Goal: Task Accomplishment & Management: Manage account settings

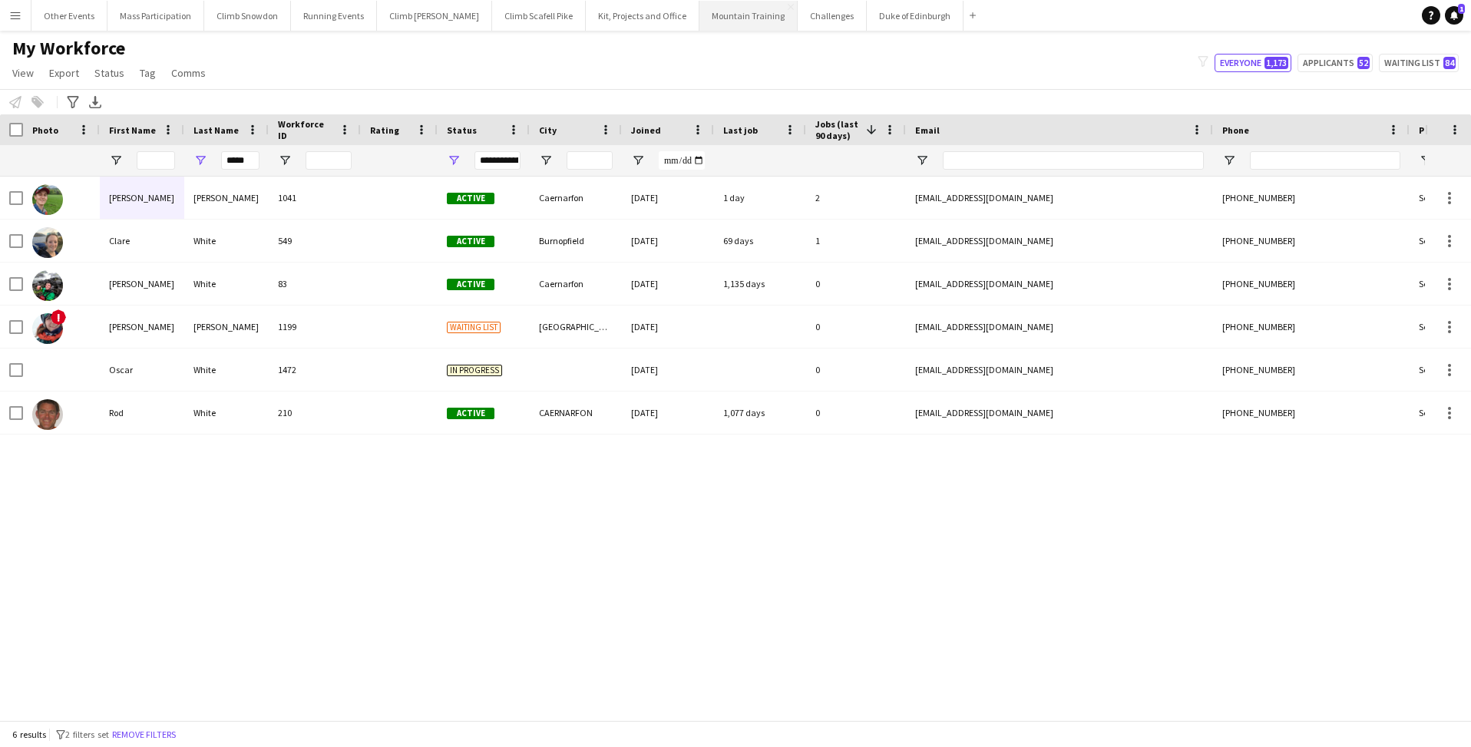
click at [716, 16] on button "Mountain Training Close" at bounding box center [748, 16] width 98 height 30
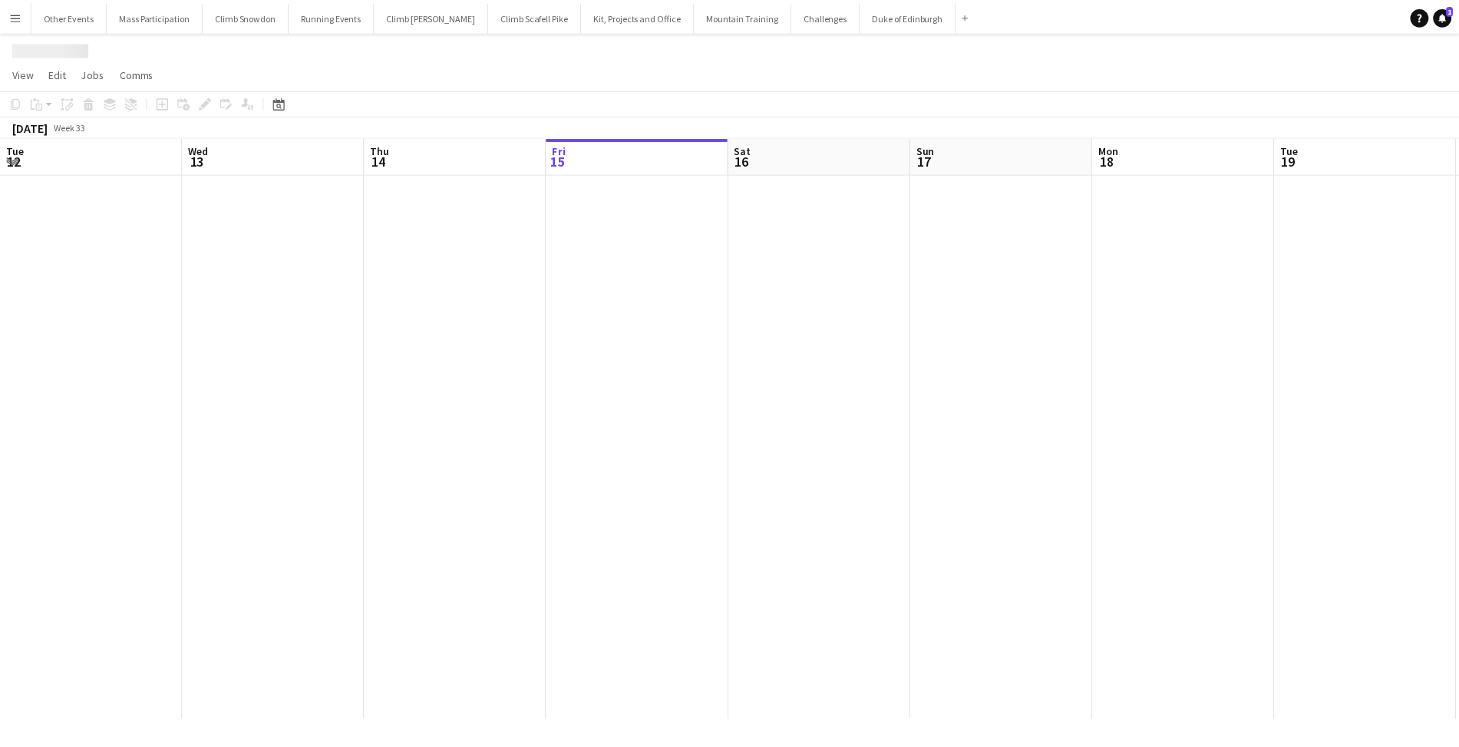
scroll to position [0, 367]
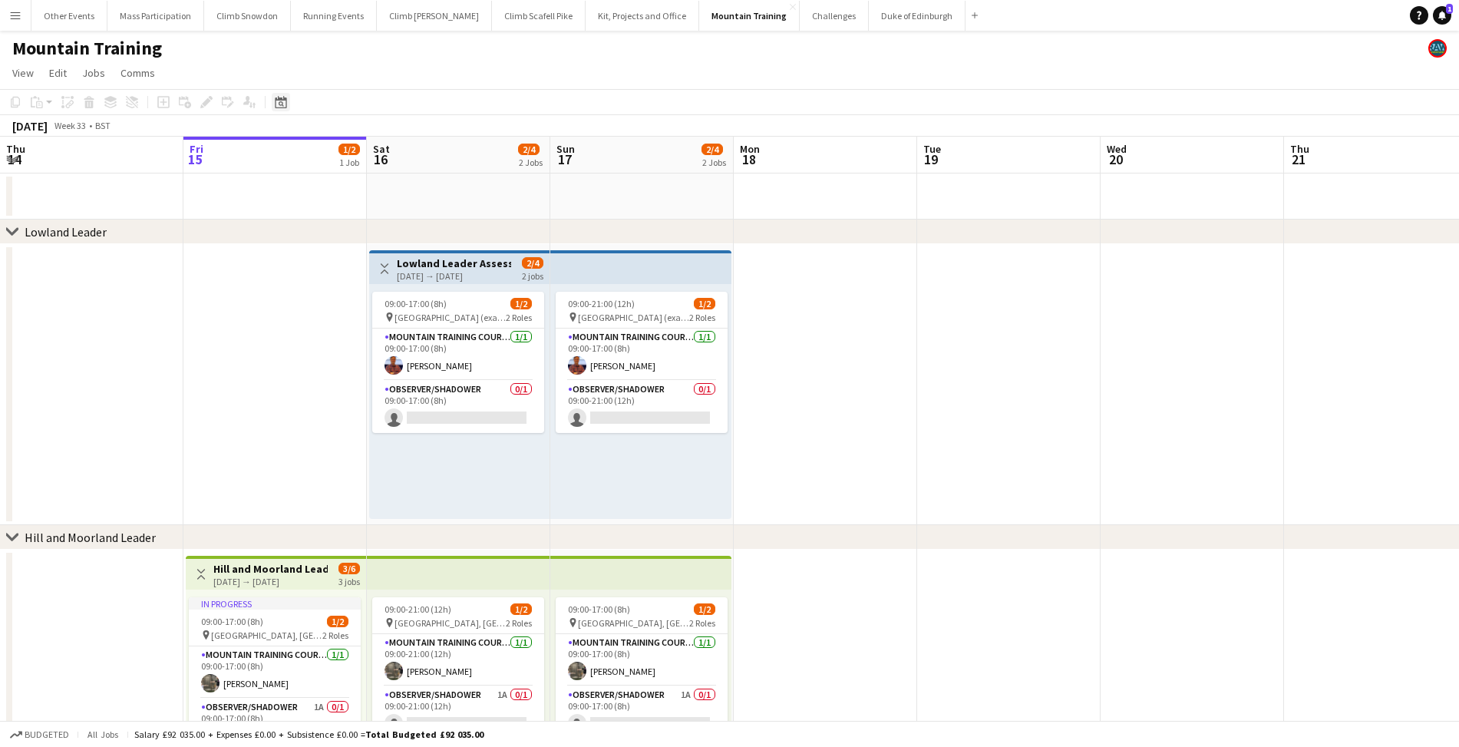
click at [279, 101] on icon at bounding box center [281, 102] width 12 height 12
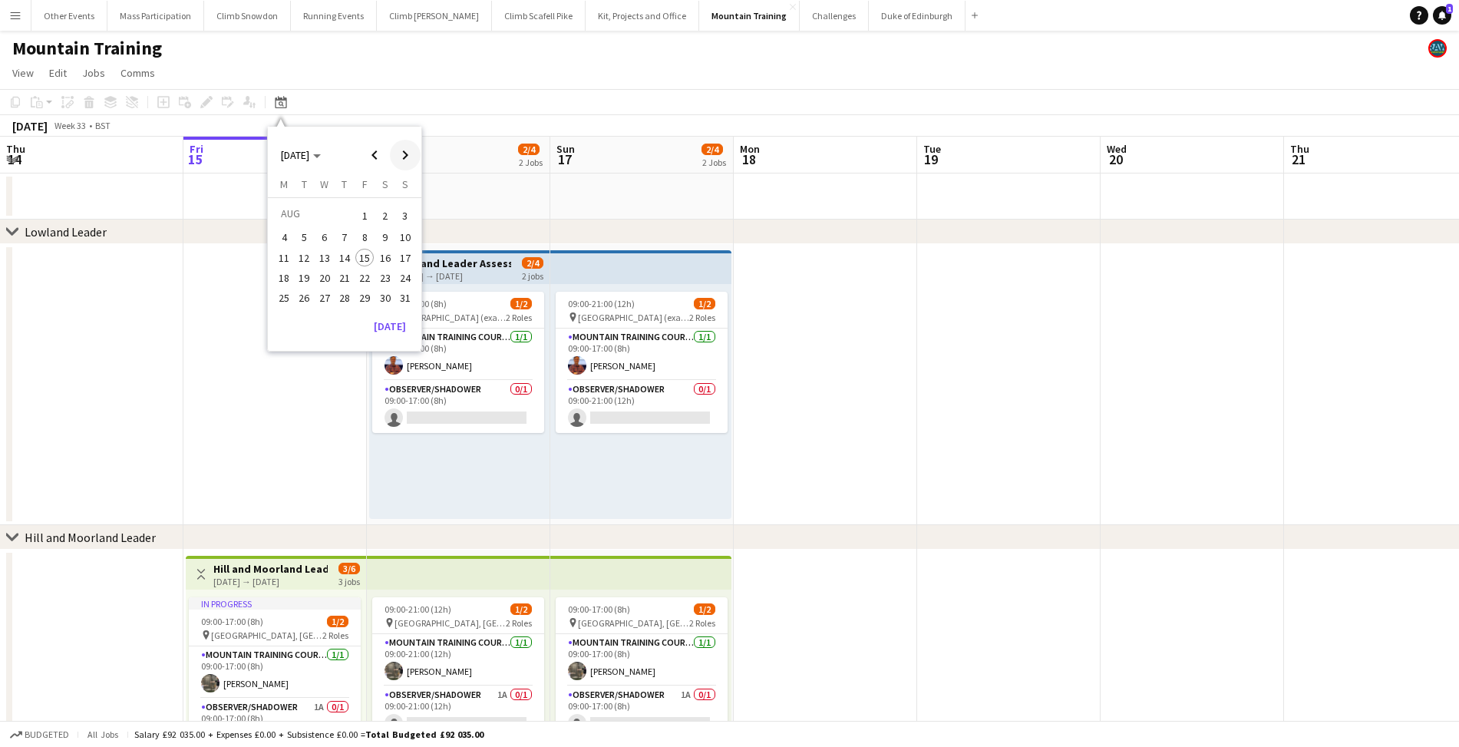
click at [406, 164] on span "Next month" at bounding box center [405, 155] width 31 height 31
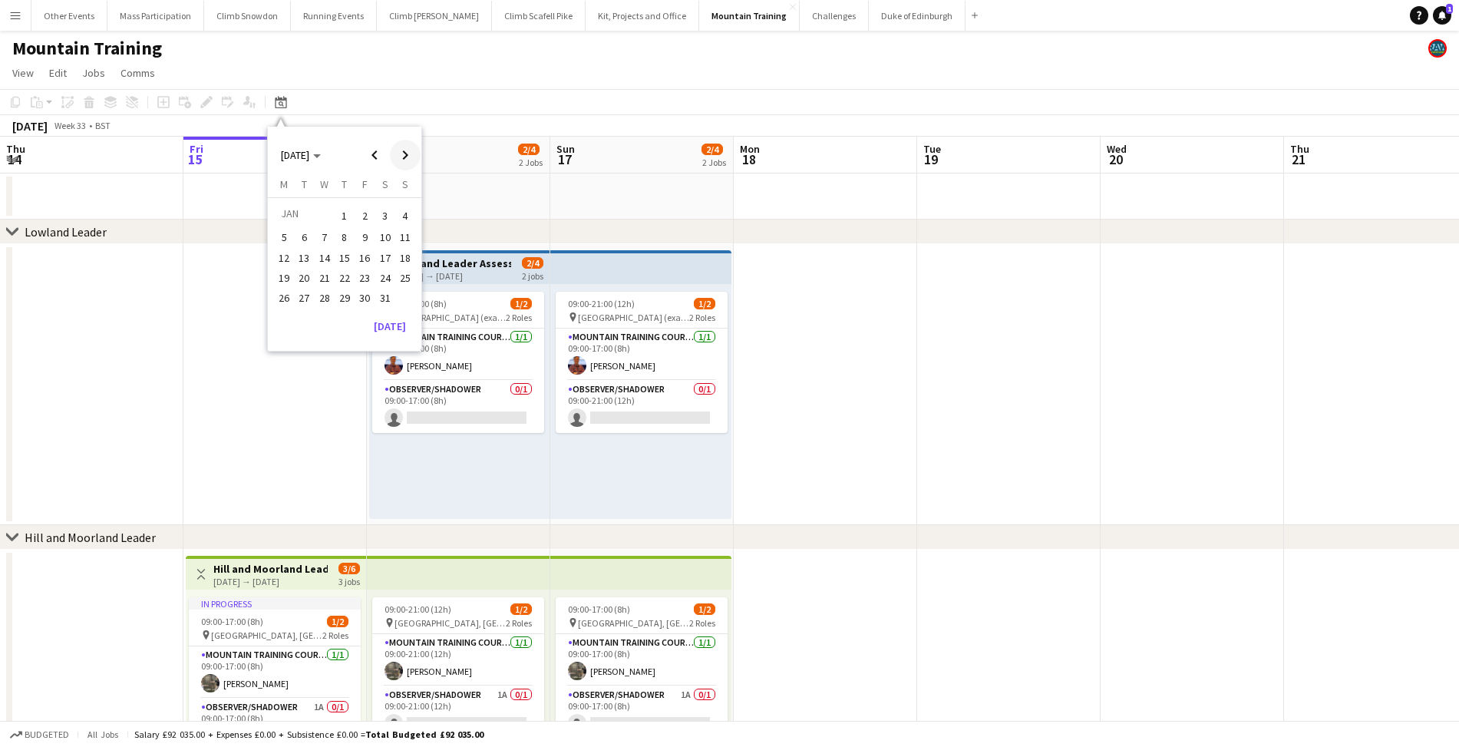
click at [406, 164] on span "Next month" at bounding box center [405, 155] width 31 height 31
click at [406, 163] on span "Next month" at bounding box center [405, 155] width 31 height 31
click at [379, 158] on span "Previous month" at bounding box center [374, 155] width 31 height 31
click at [400, 213] on span "1" at bounding box center [405, 215] width 18 height 21
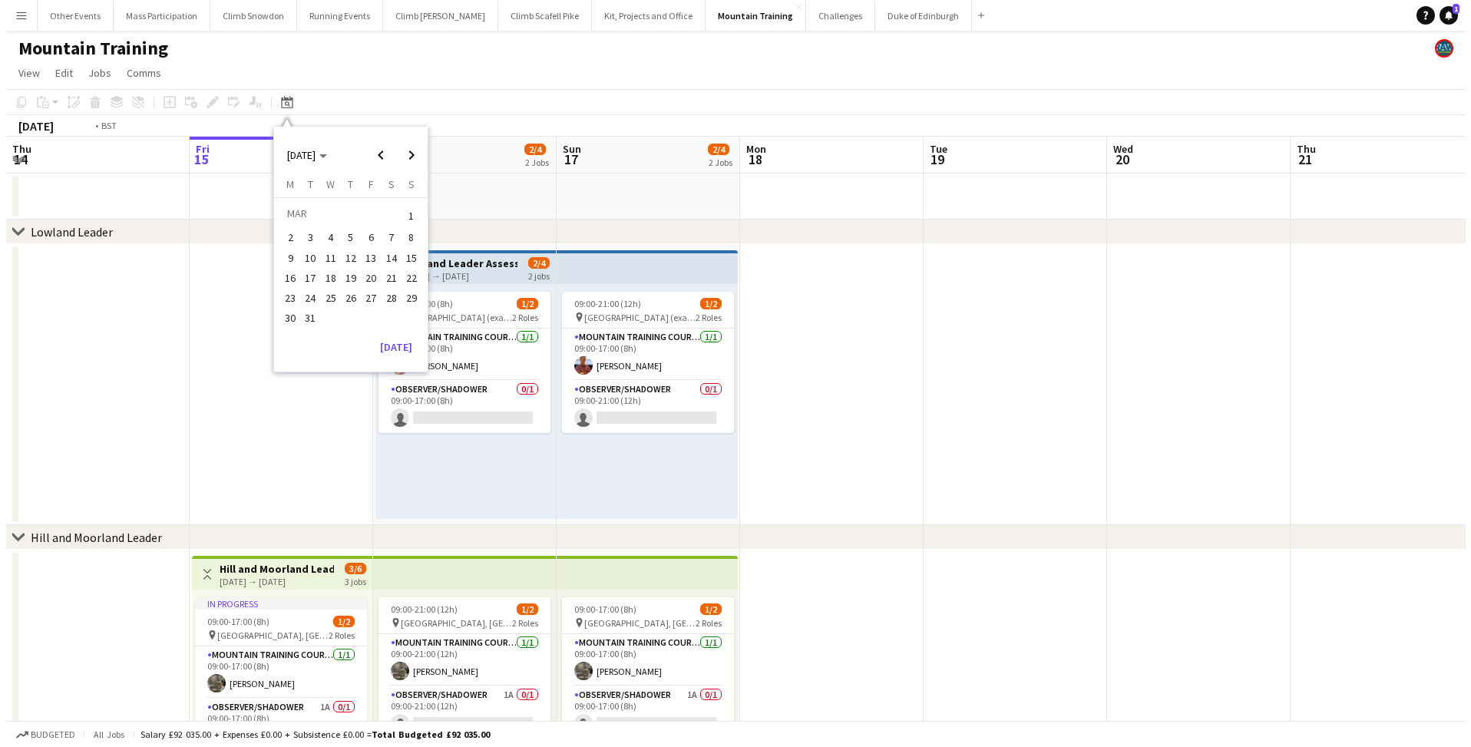
scroll to position [0, 527]
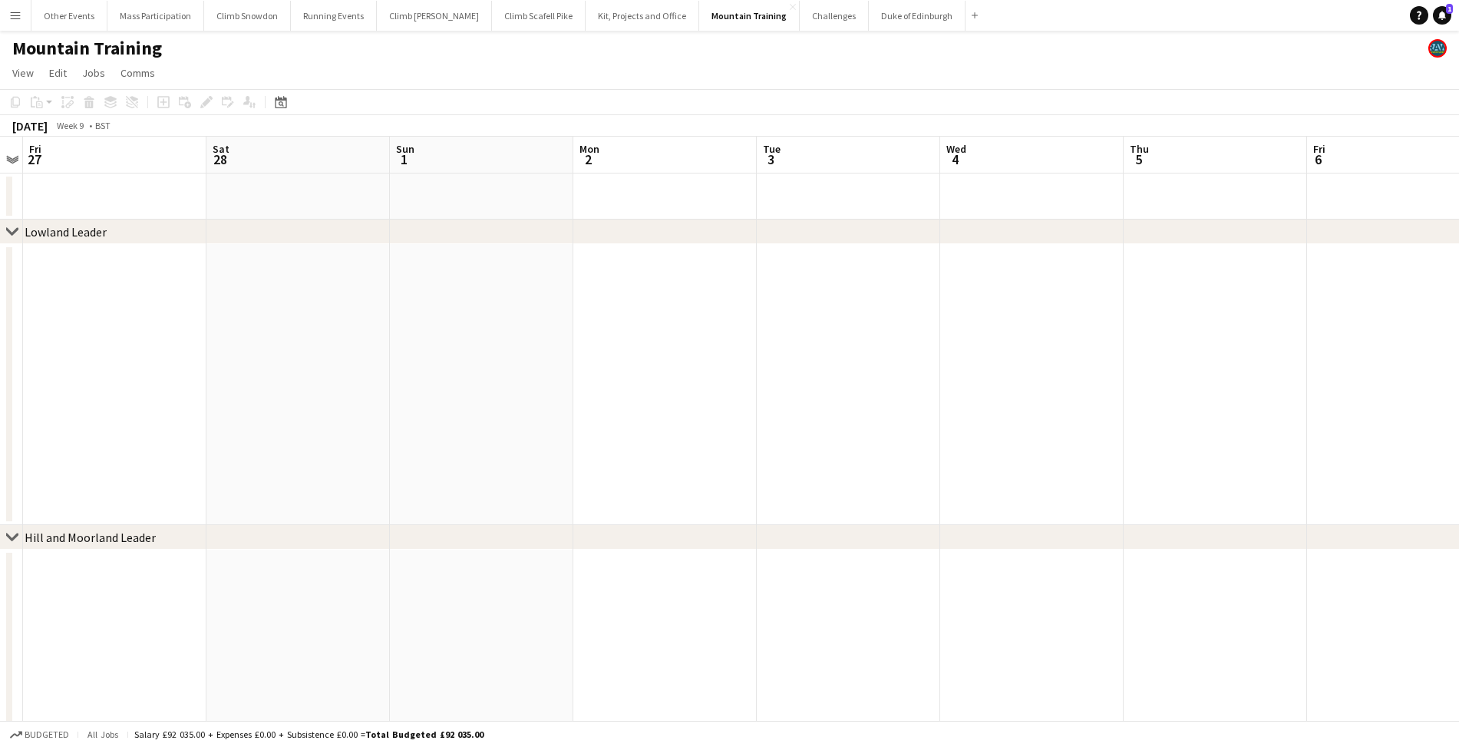
click at [14, 233] on icon at bounding box center [12, 231] width 12 height 6
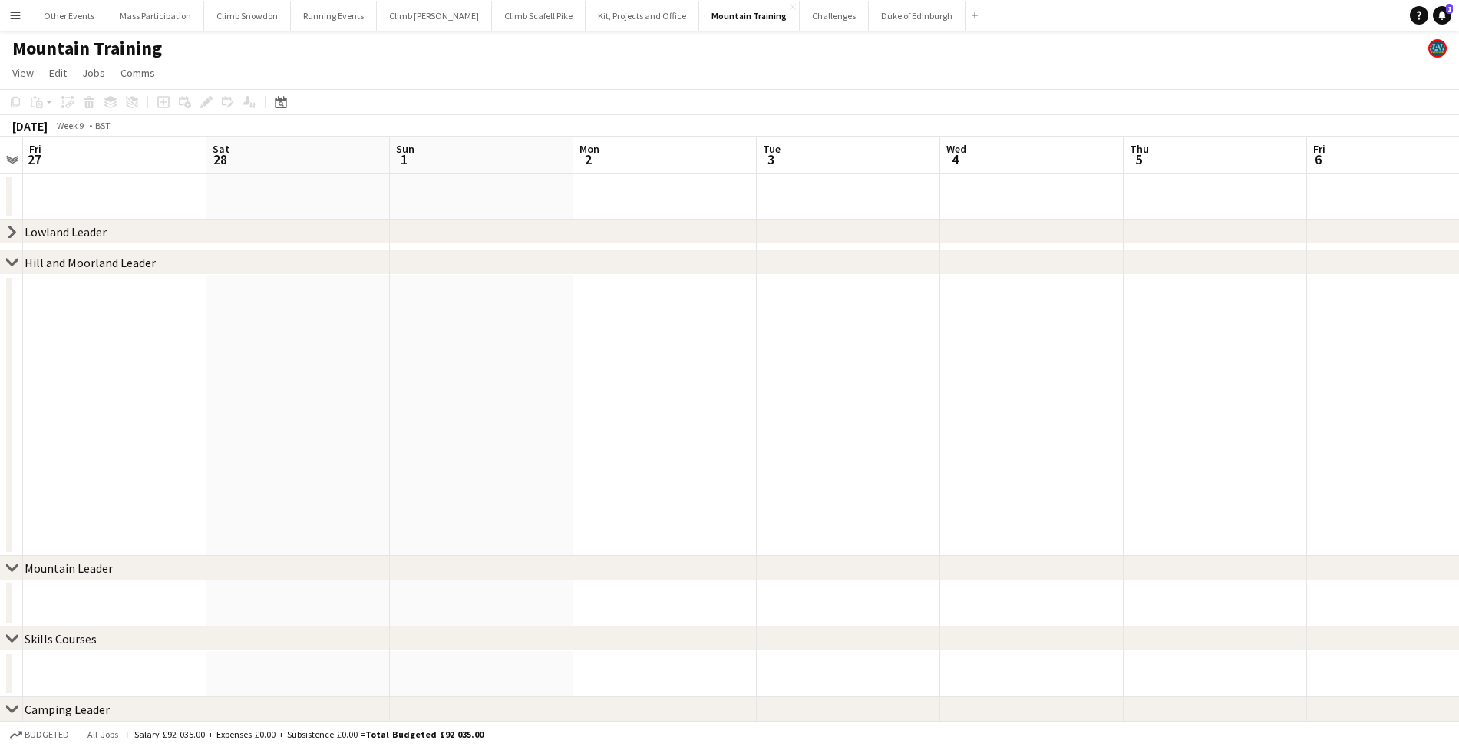
click at [12, 260] on icon "chevron-right" at bounding box center [12, 262] width 12 height 12
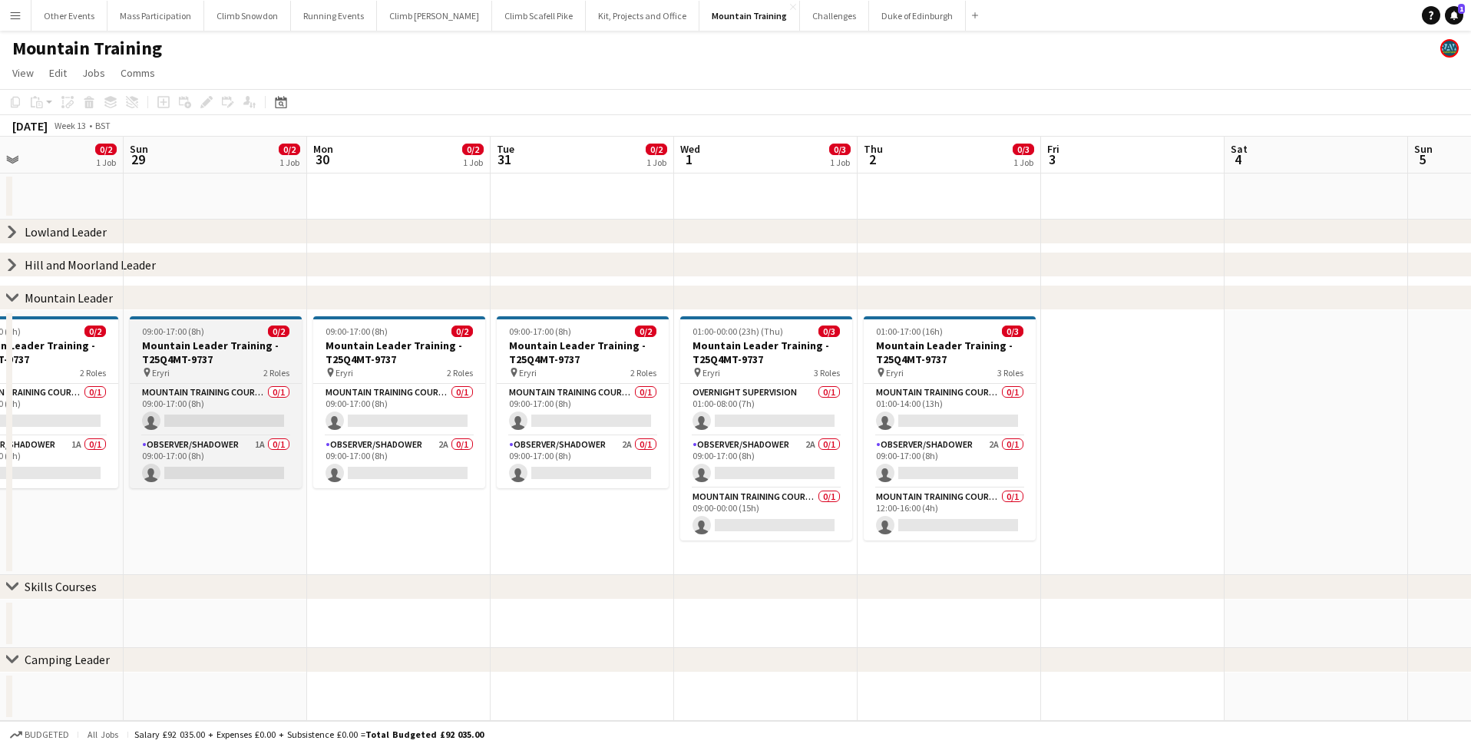
scroll to position [0, 438]
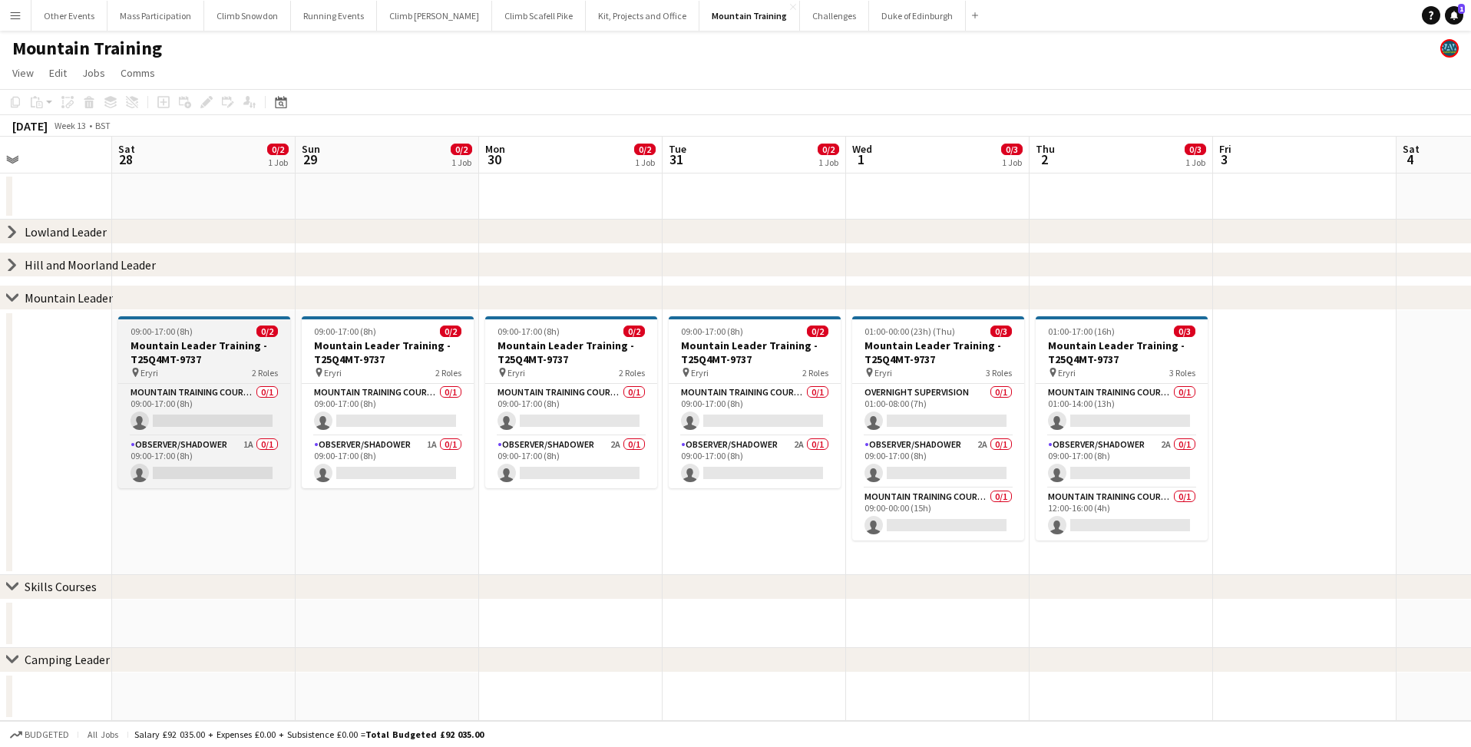
click at [177, 336] on span "09:00-17:00 (8h)" at bounding box center [161, 331] width 62 height 12
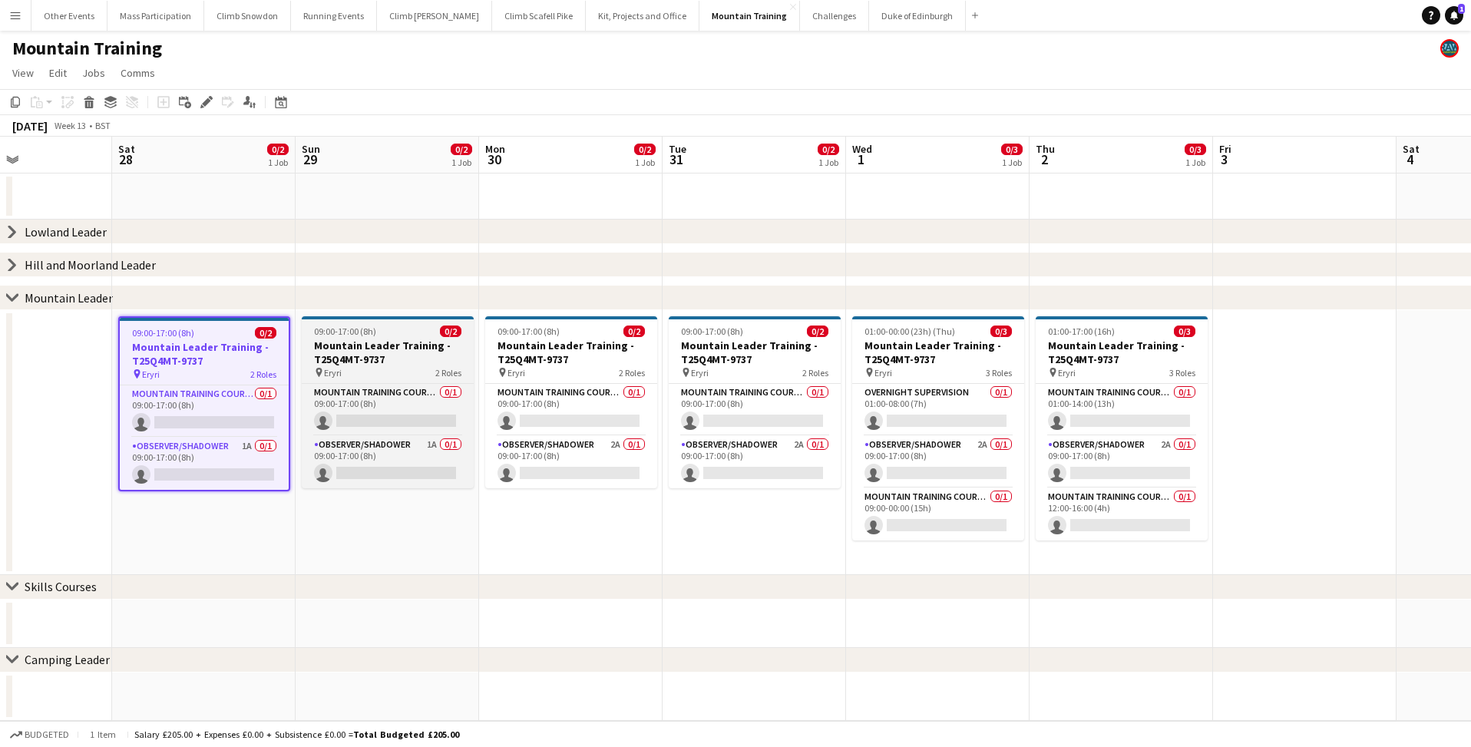
click at [331, 351] on h3 "Mountain Leader Training - T25Q4MT-9737" at bounding box center [388, 353] width 172 height 28
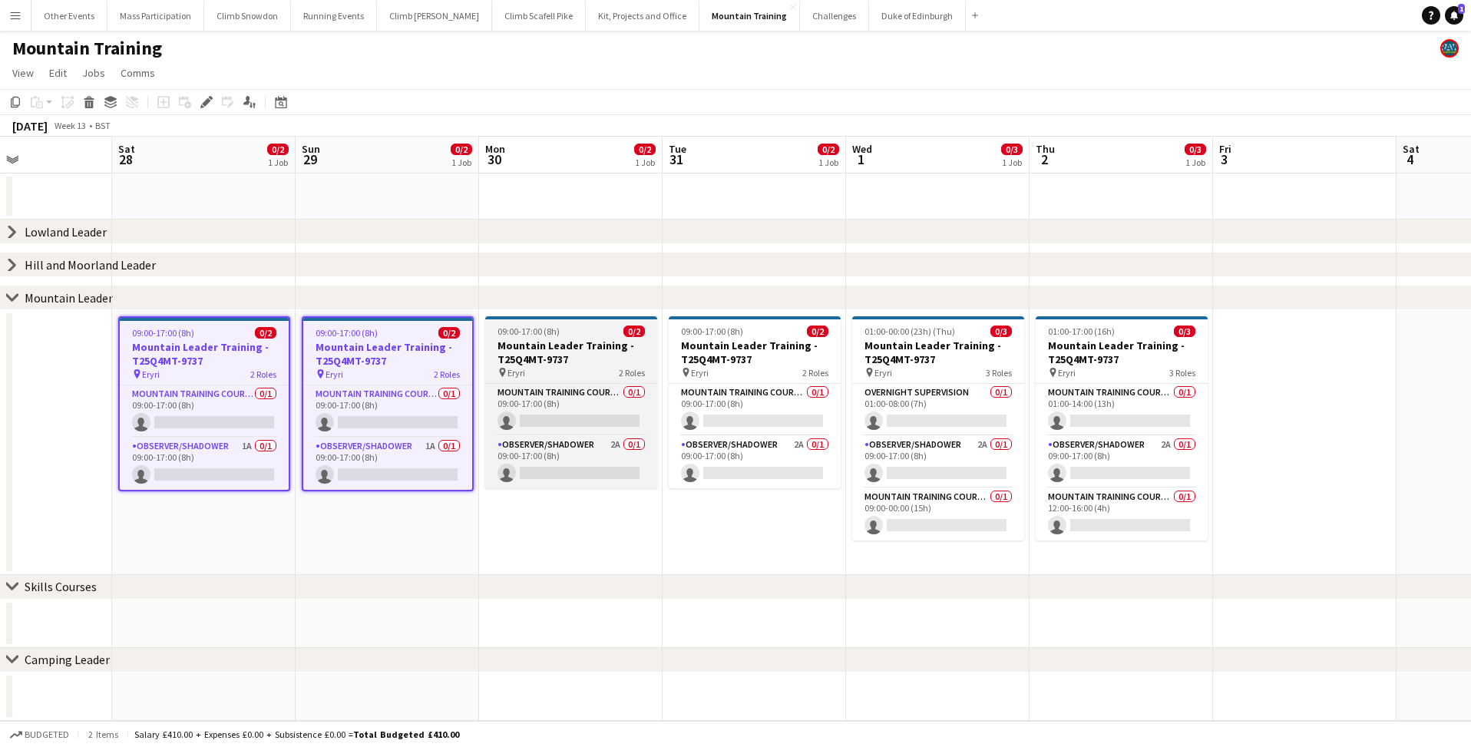
click at [503, 358] on h3 "Mountain Leader Training - T25Q4MT-9737" at bounding box center [571, 353] width 172 height 28
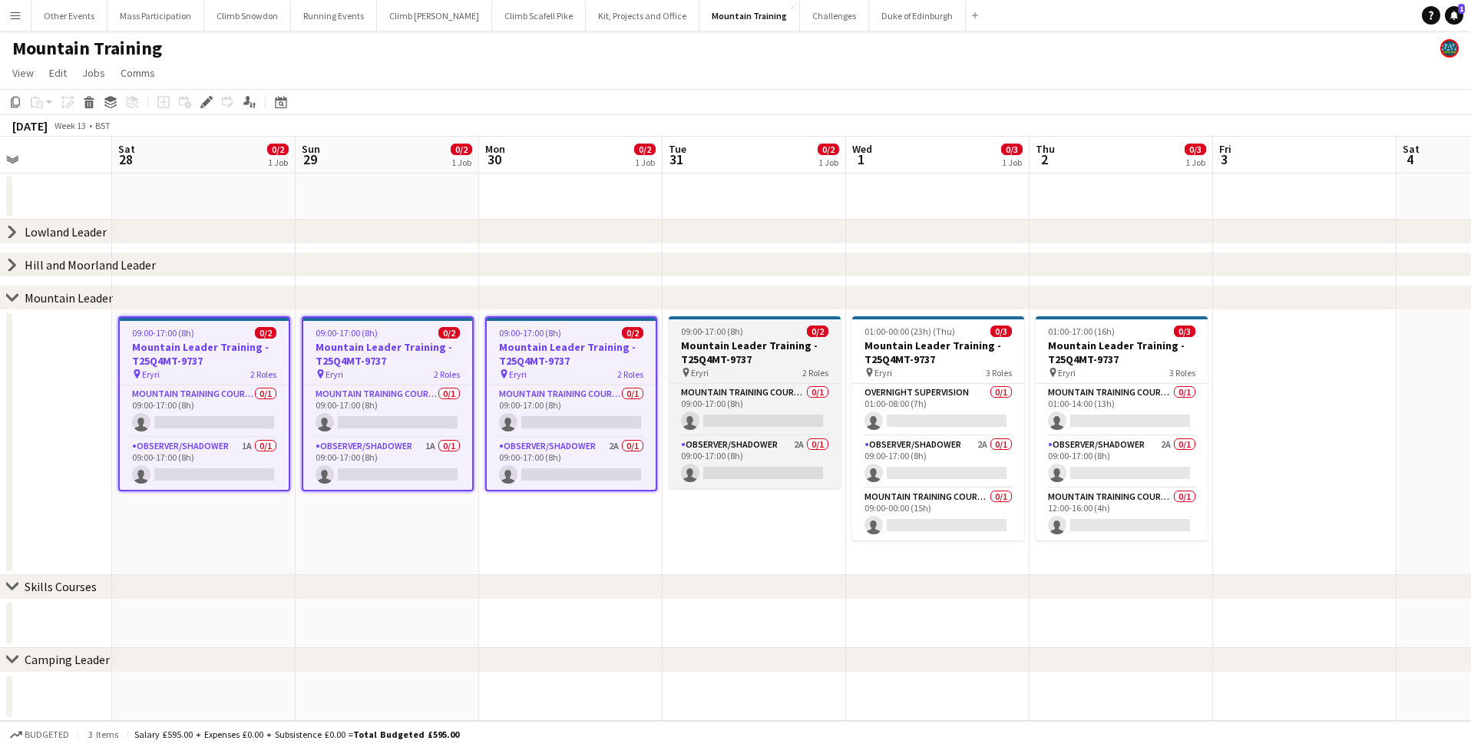
click at [824, 362] on h3 "Mountain Leader Training - T25Q4MT-9737" at bounding box center [755, 353] width 172 height 28
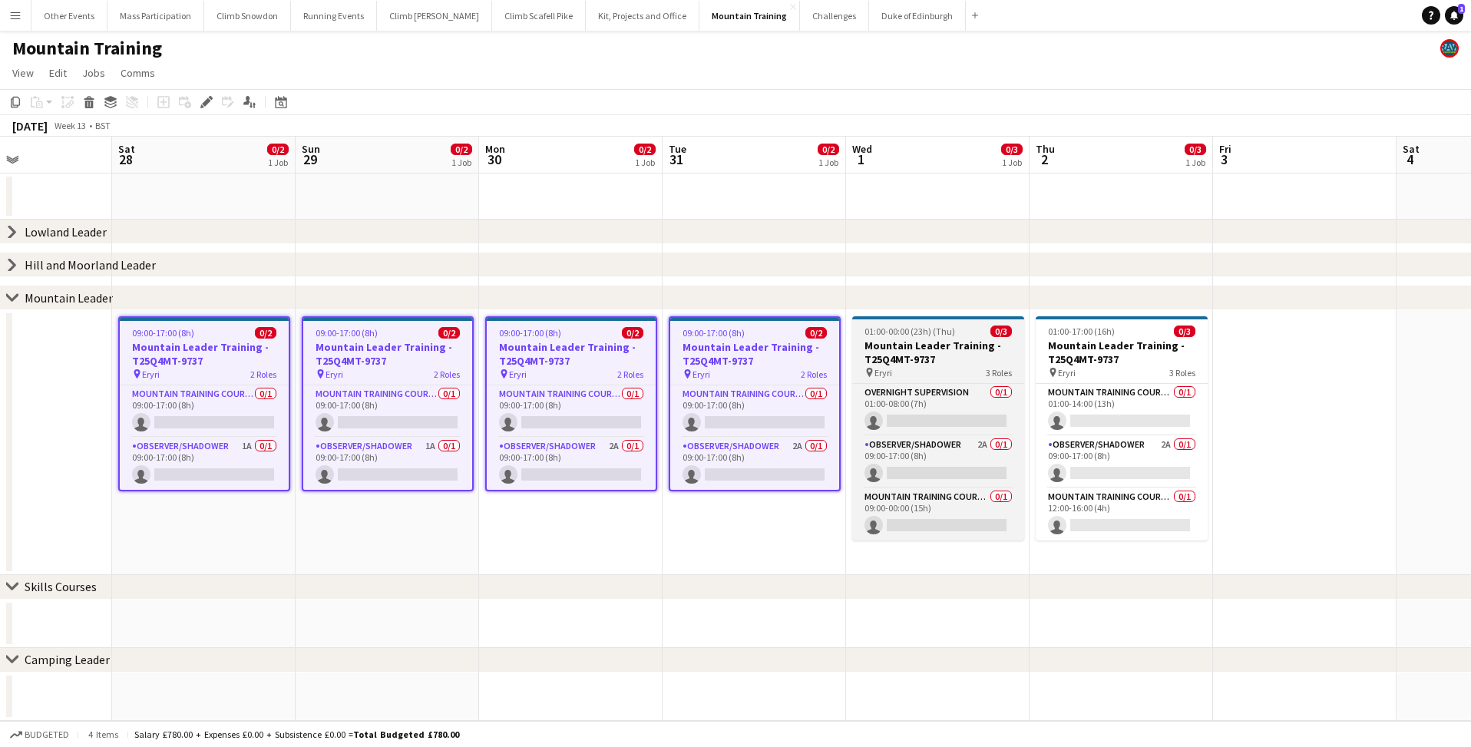
click at [922, 352] on h3 "Mountain Leader Training - T25Q4MT-9737" at bounding box center [938, 353] width 172 height 28
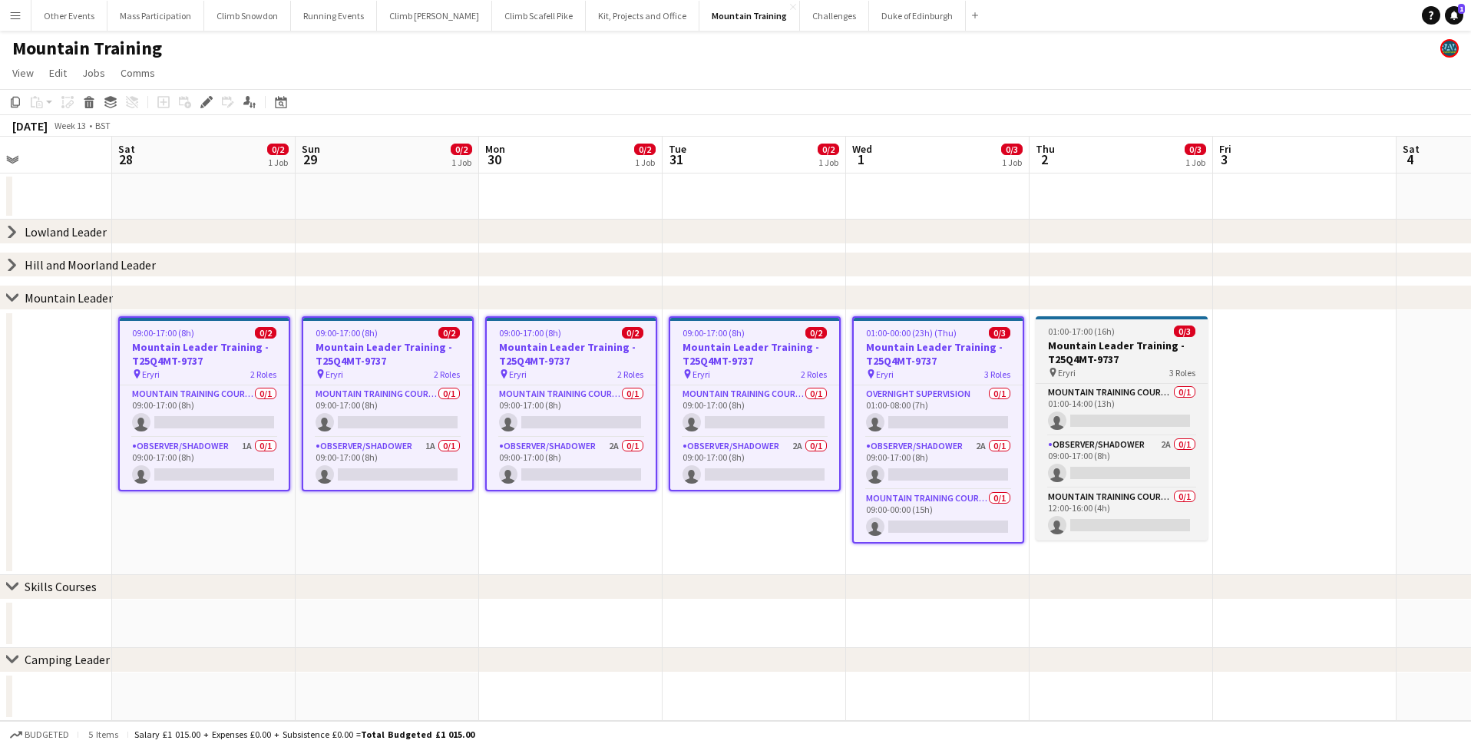
click at [1100, 345] on h3 "Mountain Leader Training - T25Q4MT-9737" at bounding box center [1122, 353] width 172 height 28
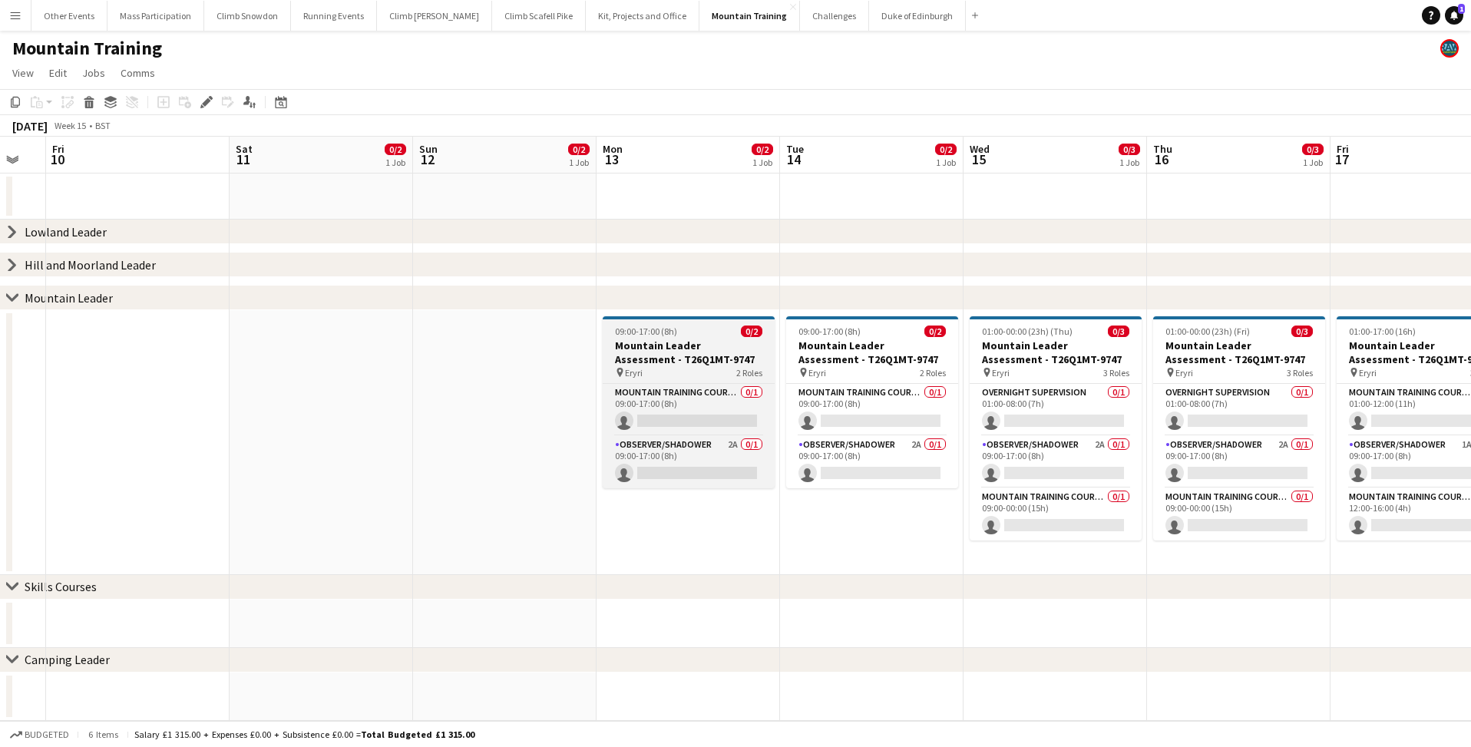
scroll to position [0, 505]
click at [646, 362] on h3 "Mountain Leader Assessment - T26Q1MT-9747" at bounding box center [688, 353] width 172 height 28
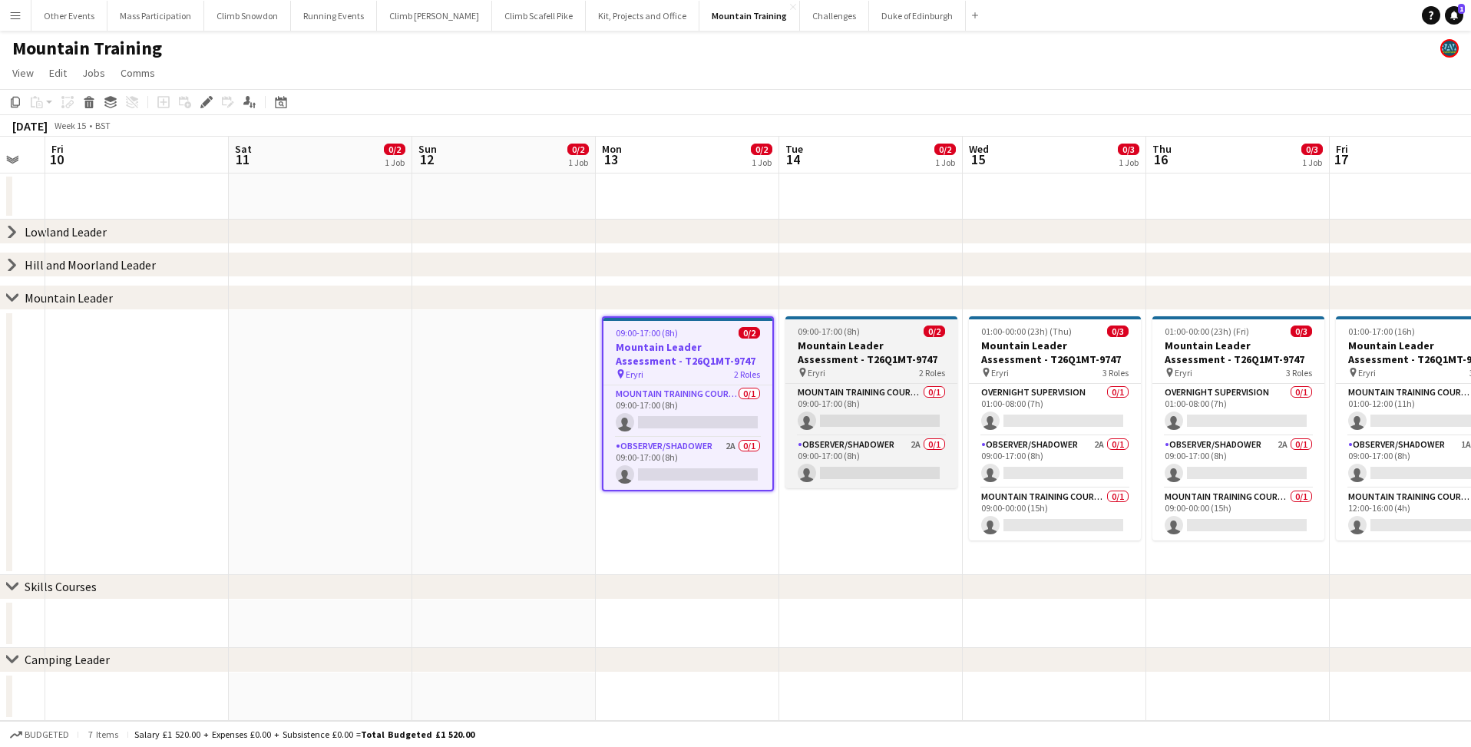
click at [827, 351] on h3 "Mountain Leader Assessment - T26Q1MT-9747" at bounding box center [871, 353] width 172 height 28
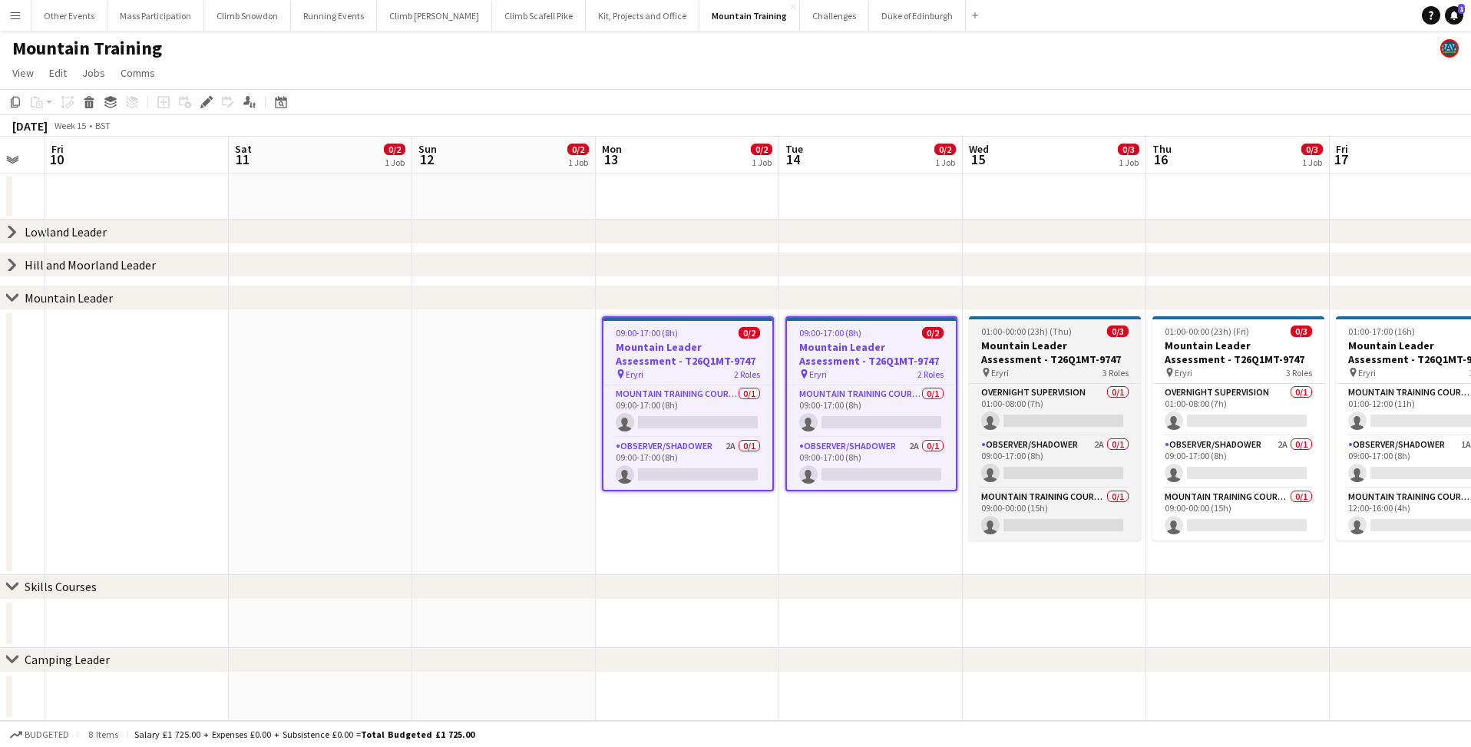
click at [1022, 341] on h3 "Mountain Leader Assessment - T26Q1MT-9747" at bounding box center [1055, 353] width 172 height 28
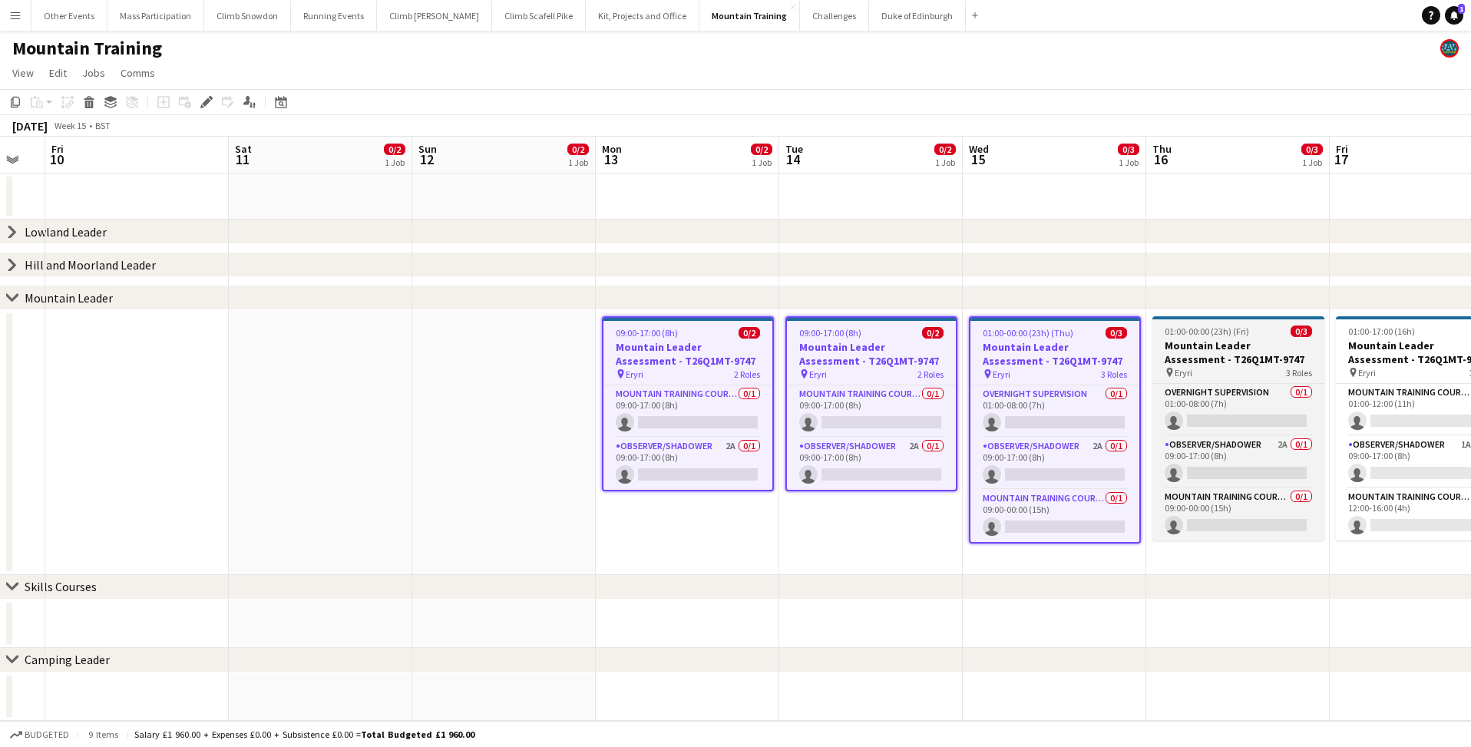
click at [1182, 341] on h3 "Mountain Leader Assessment - T26Q1MT-9747" at bounding box center [1238, 353] width 172 height 28
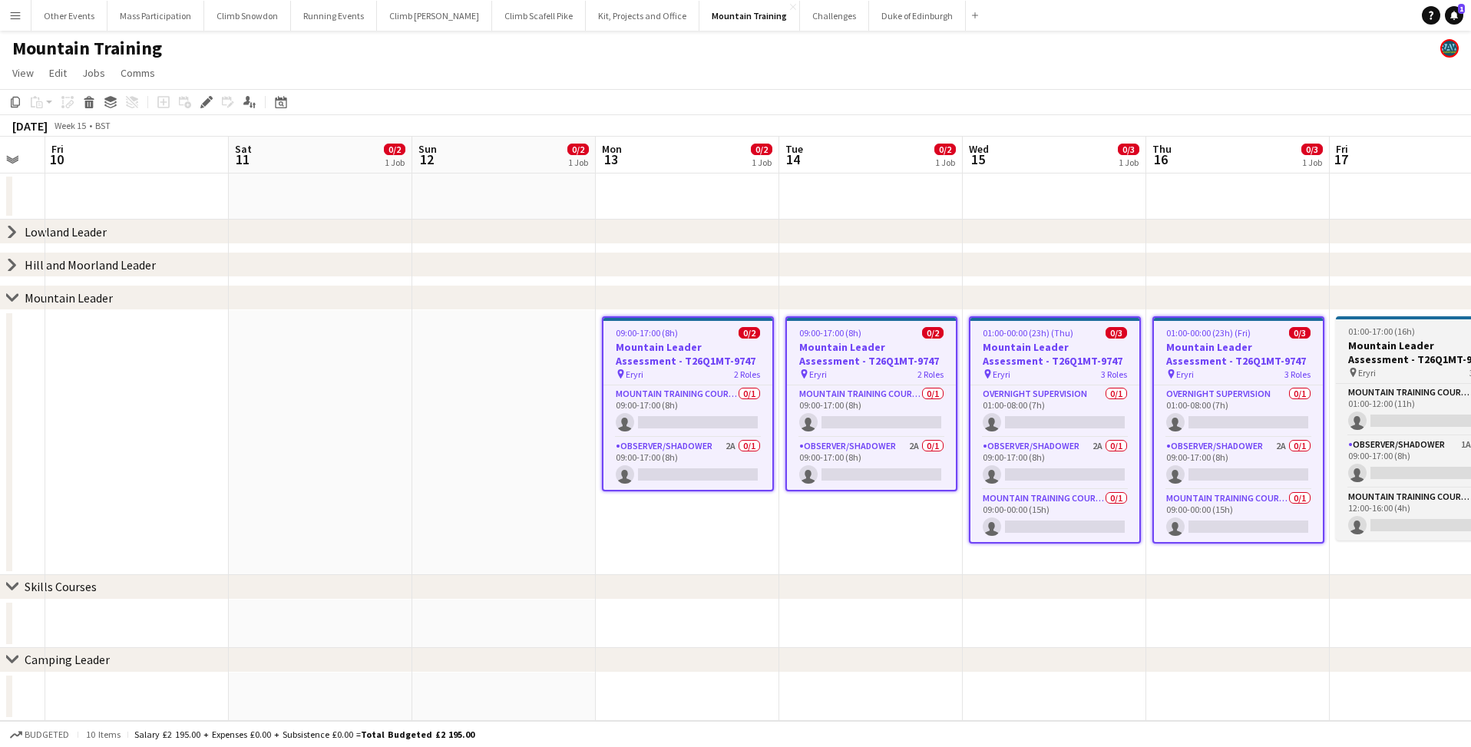
click at [1384, 348] on h3 "Mountain Leader Assessment - T26Q1MT-9747" at bounding box center [1422, 353] width 172 height 28
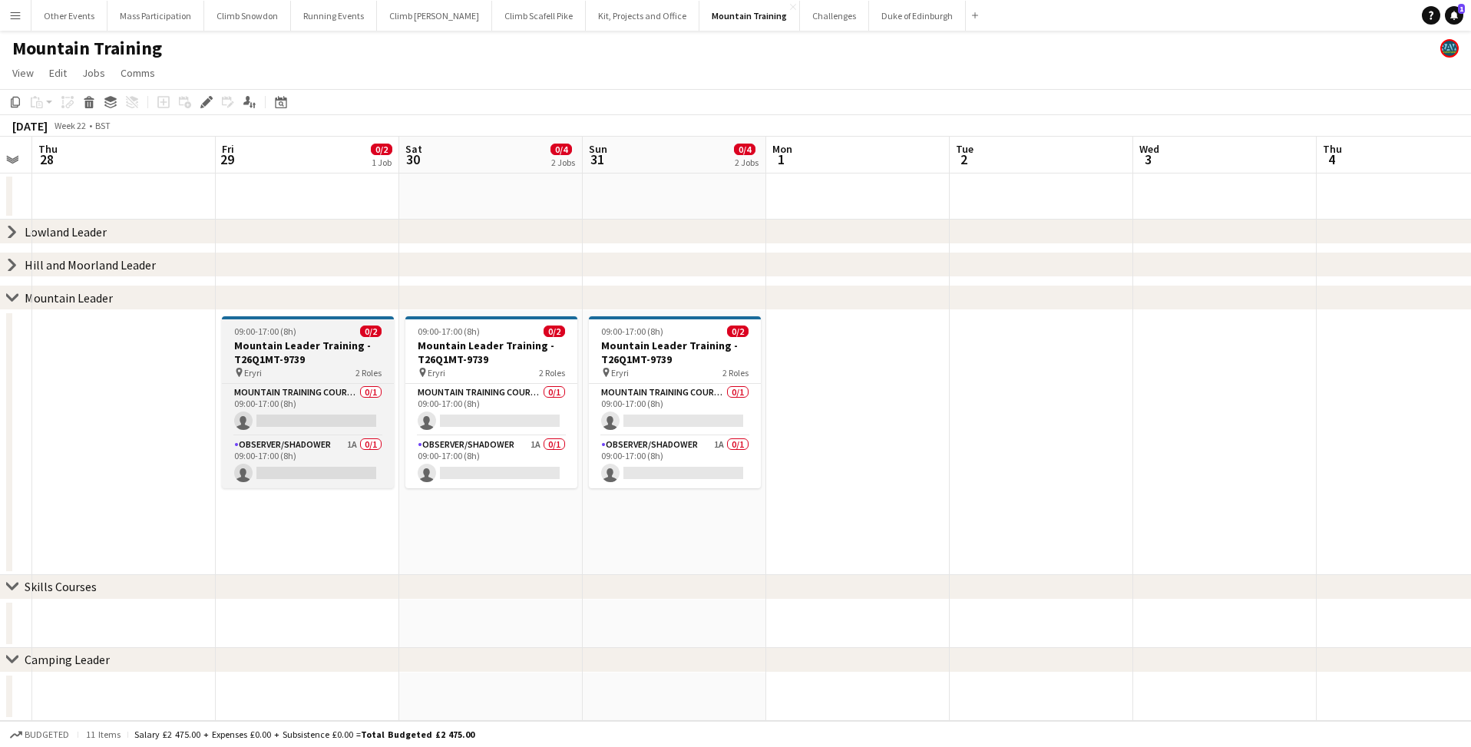
scroll to position [0, 519]
click at [267, 348] on h3 "Mountain Leader Training - T26Q1MT-9739" at bounding box center [307, 353] width 172 height 28
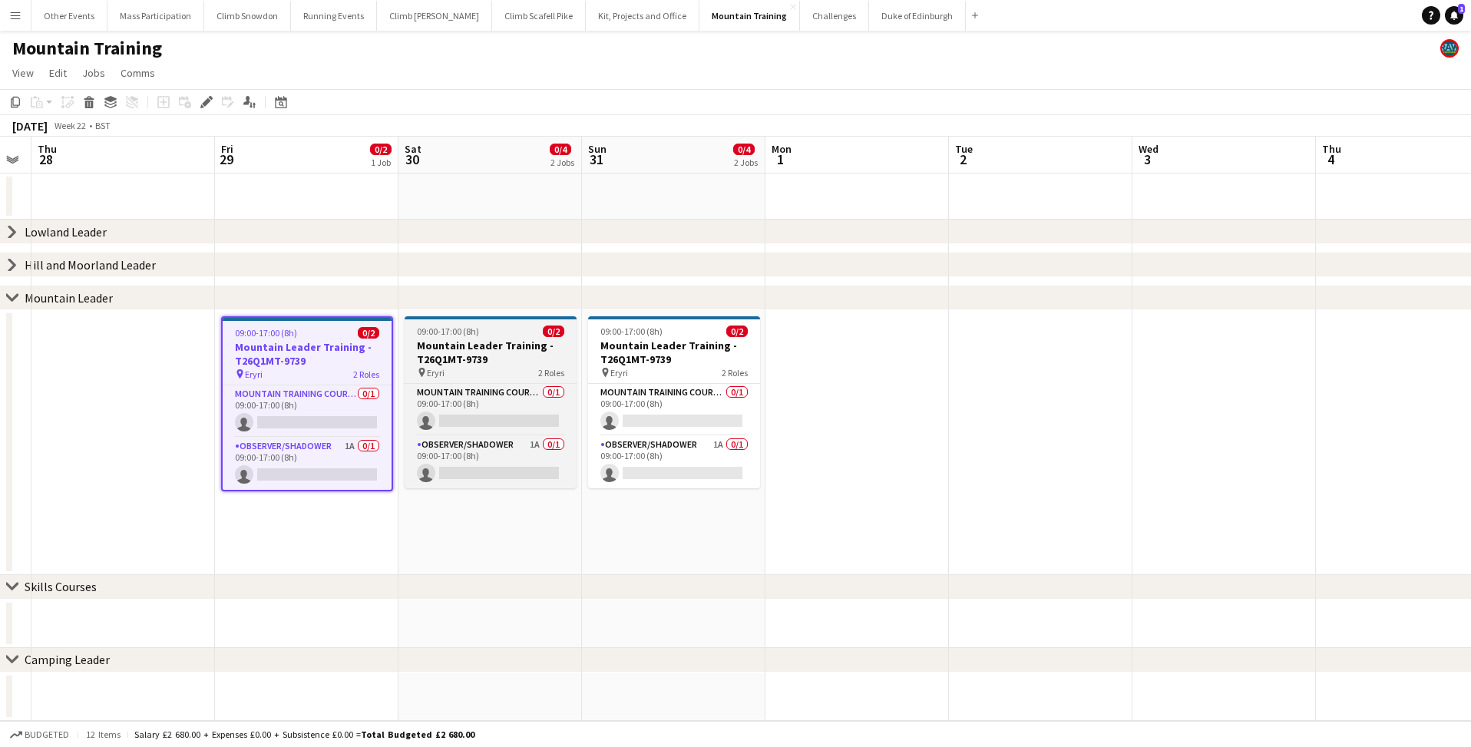
click at [472, 342] on h3 "Mountain Leader Training - T26Q1MT-9739" at bounding box center [491, 353] width 172 height 28
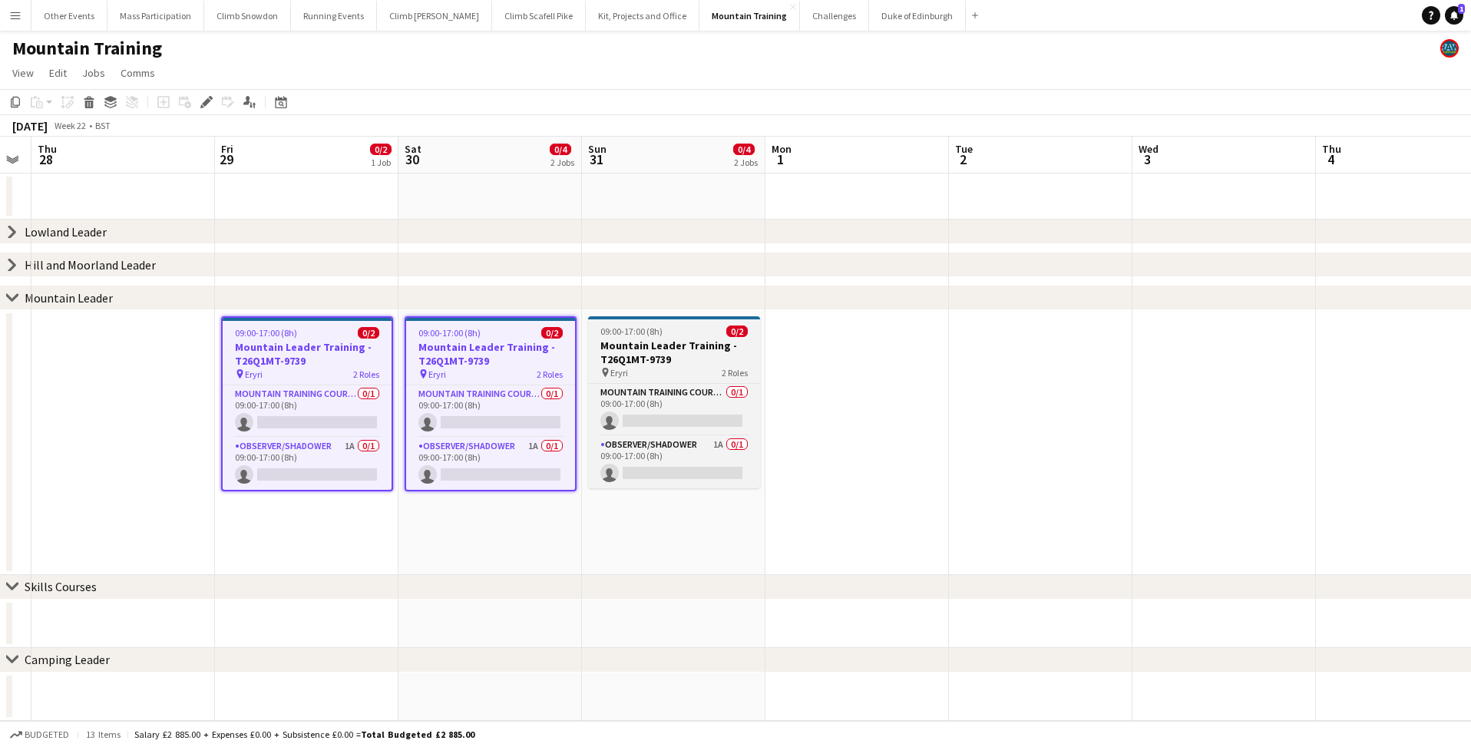
click at [634, 348] on h3 "Mountain Leader Training - T26Q1MT-9739" at bounding box center [674, 353] width 172 height 28
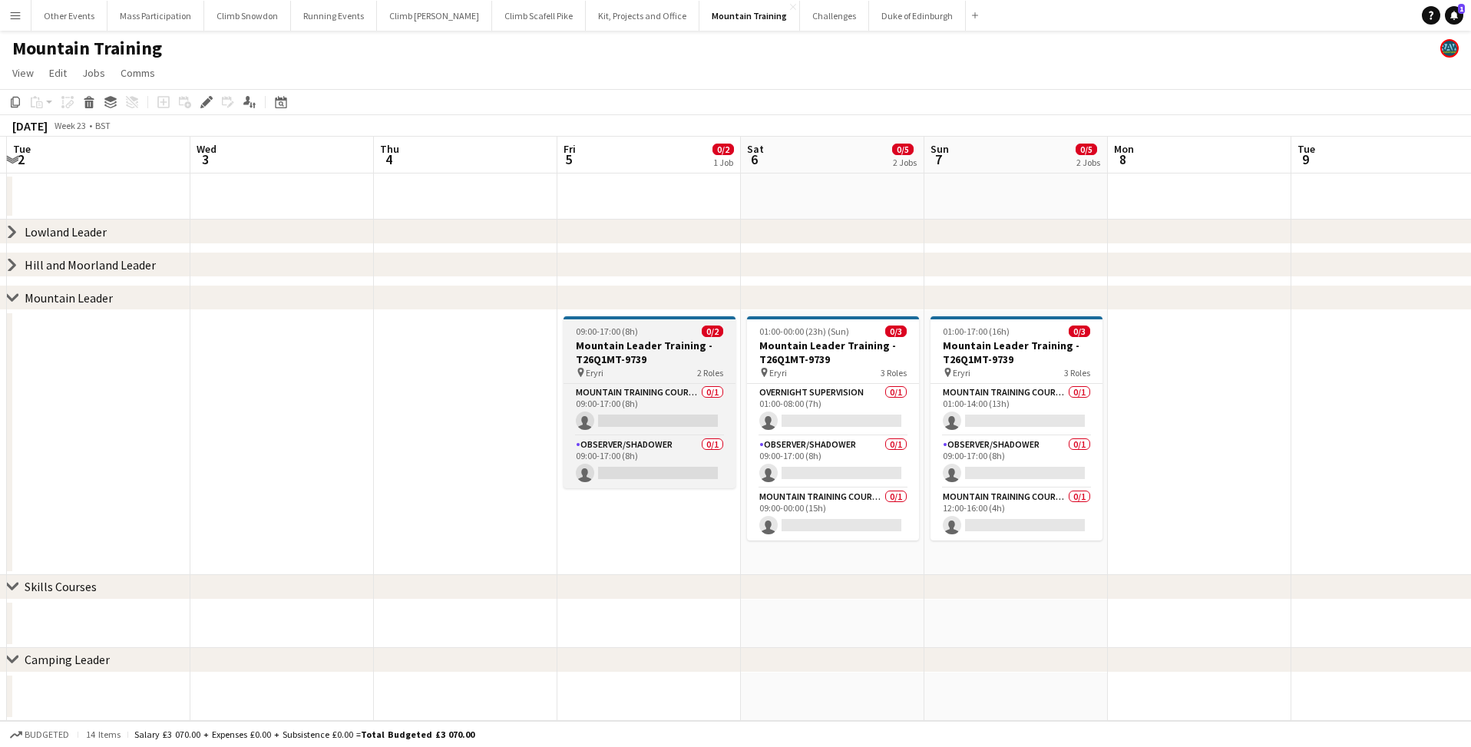
scroll to position [0, 359]
click at [615, 342] on h3 "Mountain Leader Training - T26Q1MT-9739" at bounding box center [650, 353] width 172 height 28
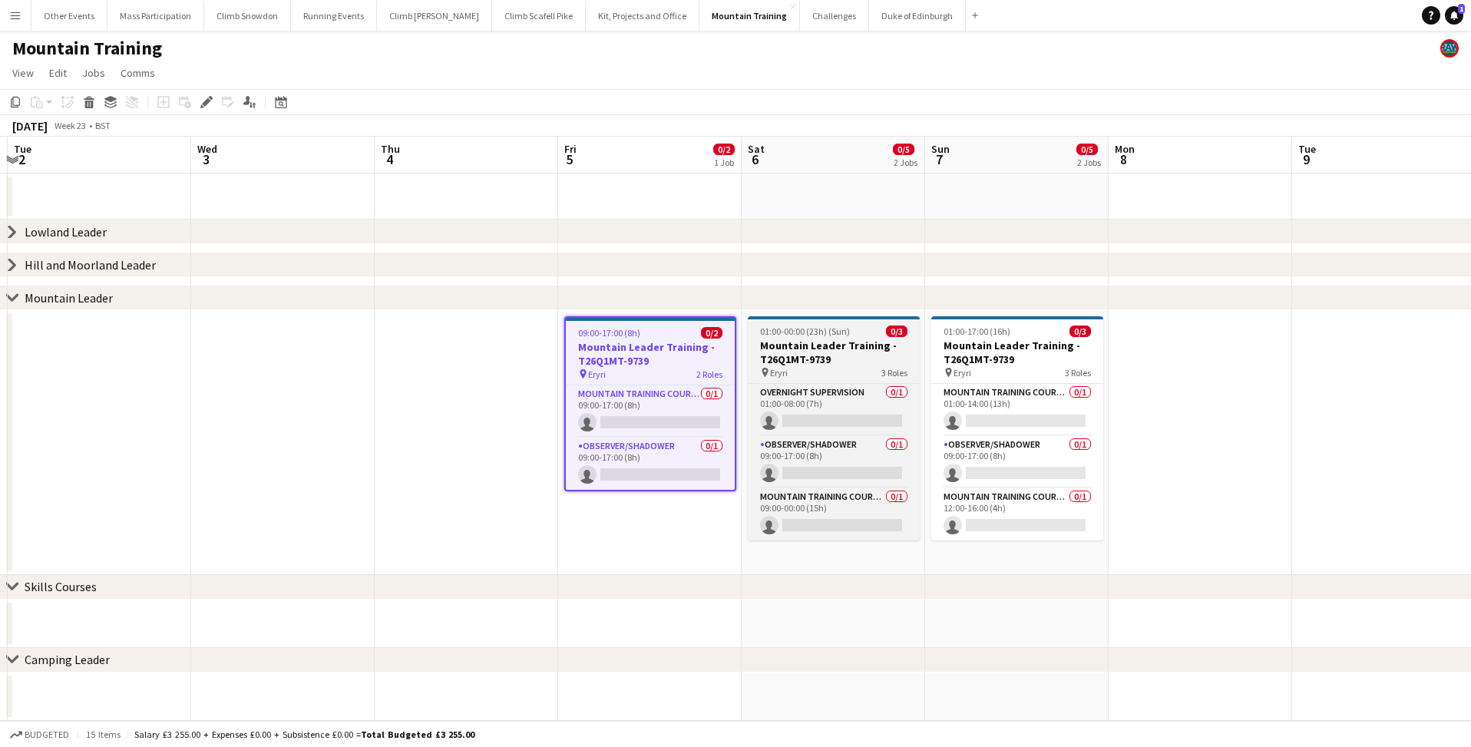
click at [767, 349] on h3 "Mountain Leader Training - T26Q1MT-9739" at bounding box center [834, 353] width 172 height 28
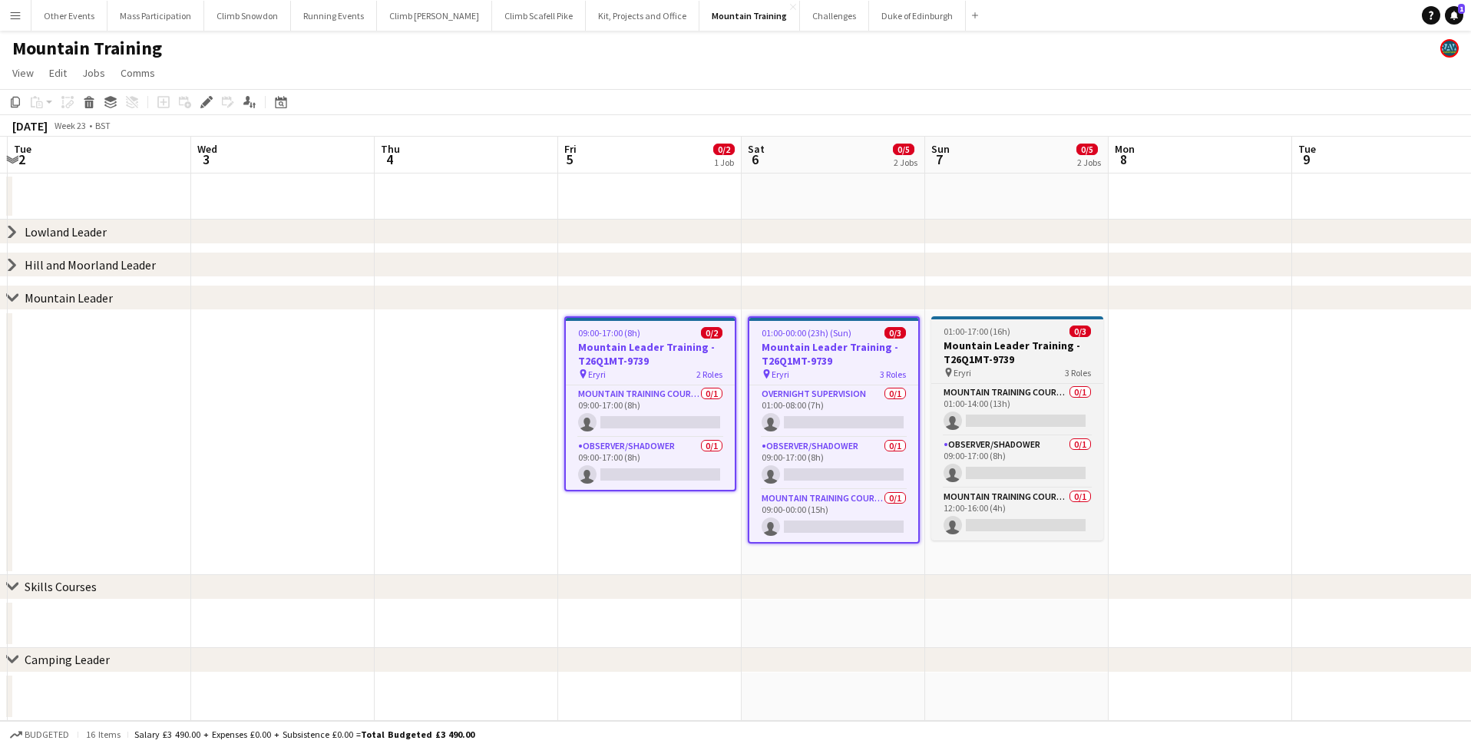
click at [975, 369] on div "pin Eryri 3 Roles" at bounding box center [1017, 372] width 172 height 12
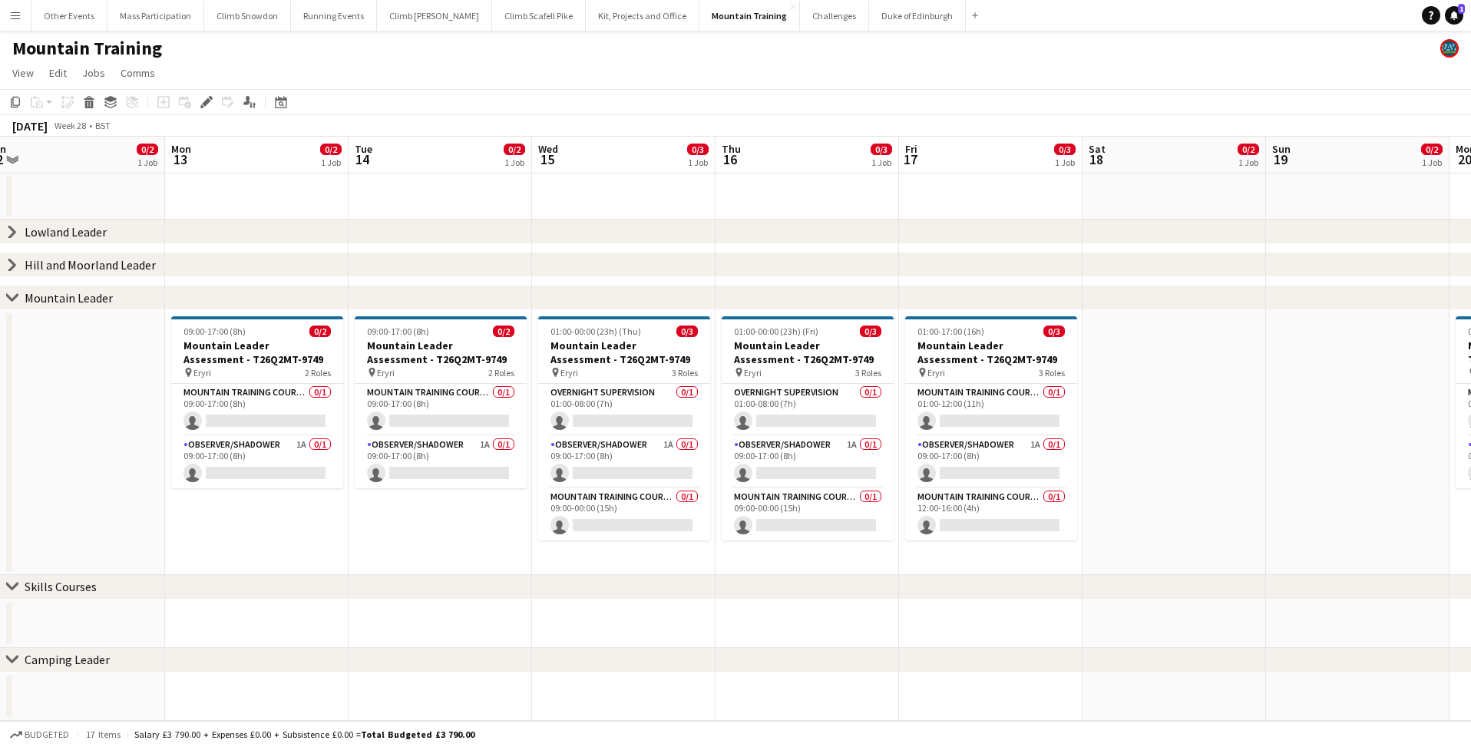
scroll to position [0, 569]
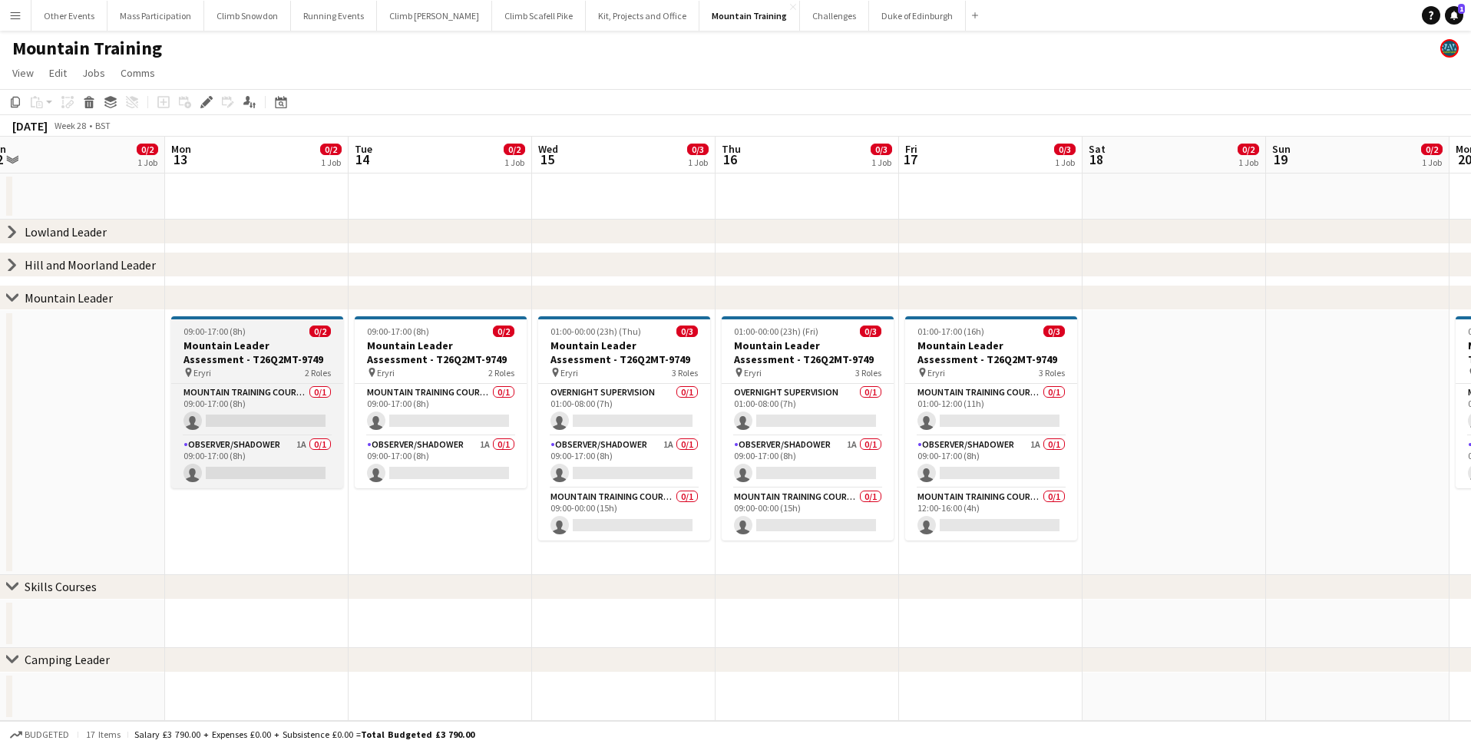
click at [211, 348] on h3 "Mountain Leader Assessment - T26Q2MT-9749" at bounding box center [257, 353] width 172 height 28
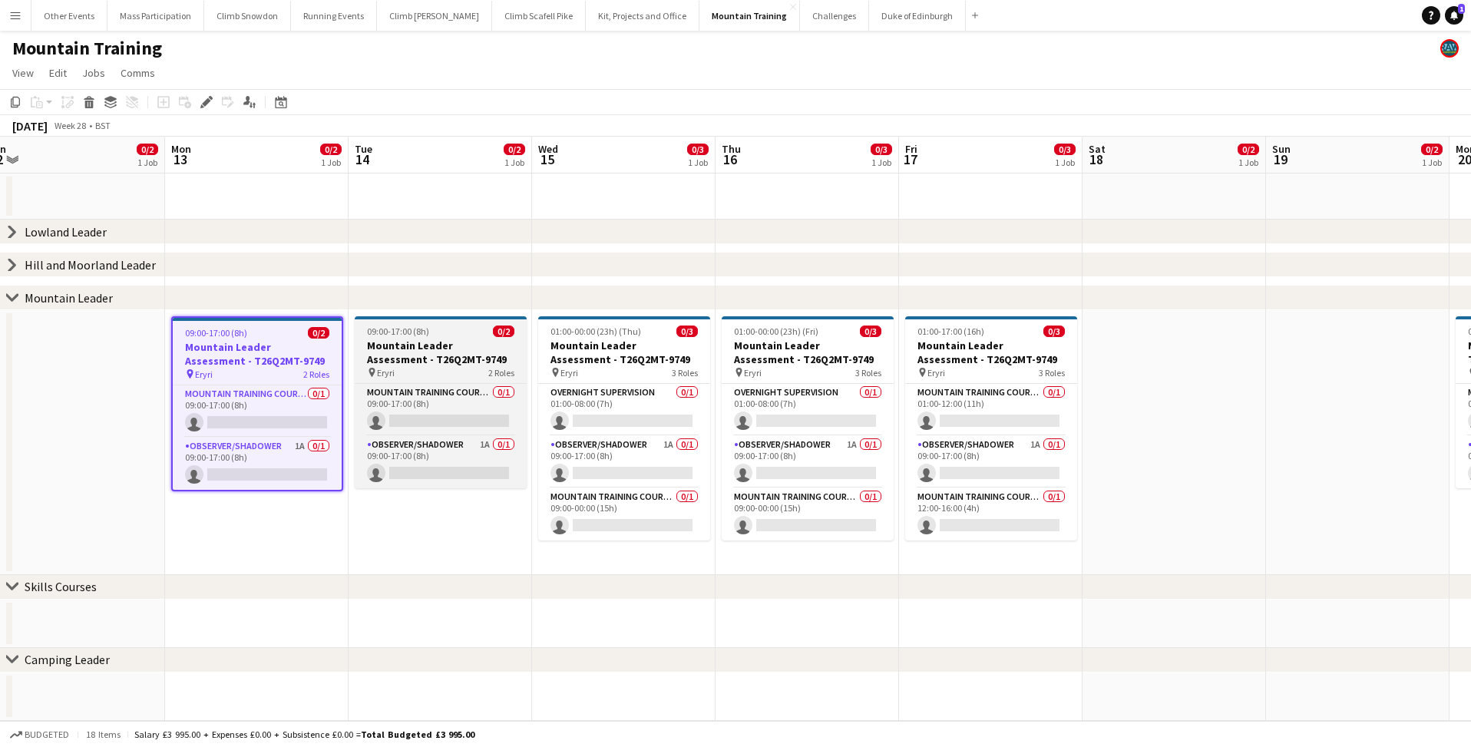
click at [375, 352] on h3 "Mountain Leader Assessment - T26Q2MT-9749" at bounding box center [441, 353] width 172 height 28
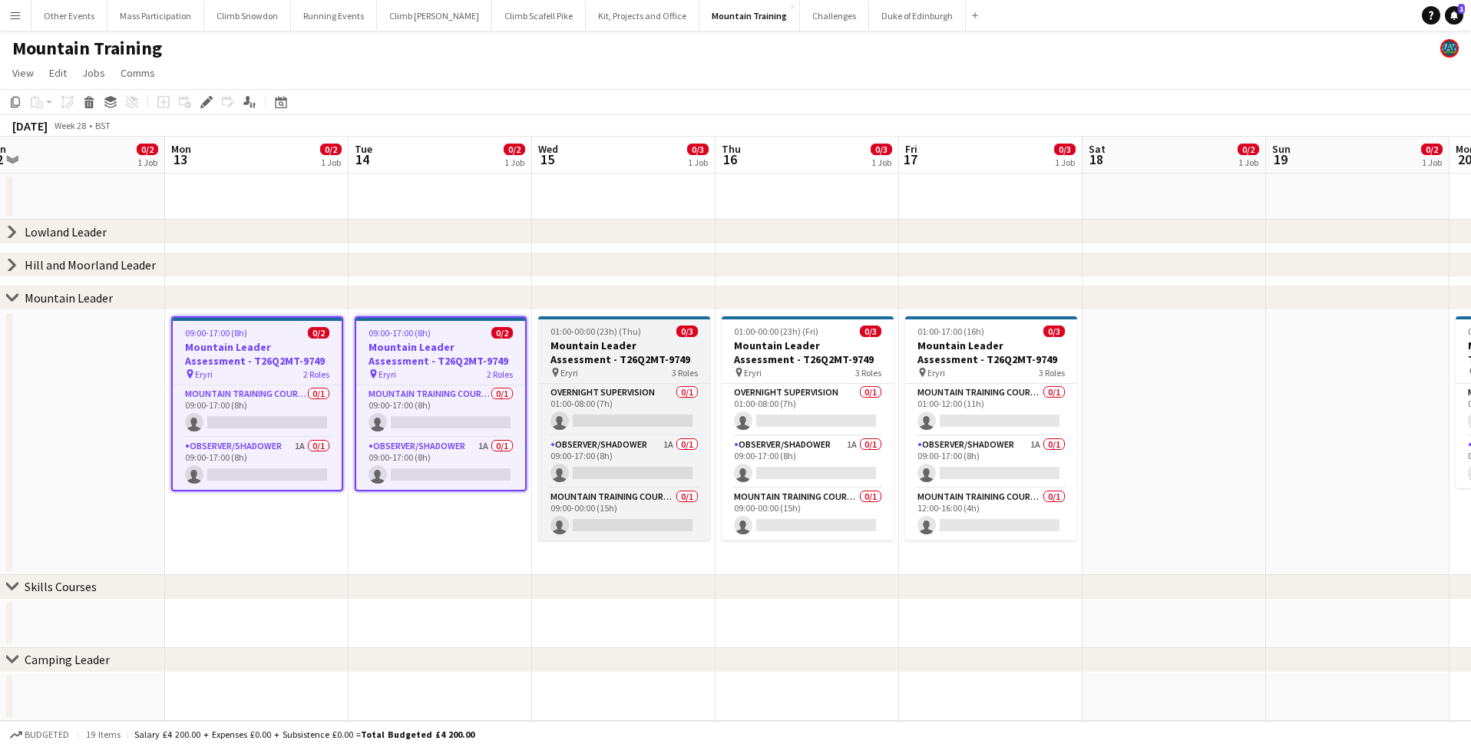
click at [557, 356] on h3 "Mountain Leader Assessment - T26Q2MT-9749" at bounding box center [624, 353] width 172 height 28
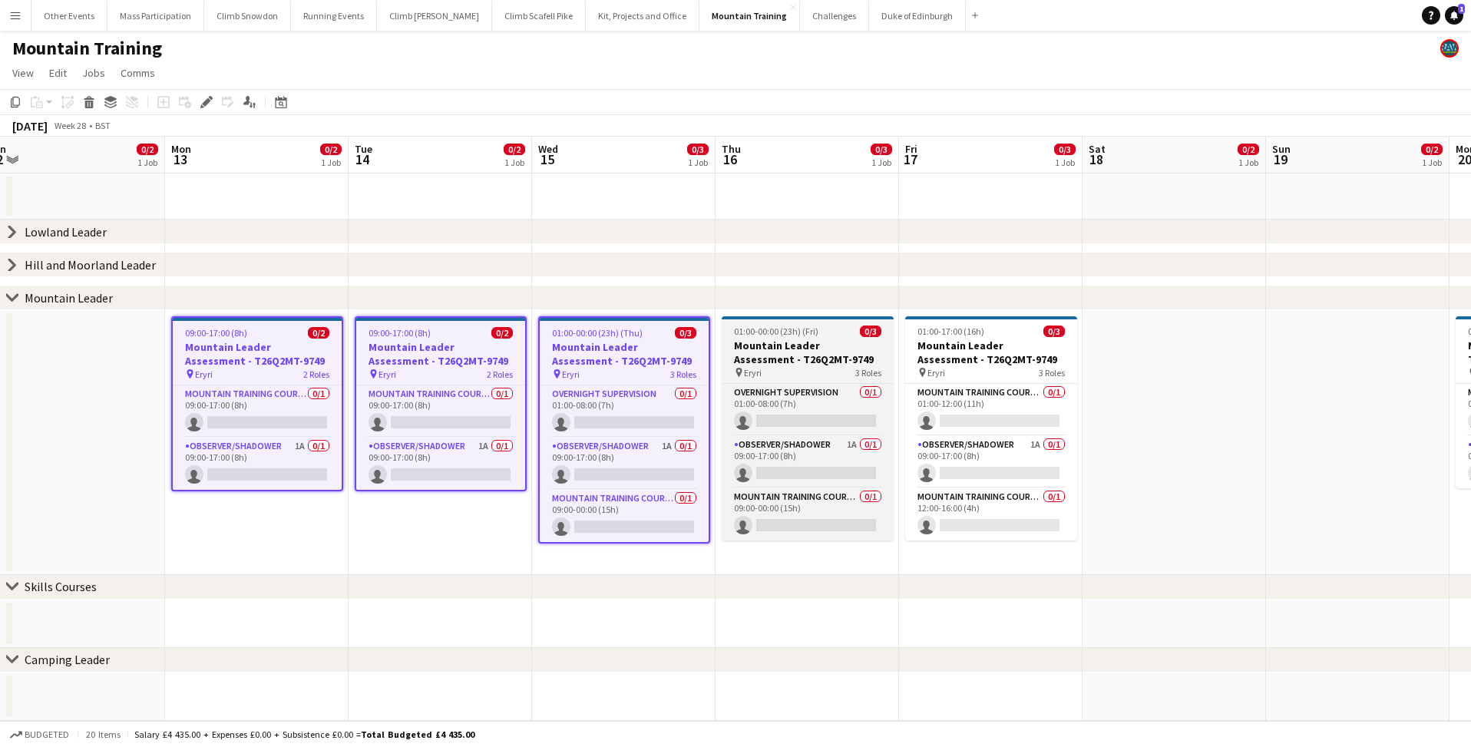
click at [765, 352] on h3 "Mountain Leader Assessment - T26Q2MT-9749" at bounding box center [808, 353] width 172 height 28
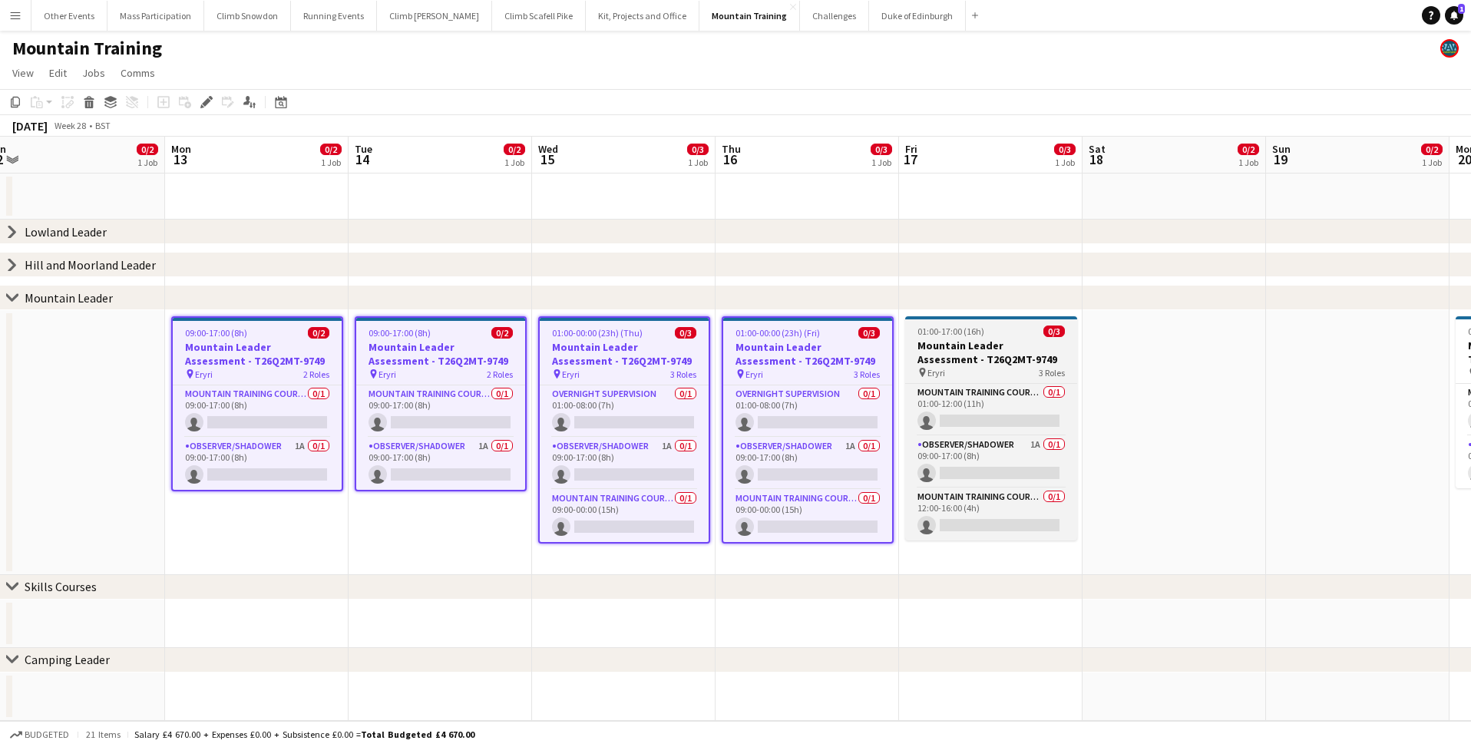
click at [954, 346] on h3 "Mountain Leader Assessment - T26Q2MT-9749" at bounding box center [991, 353] width 172 height 28
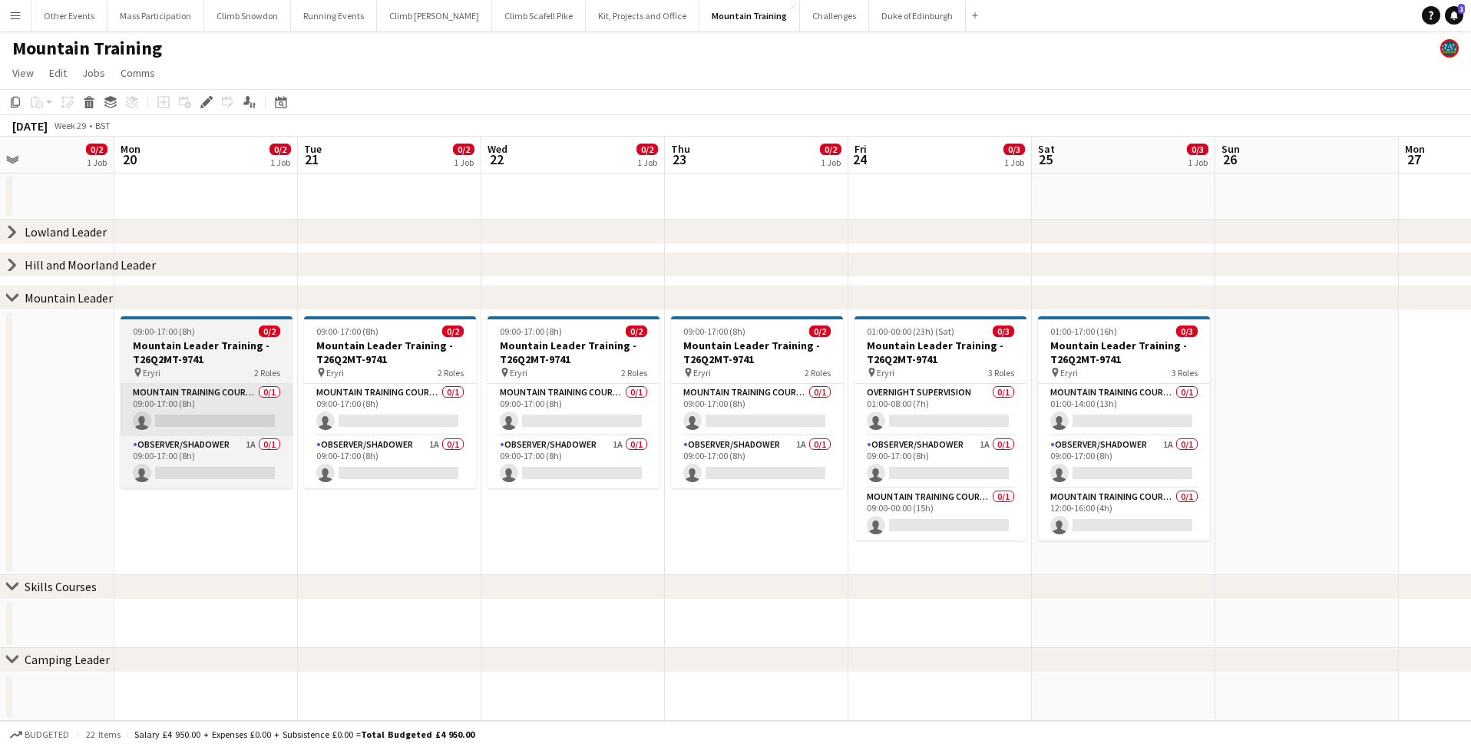
scroll to position [0, 413]
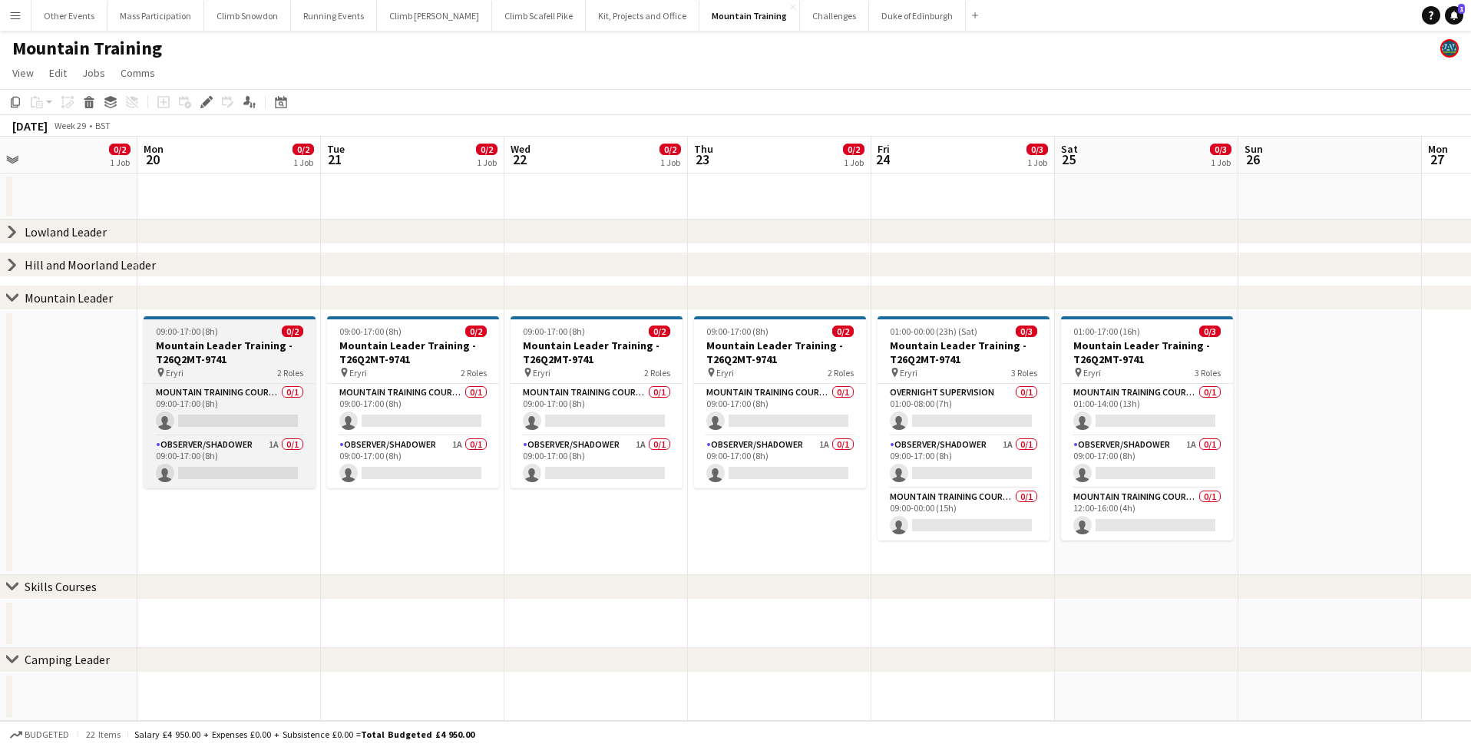
click at [219, 352] on h3 "Mountain Leader Training - T26Q2MT-9741" at bounding box center [230, 353] width 172 height 28
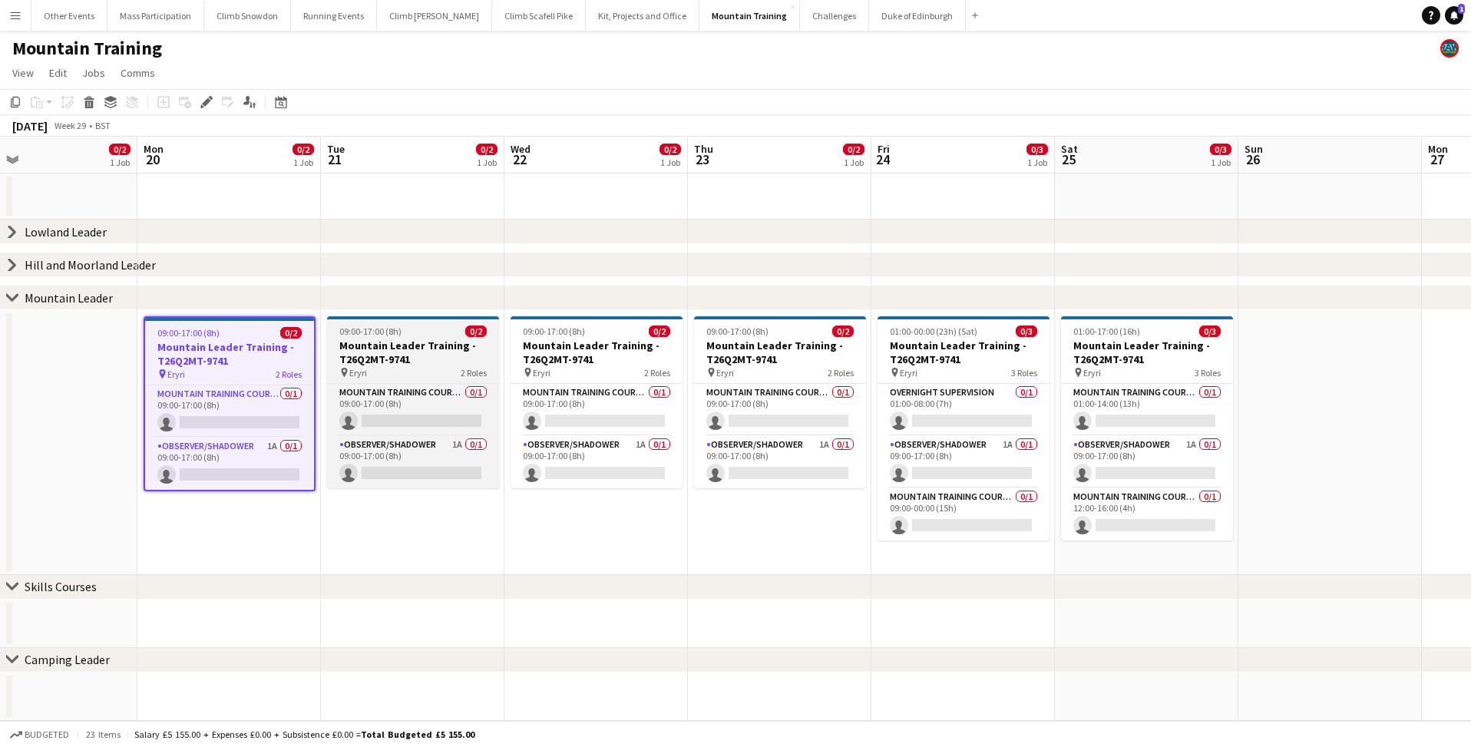
click at [362, 347] on h3 "Mountain Leader Training - T26Q2MT-9741" at bounding box center [413, 353] width 172 height 28
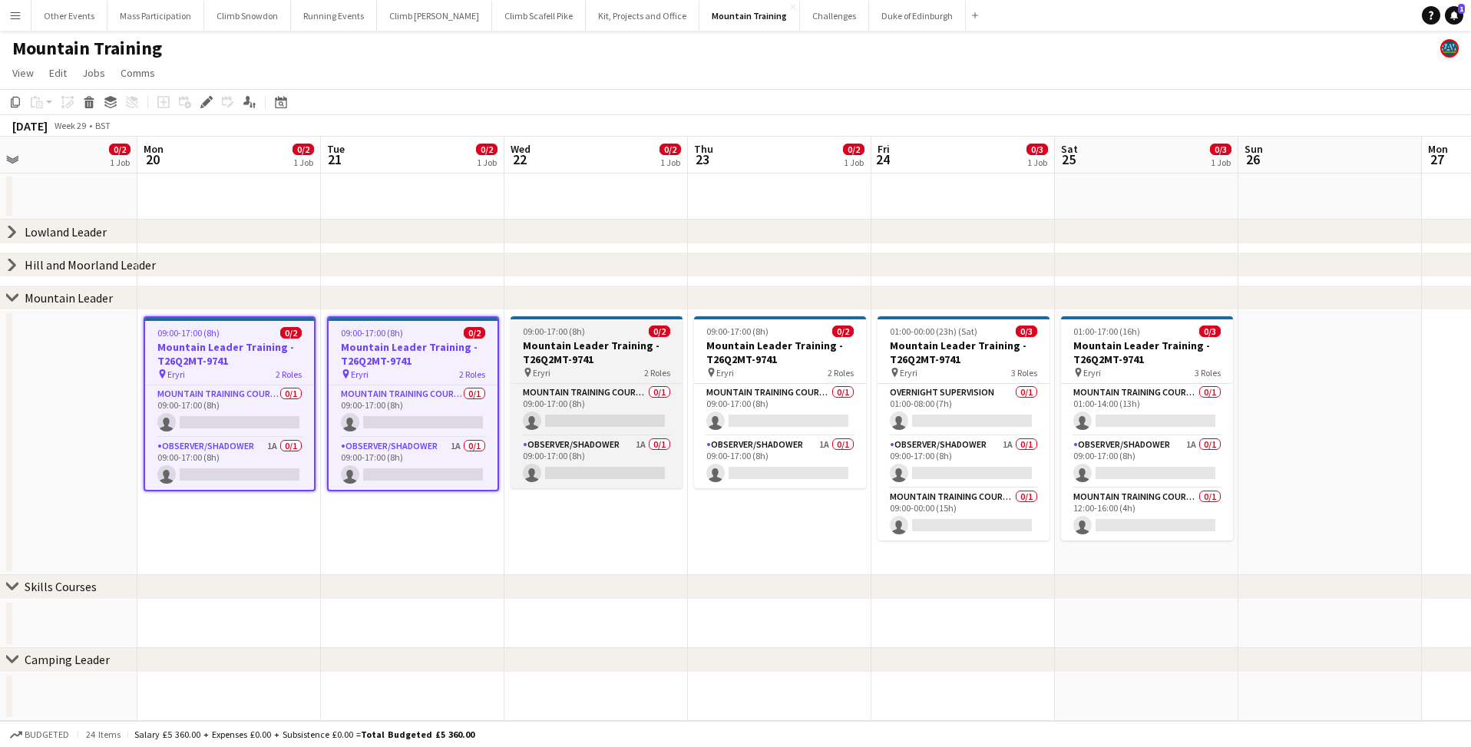
click at [591, 342] on h3 "Mountain Leader Training - T26Q2MT-9741" at bounding box center [596, 353] width 172 height 28
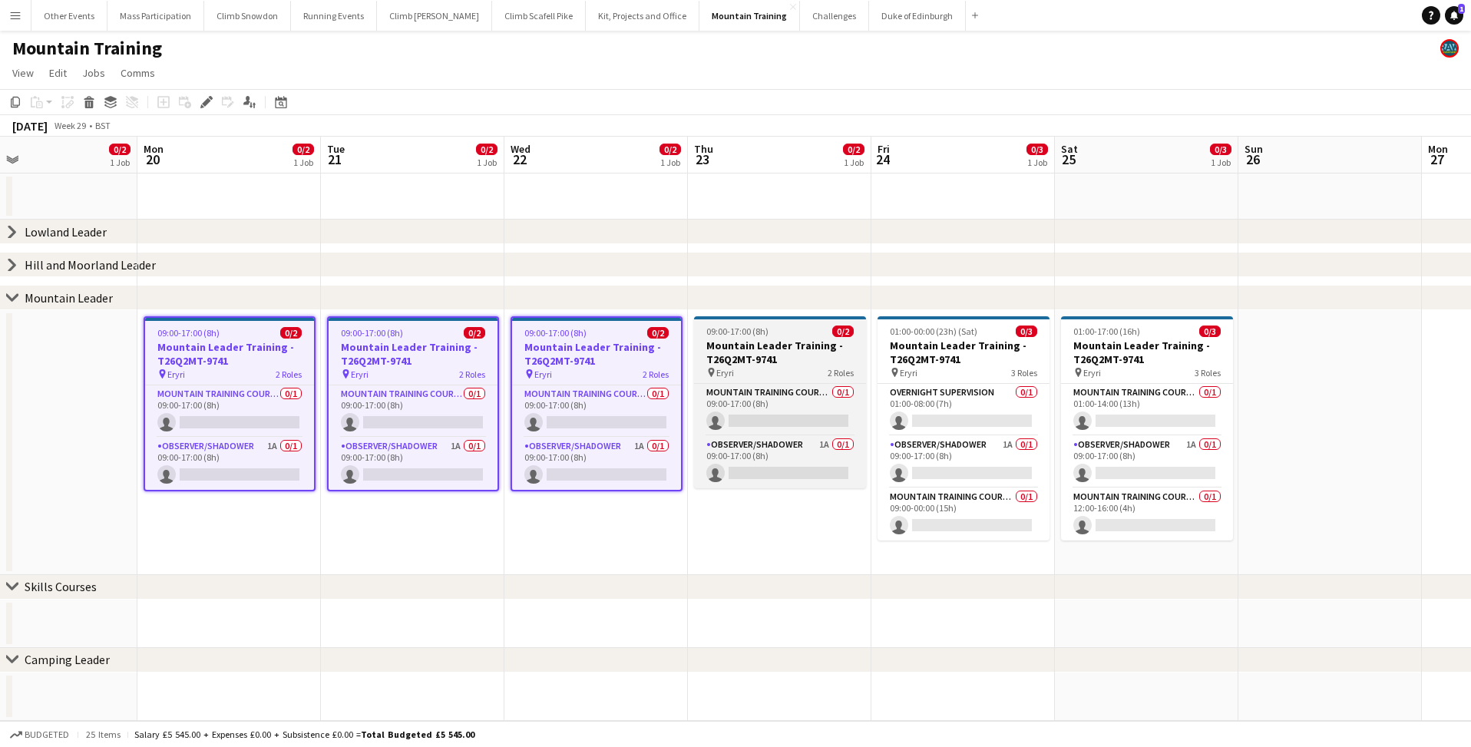
click at [735, 345] on h3 "Mountain Leader Training - T26Q2MT-9741" at bounding box center [780, 353] width 172 height 28
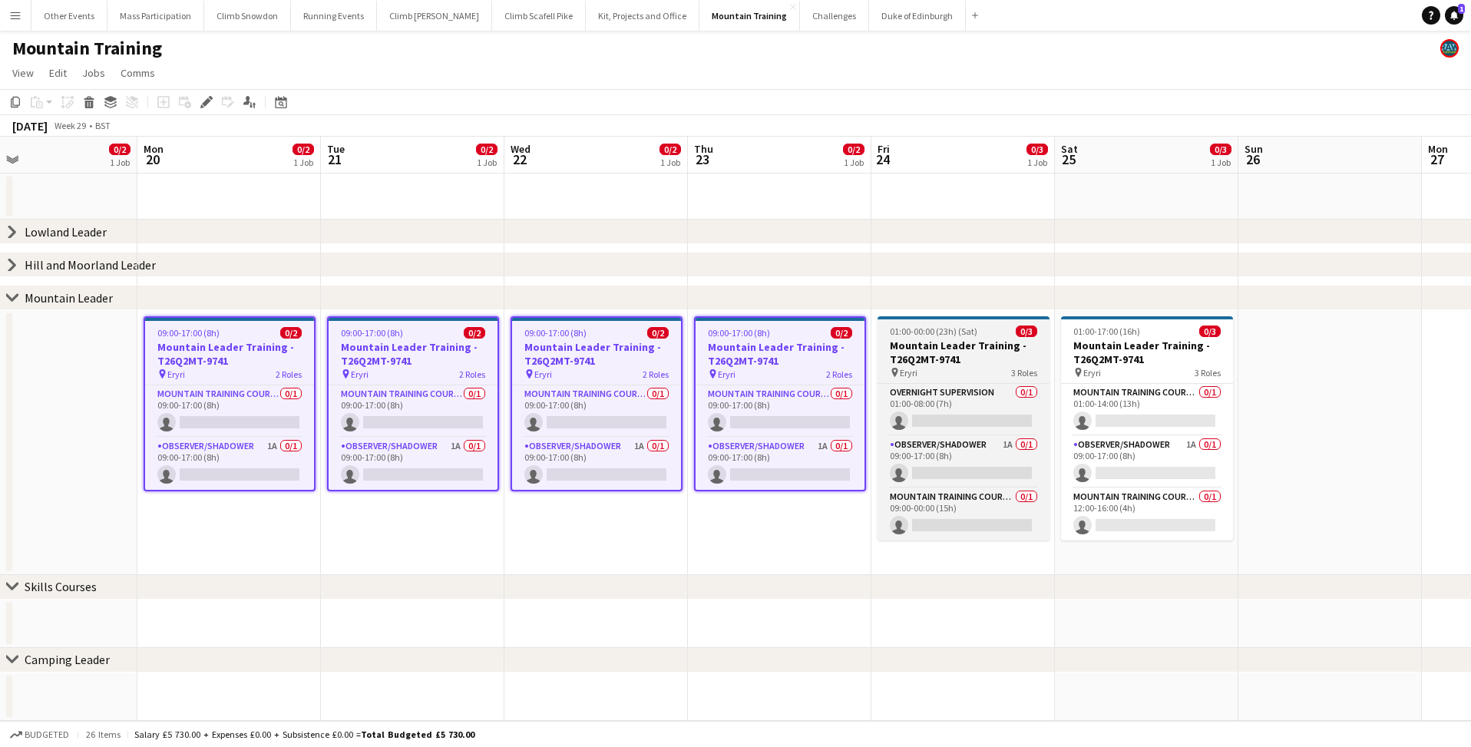
click at [897, 356] on h3 "Mountain Leader Training - T26Q2MT-9741" at bounding box center [963, 353] width 172 height 28
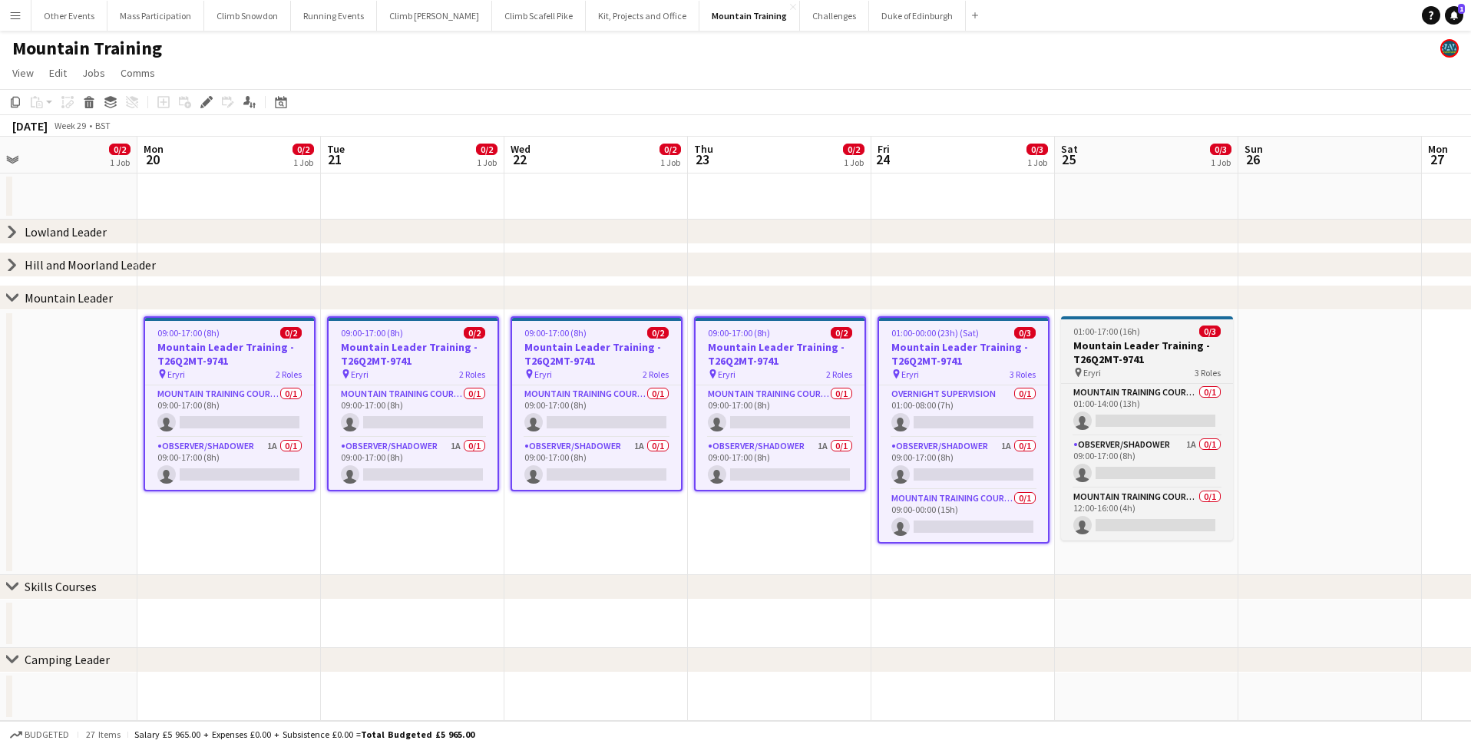
click at [1100, 359] on h3 "Mountain Leader Training - T26Q2MT-9741" at bounding box center [1147, 353] width 172 height 28
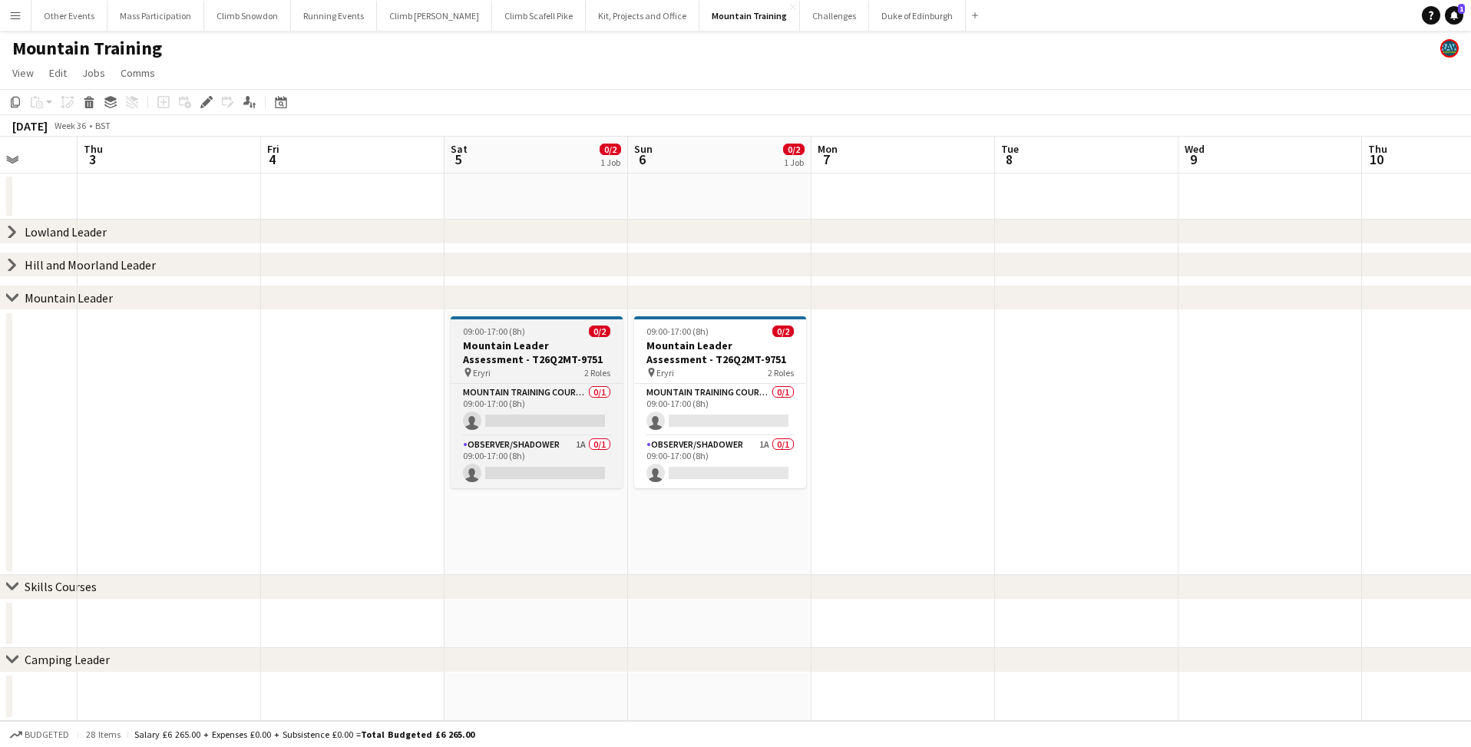
scroll to position [0, 474]
click at [509, 342] on h3 "Mountain Leader Assessment - T26Q2MT-9751" at bounding box center [536, 353] width 172 height 28
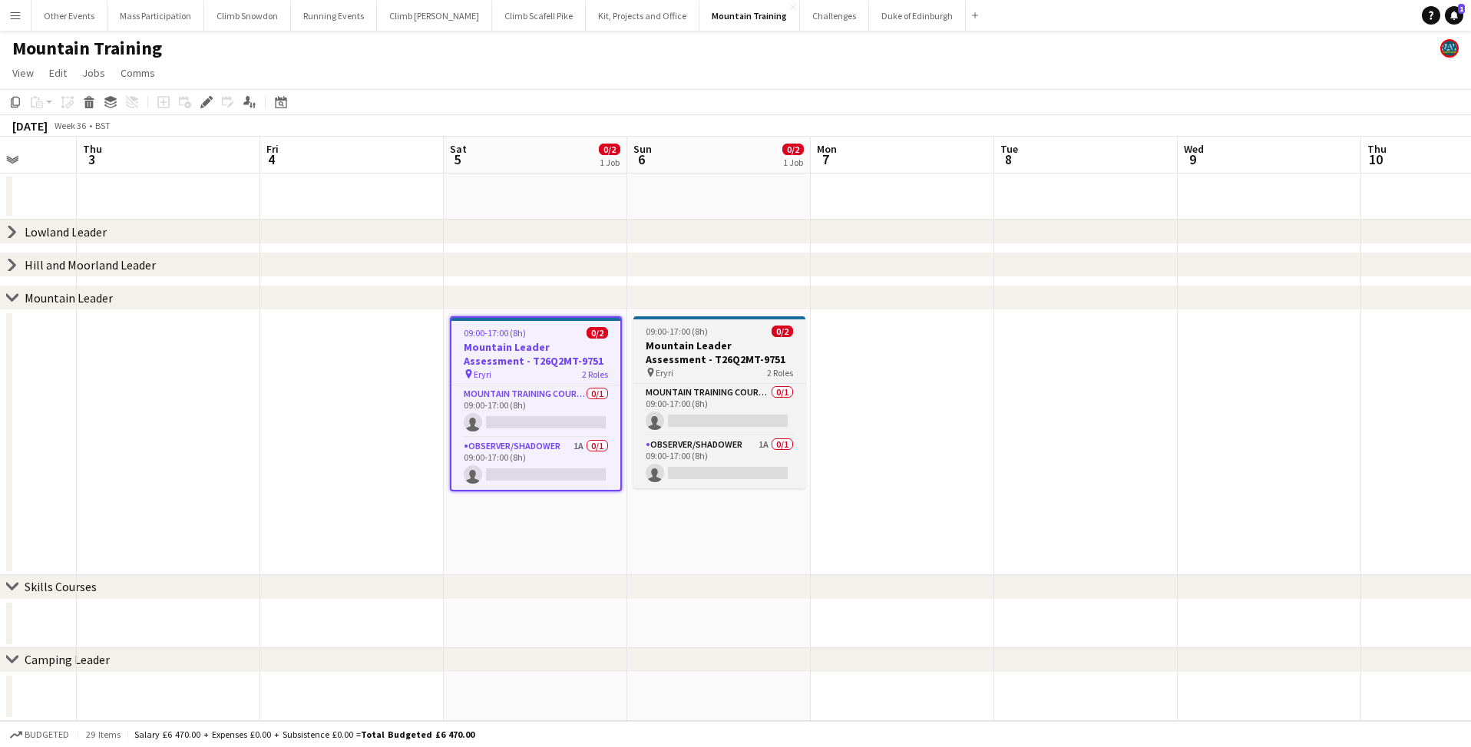
click at [687, 348] on h3 "Mountain Leader Assessment - T26Q2MT-9751" at bounding box center [719, 353] width 172 height 28
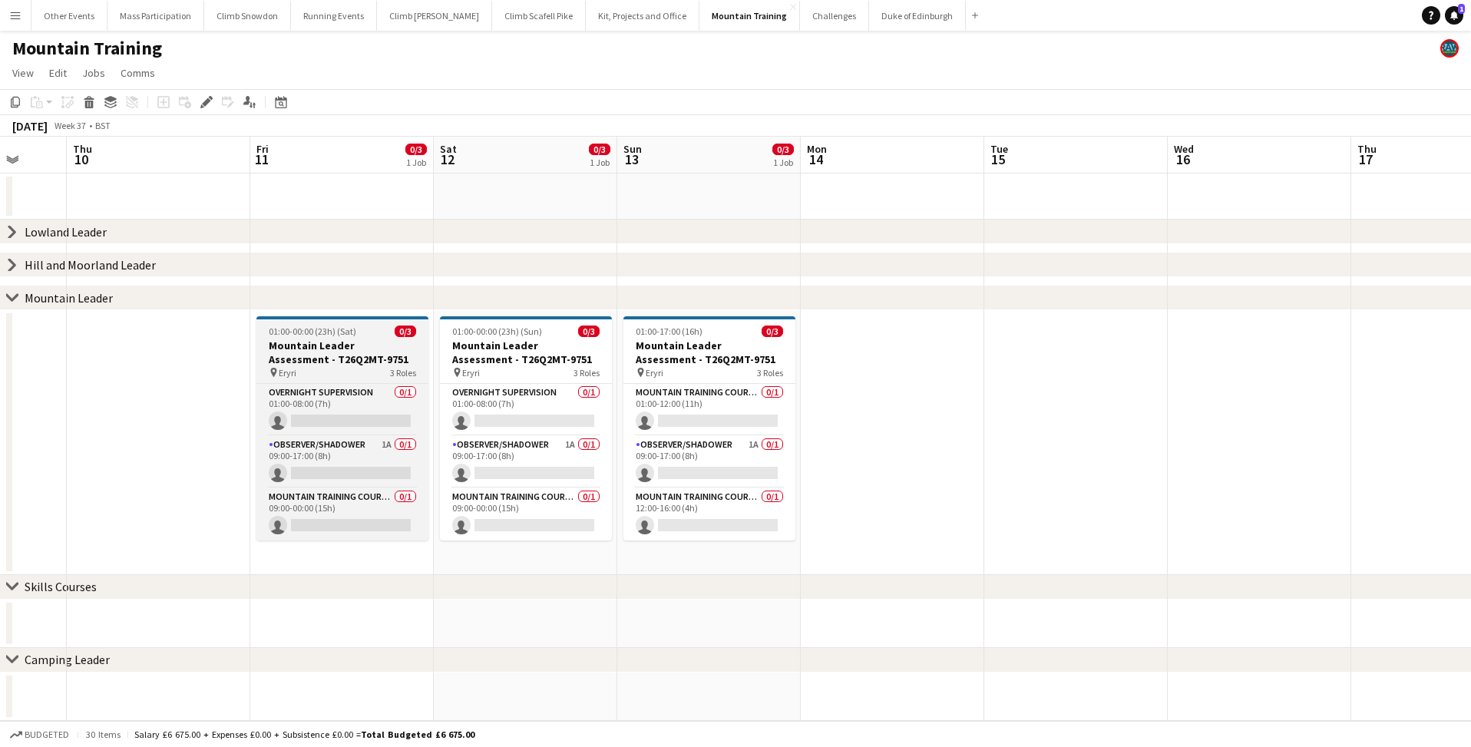
scroll to position [0, 484]
click at [336, 353] on h3 "Mountain Leader Assessment - T26Q2MT-9751" at bounding box center [342, 353] width 172 height 28
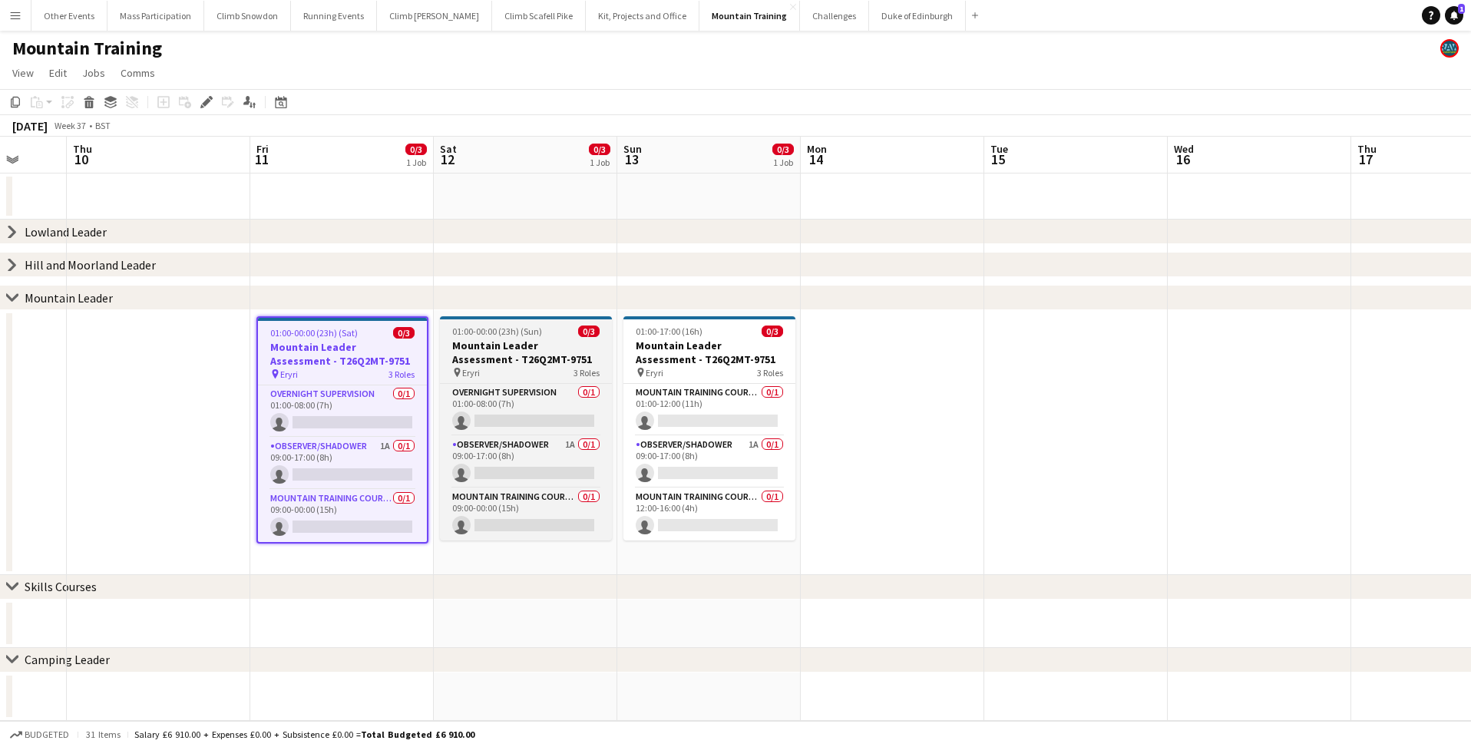
click at [499, 355] on h3 "Mountain Leader Assessment - T26Q2MT-9751" at bounding box center [526, 353] width 172 height 28
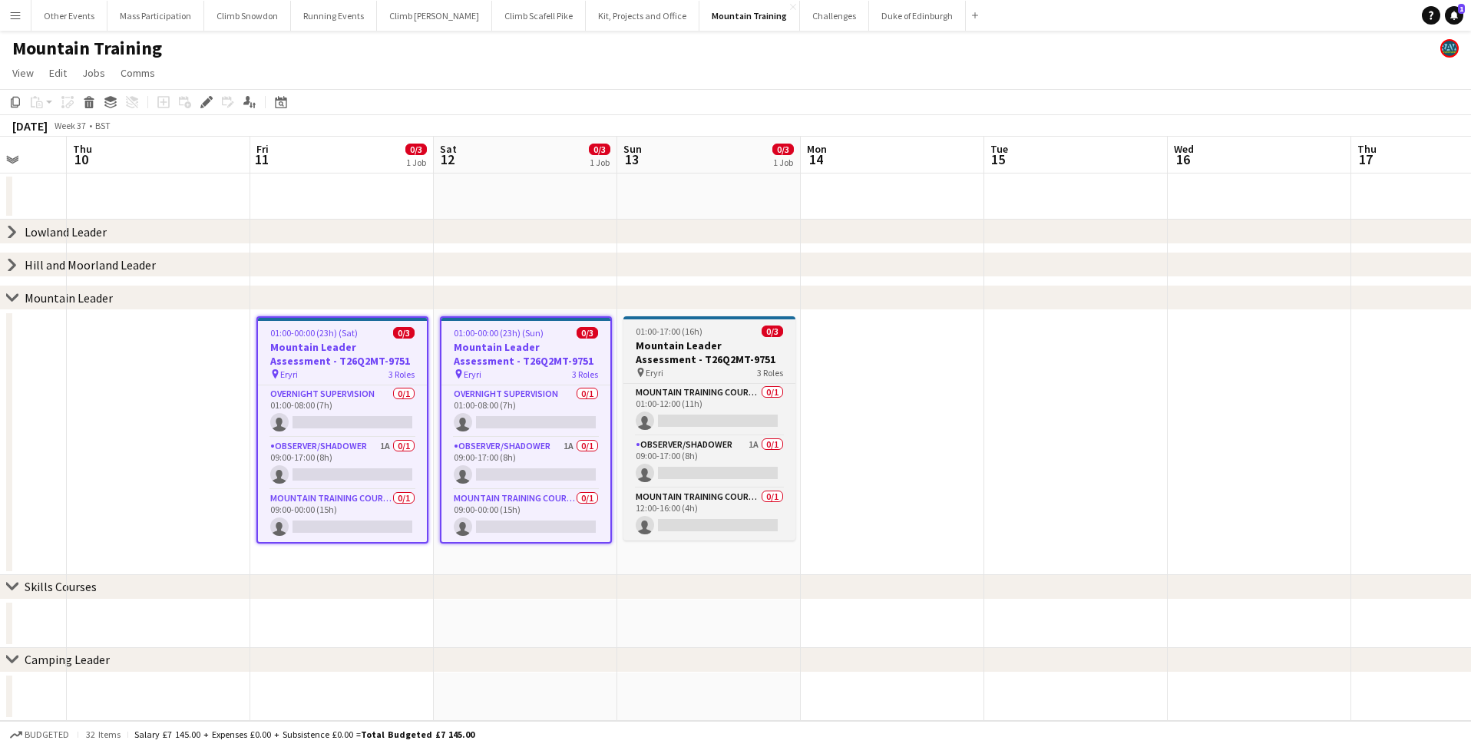
click at [664, 349] on h3 "Mountain Leader Assessment - T26Q2MT-9751" at bounding box center [709, 353] width 172 height 28
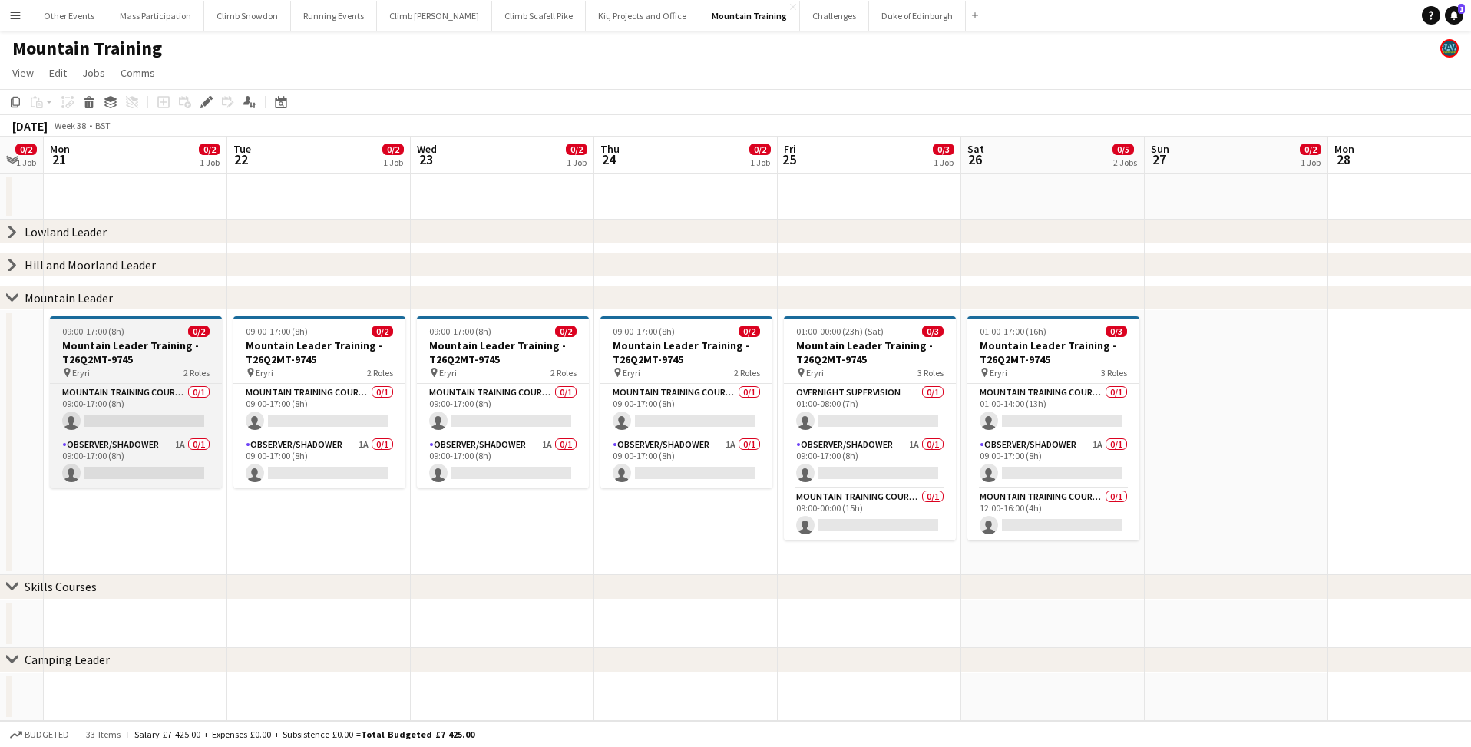
scroll to position [0, 507]
click at [124, 354] on h3 "Mountain Leader Training - T26Q2MT-9745" at bounding box center [136, 353] width 172 height 28
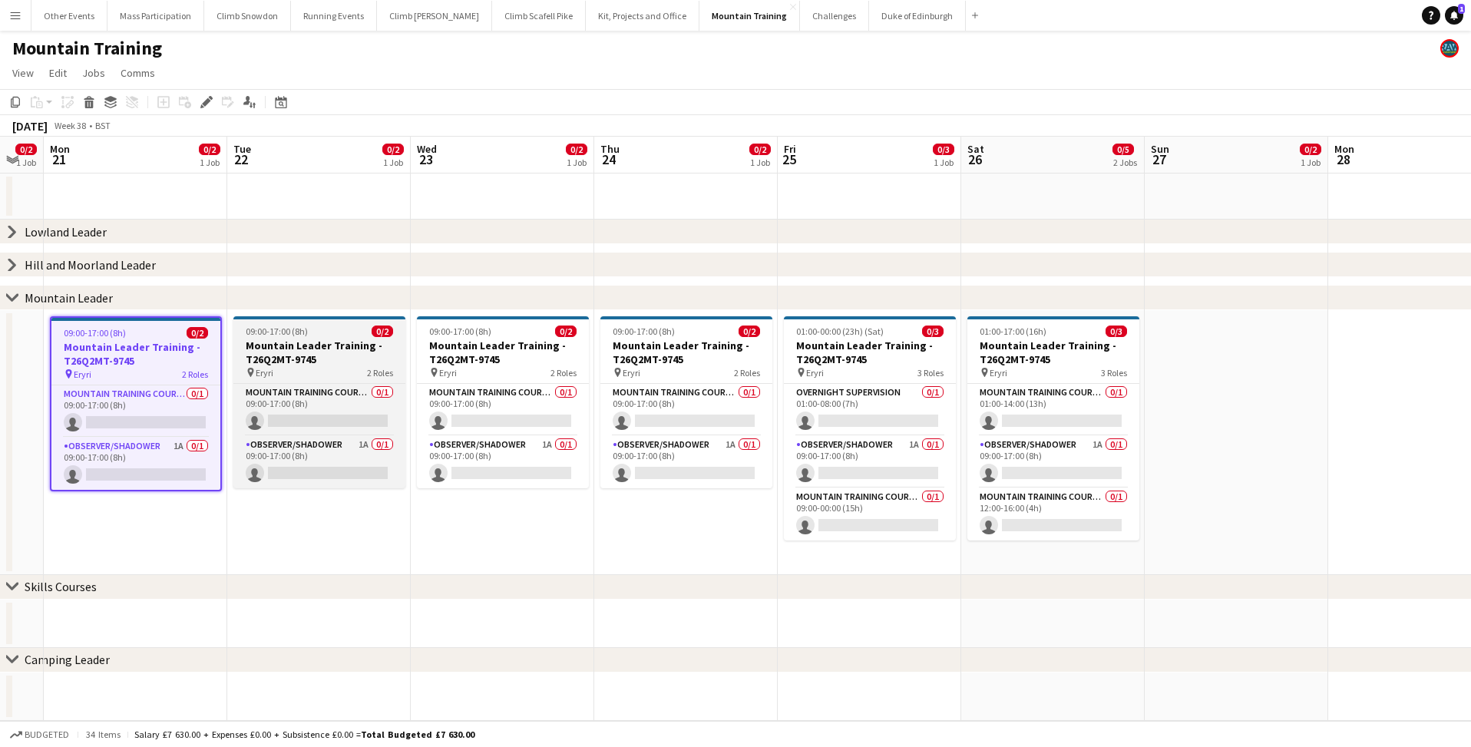
click at [292, 353] on h3 "Mountain Leader Training - T26Q2MT-9745" at bounding box center [319, 353] width 172 height 28
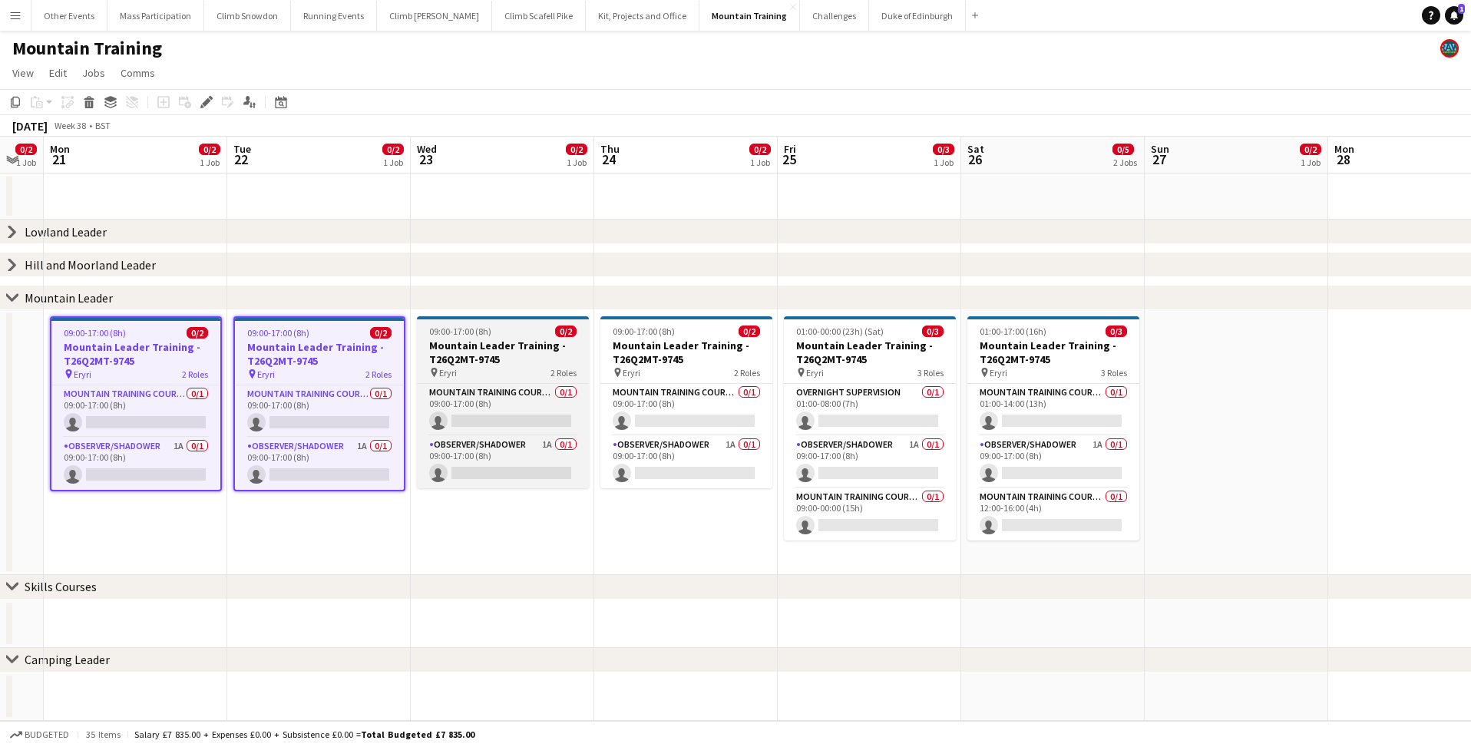
click at [463, 350] on h3 "Mountain Leader Training - T26Q2MT-9745" at bounding box center [503, 353] width 172 height 28
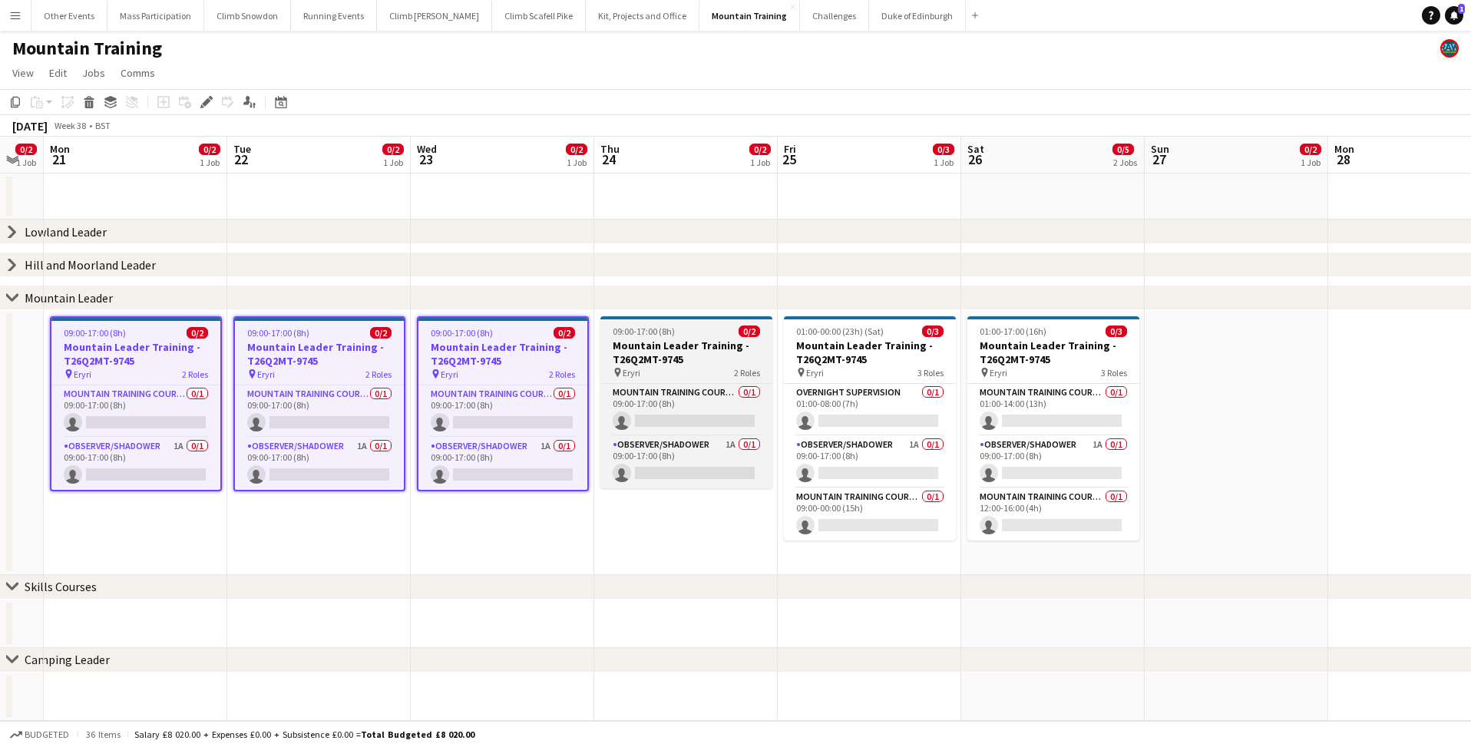
click at [632, 339] on h3 "Mountain Leader Training - T26Q2MT-9745" at bounding box center [686, 353] width 172 height 28
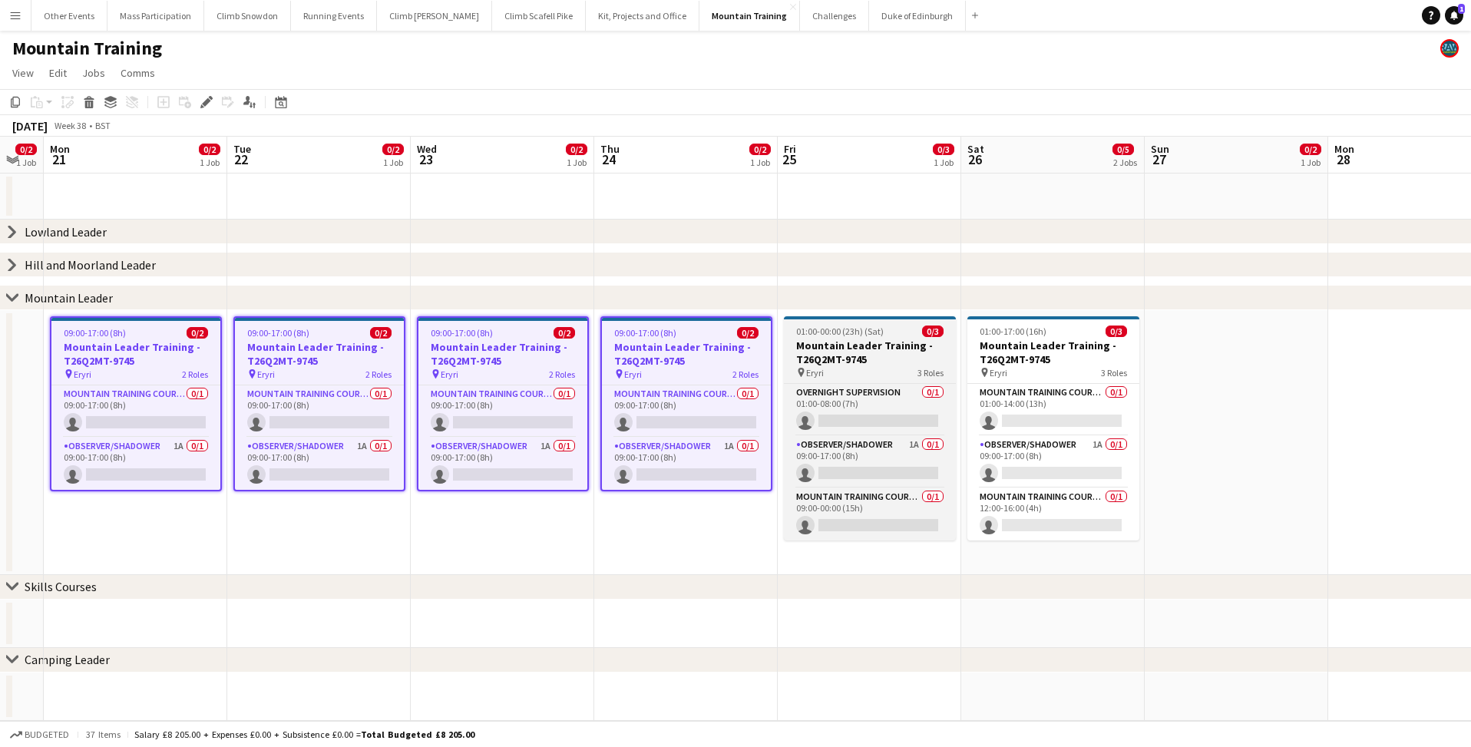
click at [803, 351] on h3 "Mountain Leader Training - T26Q2MT-9745" at bounding box center [870, 353] width 172 height 28
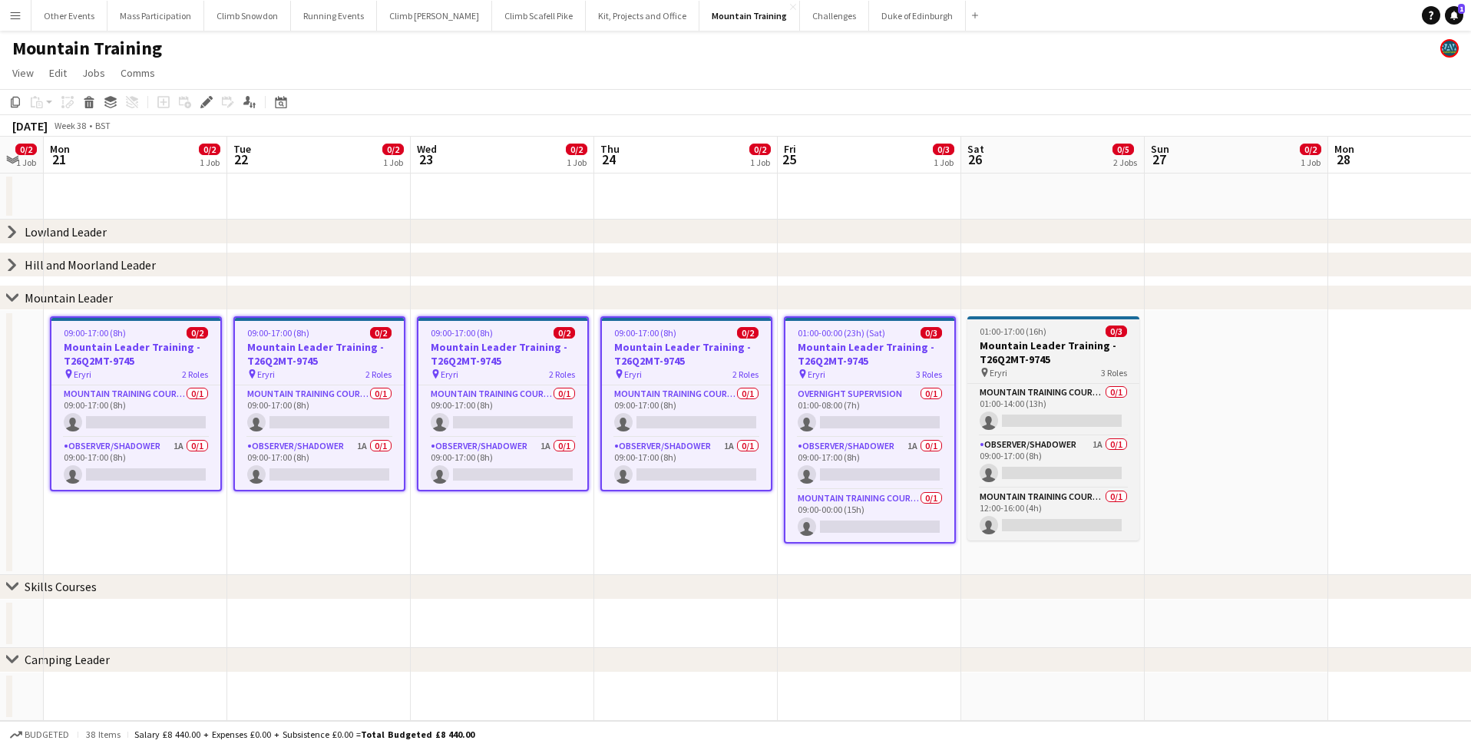
click at [1009, 351] on h3 "Mountain Leader Training - T26Q2MT-9745" at bounding box center [1053, 353] width 172 height 28
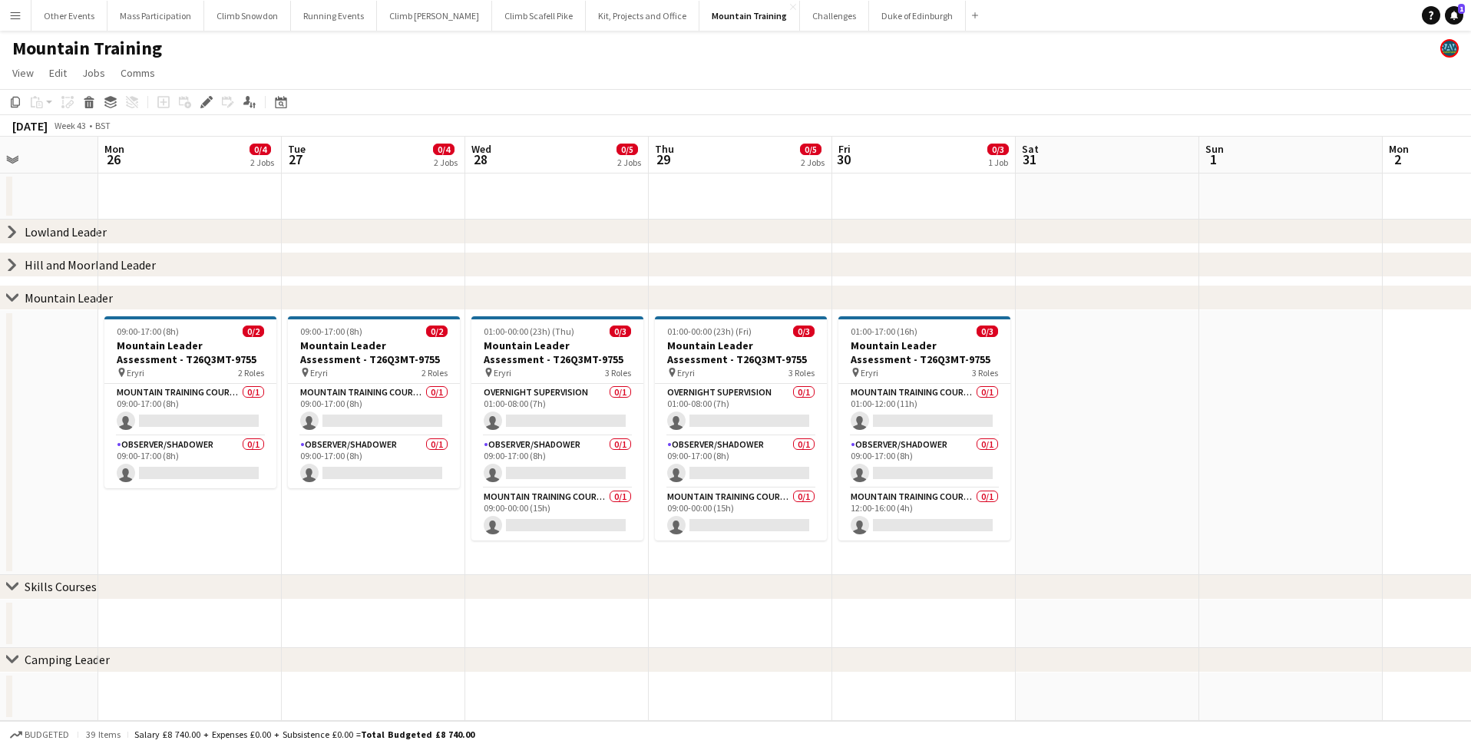
scroll to position [0, 446]
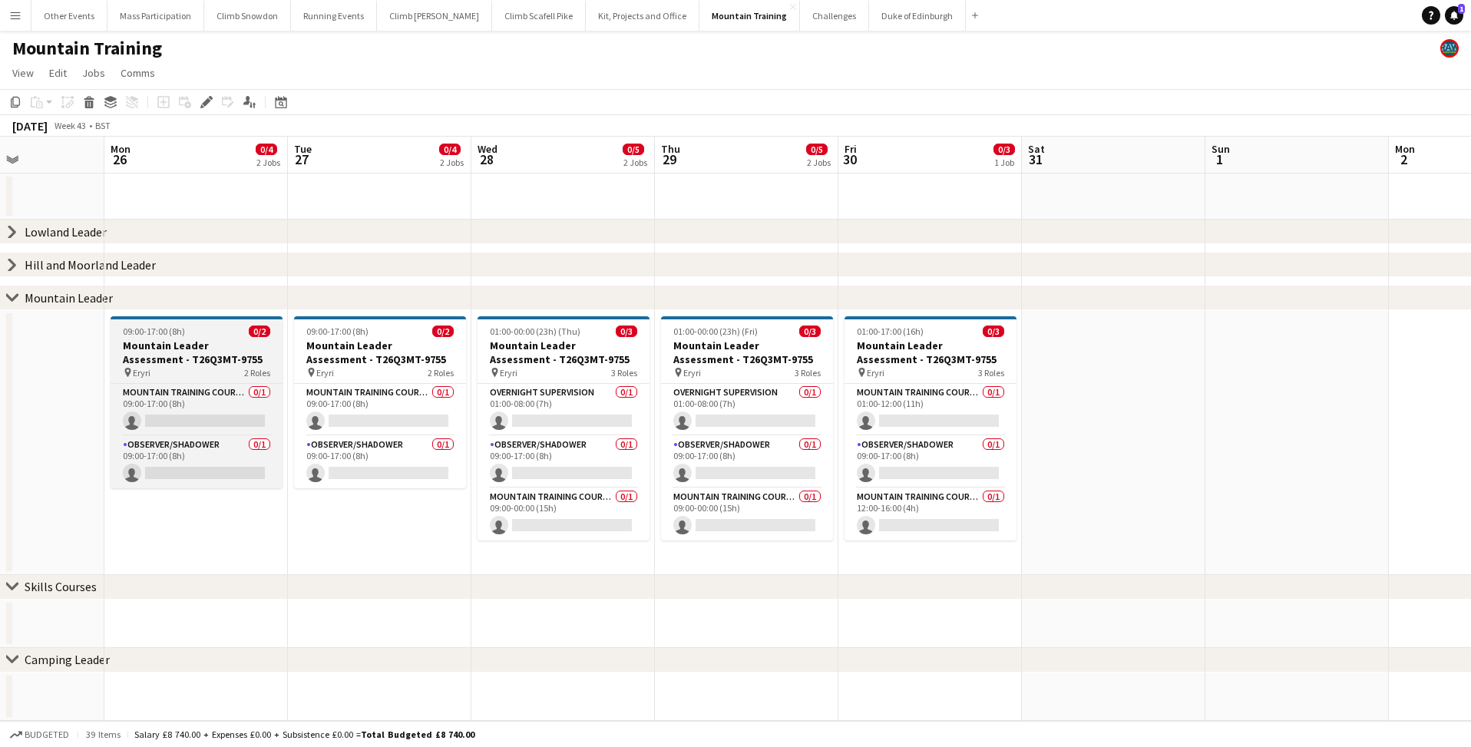
click at [198, 344] on h3 "Mountain Leader Assessment - T26Q3MT-9755" at bounding box center [197, 353] width 172 height 28
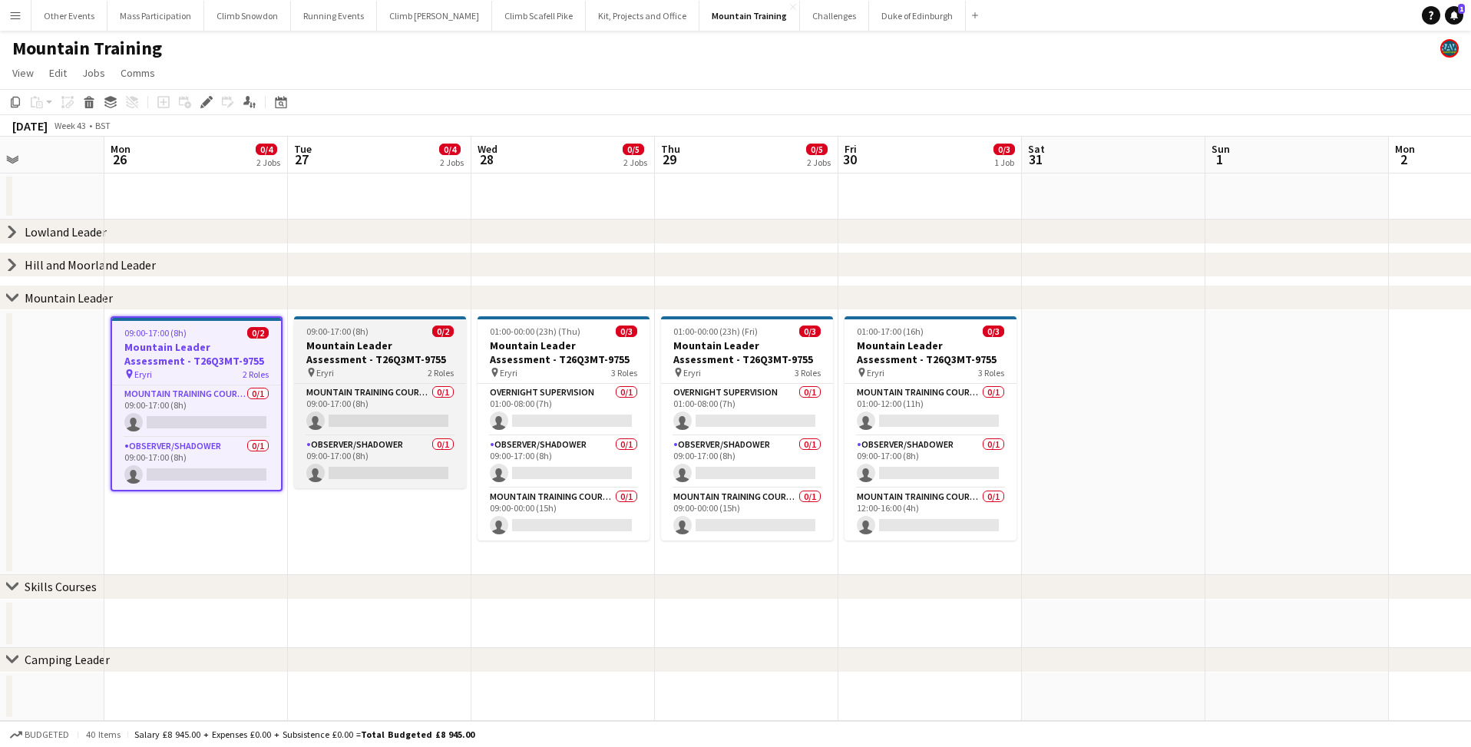
click at [347, 355] on h3 "Mountain Leader Assessment - T26Q3MT-9755" at bounding box center [380, 353] width 172 height 28
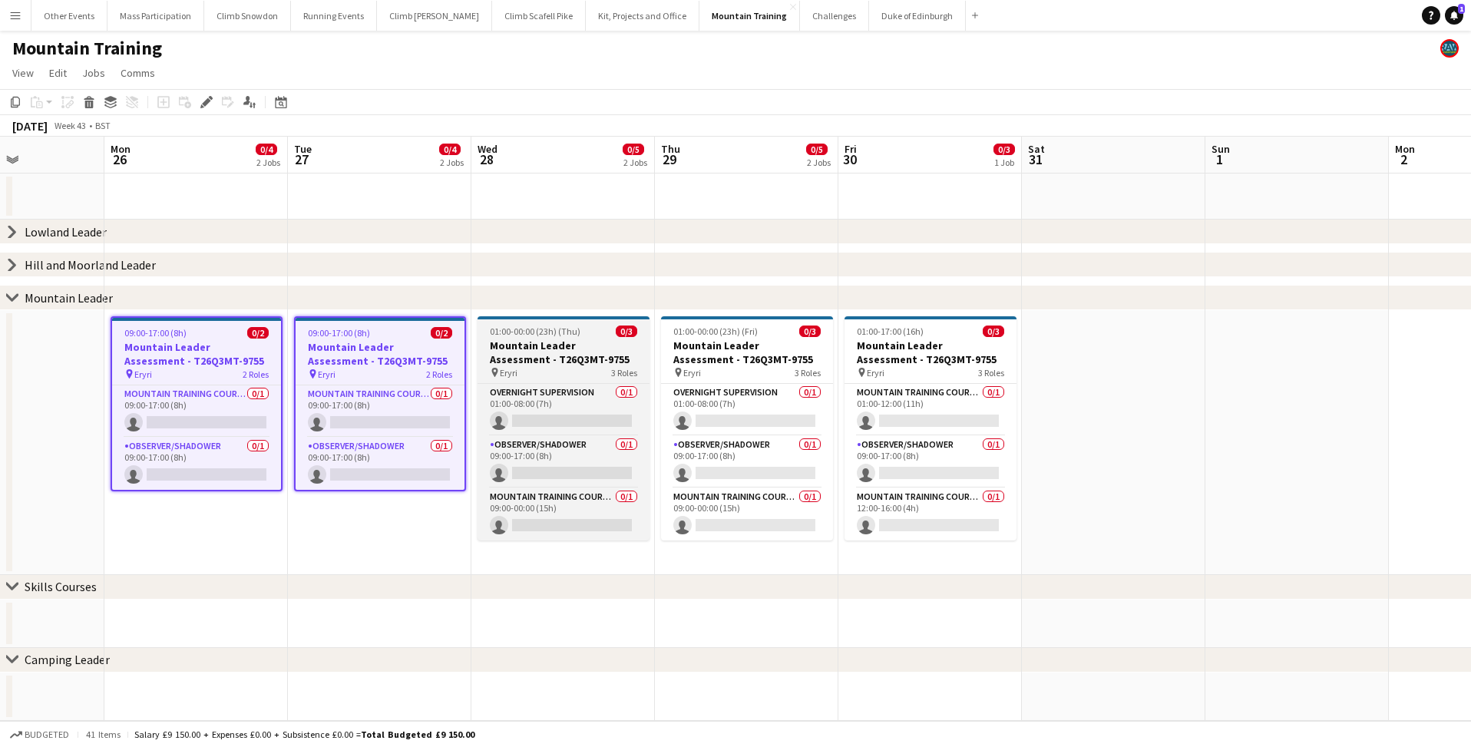
click at [505, 352] on h3 "Mountain Leader Assessment - T26Q3MT-9755" at bounding box center [563, 353] width 172 height 28
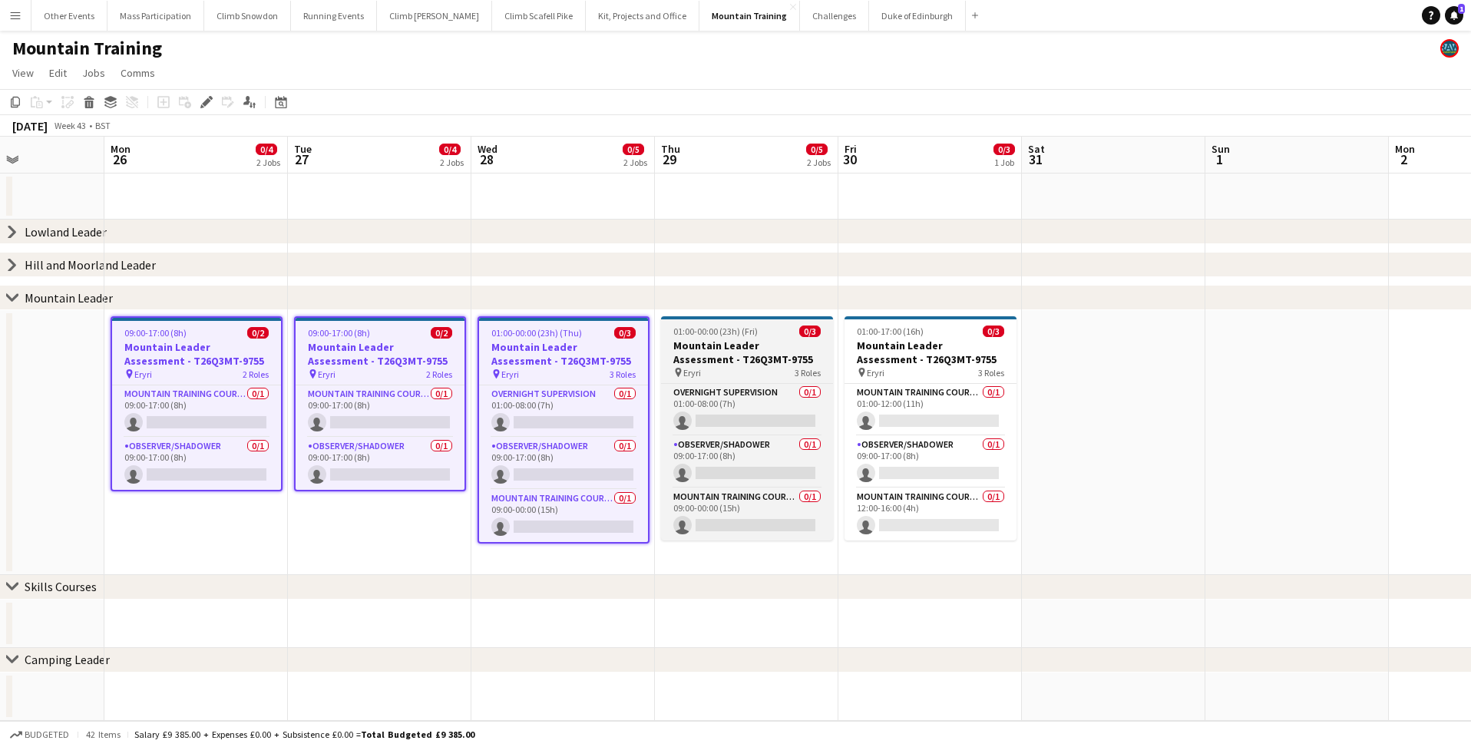
click at [715, 362] on h3 "Mountain Leader Assessment - T26Q3MT-9755" at bounding box center [747, 353] width 172 height 28
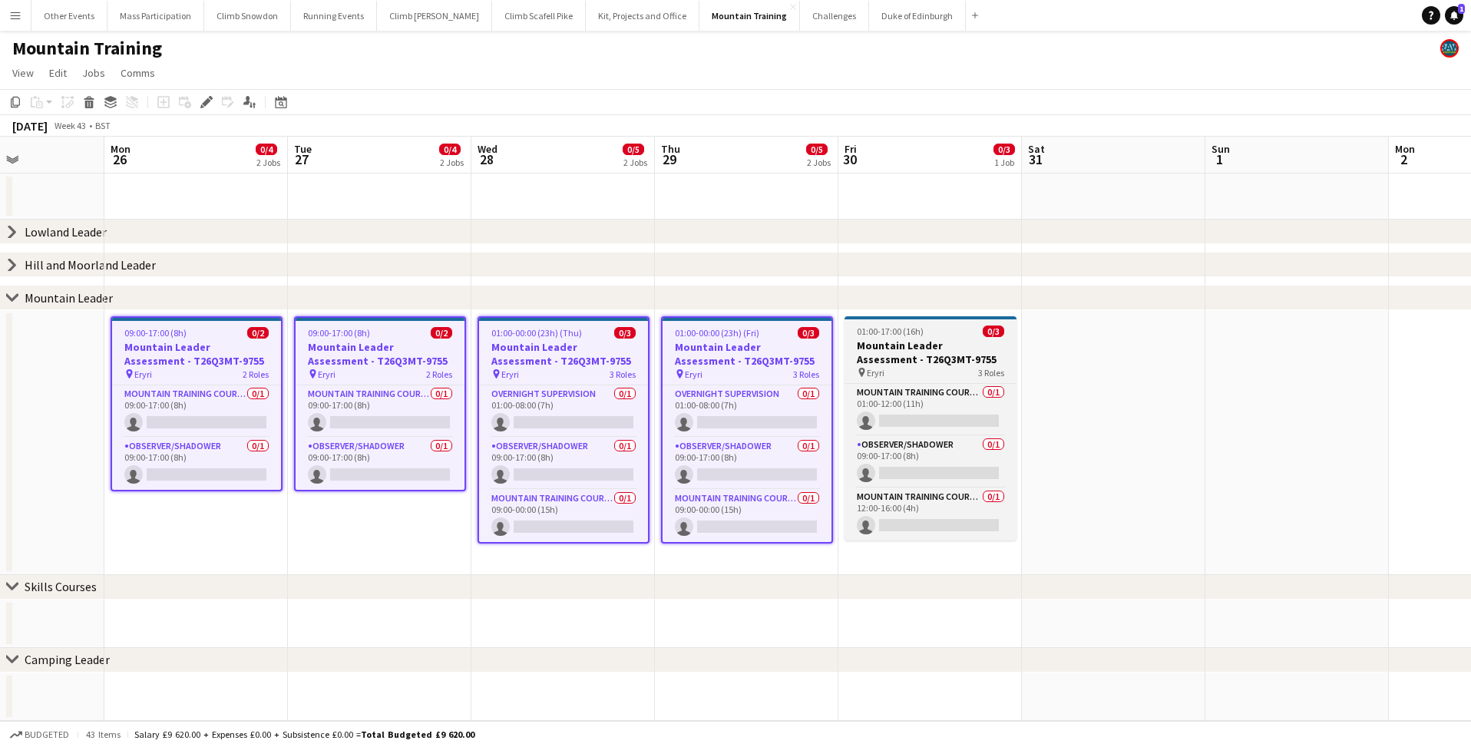
click at [916, 350] on h3 "Mountain Leader Assessment - T26Q3MT-9755" at bounding box center [930, 353] width 172 height 28
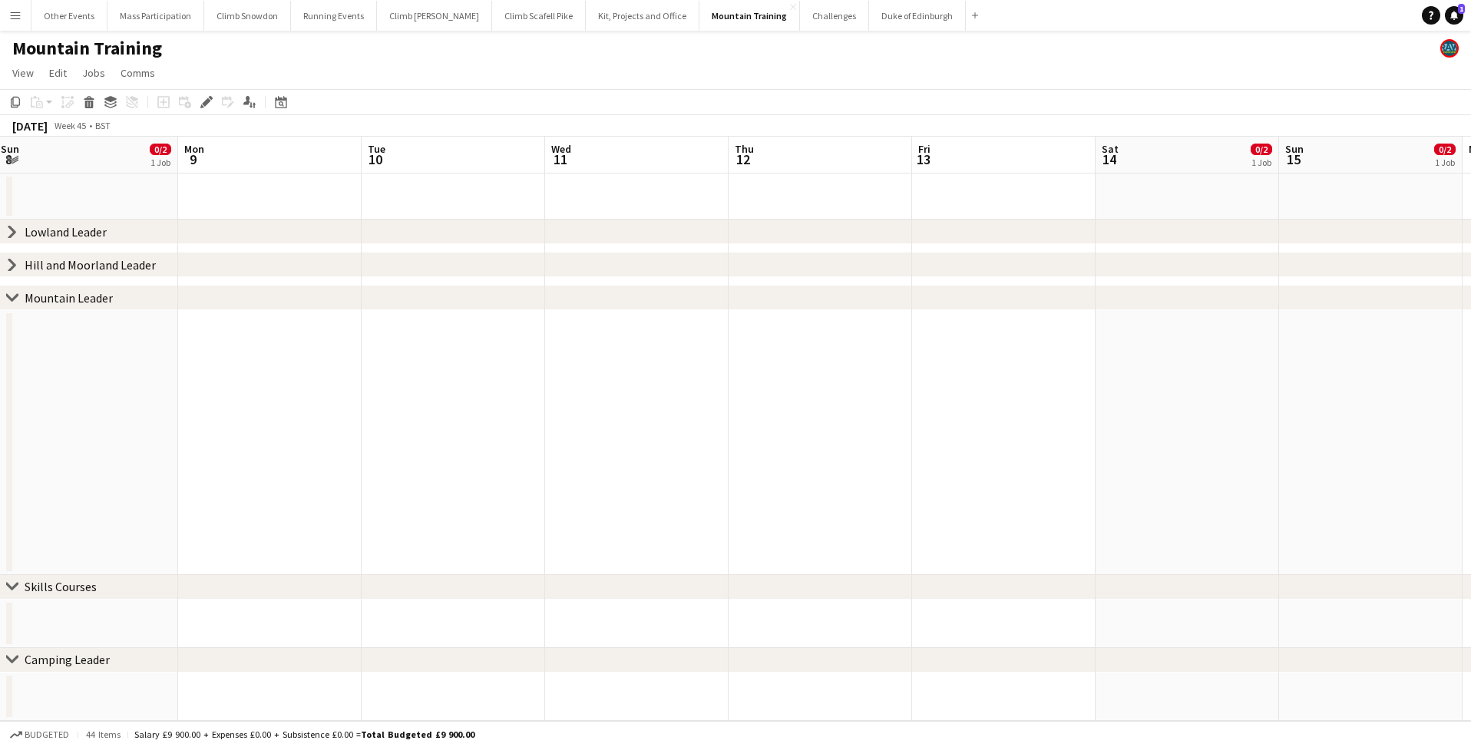
scroll to position [0, 527]
click at [207, 102] on icon at bounding box center [206, 102] width 8 height 8
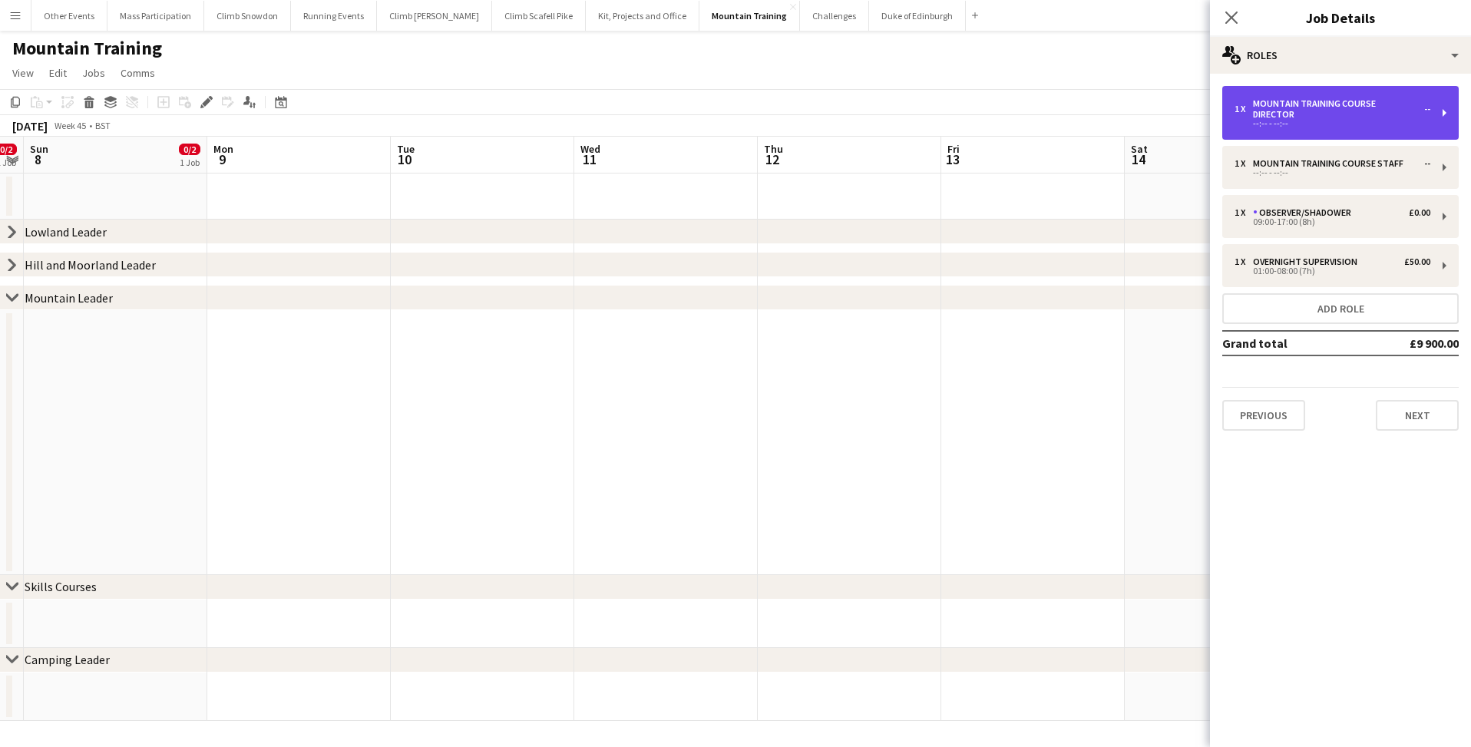
click at [1268, 120] on div "--:-- - --:--" at bounding box center [1332, 124] width 196 height 8
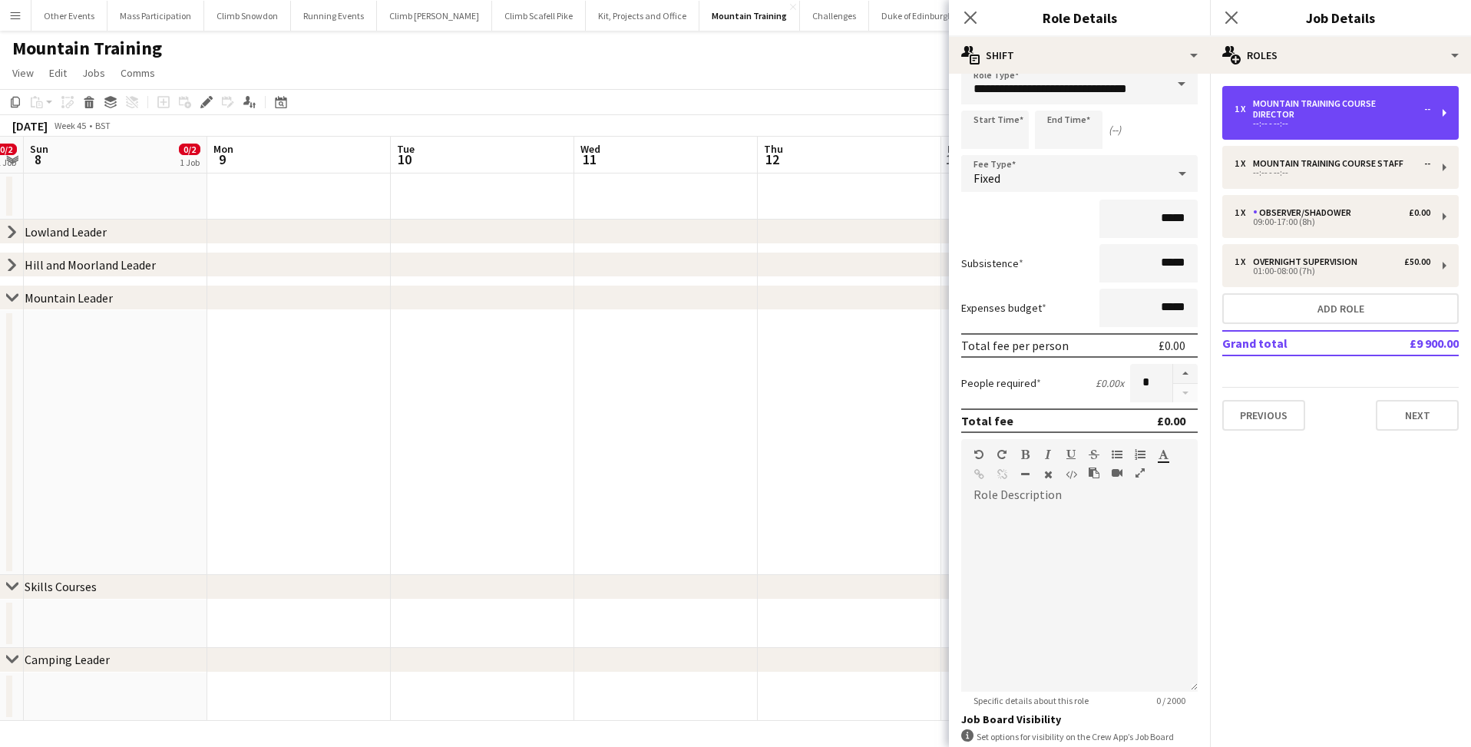
scroll to position [73, 0]
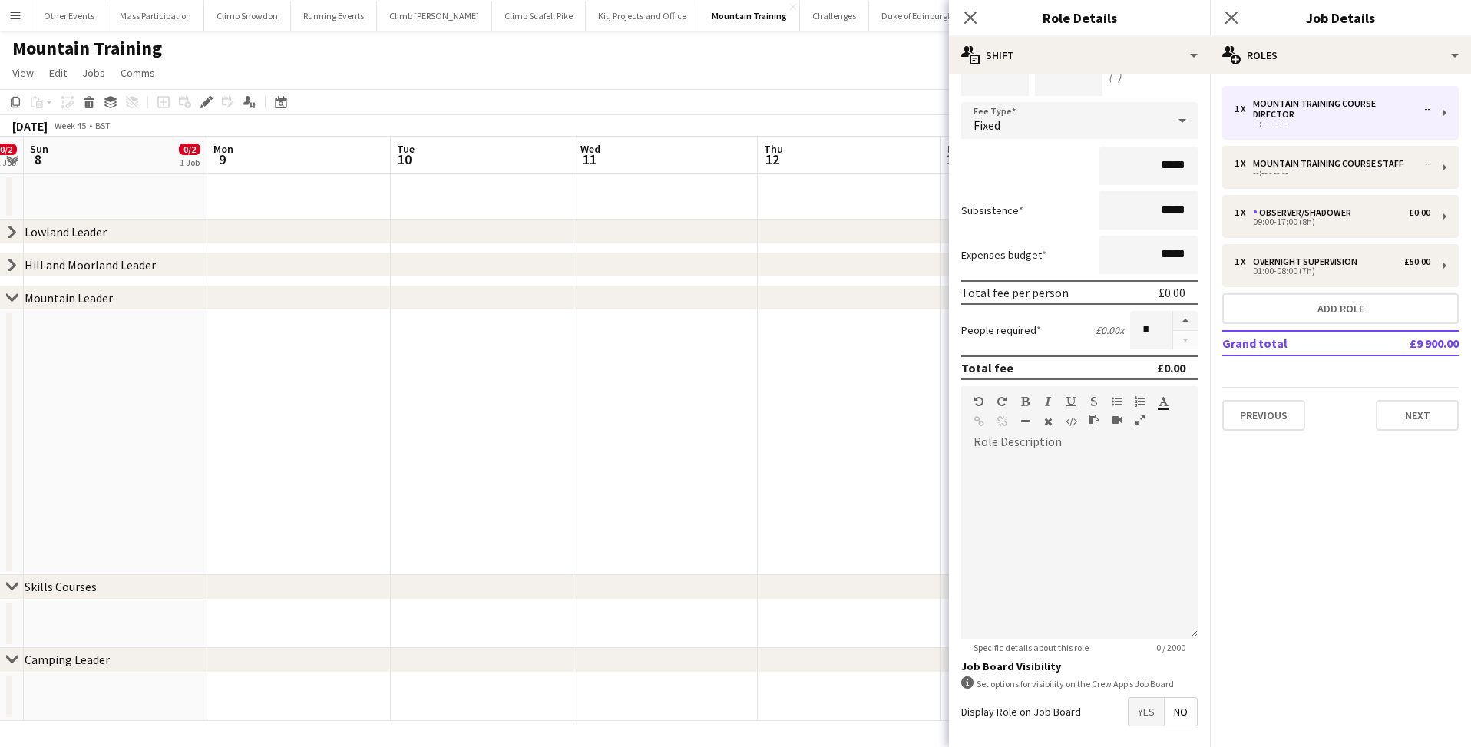
click at [1144, 716] on span "Yes" at bounding box center [1145, 712] width 35 height 28
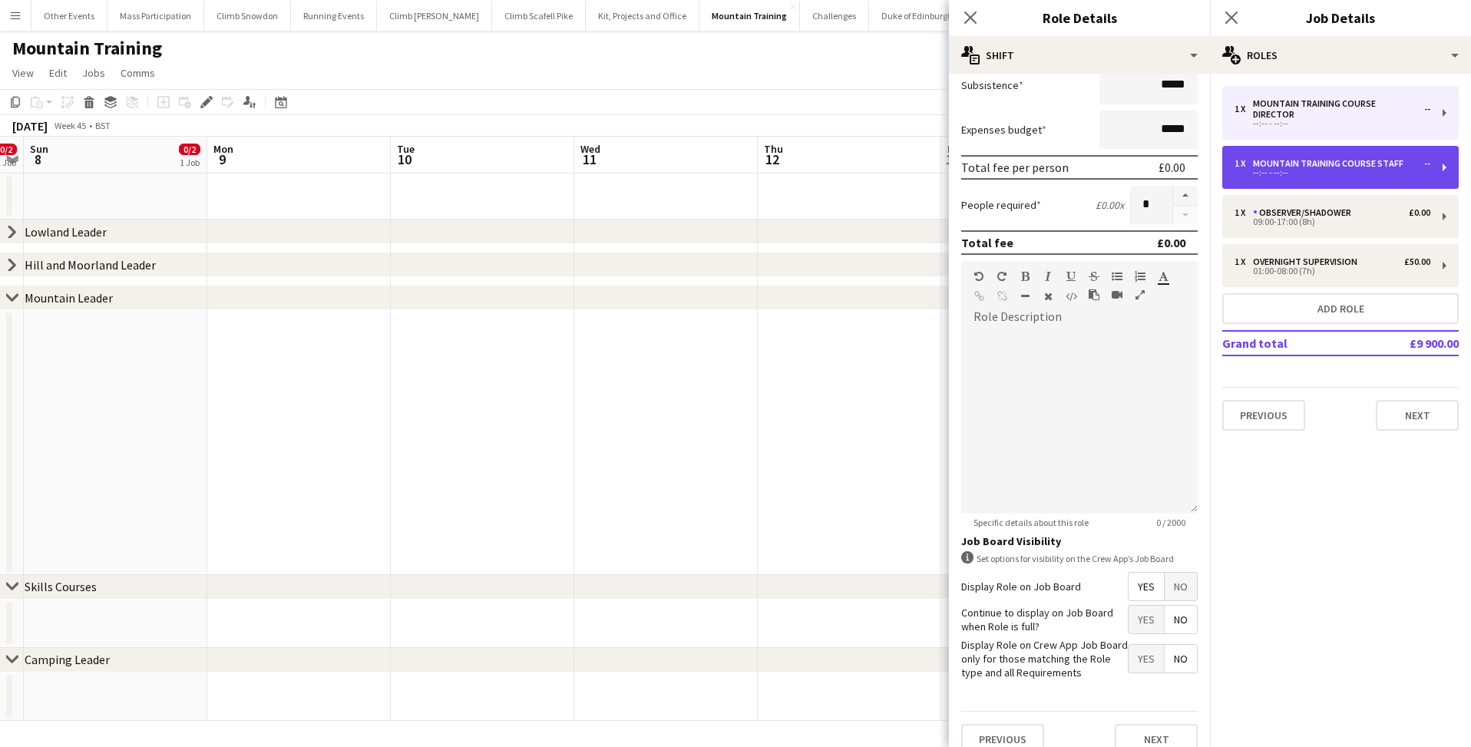
click at [1247, 158] on div "1 x" at bounding box center [1243, 163] width 18 height 11
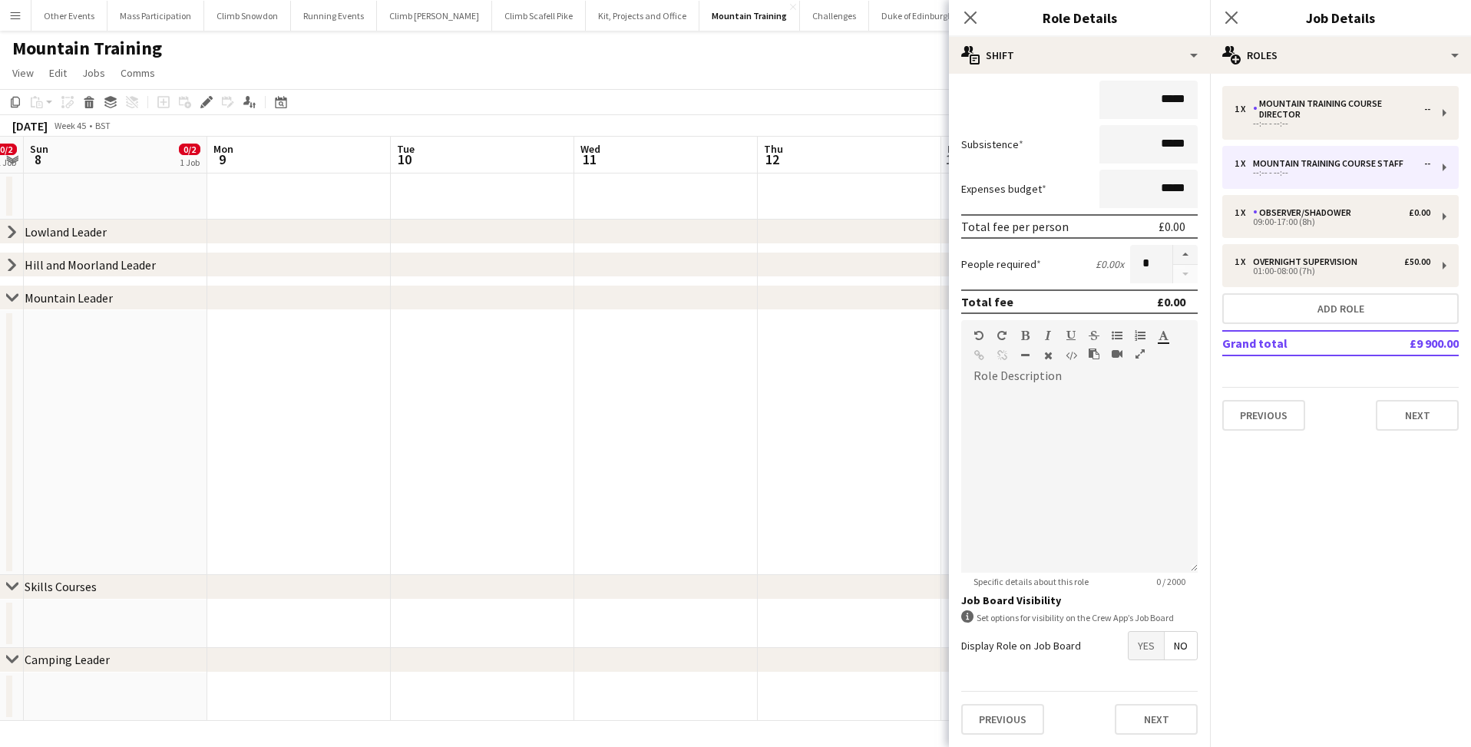
click at [1129, 649] on span "Yes" at bounding box center [1145, 646] width 35 height 28
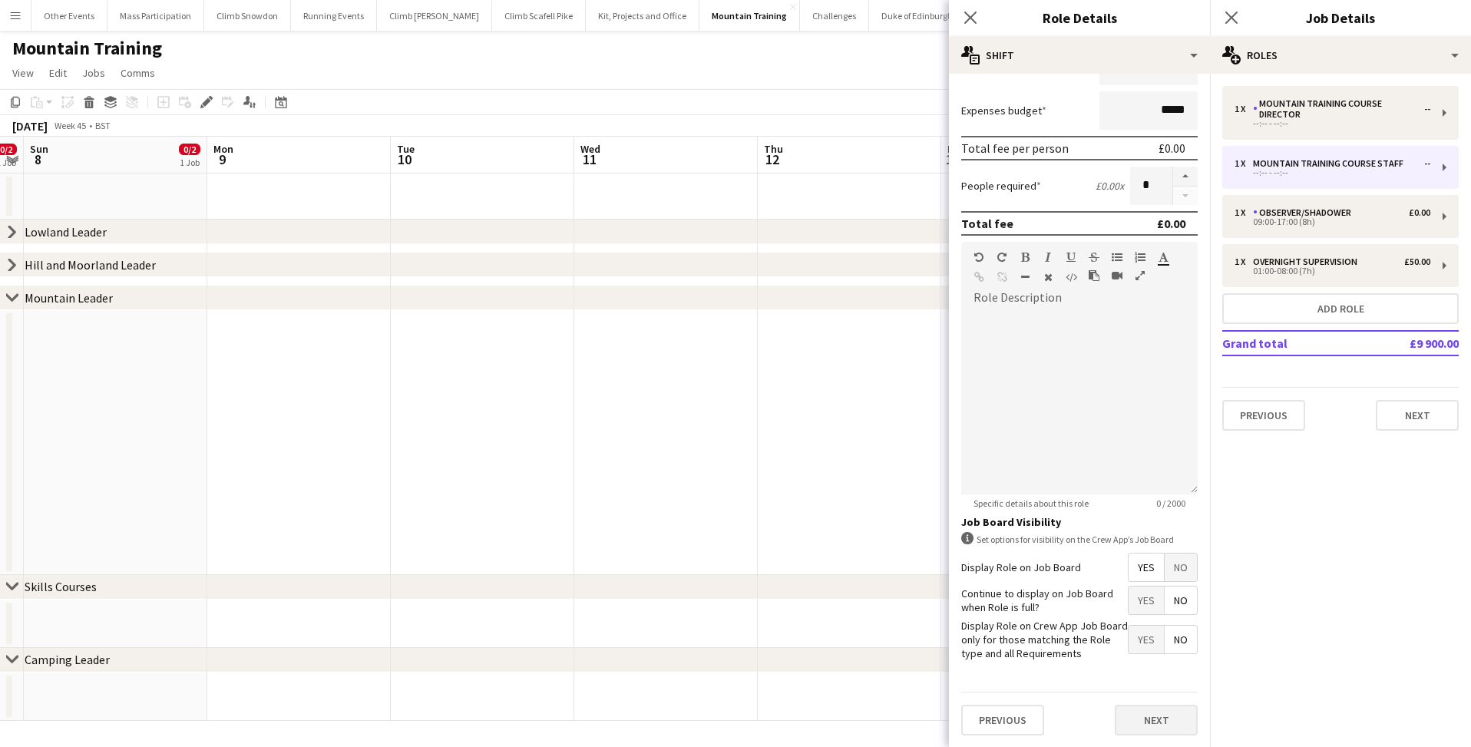
click at [1133, 727] on button "Next" at bounding box center [1156, 720] width 83 height 31
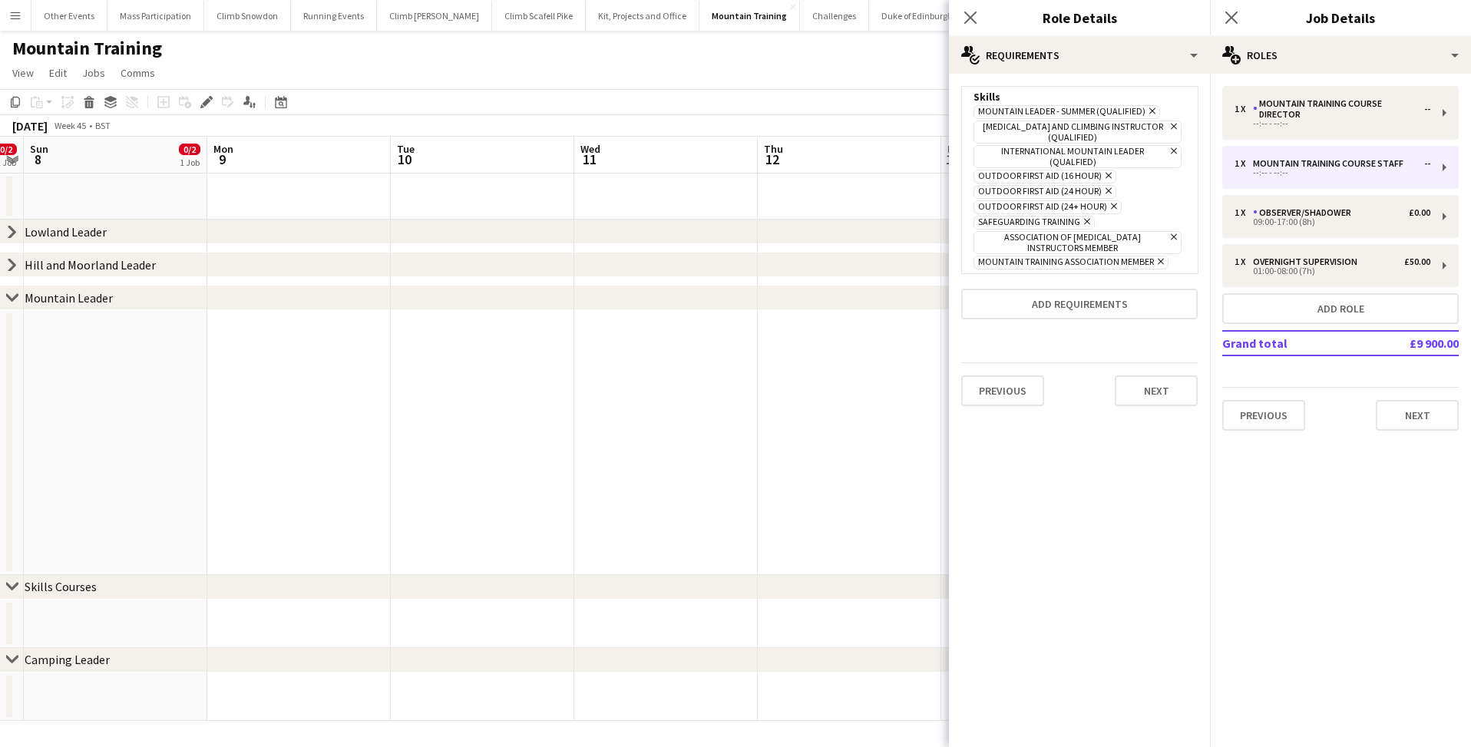
scroll to position [0, 0]
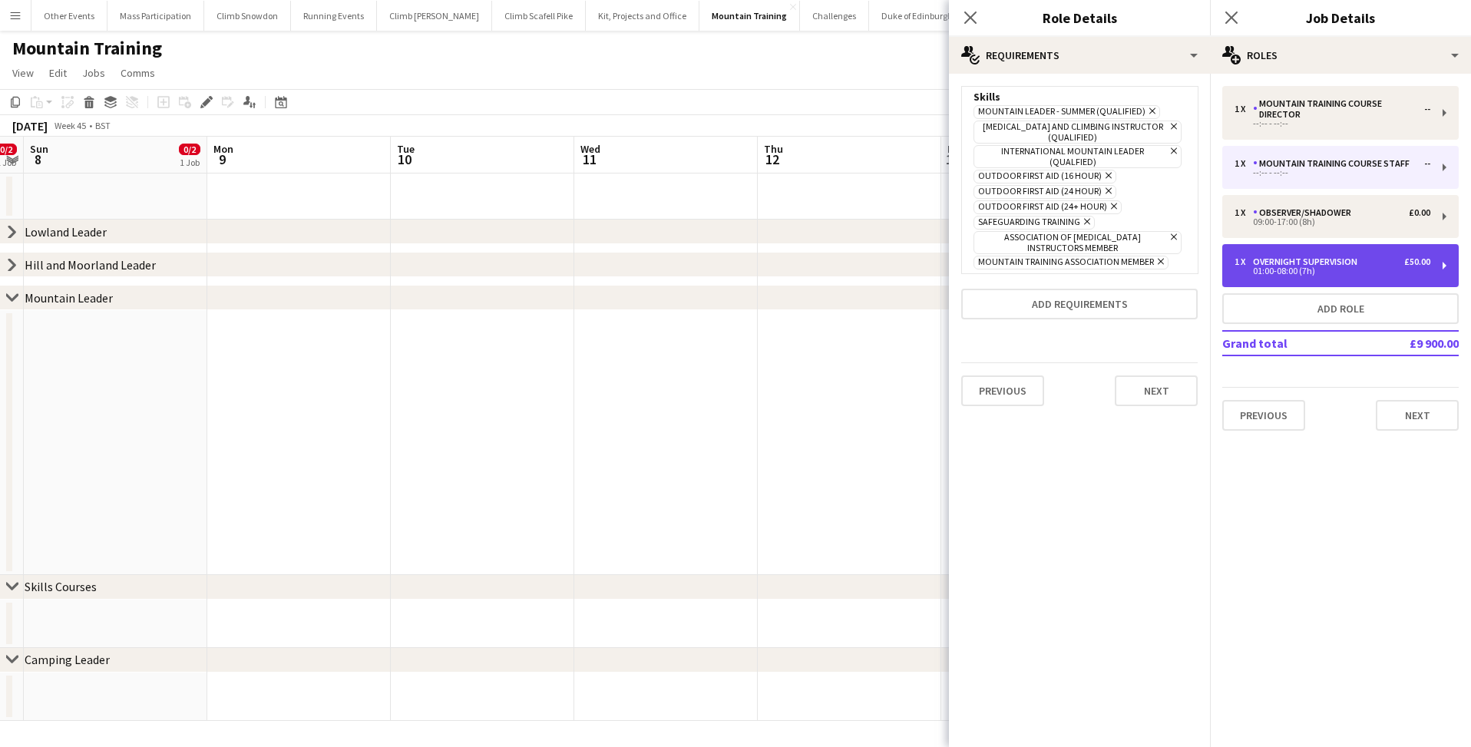
click at [1278, 272] on div "01:00-08:00 (7h)" at bounding box center [1332, 271] width 196 height 8
type input "**********"
type input "*****"
type input "******"
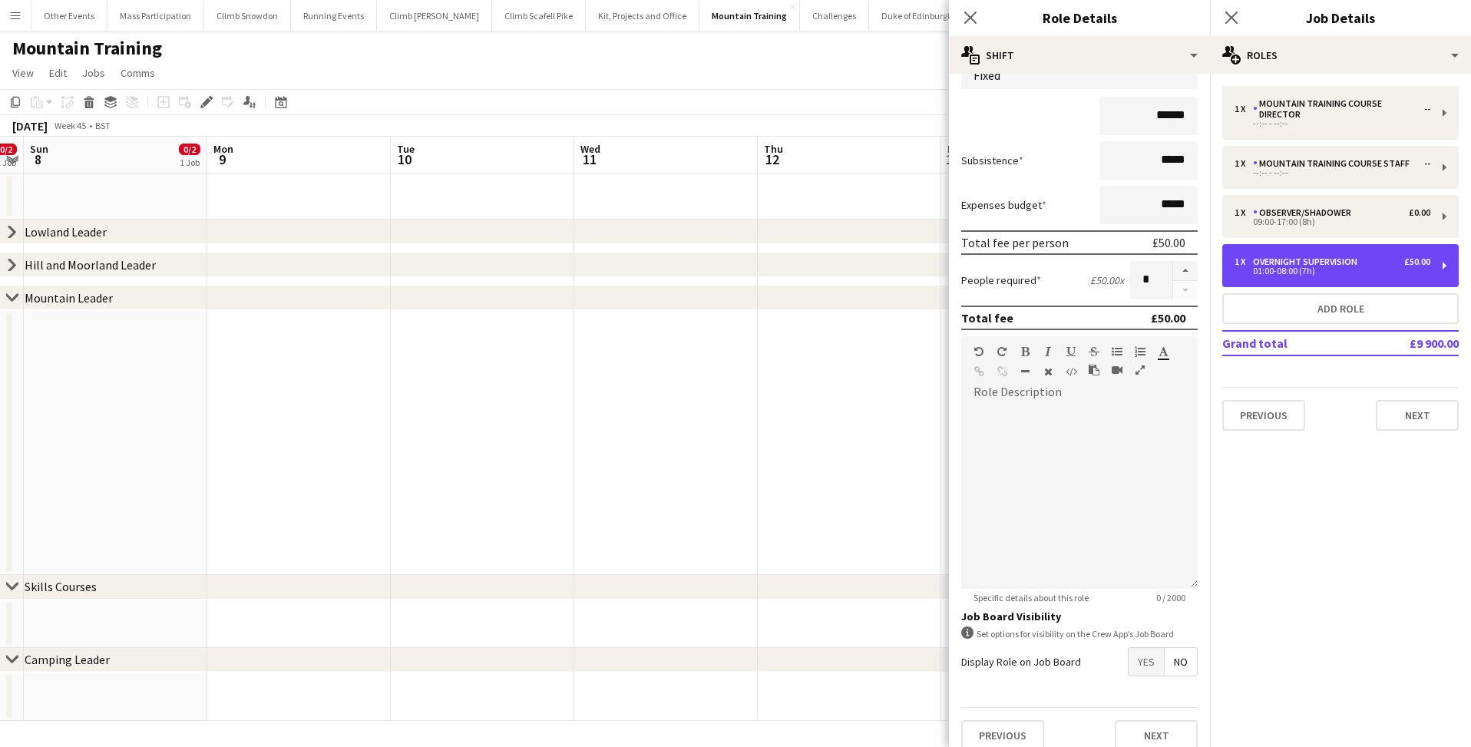
scroll to position [166, 0]
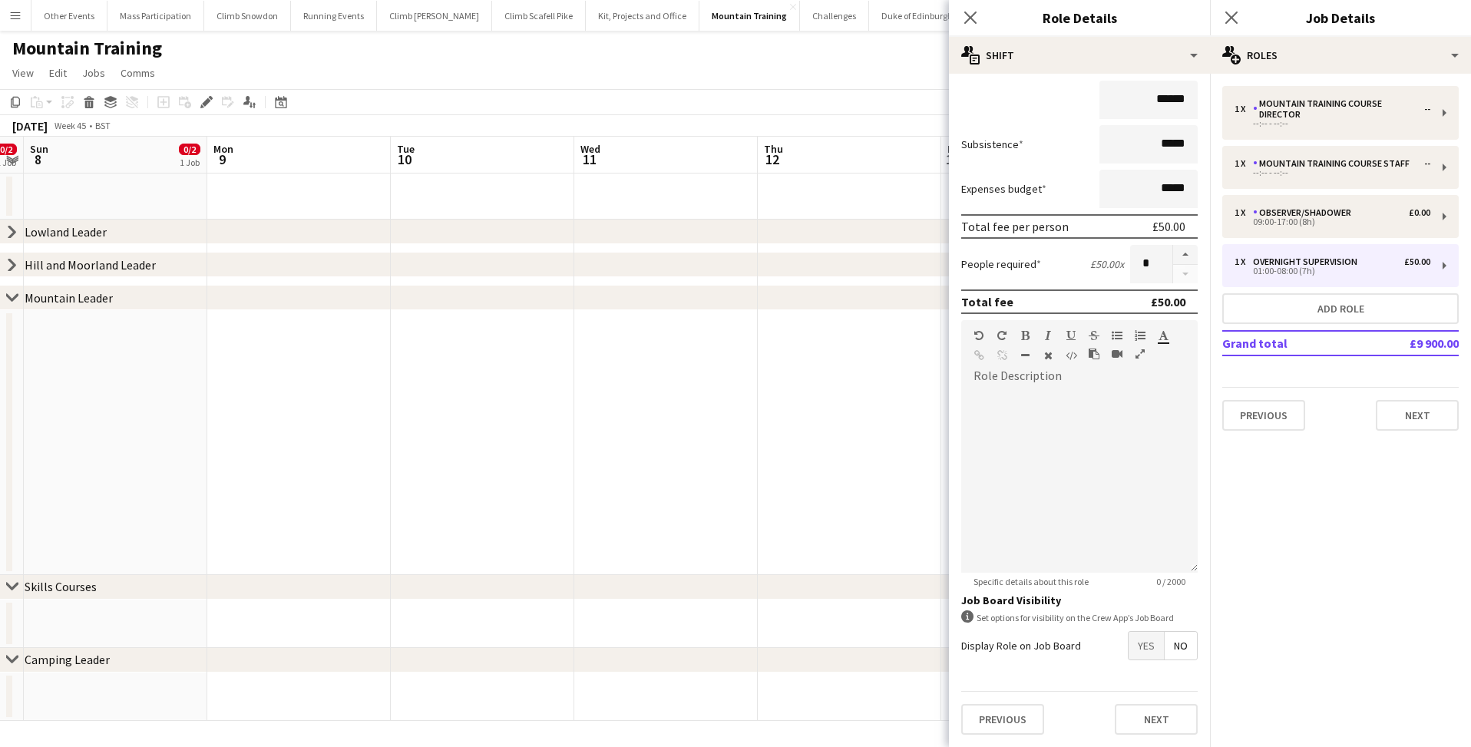
click at [1138, 615] on form "**********" at bounding box center [1079, 347] width 261 height 800
click at [1135, 727] on button "Next" at bounding box center [1156, 719] width 83 height 31
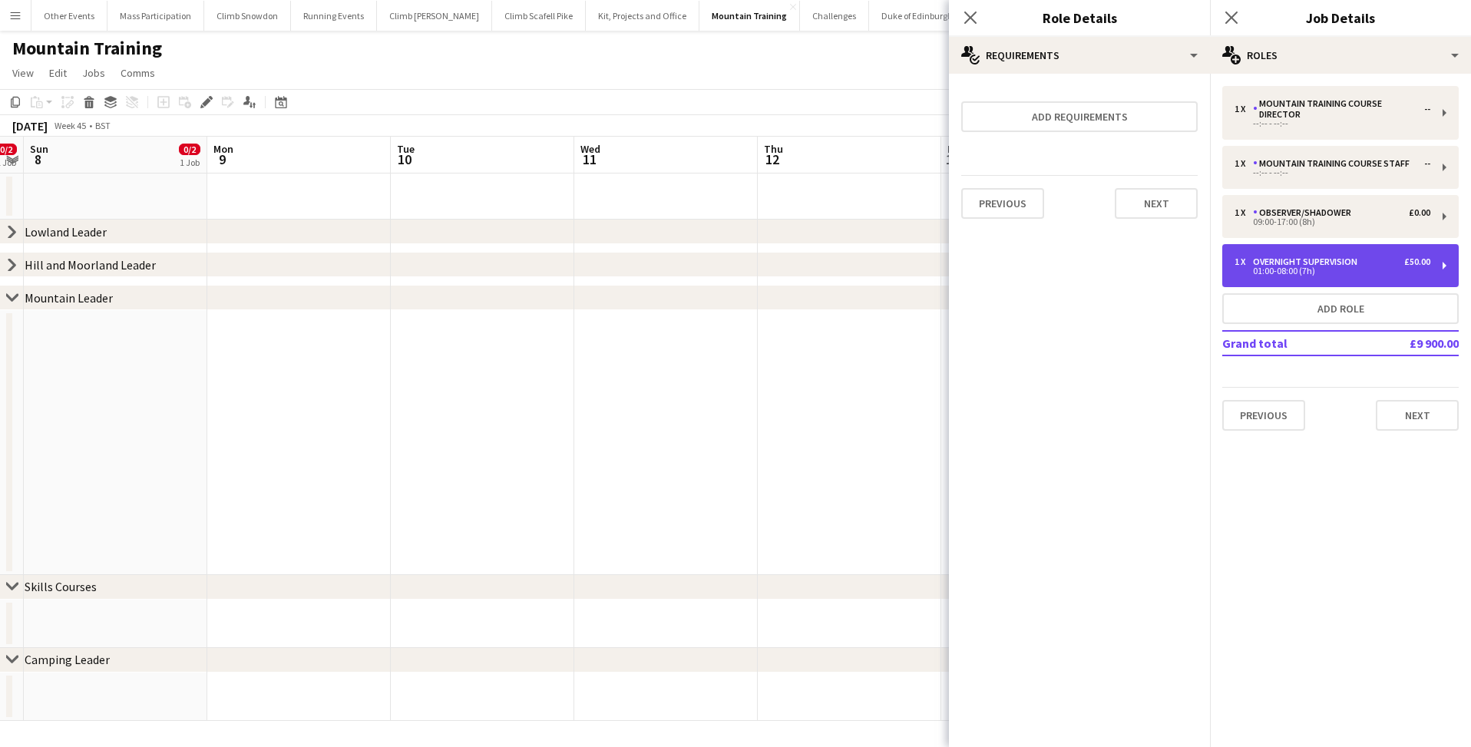
click at [1261, 271] on div "01:00-08:00 (7h)" at bounding box center [1332, 271] width 196 height 8
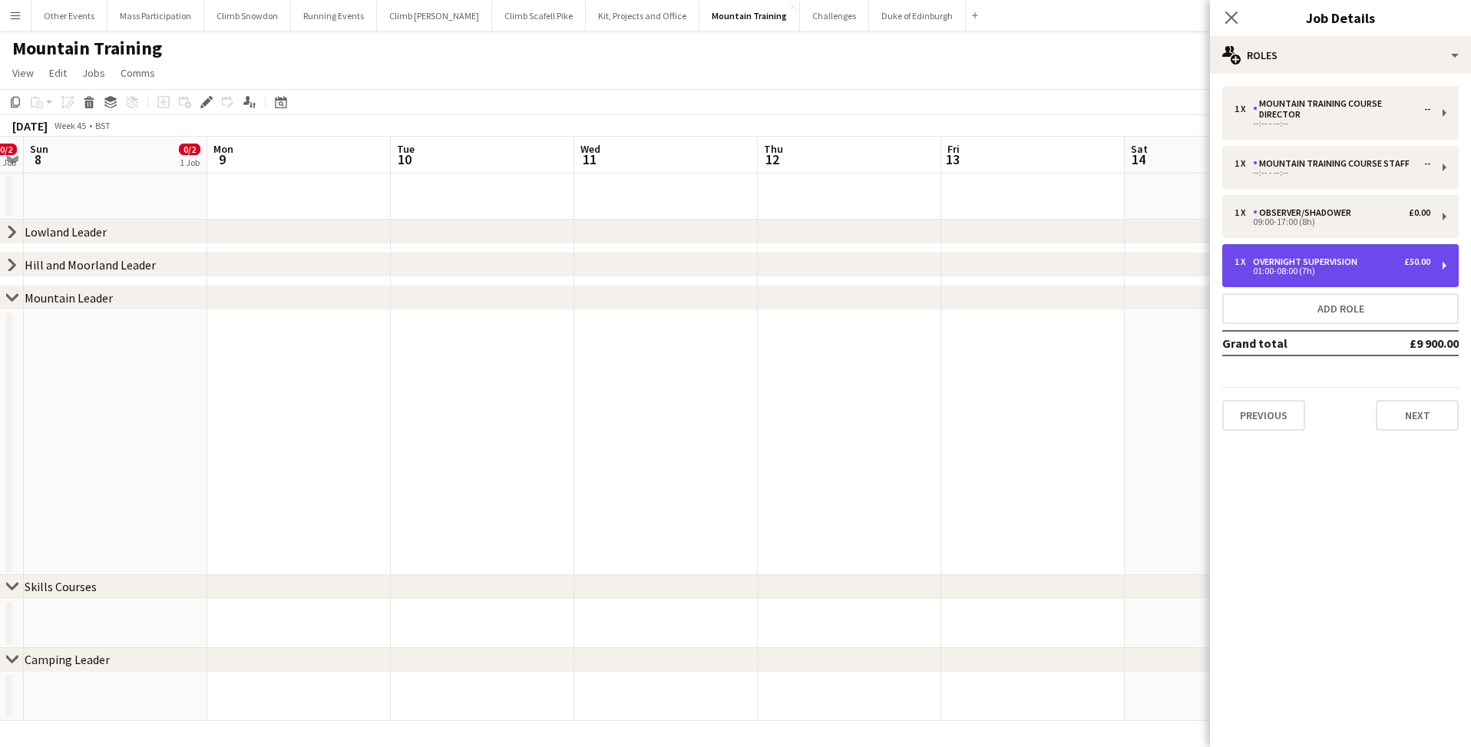
click at [1270, 264] on div "Overnight Supervision" at bounding box center [1308, 261] width 111 height 11
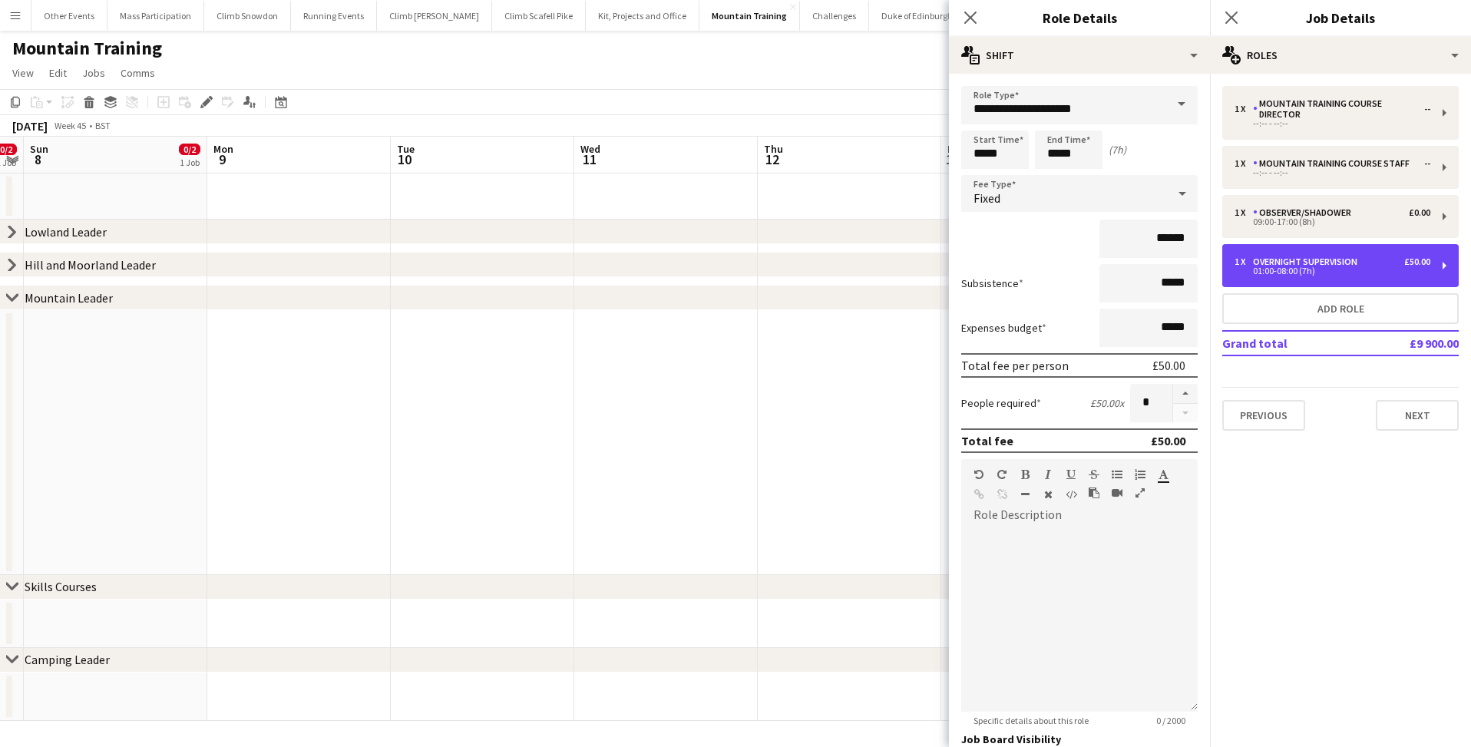
scroll to position [139, 0]
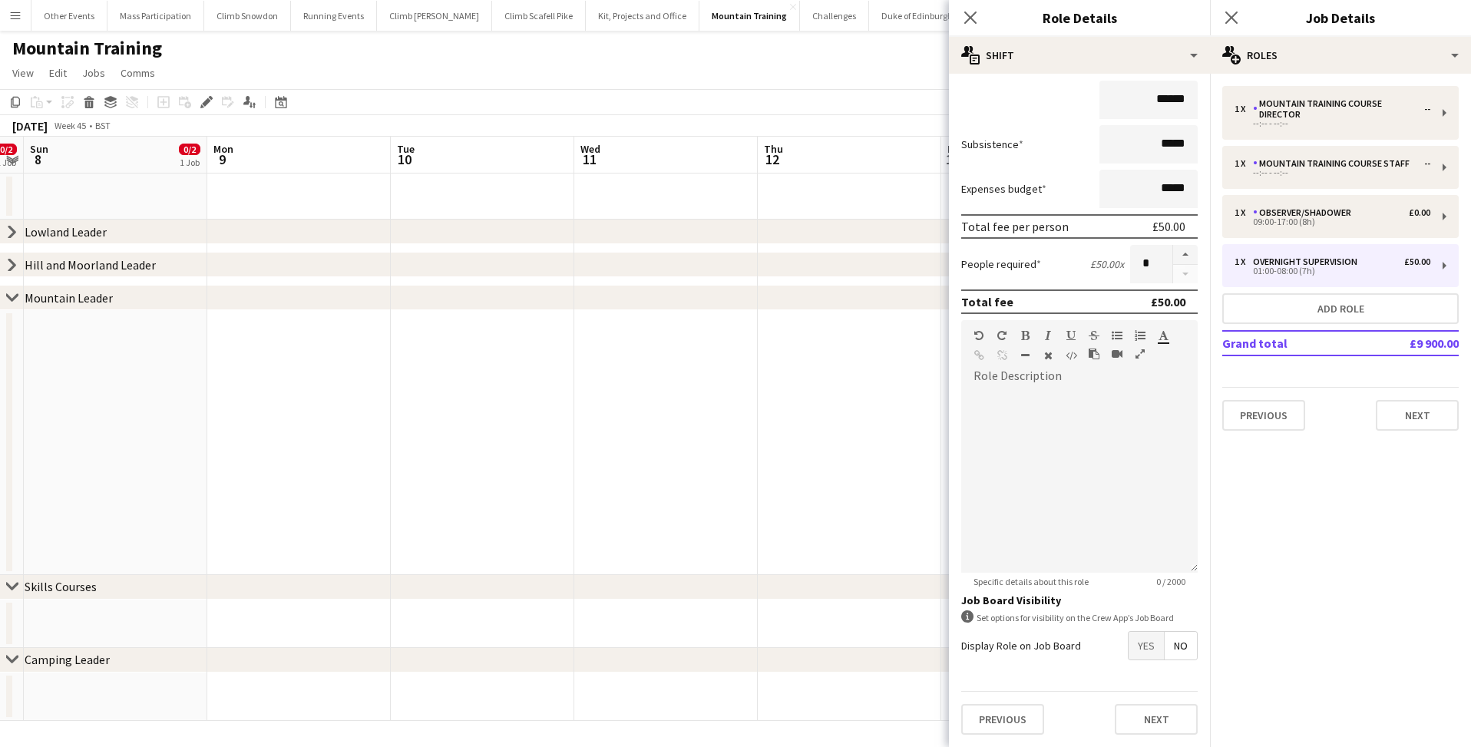
click at [1145, 636] on span "Yes" at bounding box center [1145, 646] width 35 height 28
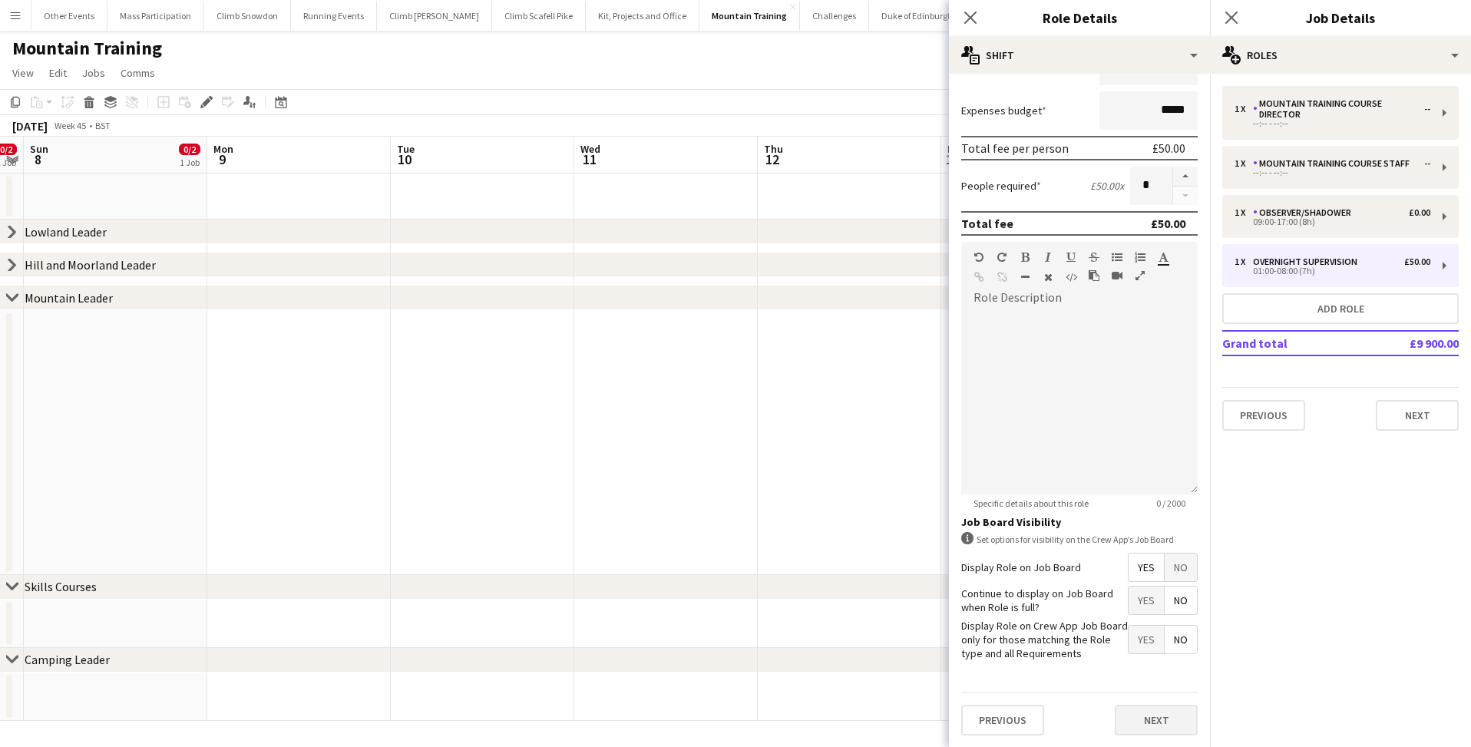
click at [1136, 721] on button "Next" at bounding box center [1156, 720] width 83 height 31
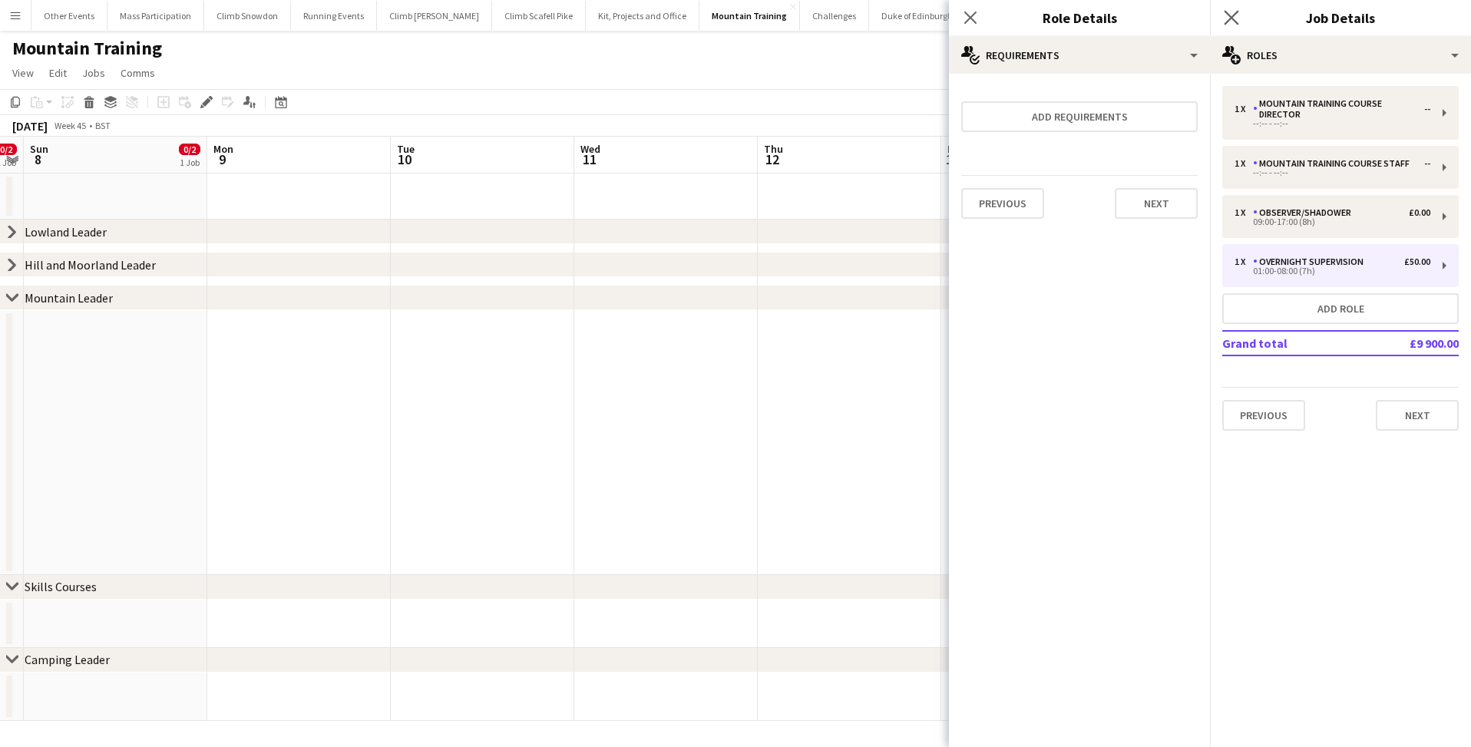
click at [1234, 10] on app-icon "Close pop-in" at bounding box center [1232, 18] width 22 height 22
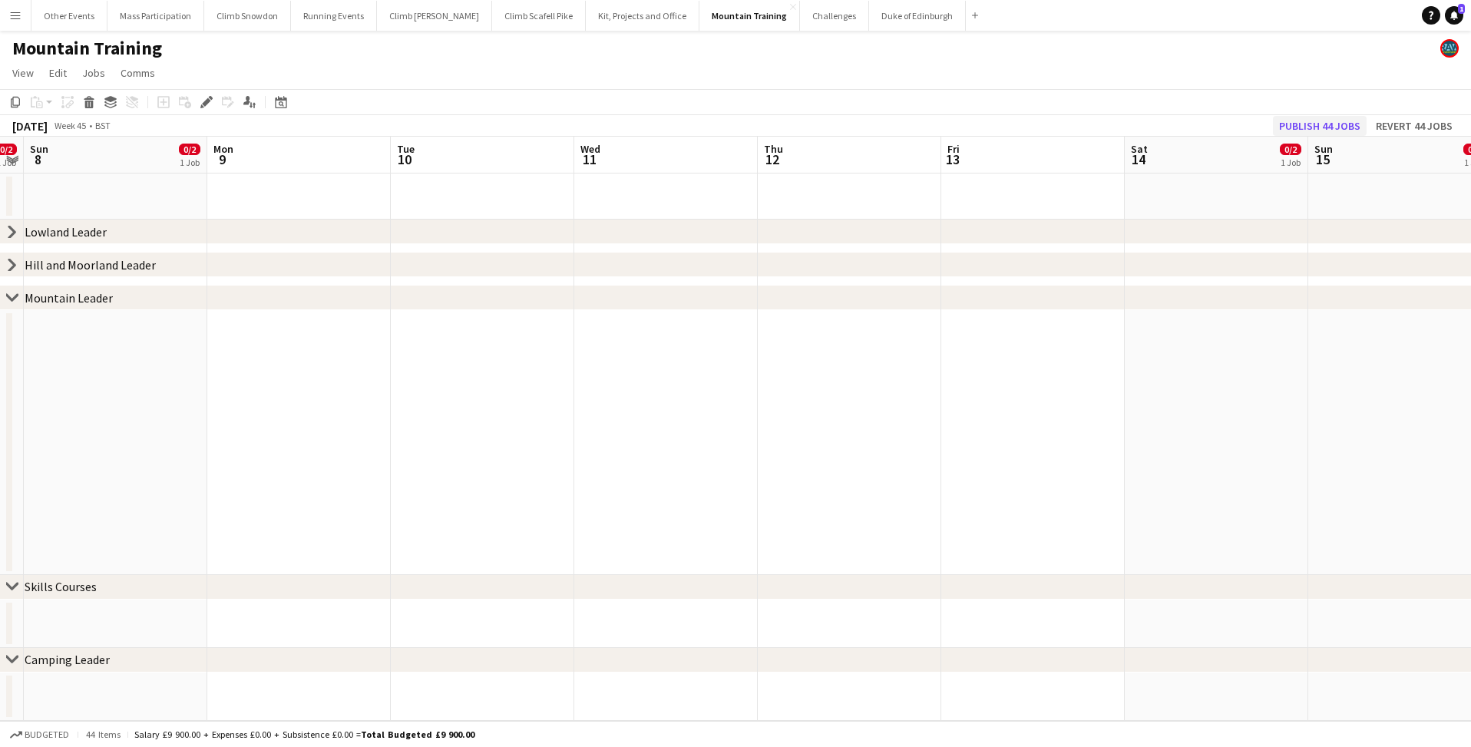
click at [1294, 124] on button "Publish 44 jobs" at bounding box center [1320, 126] width 94 height 20
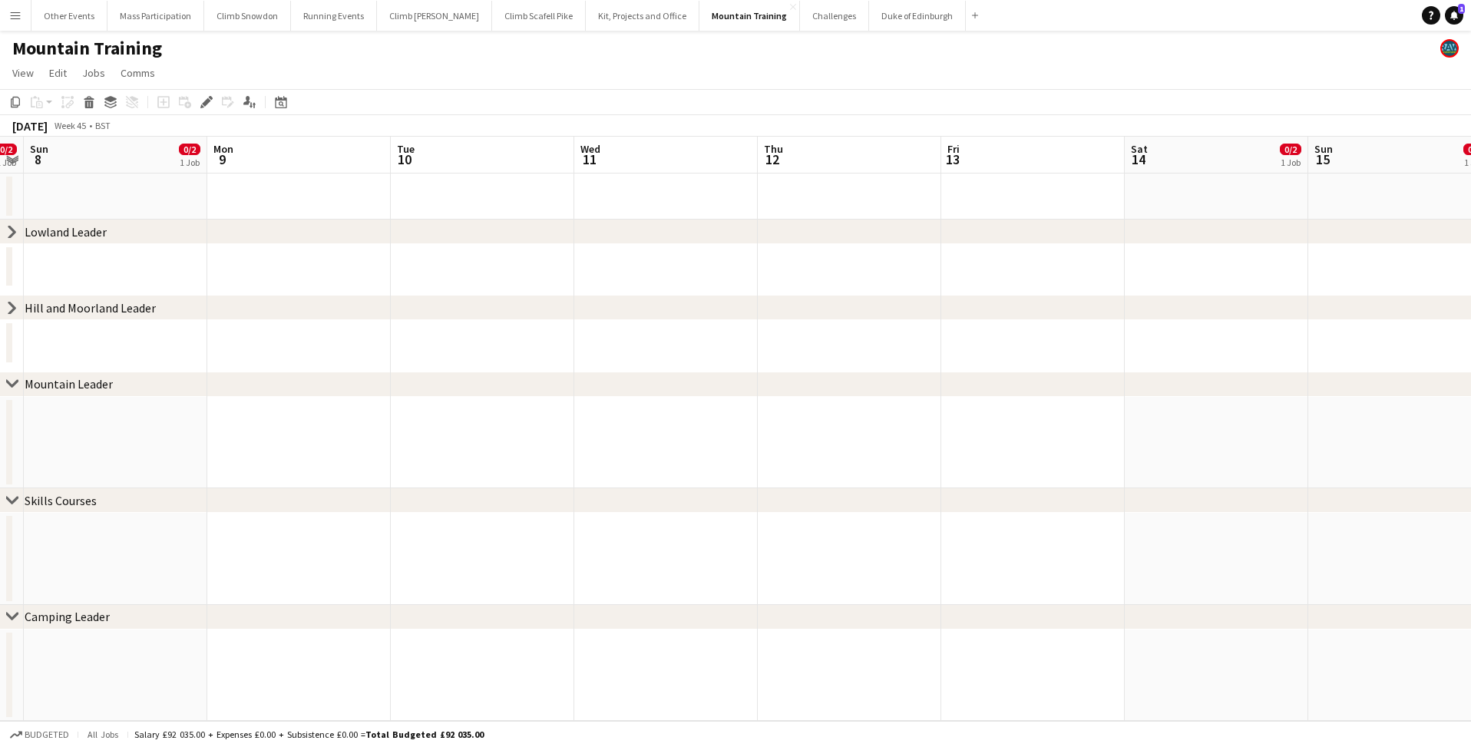
click at [883, 18] on button "Duke of Edinburgh Close" at bounding box center [917, 16] width 97 height 30
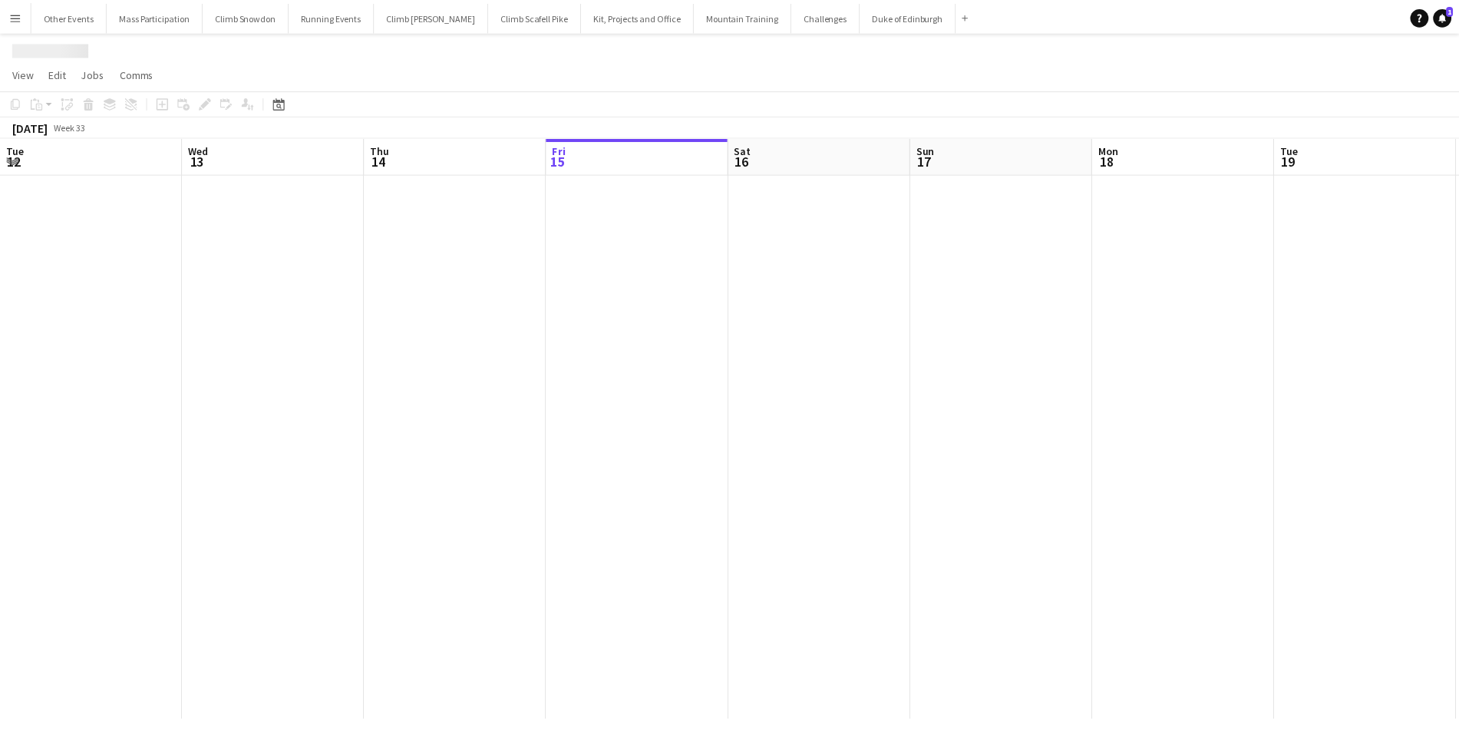
scroll to position [0, 367]
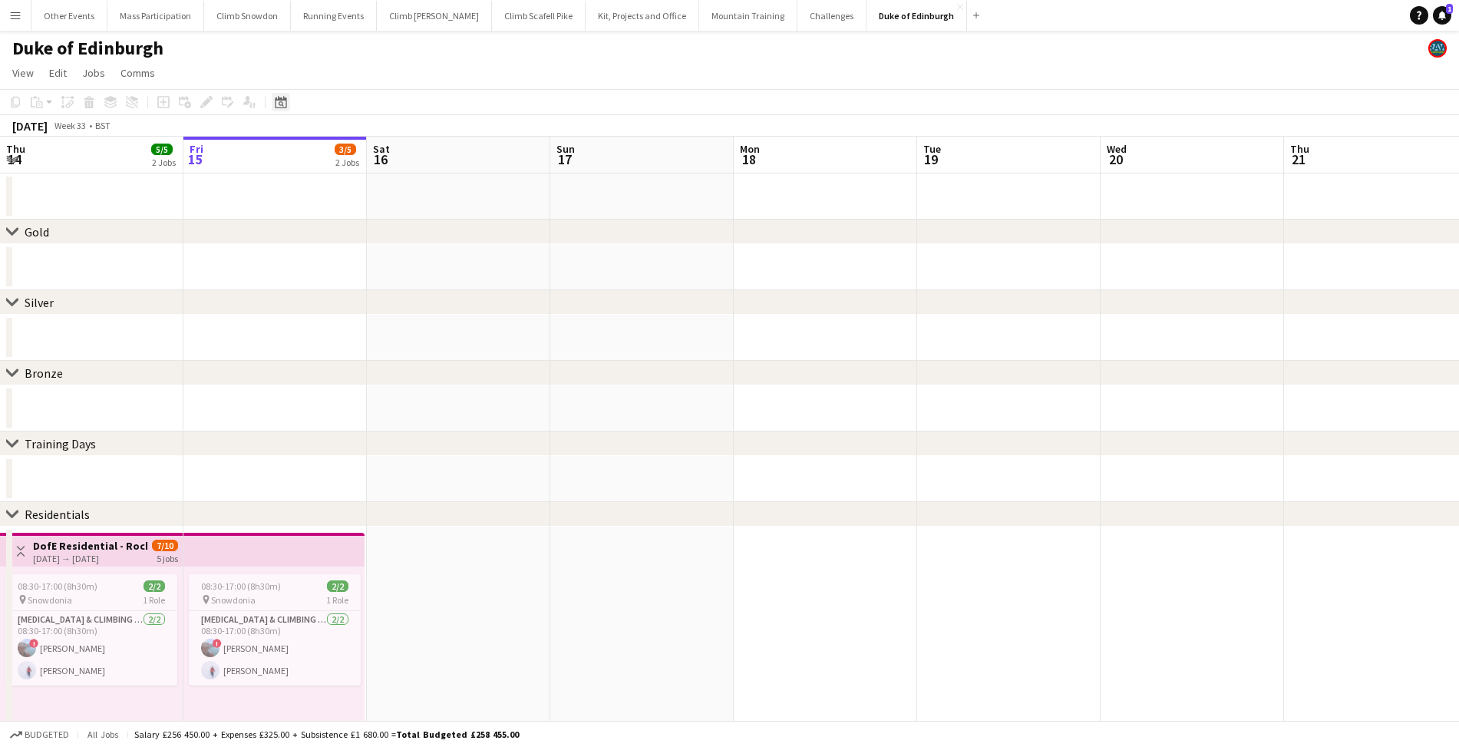
click at [281, 106] on icon "Date picker" at bounding box center [281, 102] width 12 height 12
click at [414, 160] on span "Next month" at bounding box center [405, 155] width 31 height 31
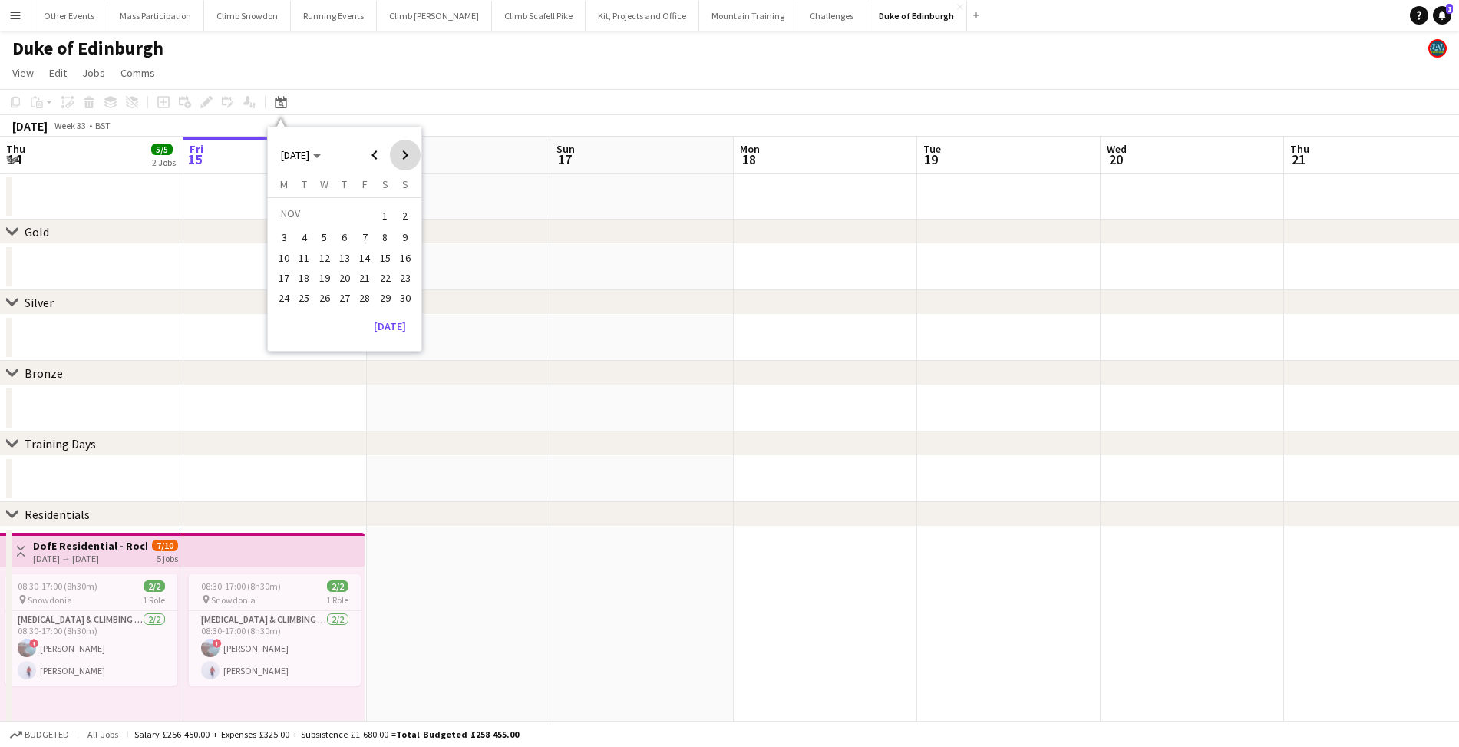
click at [414, 160] on span "Next month" at bounding box center [405, 155] width 31 height 31
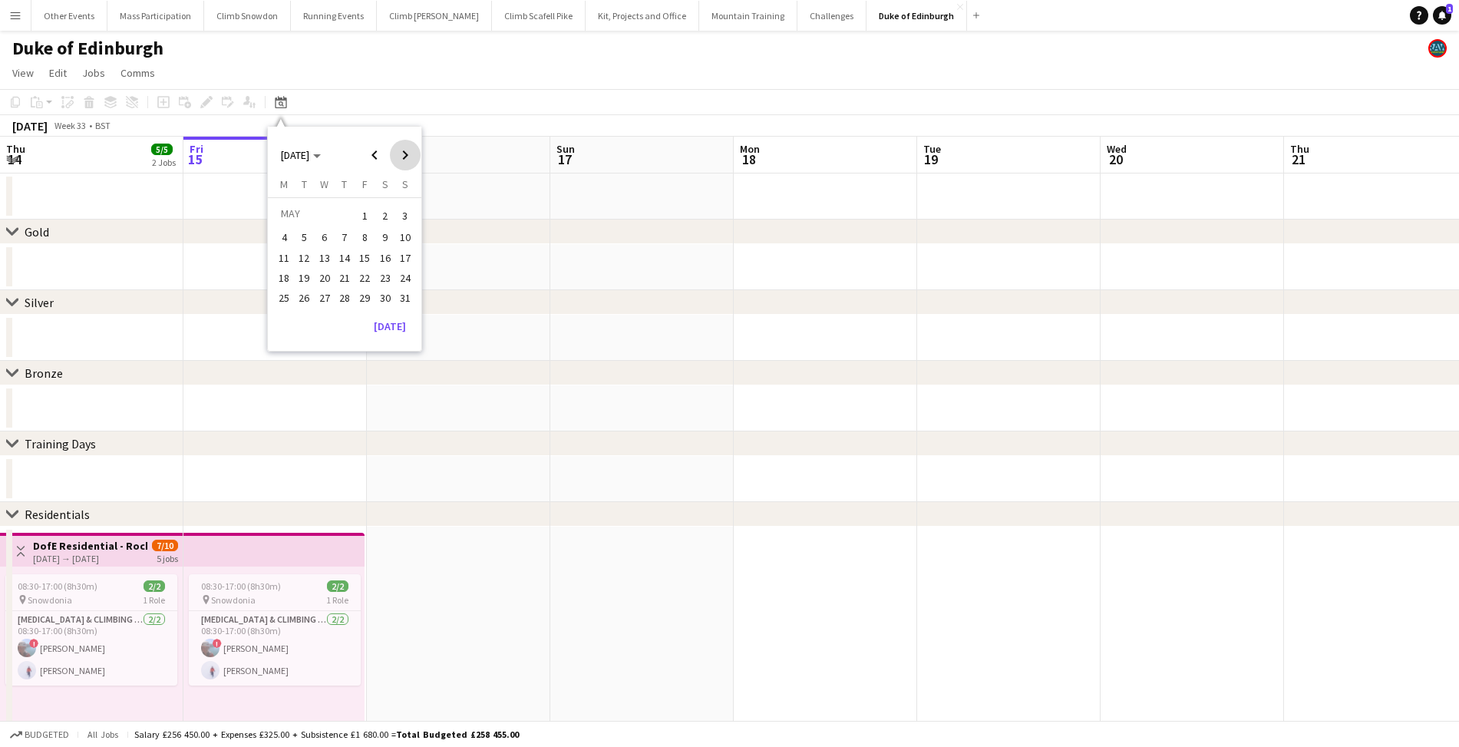
click at [414, 160] on span "Next month" at bounding box center [405, 155] width 31 height 31
click at [370, 311] on span "31" at bounding box center [364, 315] width 18 height 18
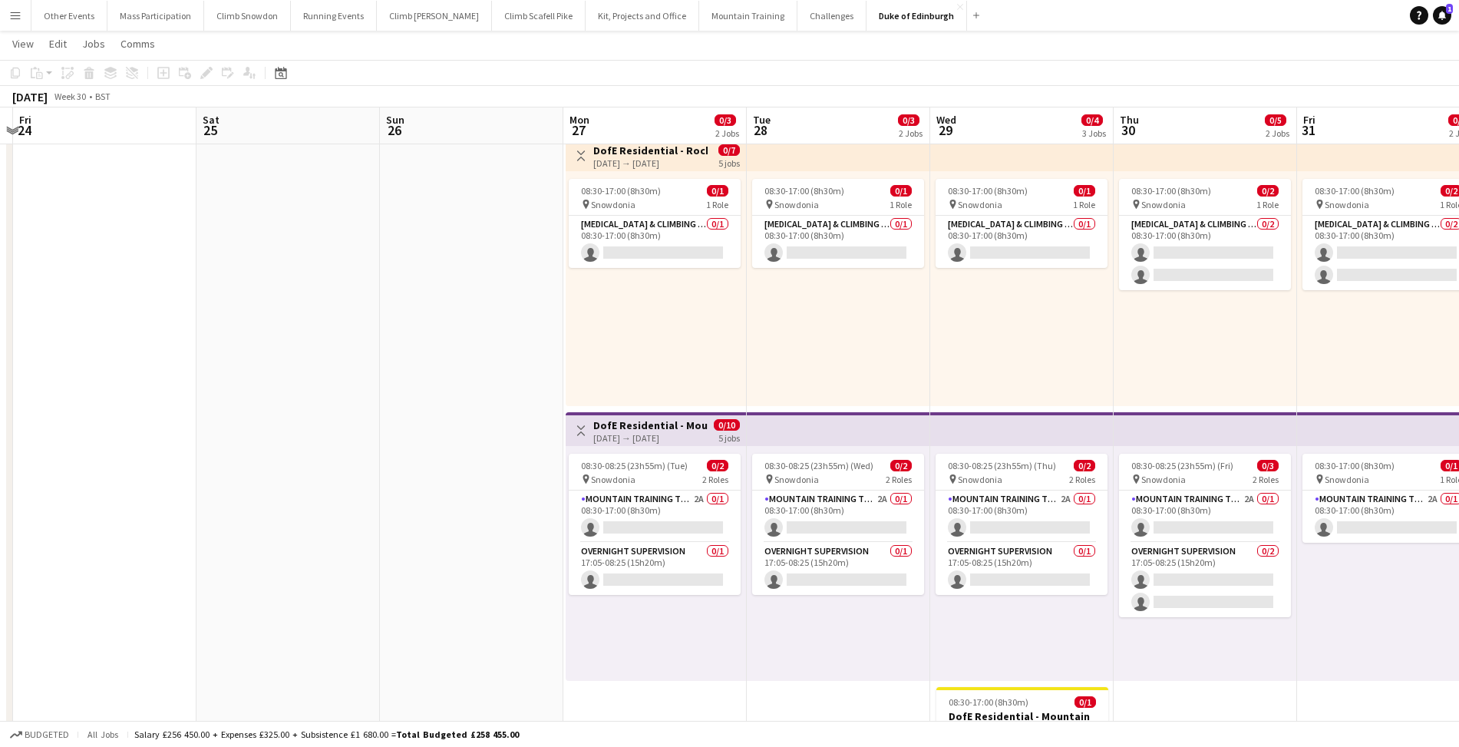
scroll to position [0, 358]
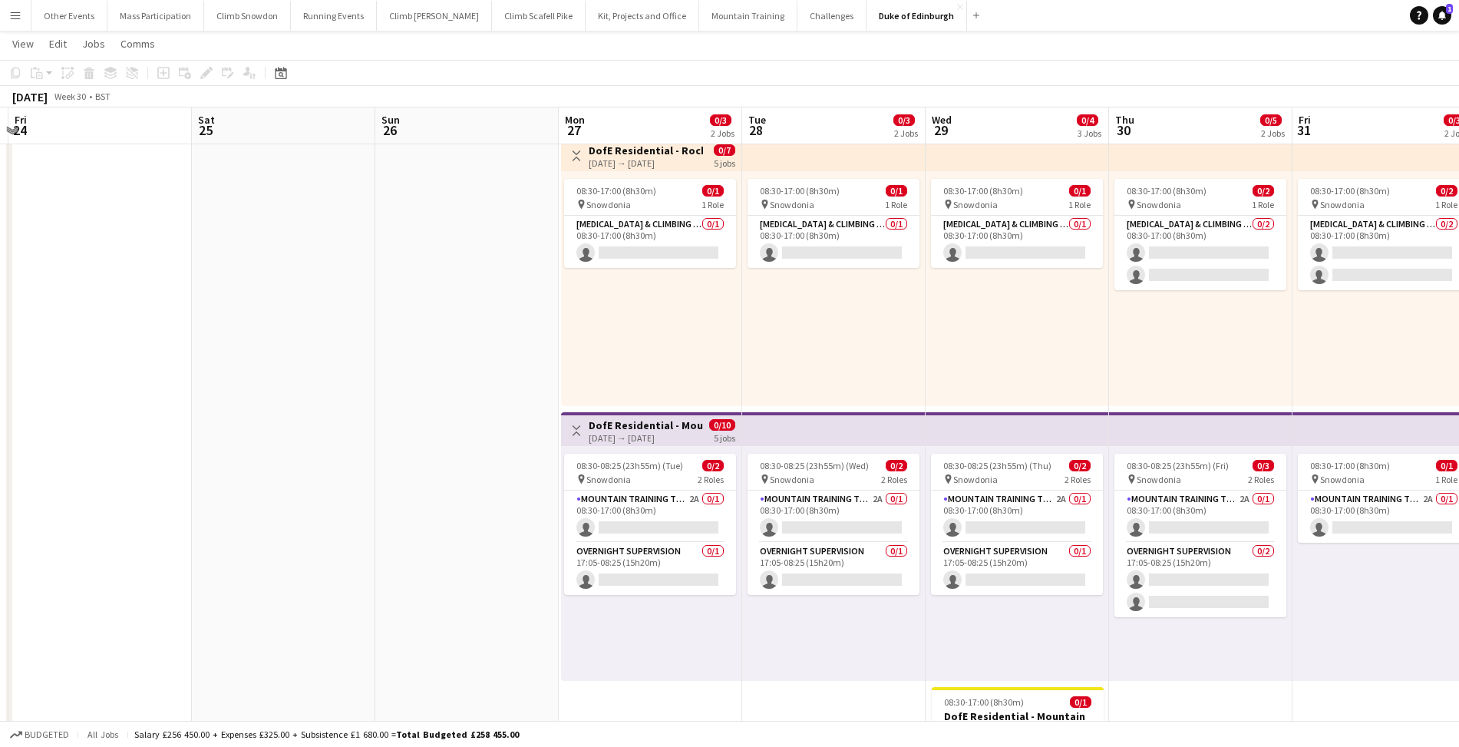
click at [660, 430] on h3 "DofE Residential - Mountain Adventures -" at bounding box center [646, 425] width 114 height 14
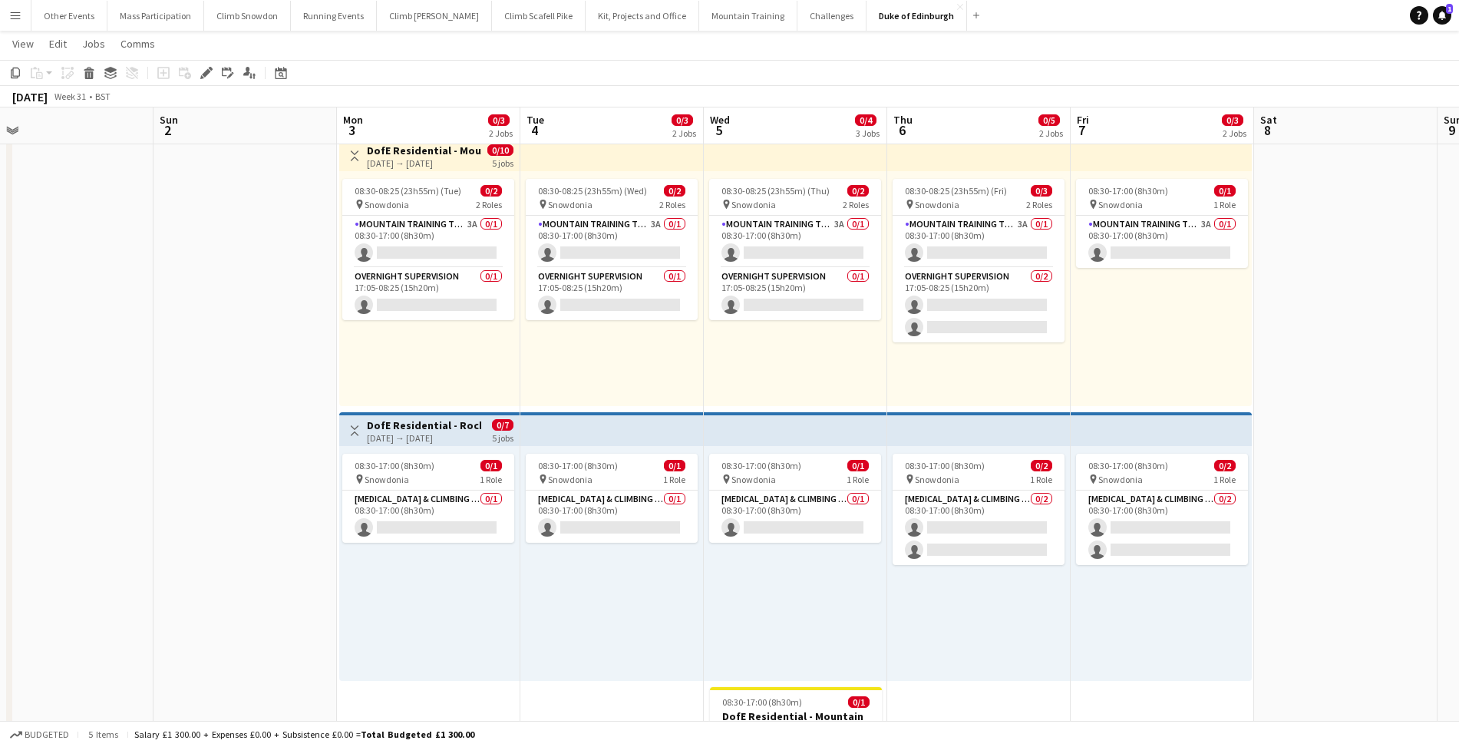
scroll to position [0, 588]
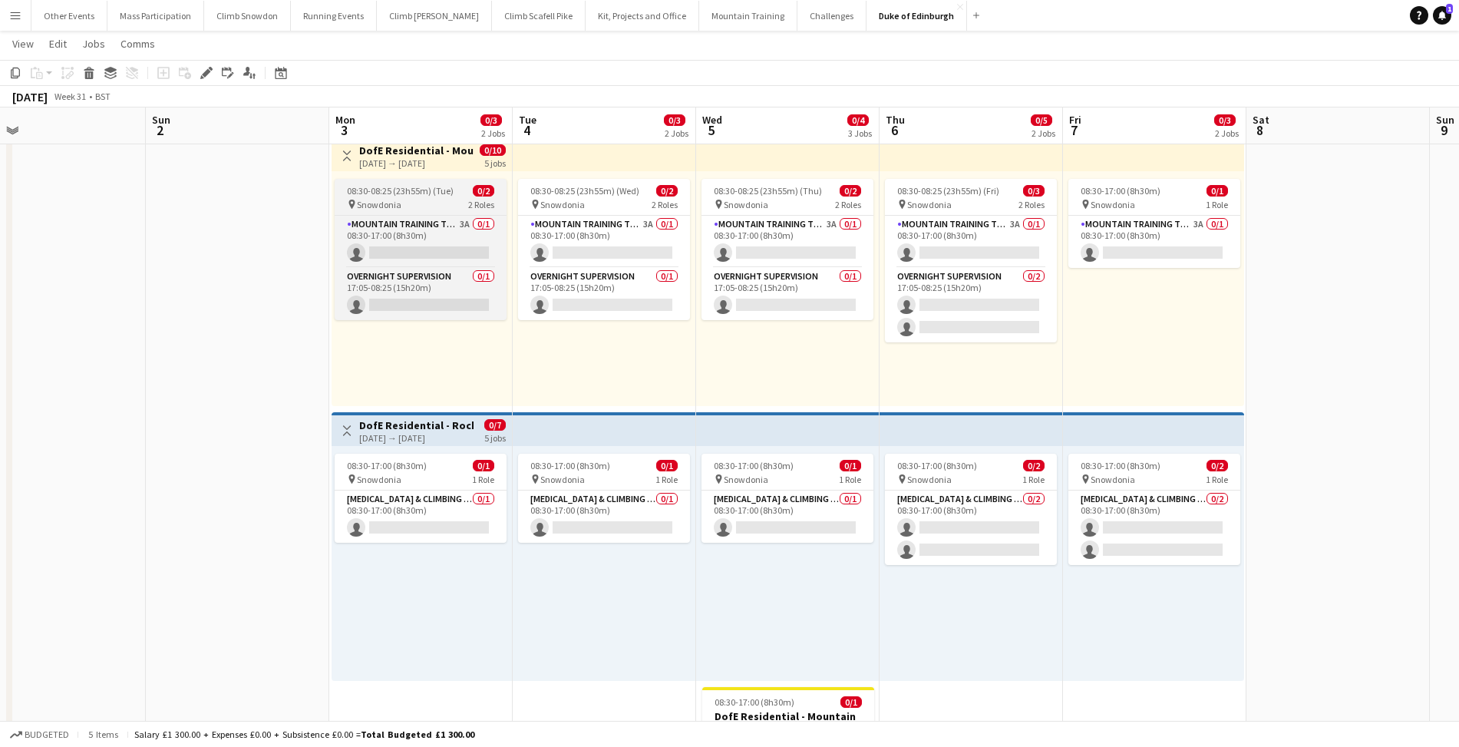
click at [397, 196] on span "08:30-08:25 (23h55m) (Tue)" at bounding box center [400, 191] width 107 height 12
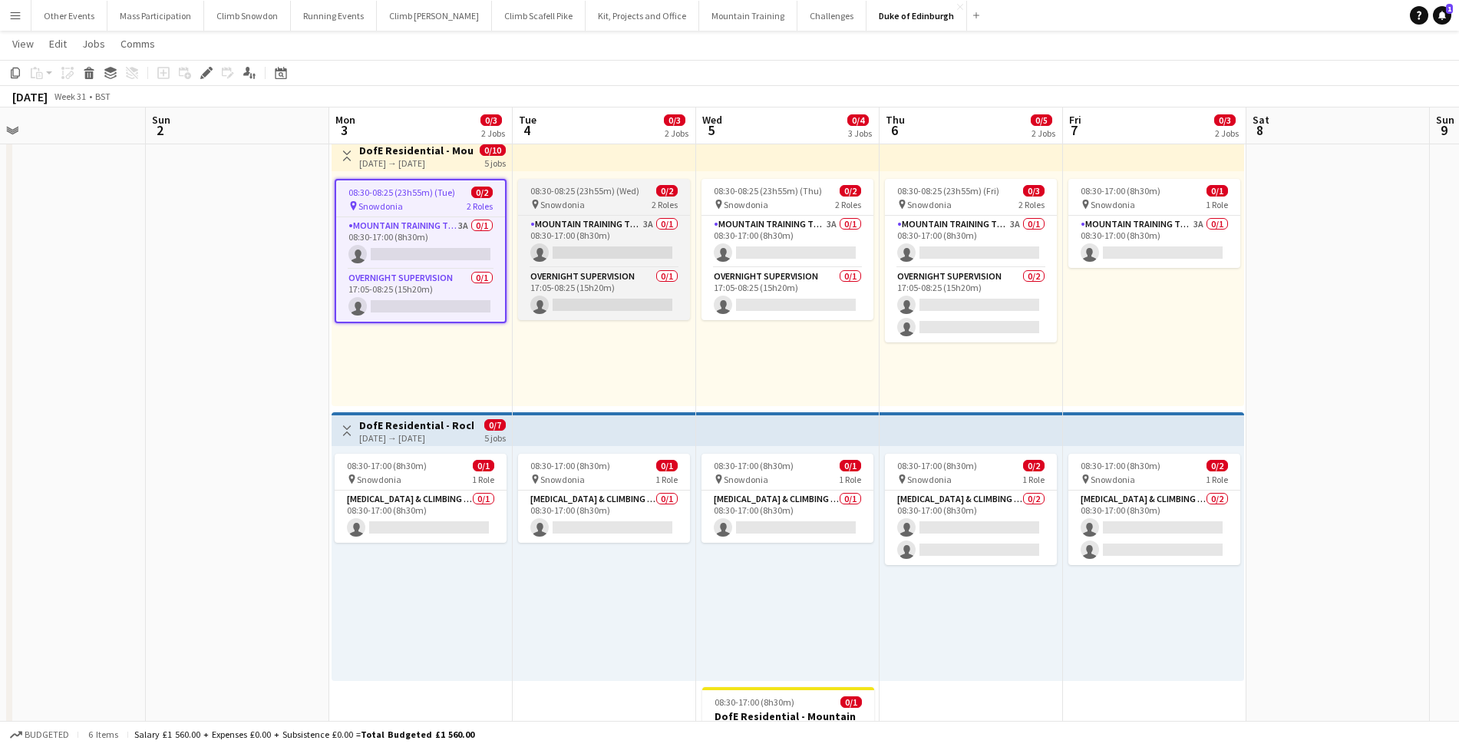
click at [604, 200] on div "pin Snowdonia 2 Roles" at bounding box center [604, 204] width 172 height 12
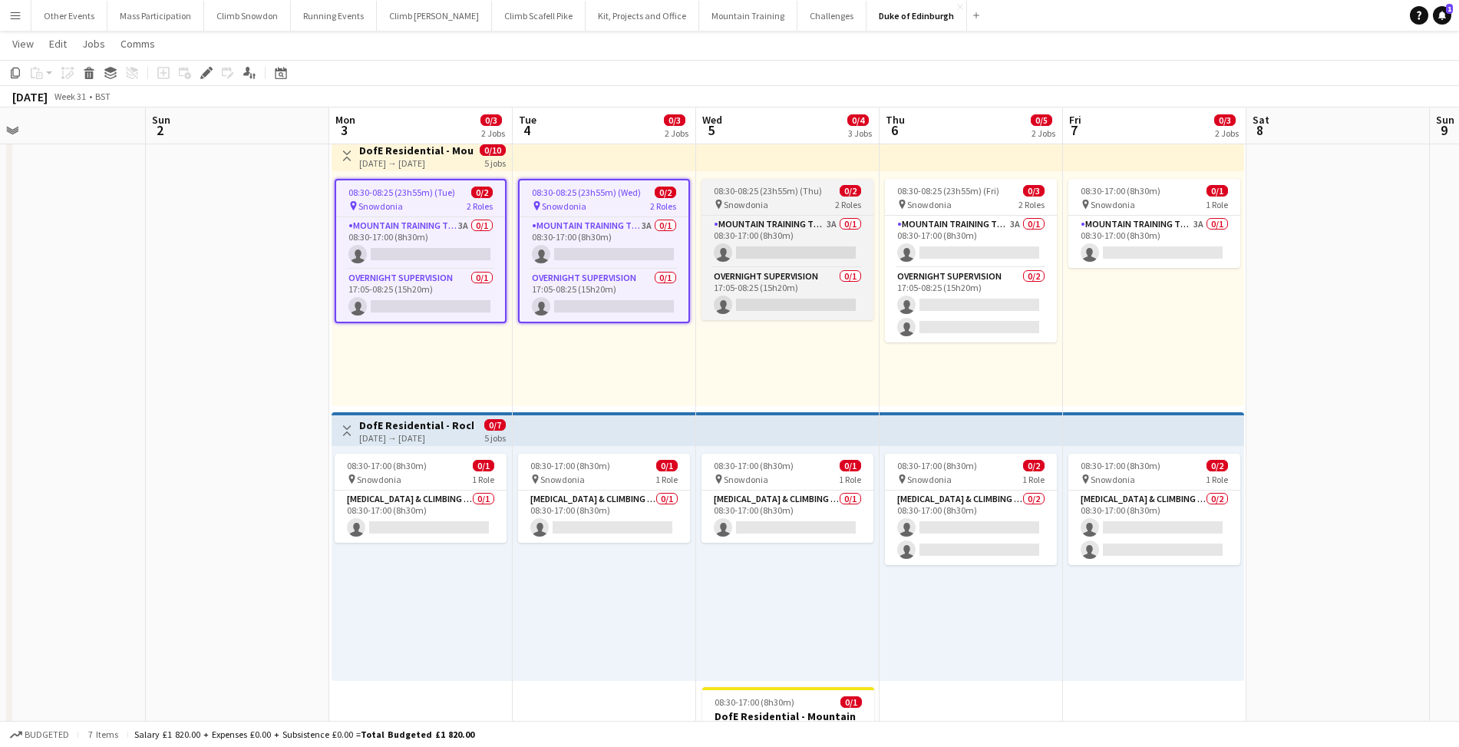
click at [779, 199] on div "pin Snowdonia 2 Roles" at bounding box center [788, 204] width 172 height 12
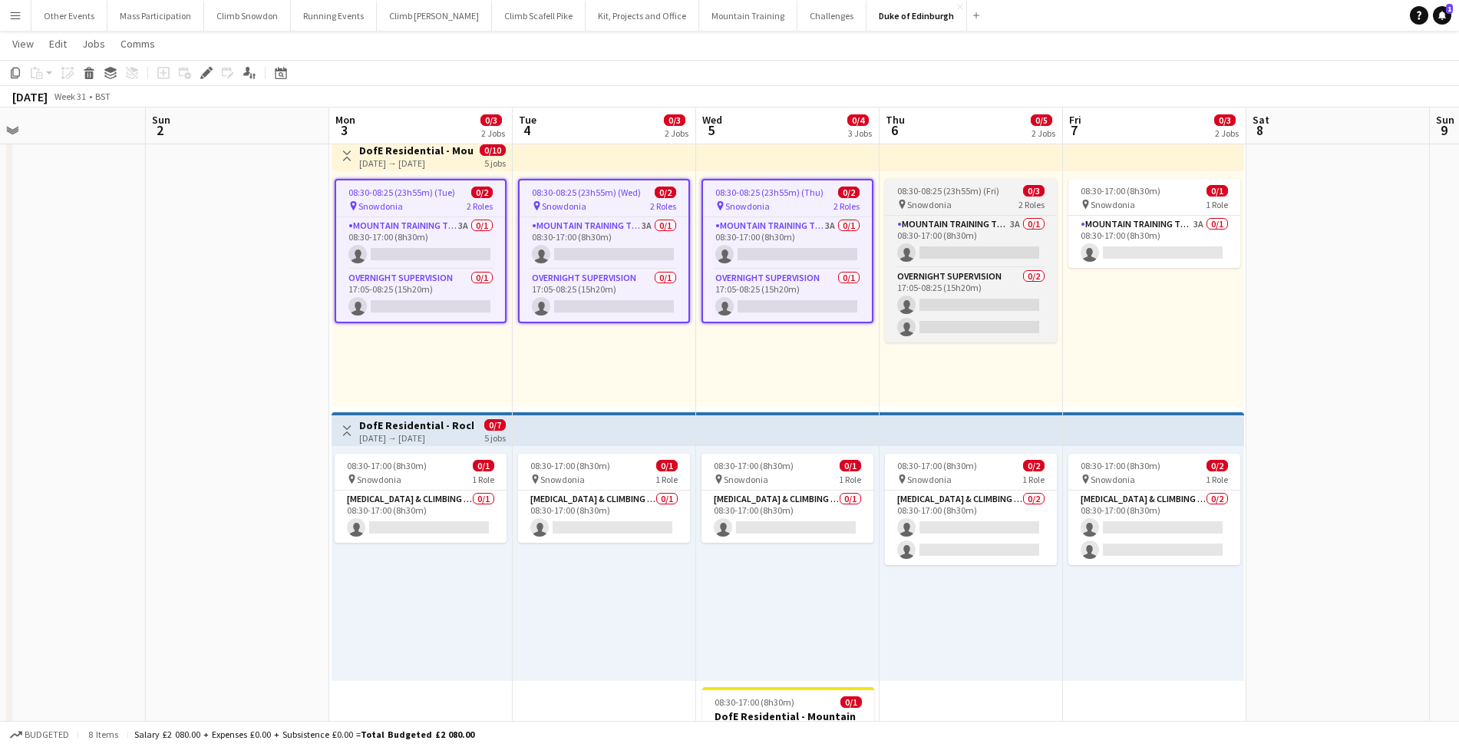
click at [981, 191] on span "08:30-08:25 (23h55m) (Fri)" at bounding box center [948, 191] width 102 height 12
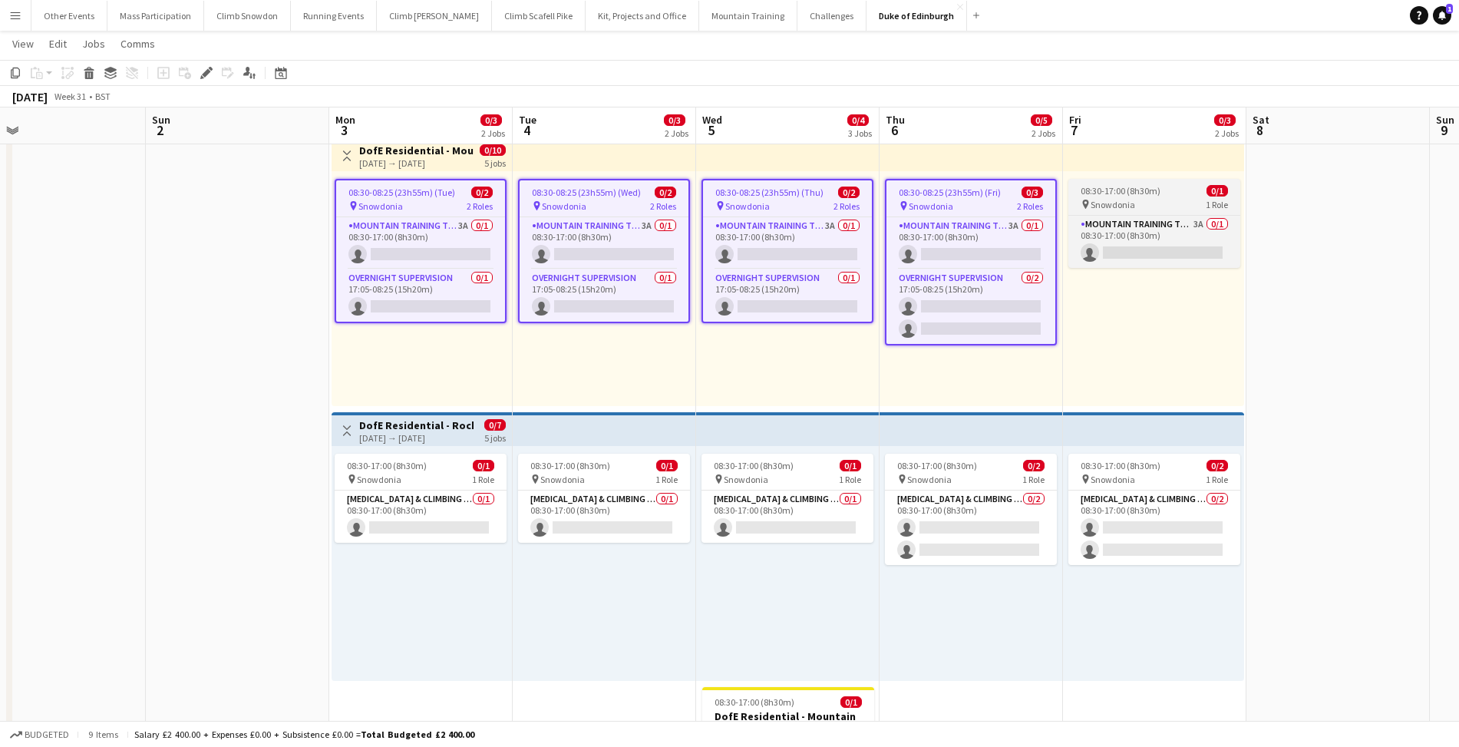
click at [1149, 187] on span "08:30-17:00 (8h30m)" at bounding box center [1121, 191] width 80 height 12
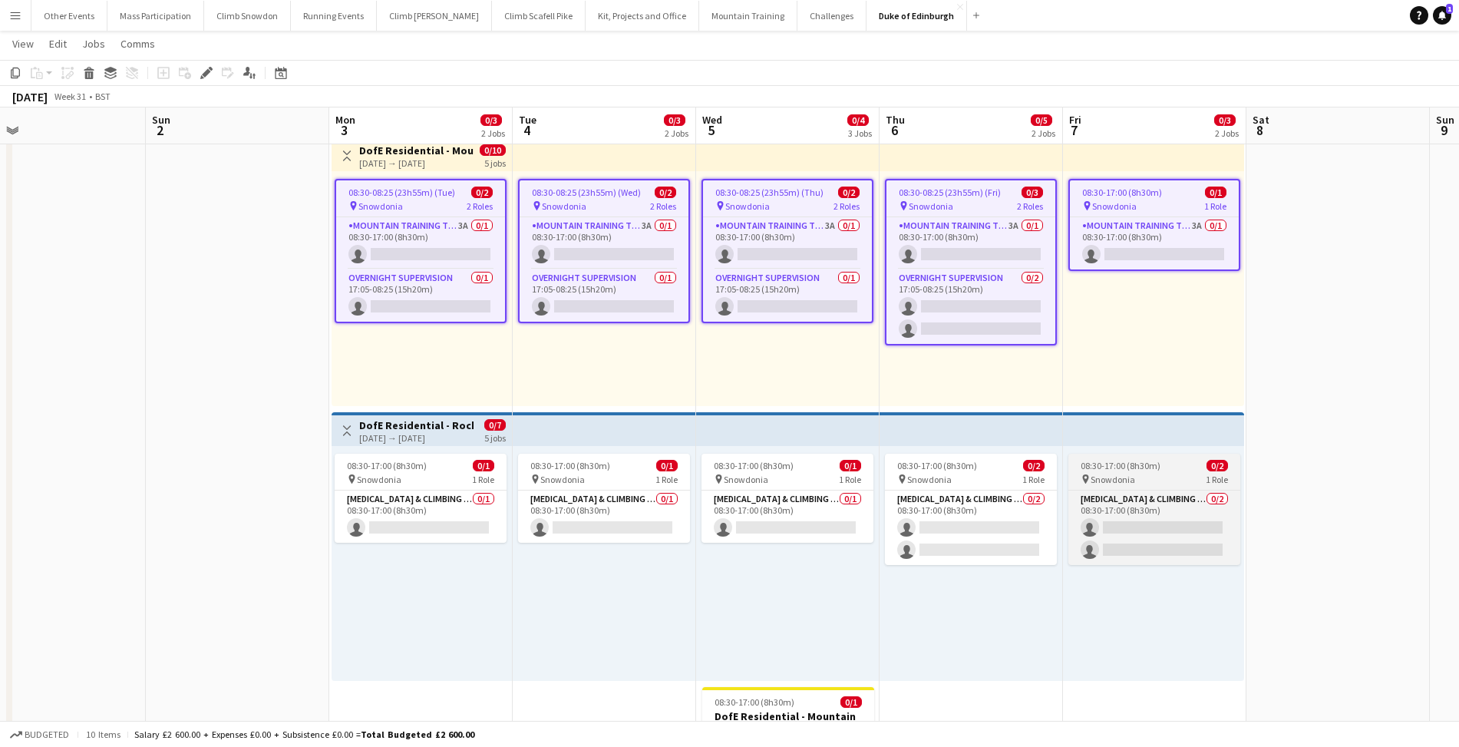
click at [1155, 461] on span "08:30-17:00 (8h30m)" at bounding box center [1121, 466] width 80 height 12
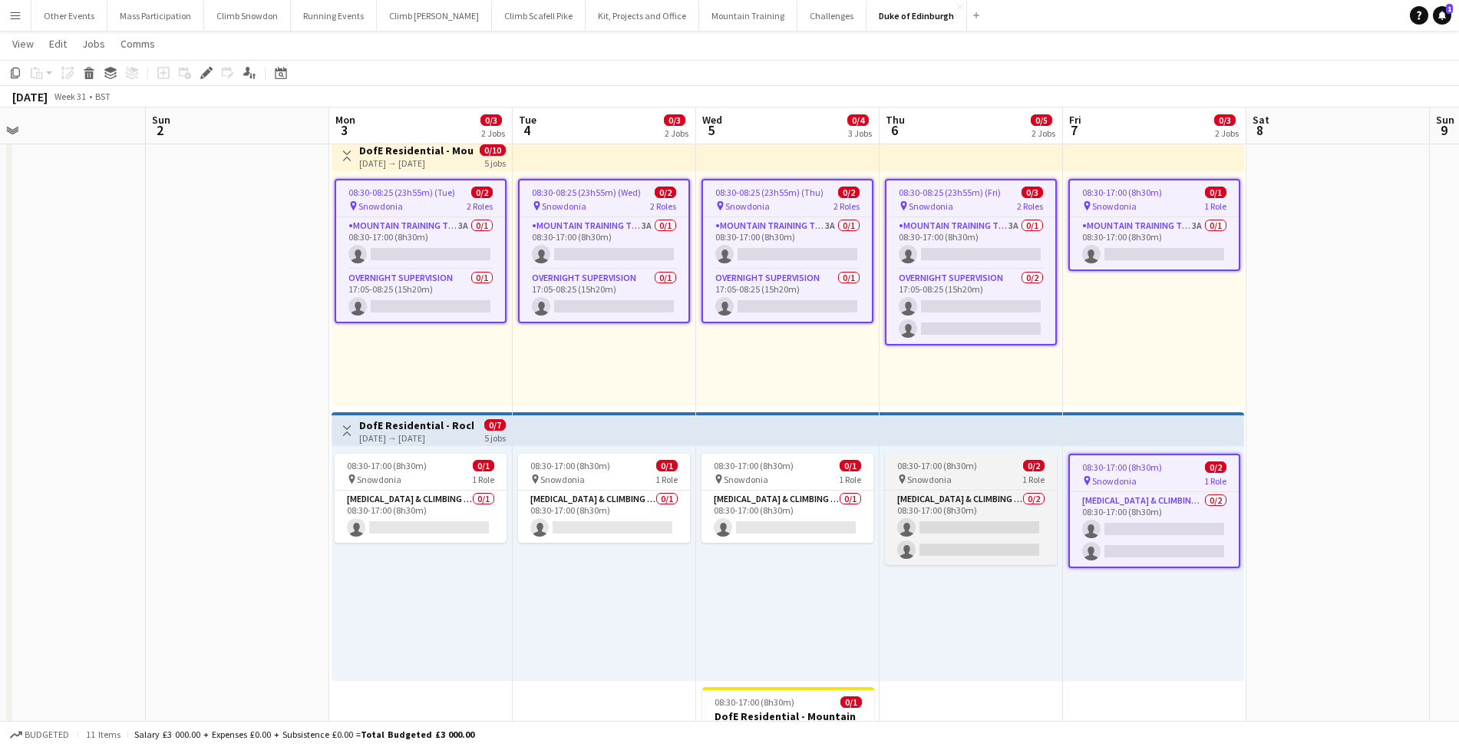
drag, startPoint x: 976, startPoint y: 485, endPoint x: 961, endPoint y: 485, distance: 15.4
click at [976, 485] on app-job-card "08:30-17:00 (8h30m) 0/2 pin Snowdonia 1 Role [MEDICAL_DATA] & Climbing Instruct…" at bounding box center [971, 509] width 172 height 111
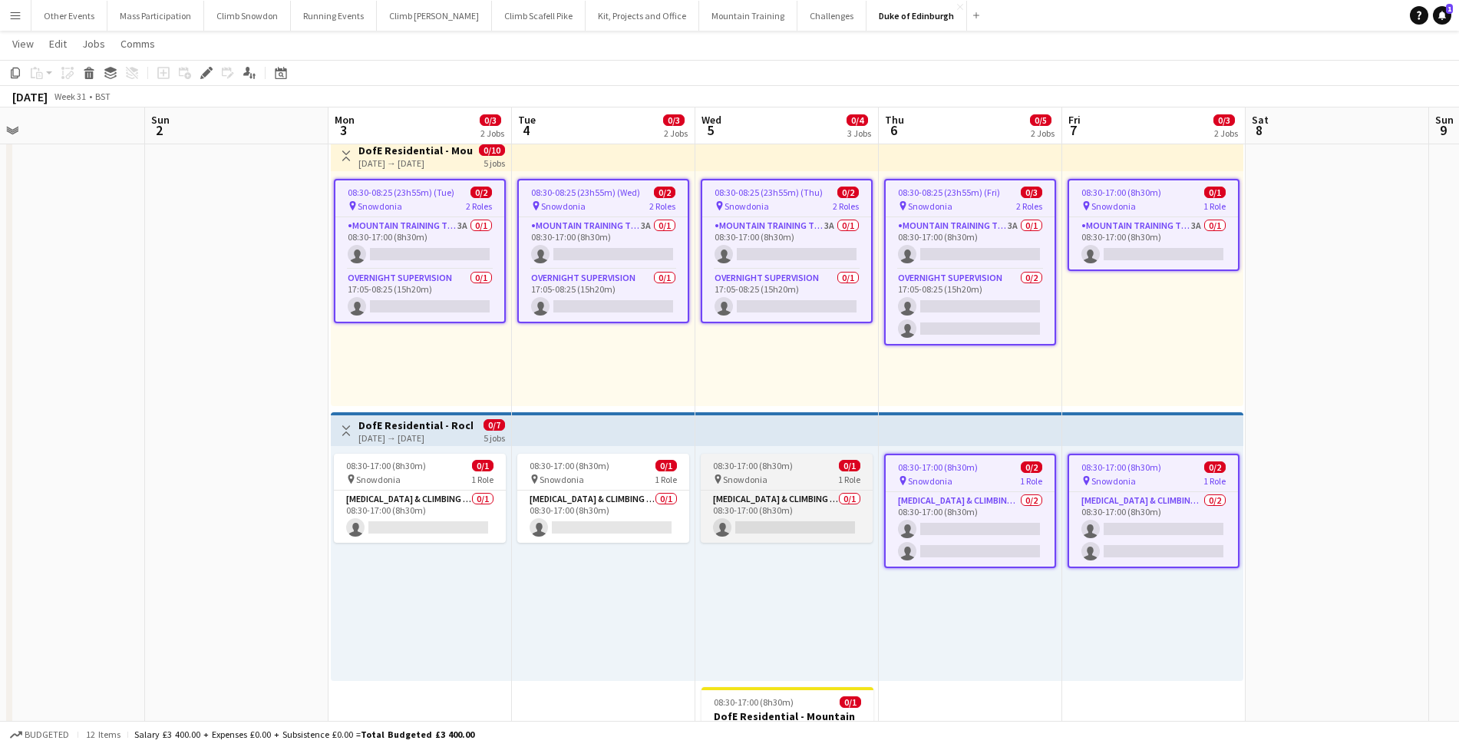
click at [765, 474] on span "Snowdonia" at bounding box center [745, 480] width 45 height 12
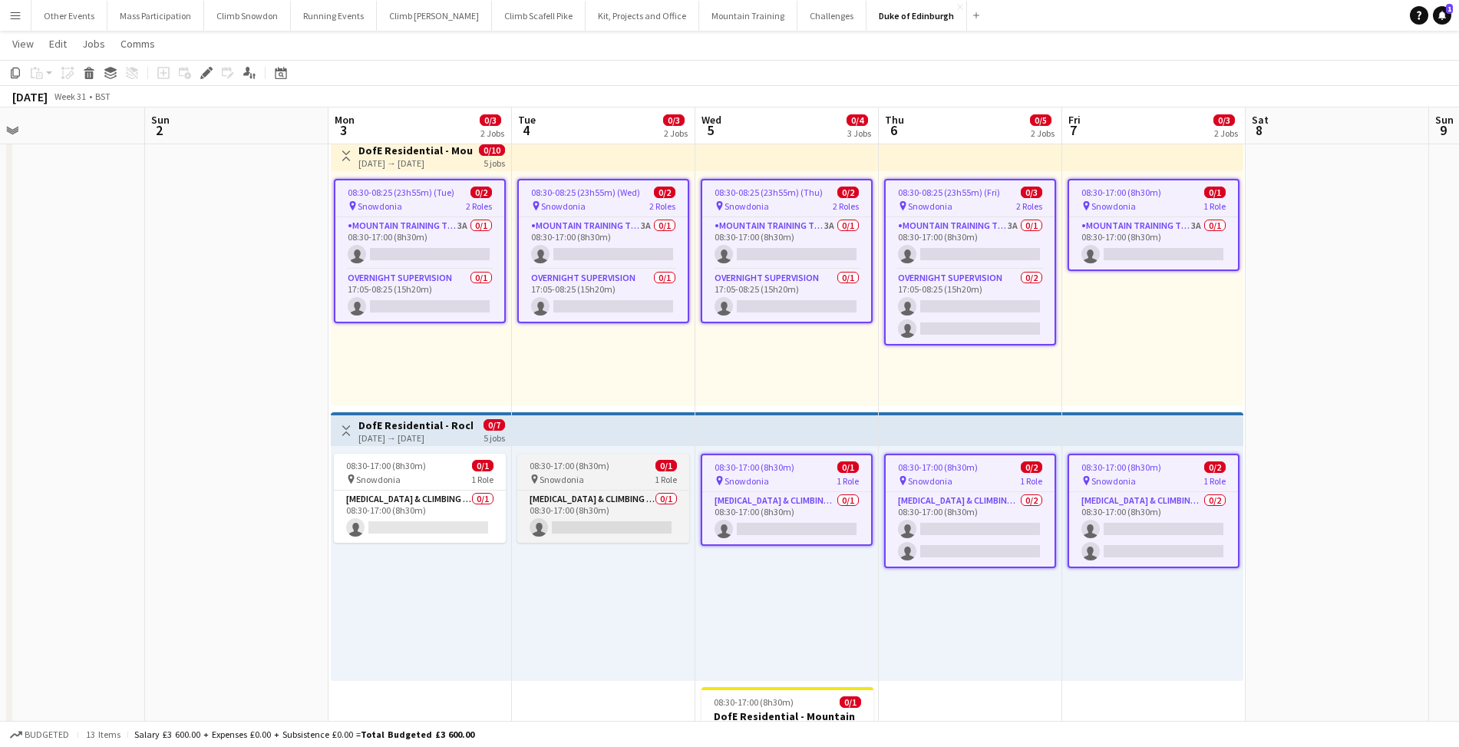
click at [584, 481] on div "pin Snowdonia 1 Role" at bounding box center [603, 479] width 172 height 12
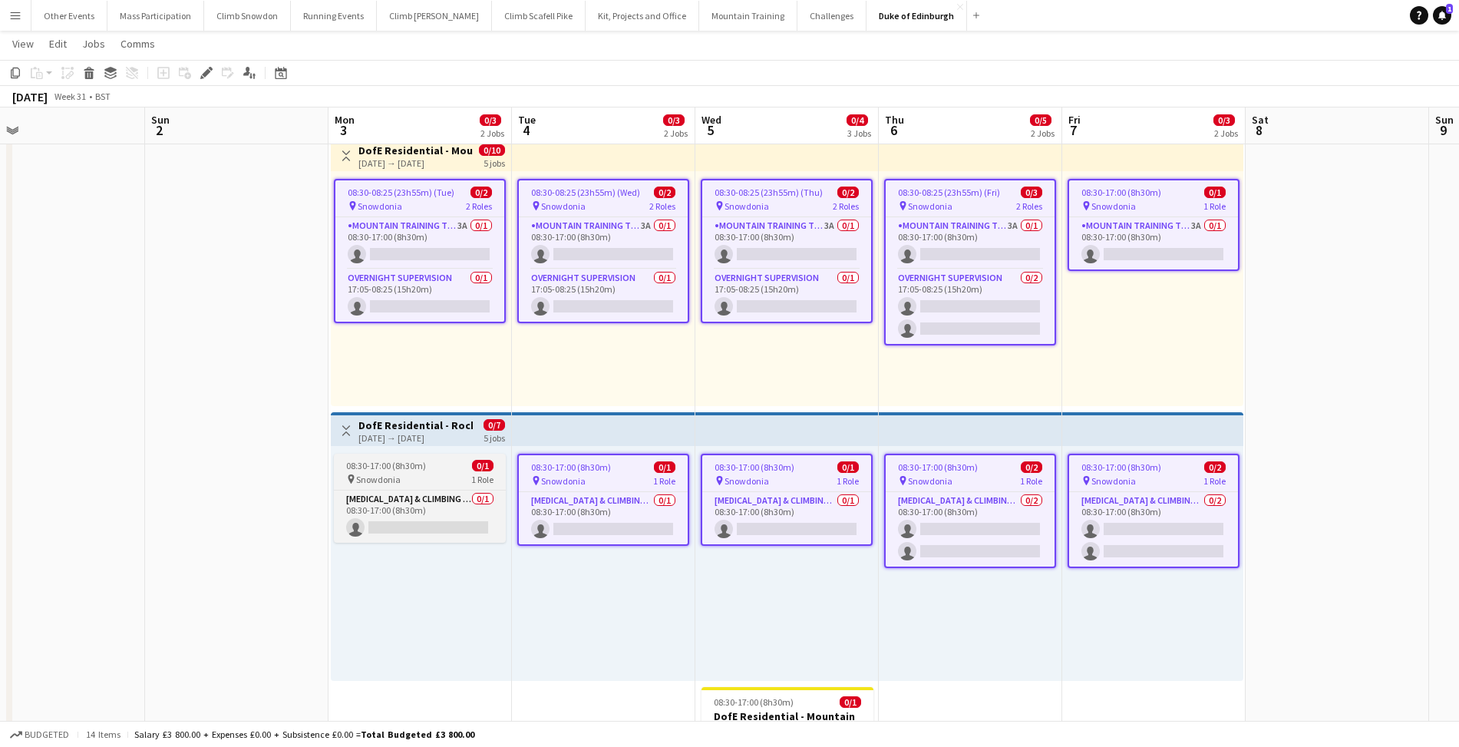
click at [448, 471] on div "08:30-17:00 (8h30m) 0/1" at bounding box center [420, 466] width 172 height 12
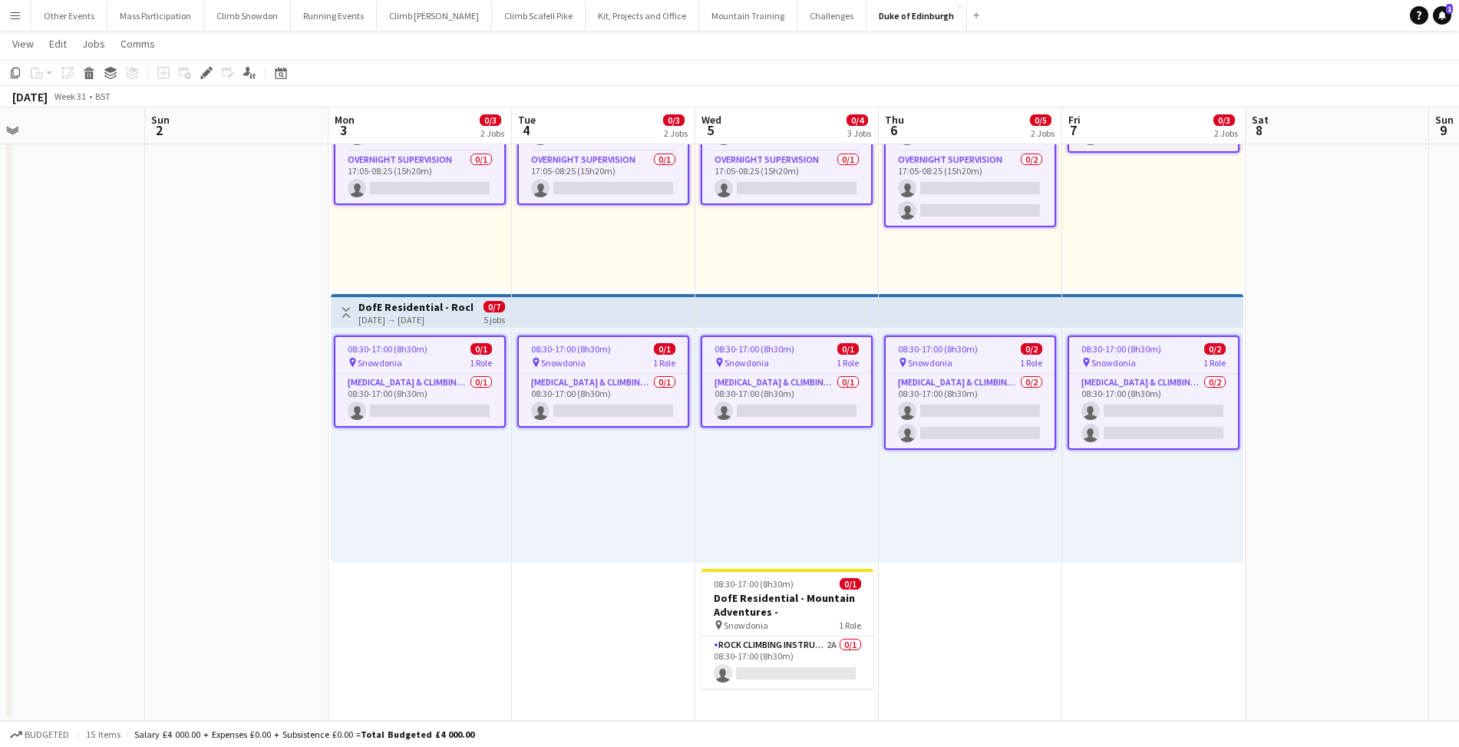
scroll to position [513, 11]
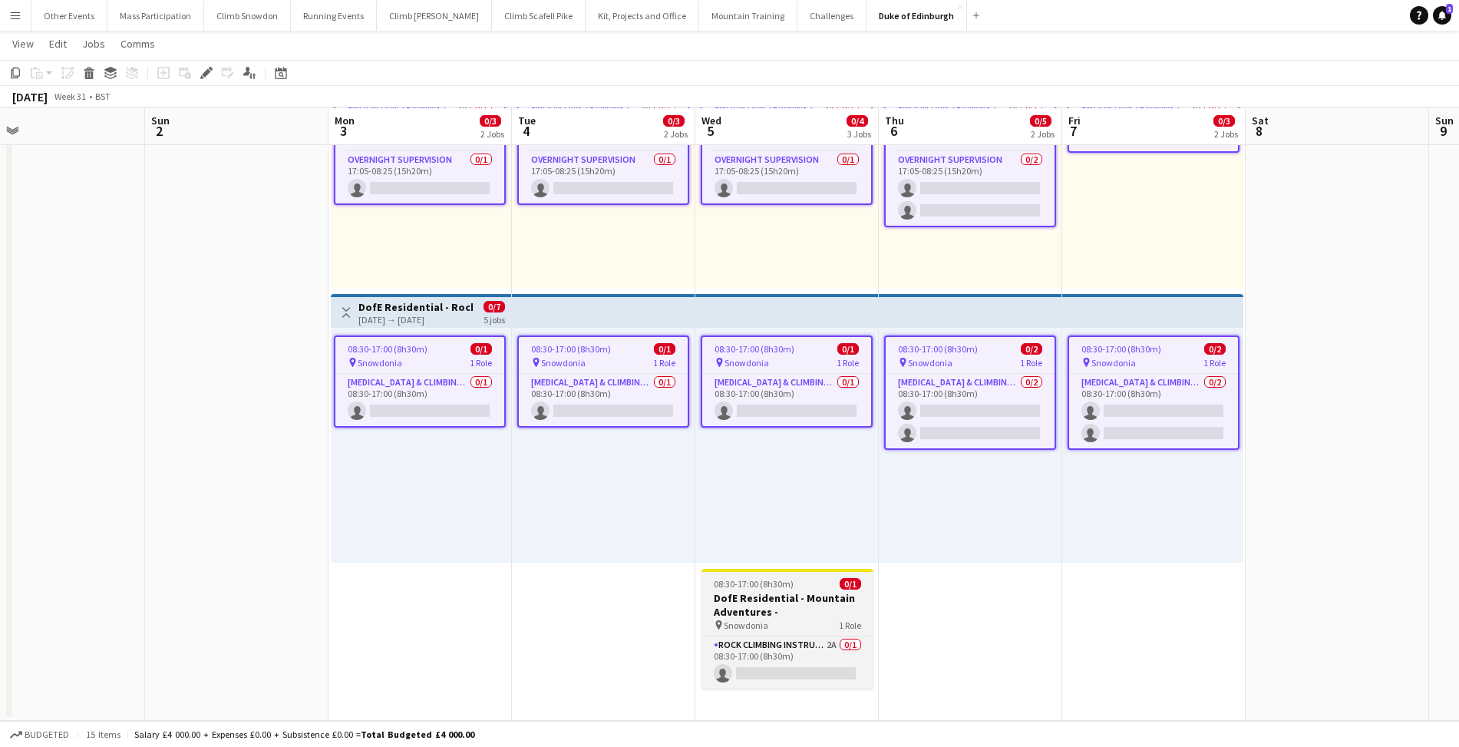
click at [759, 600] on h3 "DofE Residential - Mountain Adventures -" at bounding box center [788, 605] width 172 height 28
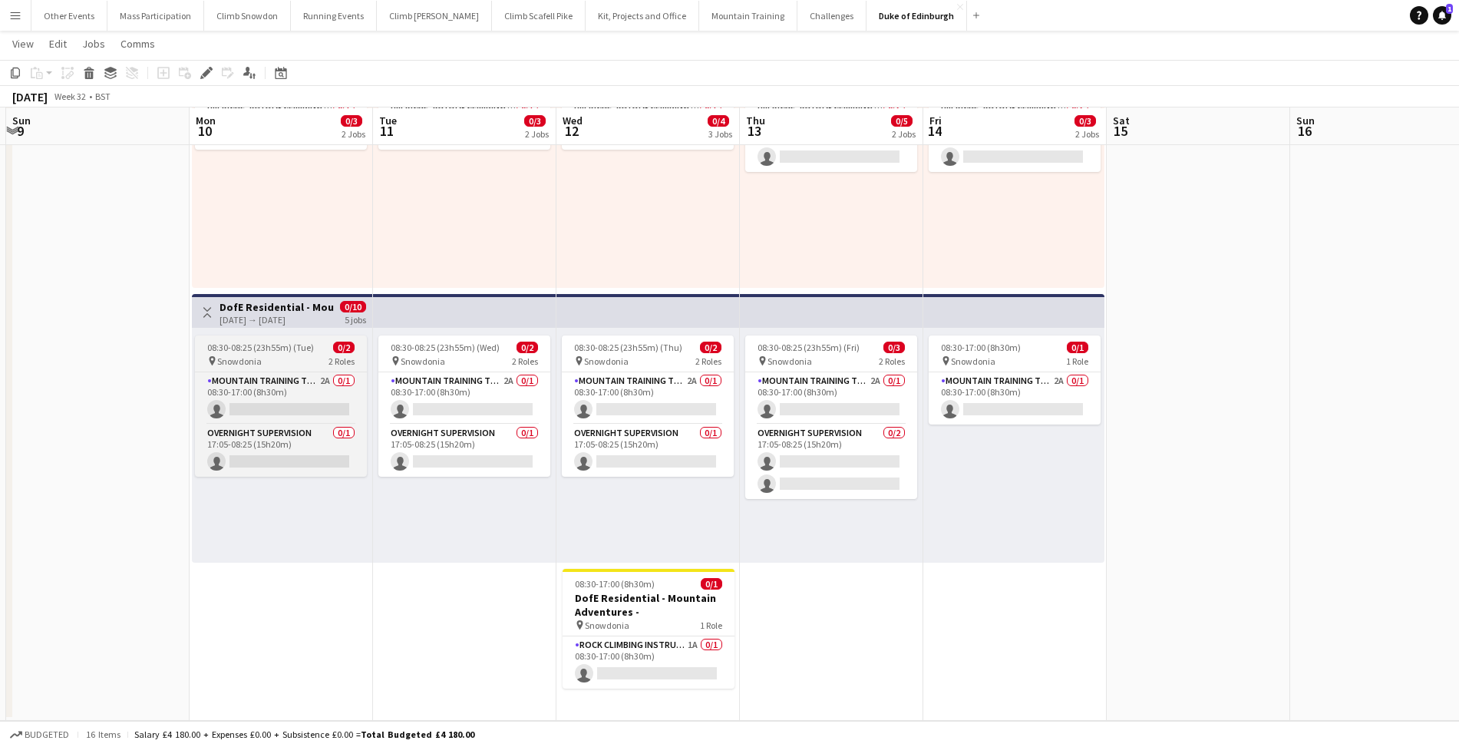
scroll to position [0, 545]
click at [278, 355] on div "pin Snowdonia 2 Roles" at bounding box center [280, 361] width 172 height 12
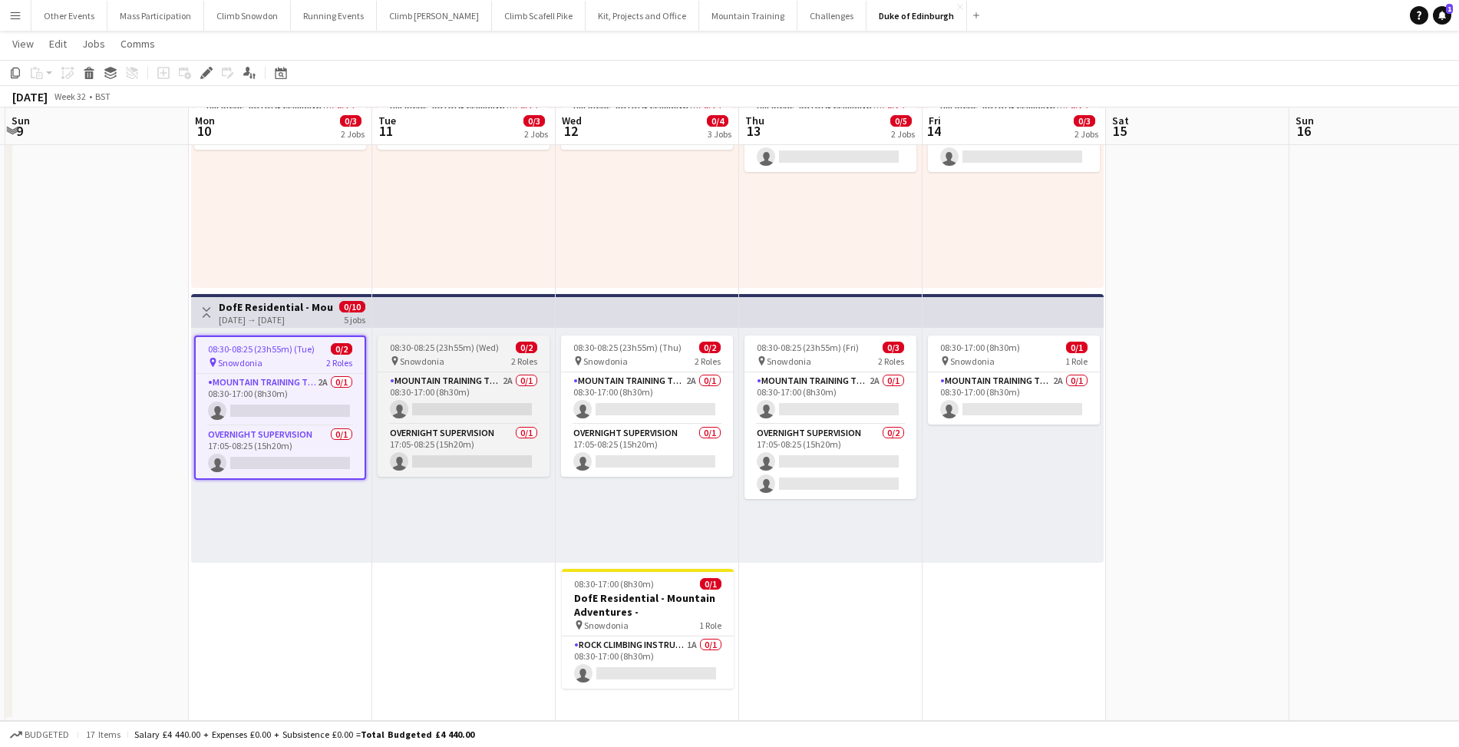
click at [448, 353] on app-job-card "08:30-08:25 (23h55m) (Wed) 0/2 pin Snowdonia 2 Roles Mountain Training Tutor 2A…" at bounding box center [464, 405] width 172 height 141
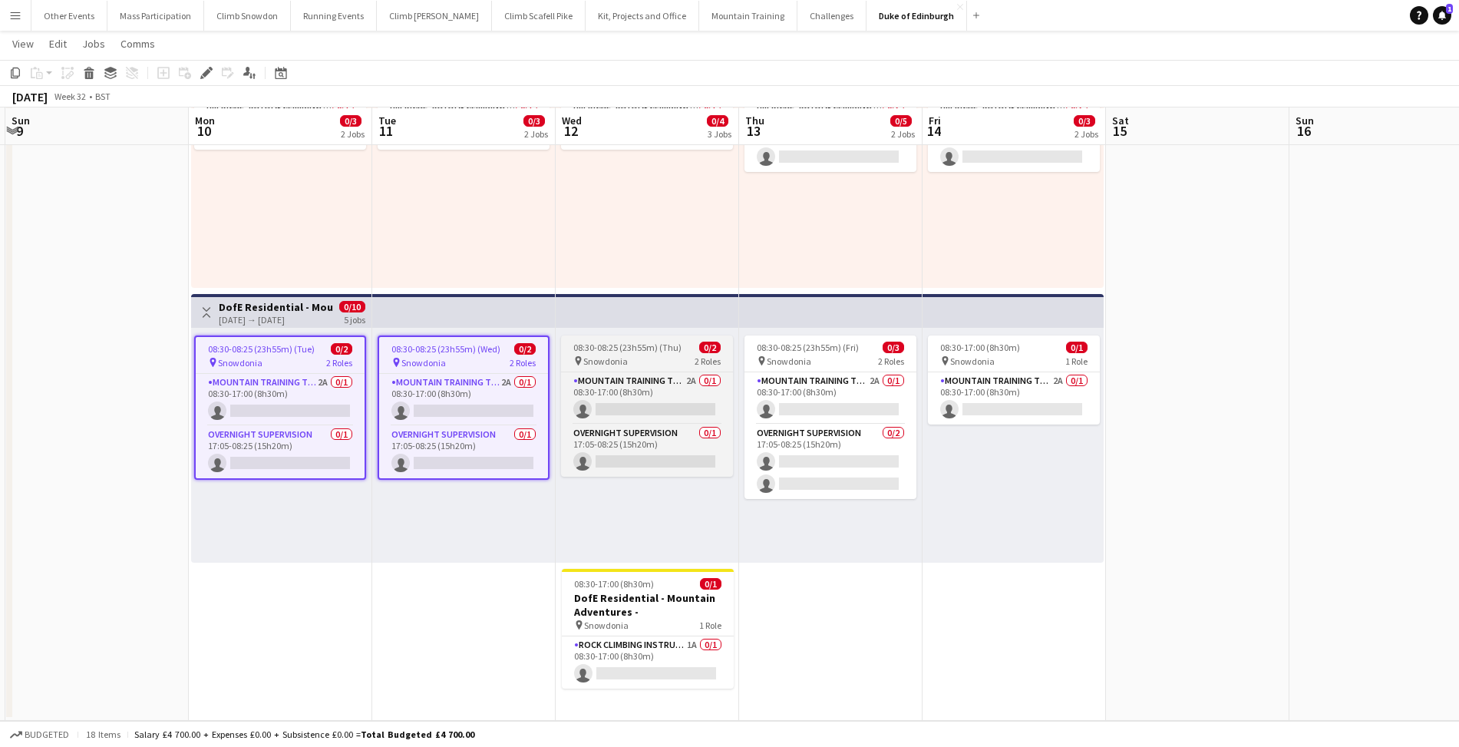
click at [625, 355] on div "pin Snowdonia 2 Roles" at bounding box center [647, 361] width 172 height 12
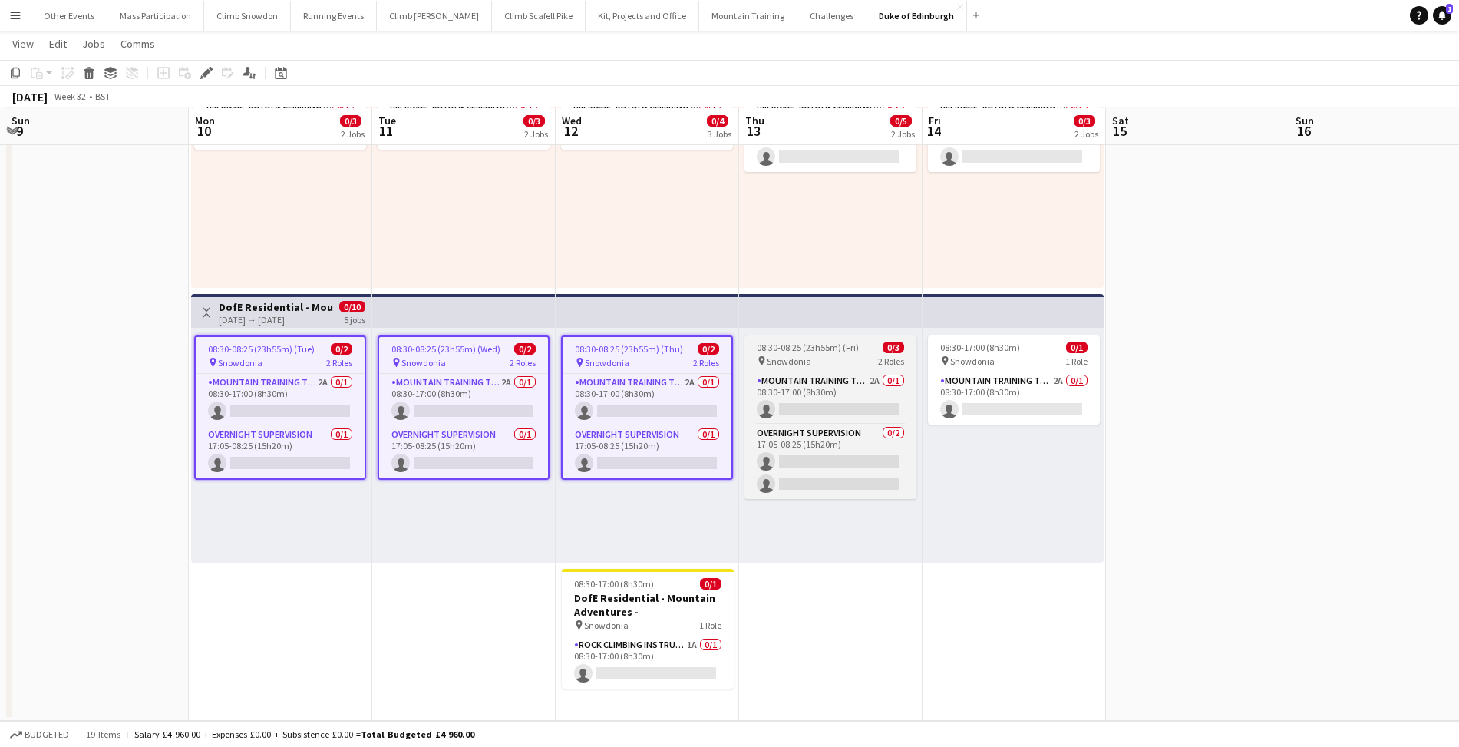
click at [822, 348] on span "08:30-08:25 (23h55m) (Fri)" at bounding box center [808, 348] width 102 height 12
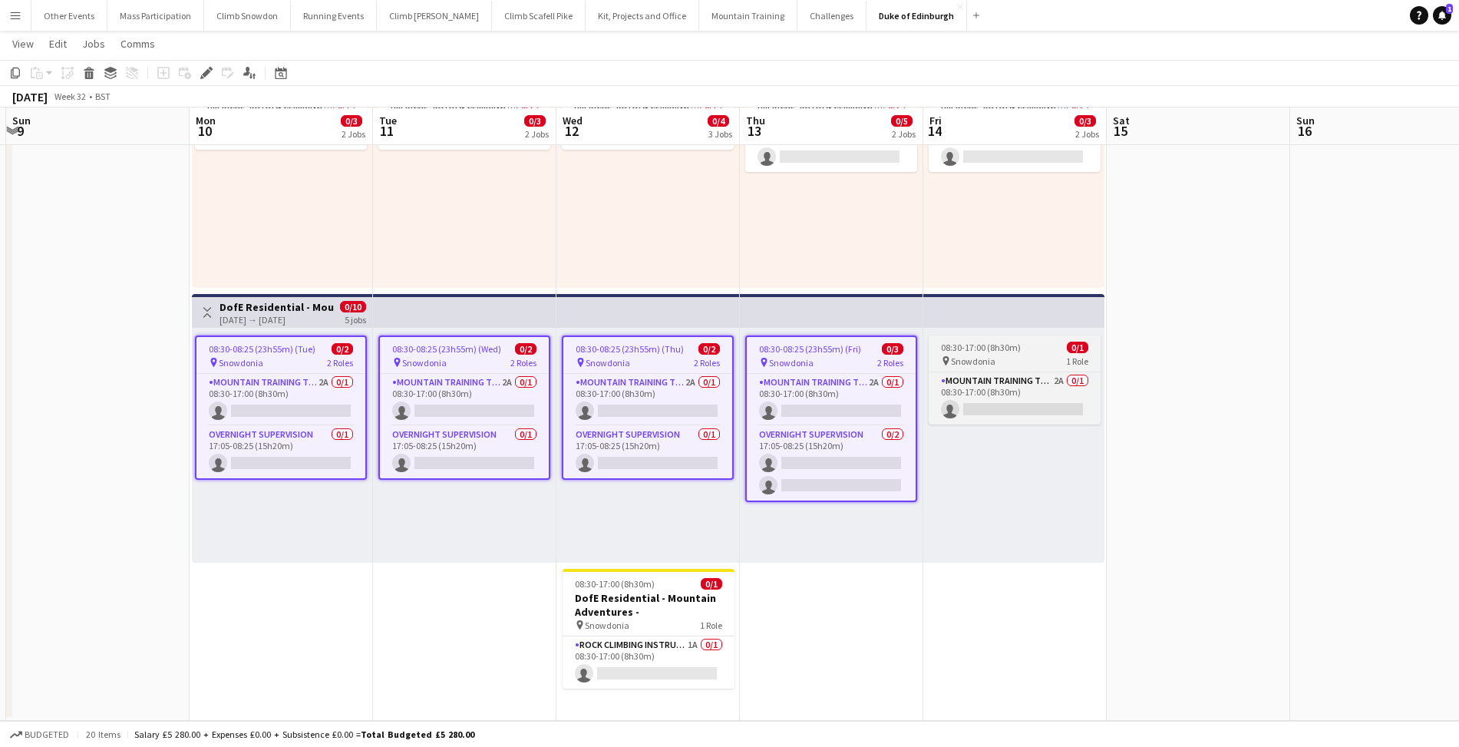
click at [1006, 348] on span "08:30-17:00 (8h30m)" at bounding box center [981, 348] width 80 height 12
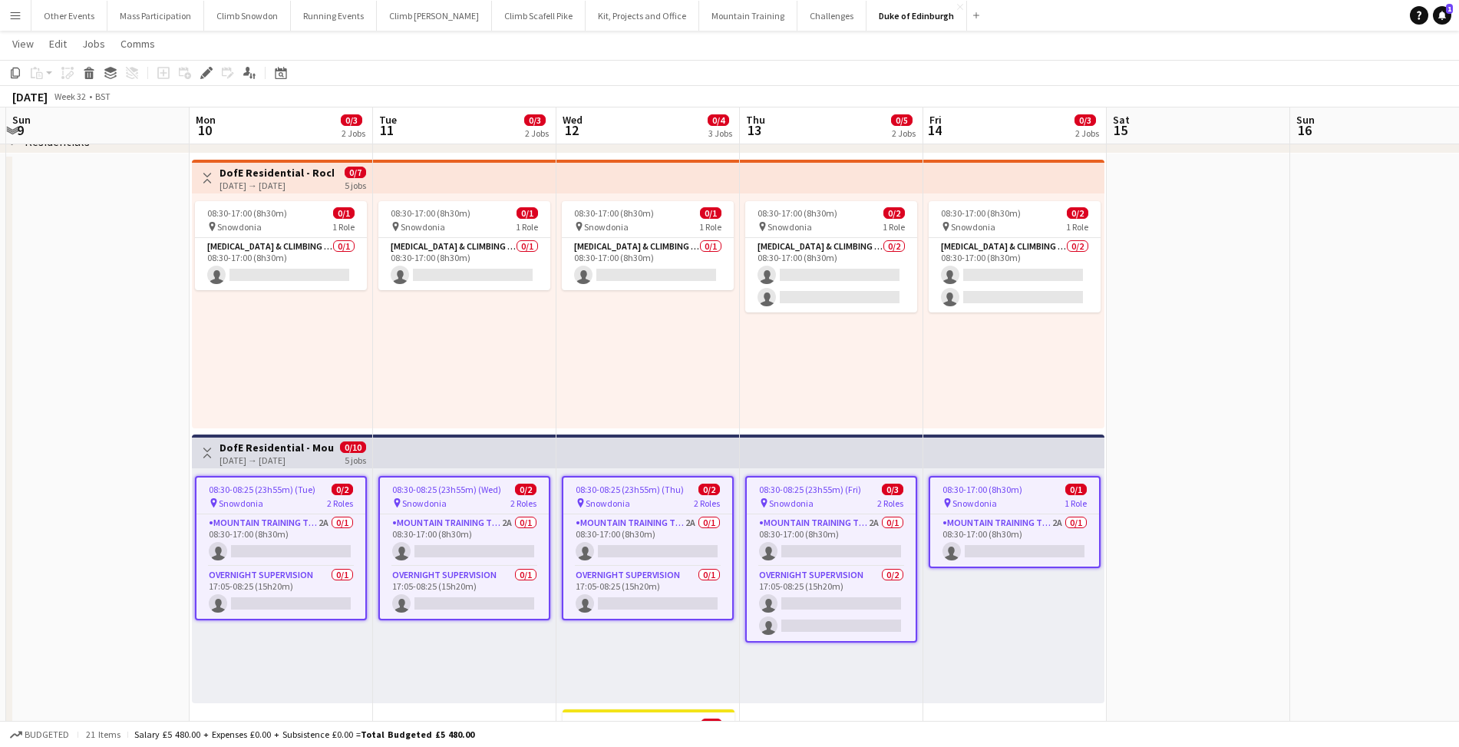
scroll to position [340, 11]
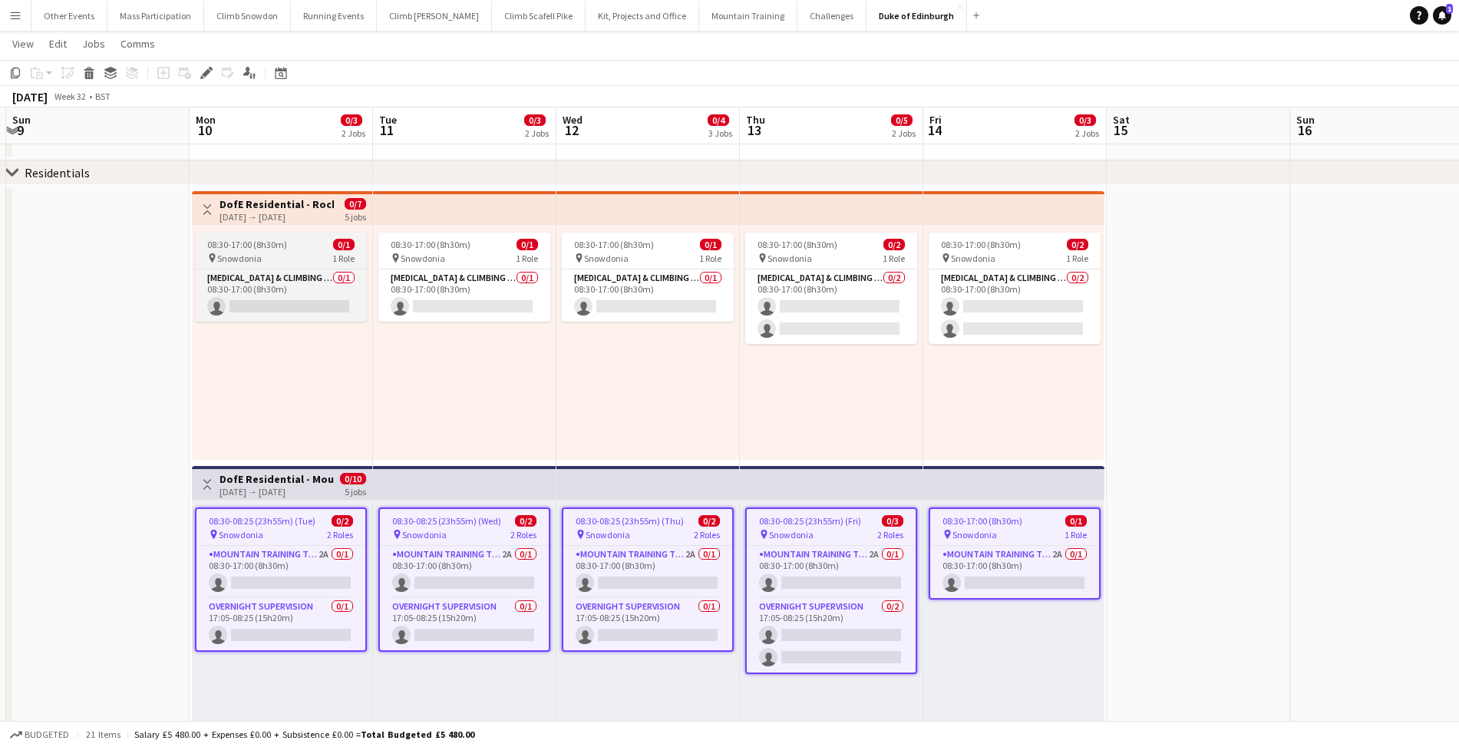
click at [265, 247] on span "08:30-17:00 (8h30m)" at bounding box center [247, 245] width 80 height 12
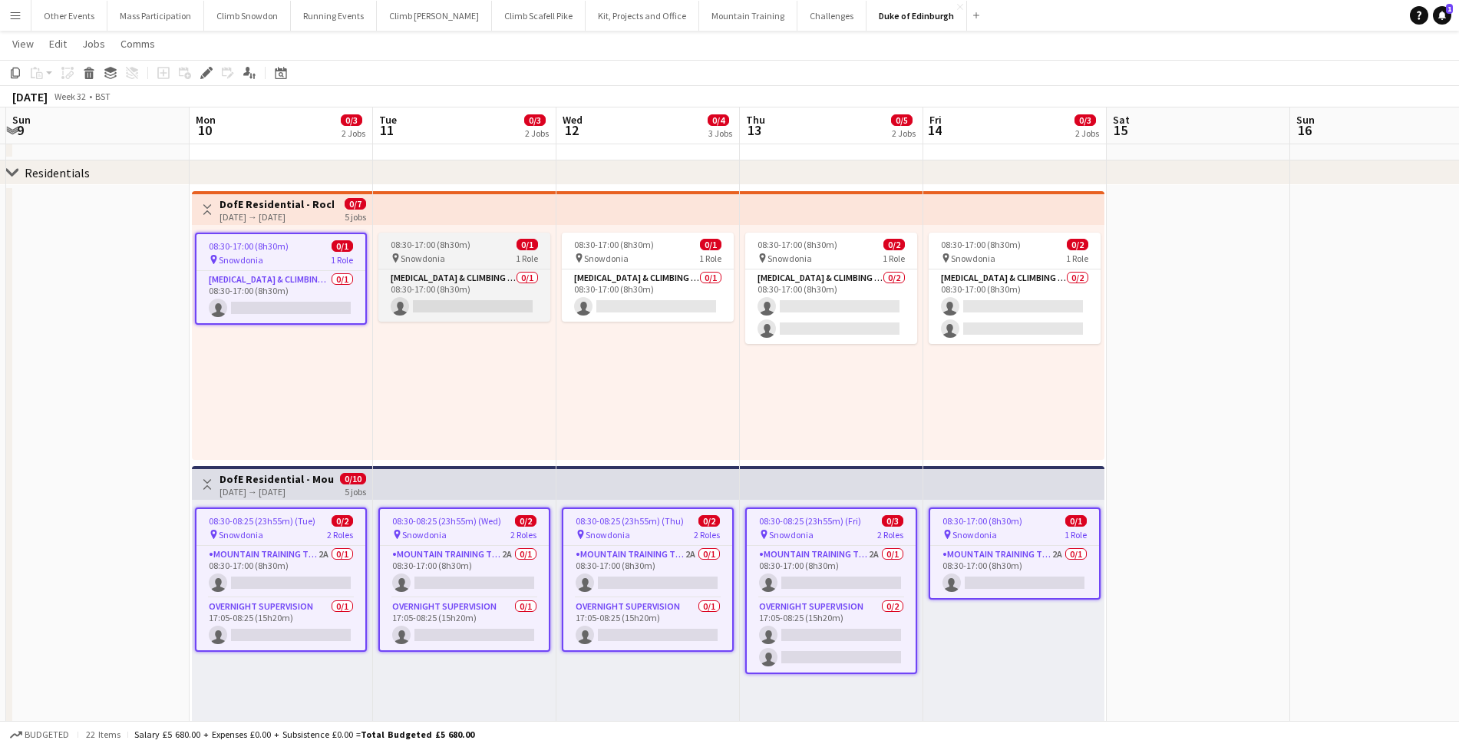
click at [423, 248] on span "08:30-17:00 (8h30m)" at bounding box center [431, 245] width 80 height 12
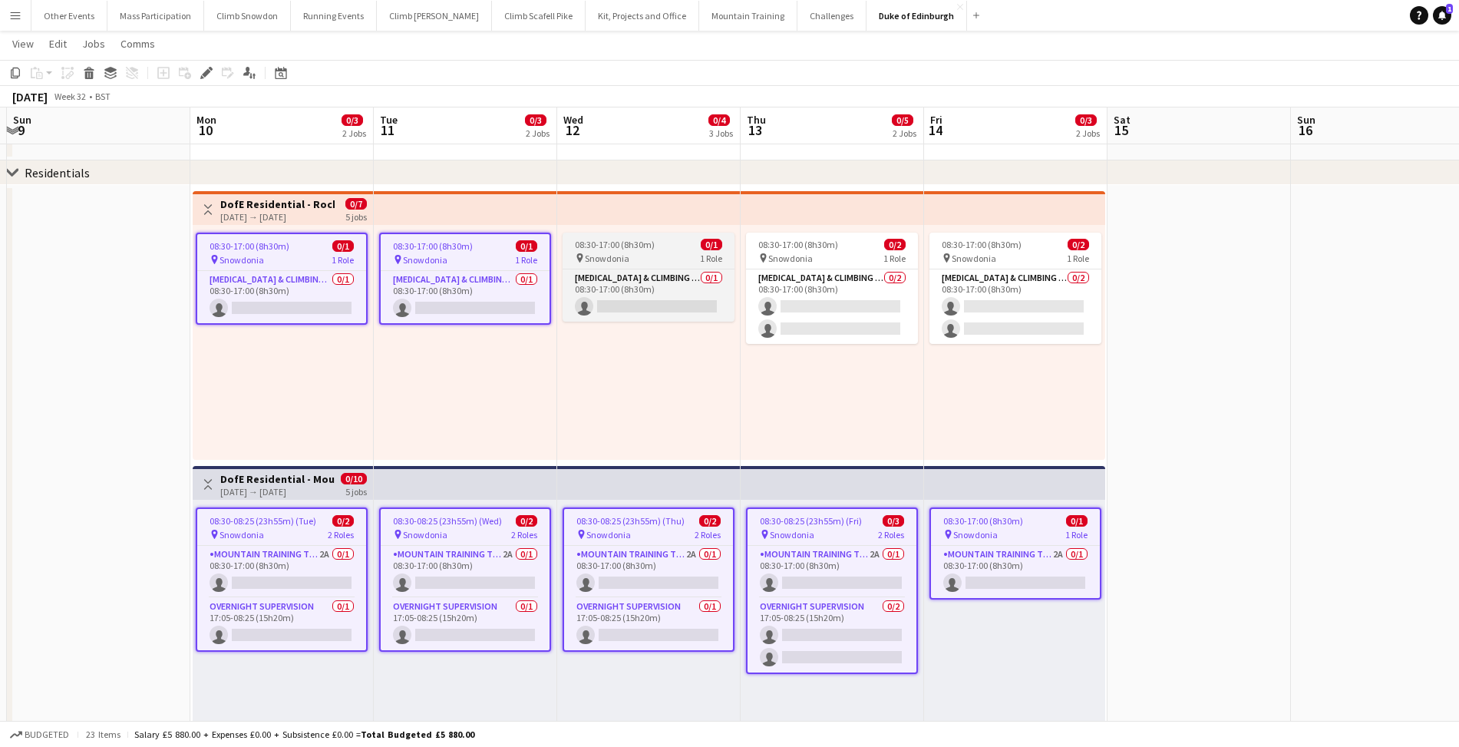
click at [603, 254] on span "Snowdonia" at bounding box center [607, 259] width 45 height 12
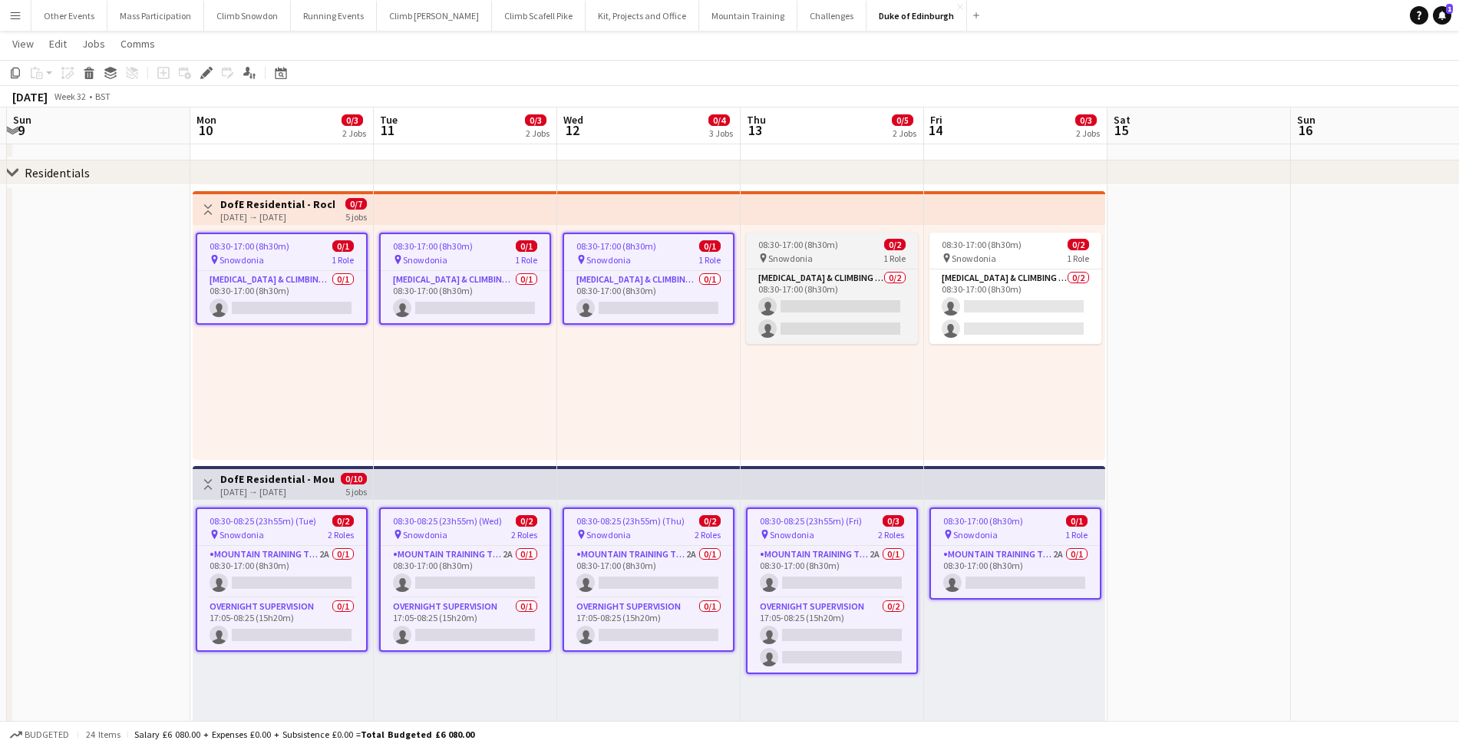
click at [783, 256] on span "Snowdonia" at bounding box center [790, 259] width 45 height 12
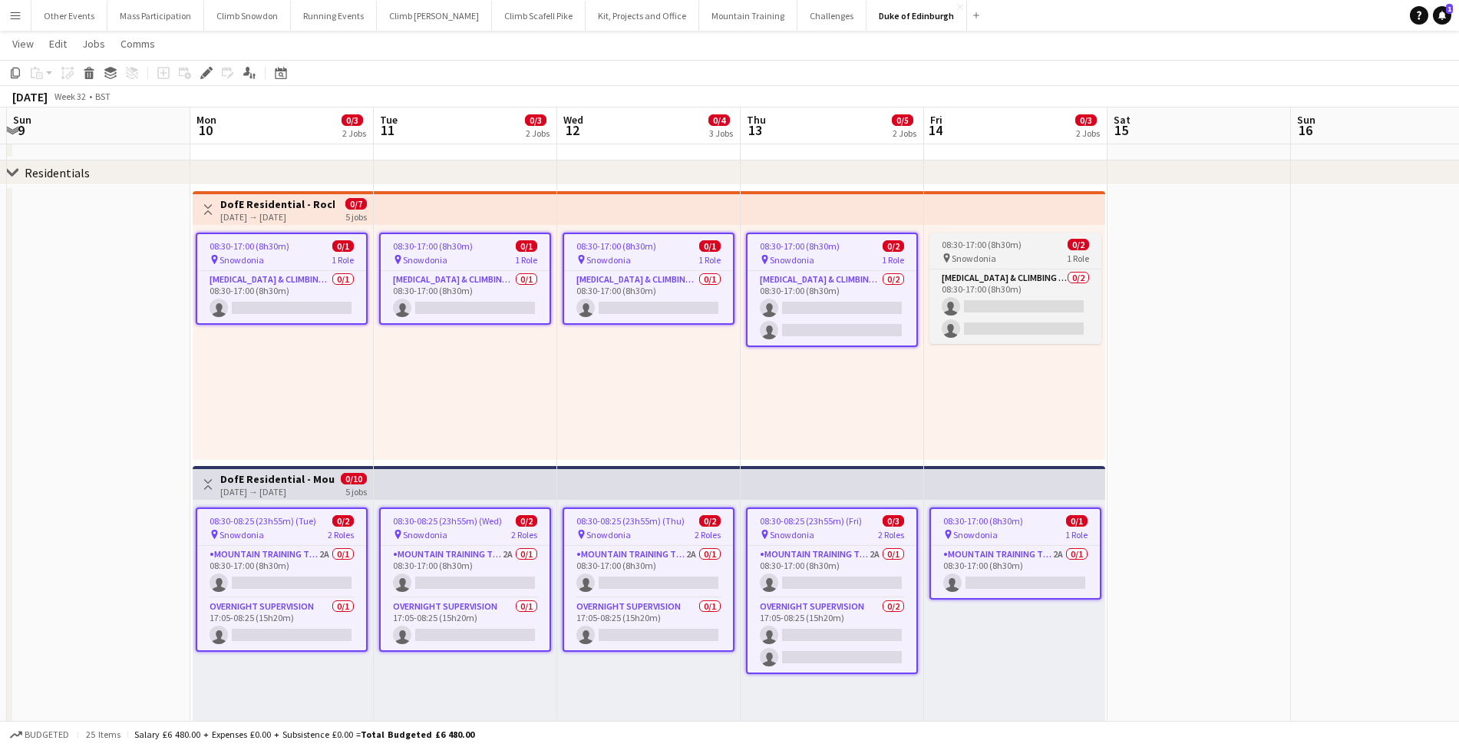
click at [985, 253] on div "pin Snowdonia 1 Role" at bounding box center [1016, 258] width 172 height 12
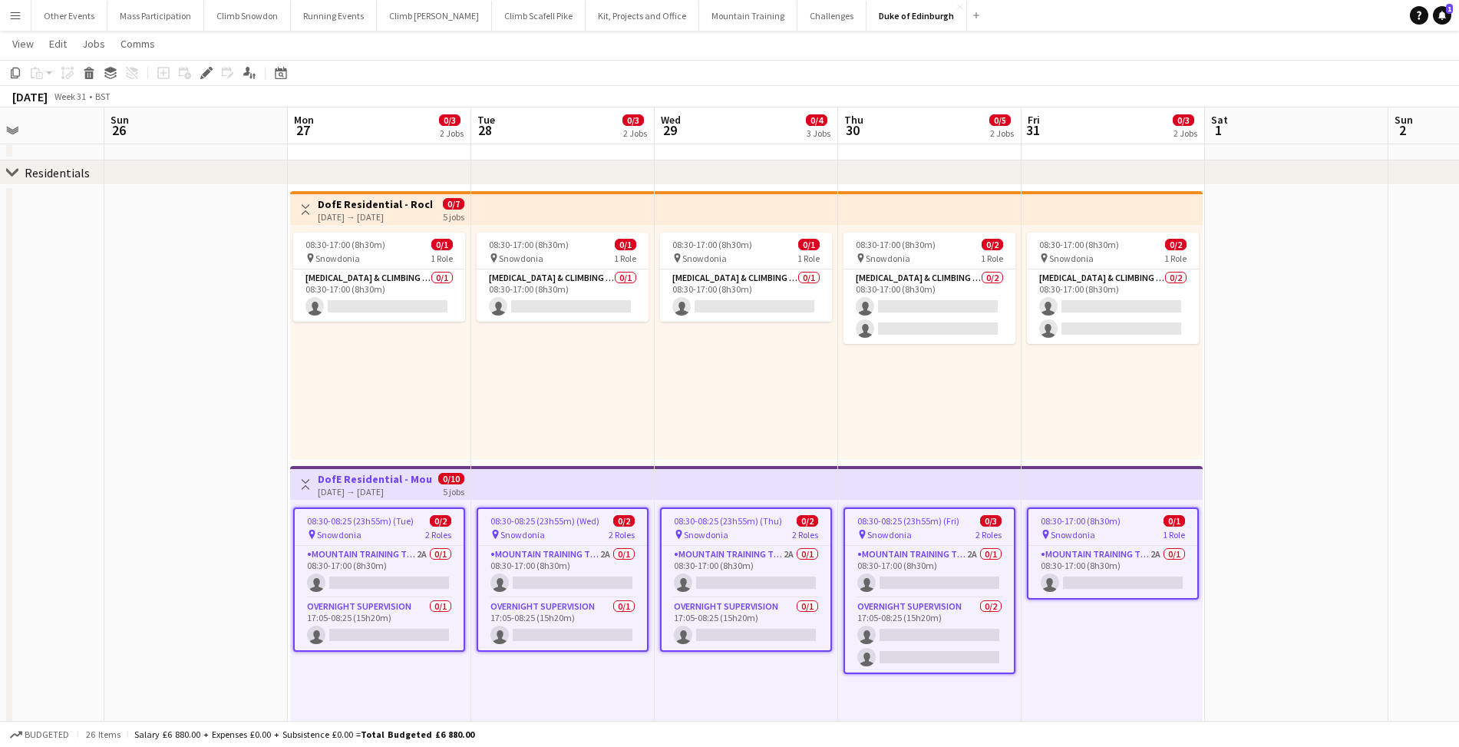
scroll to position [0, 442]
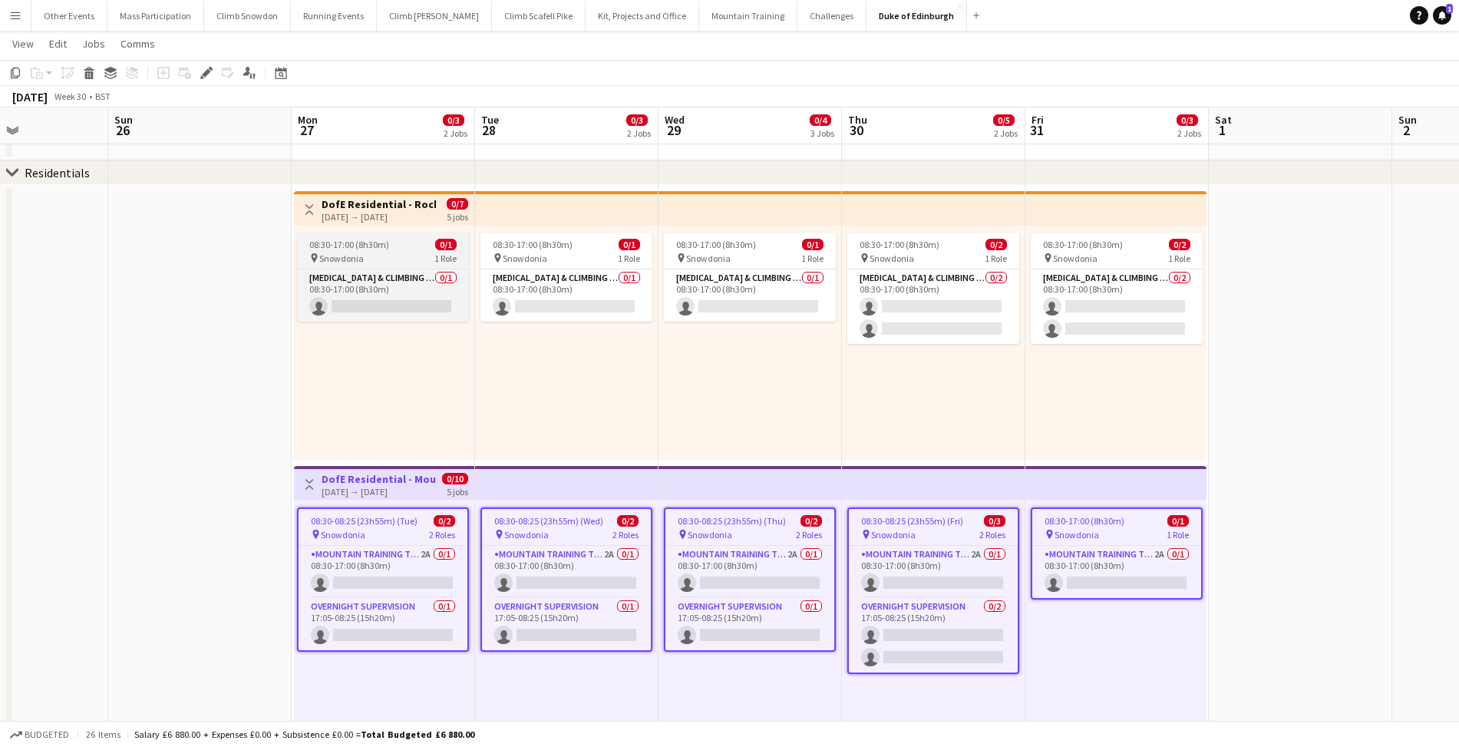
click at [336, 246] on span "08:30-17:00 (8h30m)" at bounding box center [349, 245] width 80 height 12
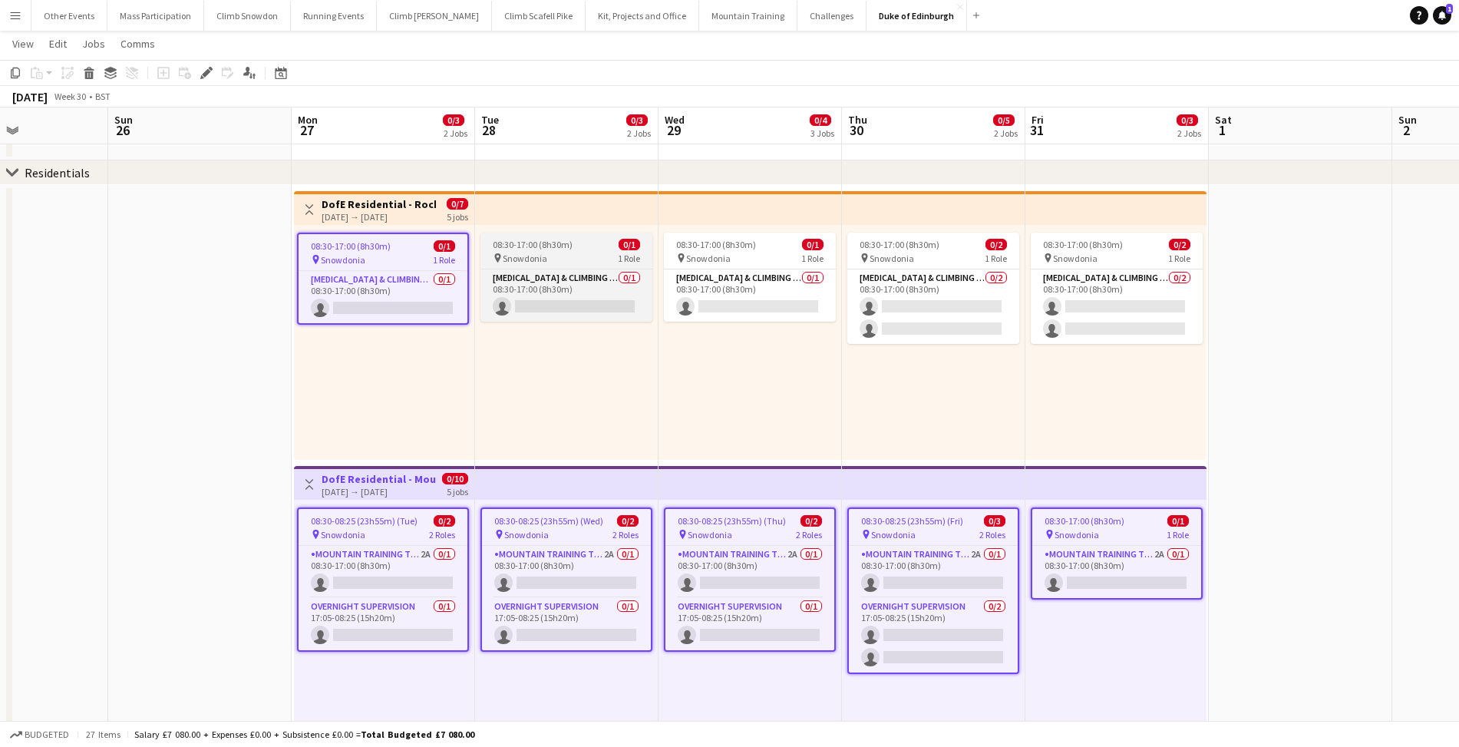
click at [513, 253] on span "Snowdonia" at bounding box center [525, 259] width 45 height 12
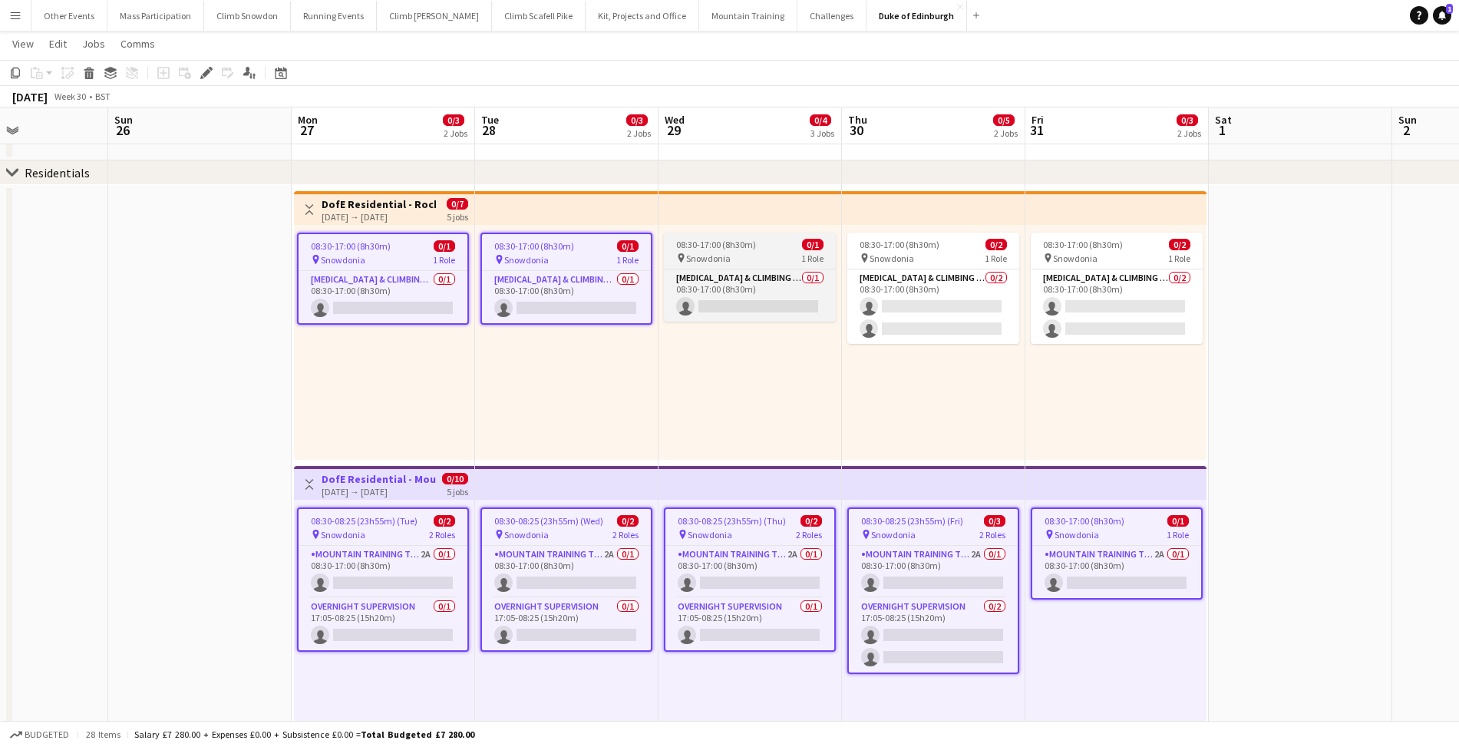
click at [689, 251] on app-job-card "08:30-17:00 (8h30m) 0/1 pin Snowdonia 1 Role [MEDICAL_DATA] & Climbing Instruct…" at bounding box center [750, 277] width 172 height 89
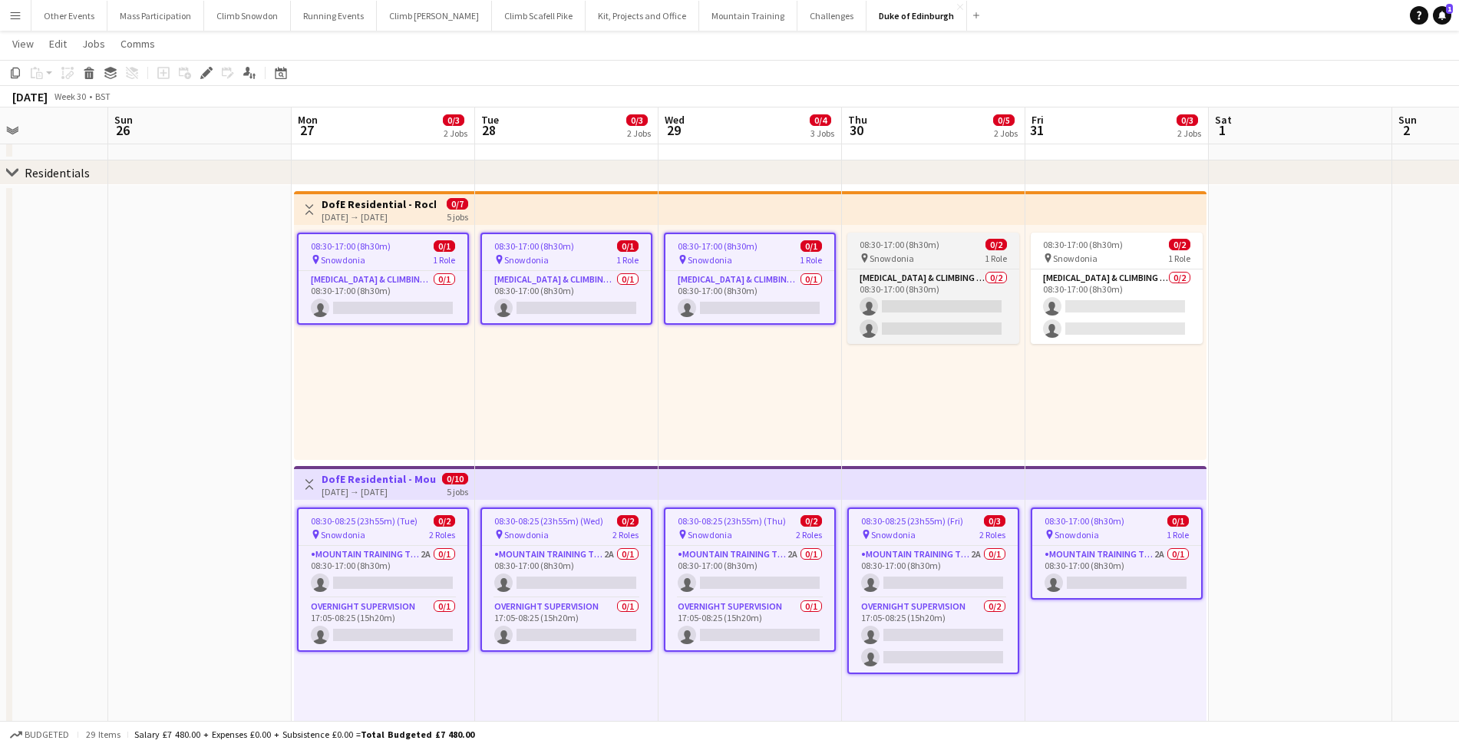
click at [888, 245] on span "08:30-17:00 (8h30m)" at bounding box center [900, 245] width 80 height 12
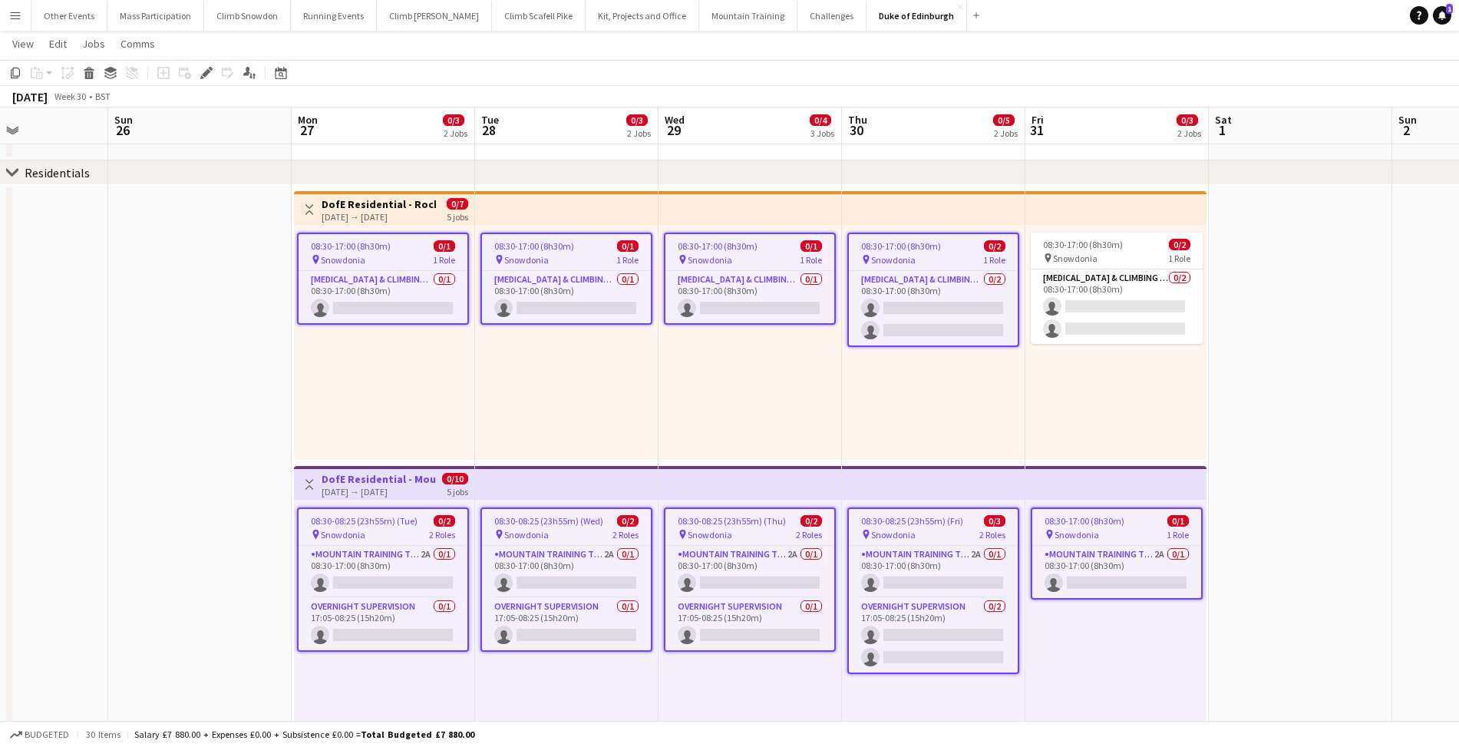
scroll to position [0, 441]
click at [1082, 238] on app-job-card "08:30-17:00 (8h30m) 0/2 pin Snowdonia 1 Role [MEDICAL_DATA] & Climbing Instruct…" at bounding box center [1118, 288] width 172 height 111
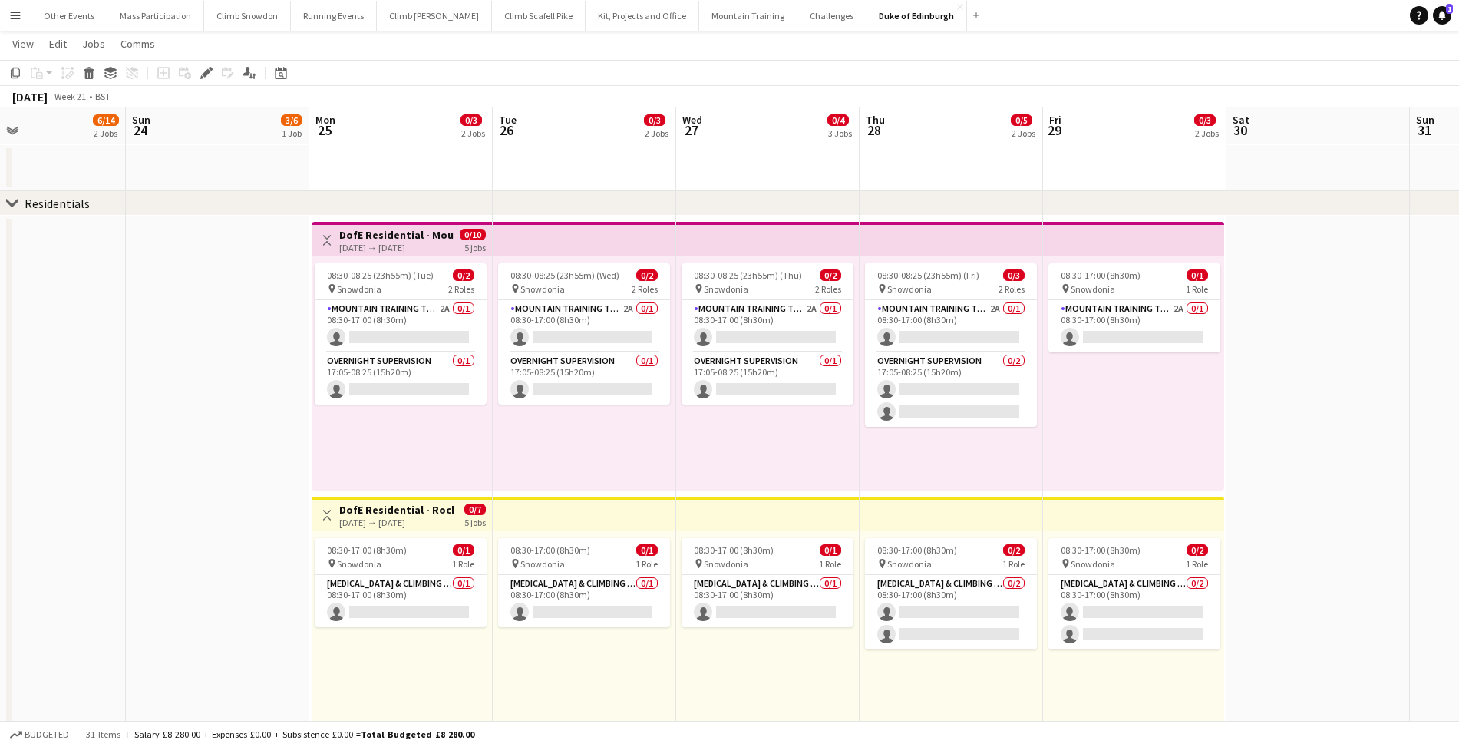
scroll to position [0, 454]
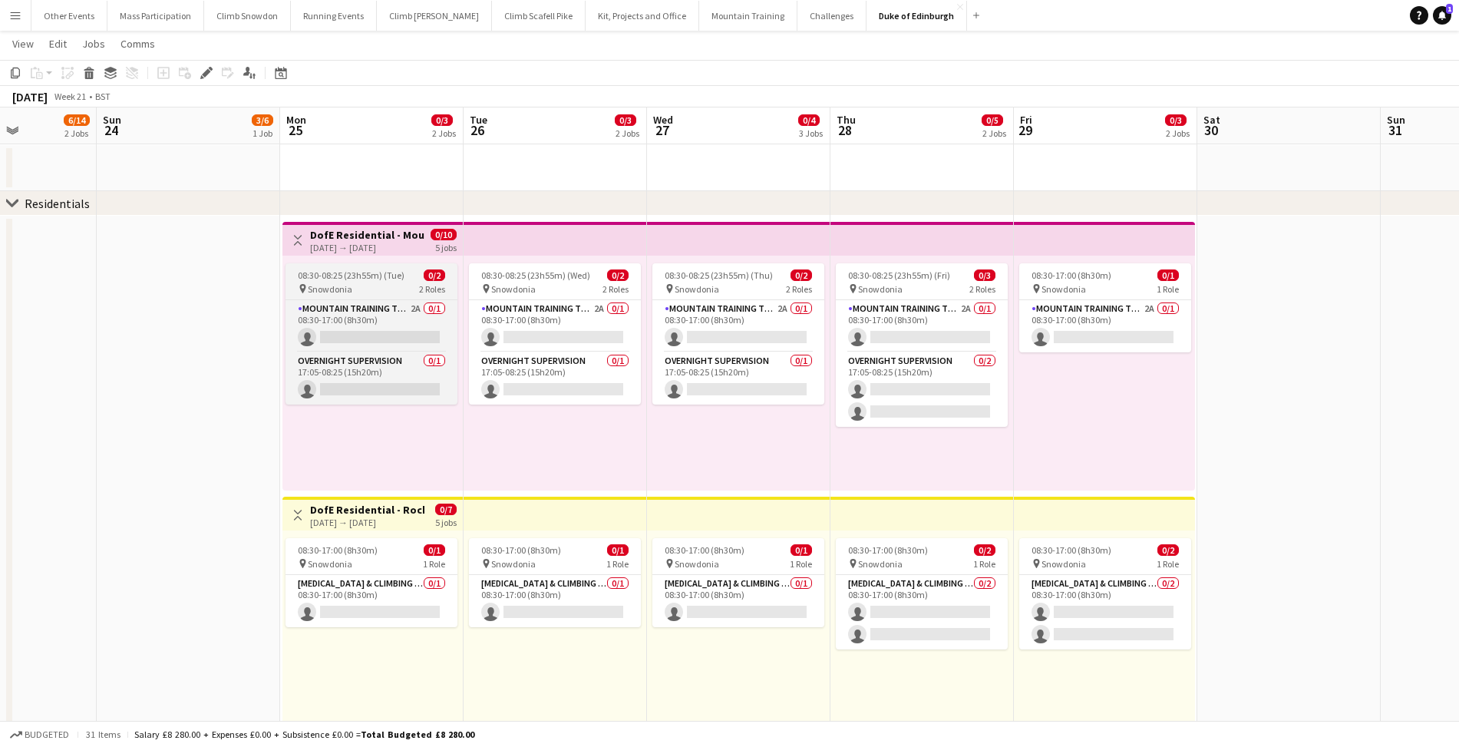
click at [353, 289] on div "pin Snowdonia 2 Roles" at bounding box center [372, 288] width 172 height 12
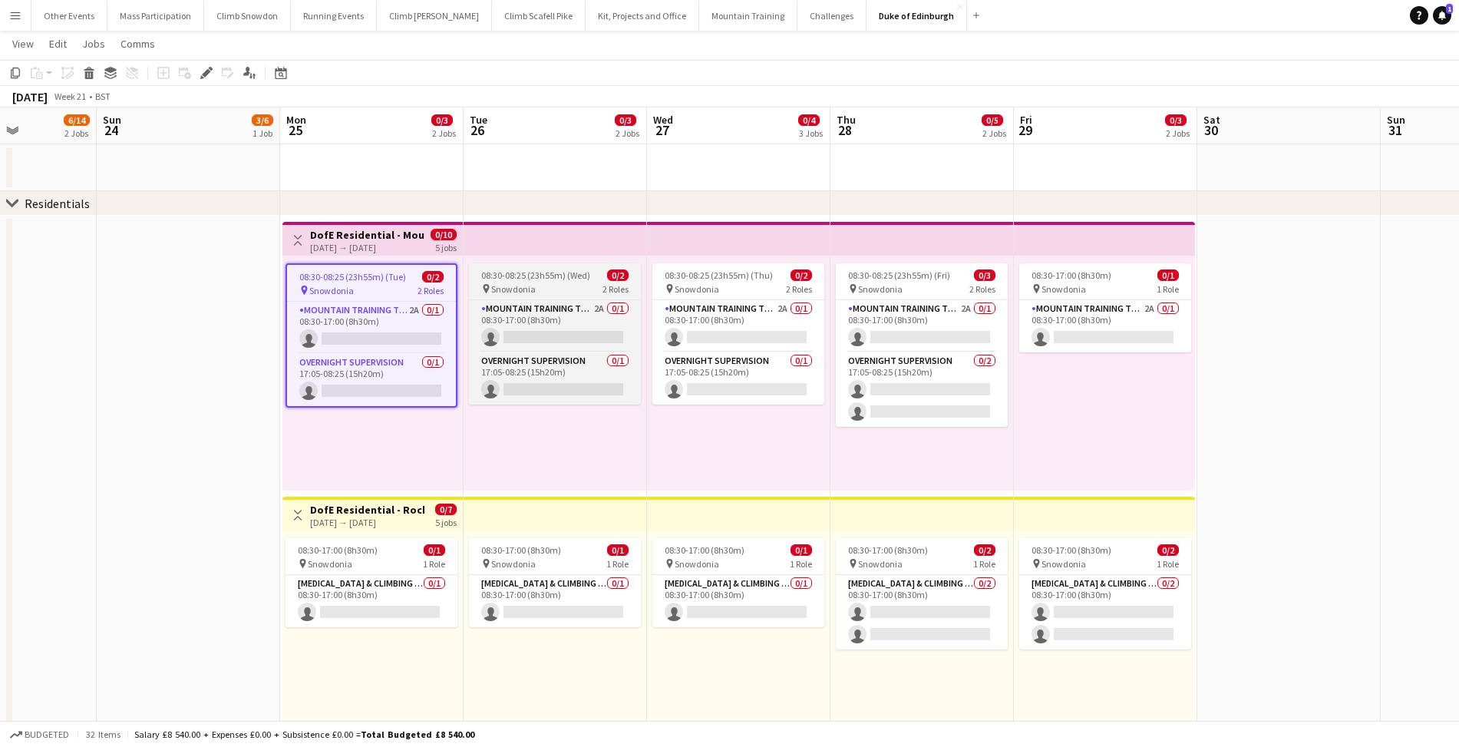
click at [523, 289] on span "Snowdonia" at bounding box center [513, 289] width 45 height 12
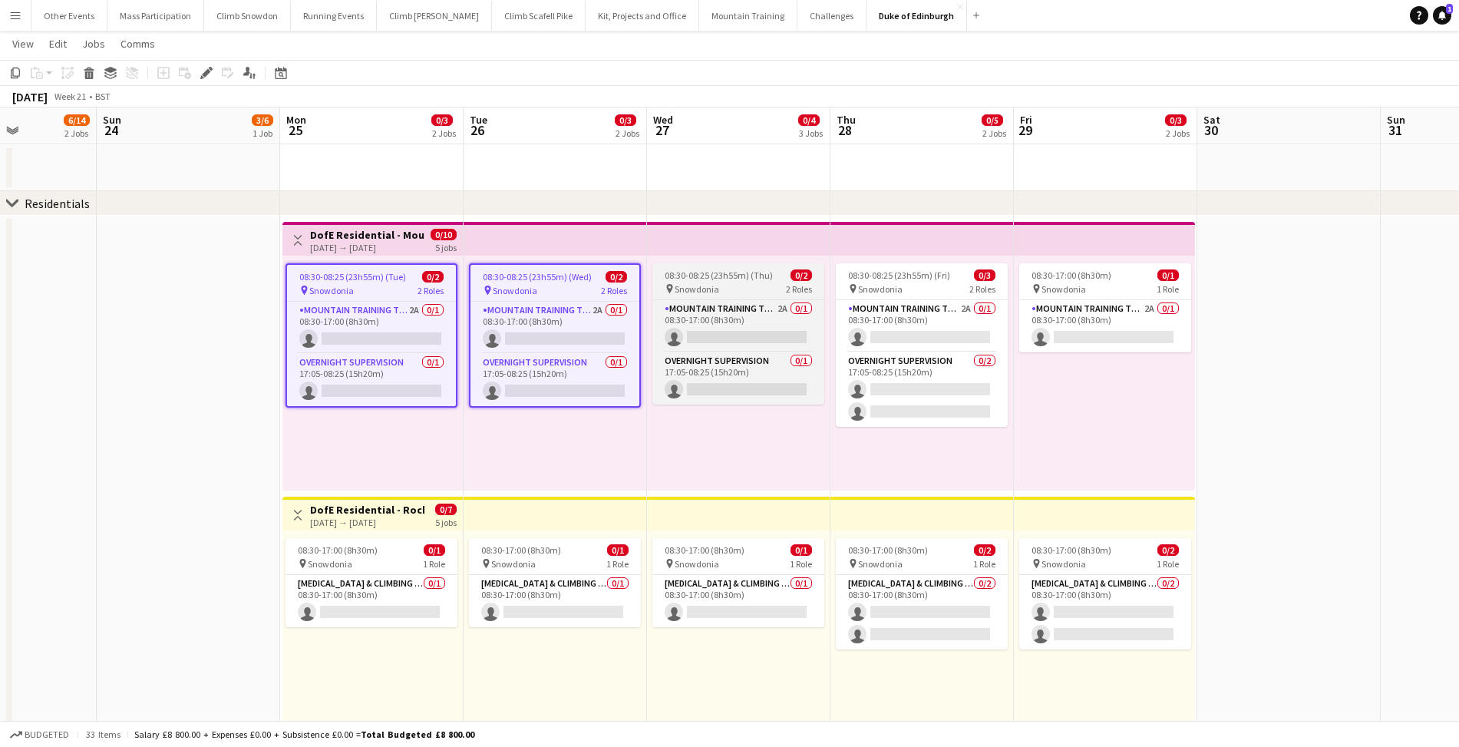
click at [705, 287] on span "Snowdonia" at bounding box center [697, 289] width 45 height 12
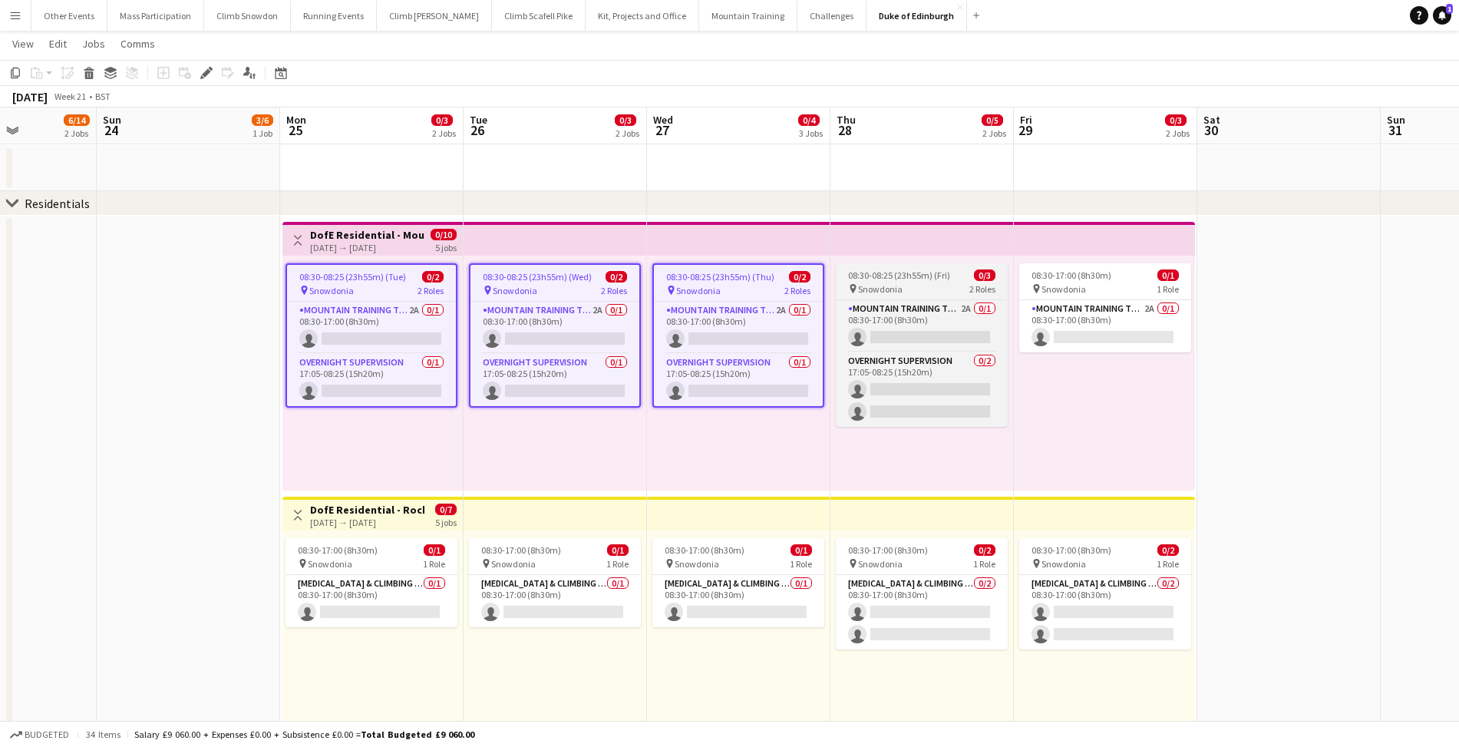
click at [867, 273] on span "08:30-08:25 (23h55m) (Fri)" at bounding box center [899, 275] width 102 height 12
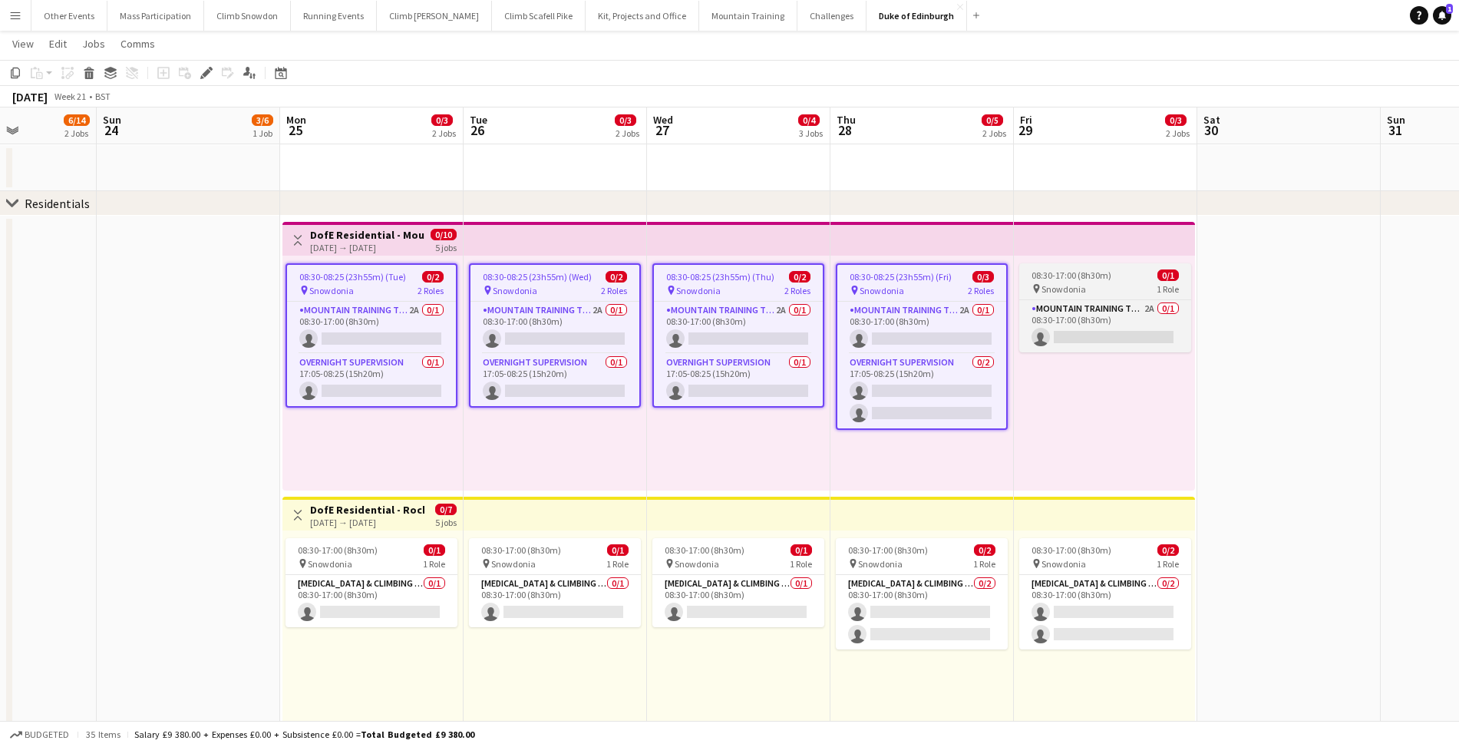
click at [1077, 273] on span "08:30-17:00 (8h30m)" at bounding box center [1072, 275] width 80 height 12
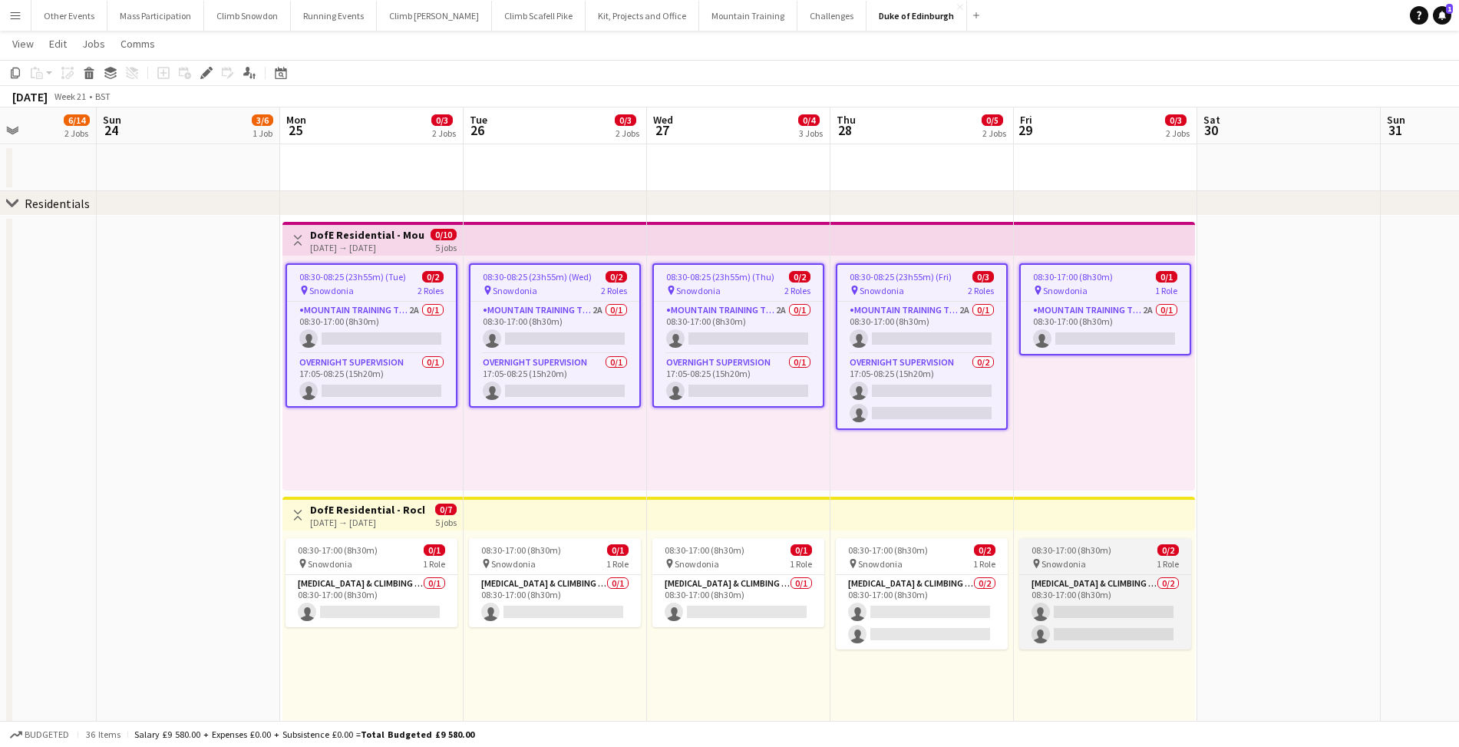
click at [1083, 550] on span "08:30-17:00 (8h30m)" at bounding box center [1072, 550] width 80 height 12
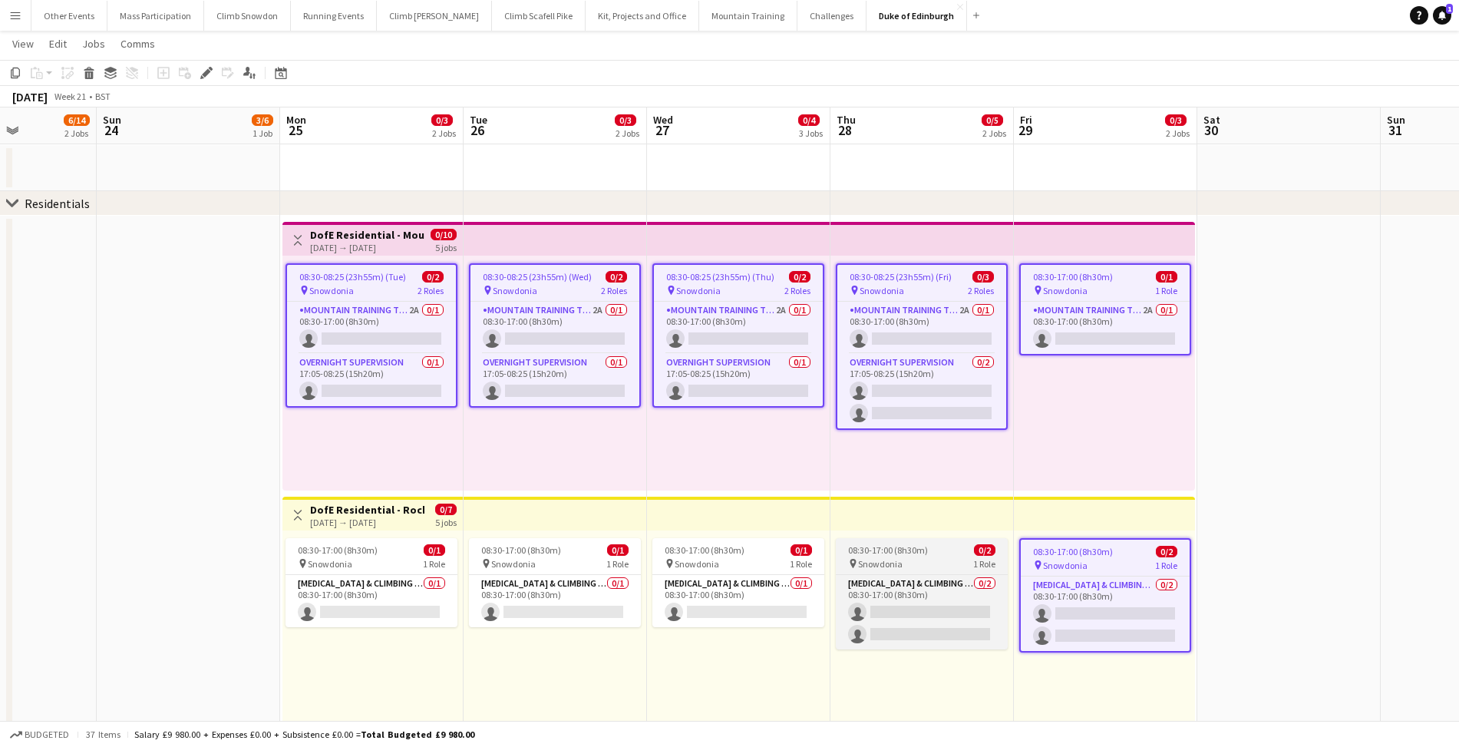
click at [930, 543] on app-job-card "08:30-17:00 (8h30m) 0/2 pin Snowdonia 1 Role [MEDICAL_DATA] & Climbing Instruct…" at bounding box center [922, 593] width 172 height 111
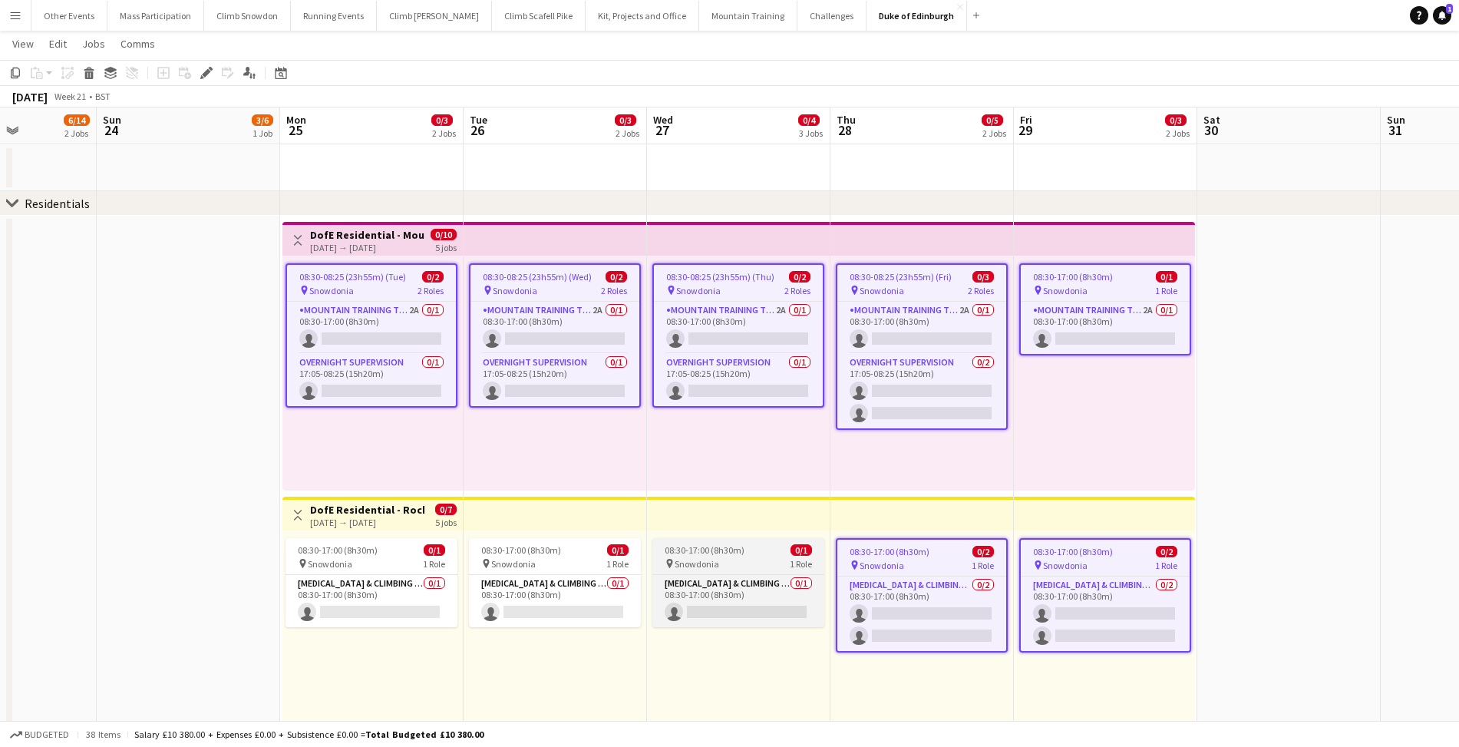
click at [768, 554] on div "08:30-17:00 (8h30m) 0/1" at bounding box center [738, 550] width 172 height 12
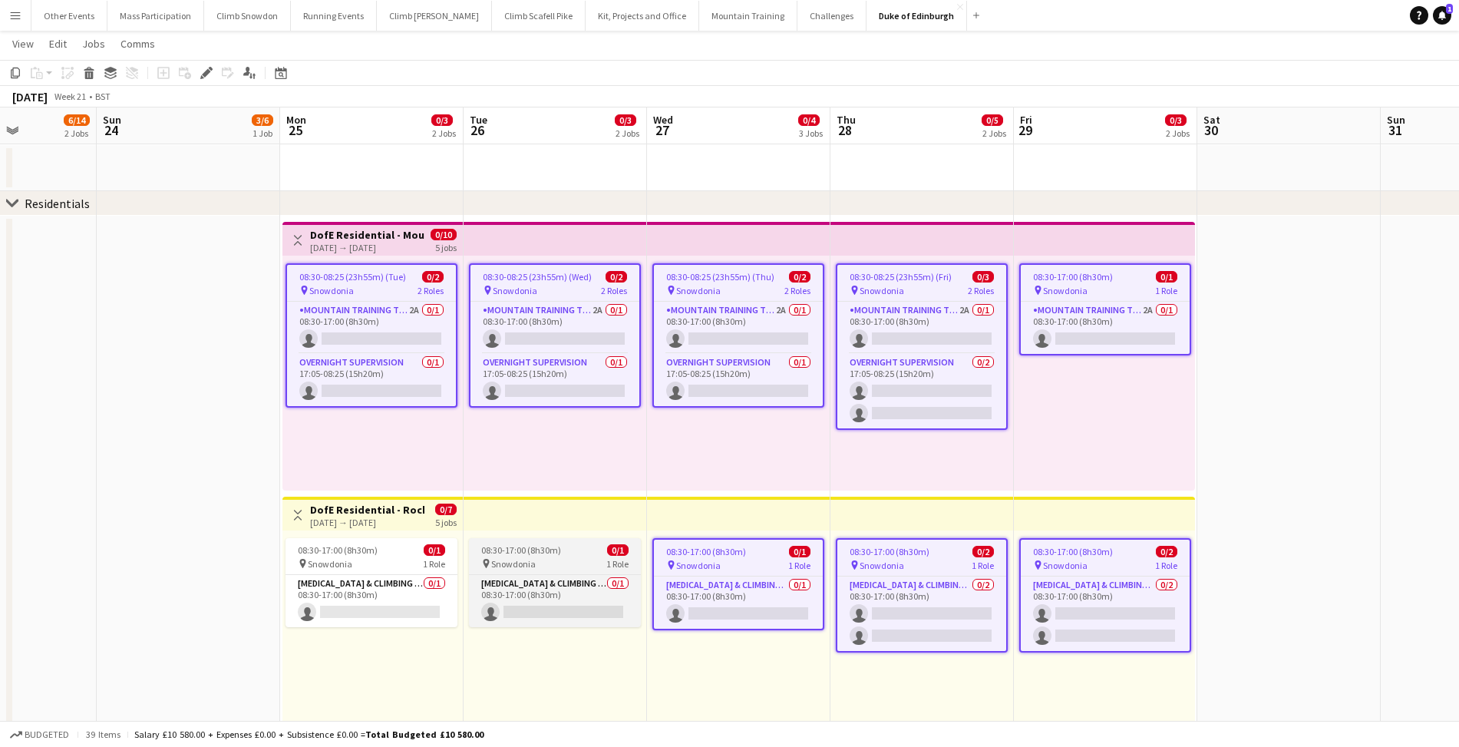
click at [546, 560] on div "pin Snowdonia 1 Role" at bounding box center [555, 563] width 172 height 12
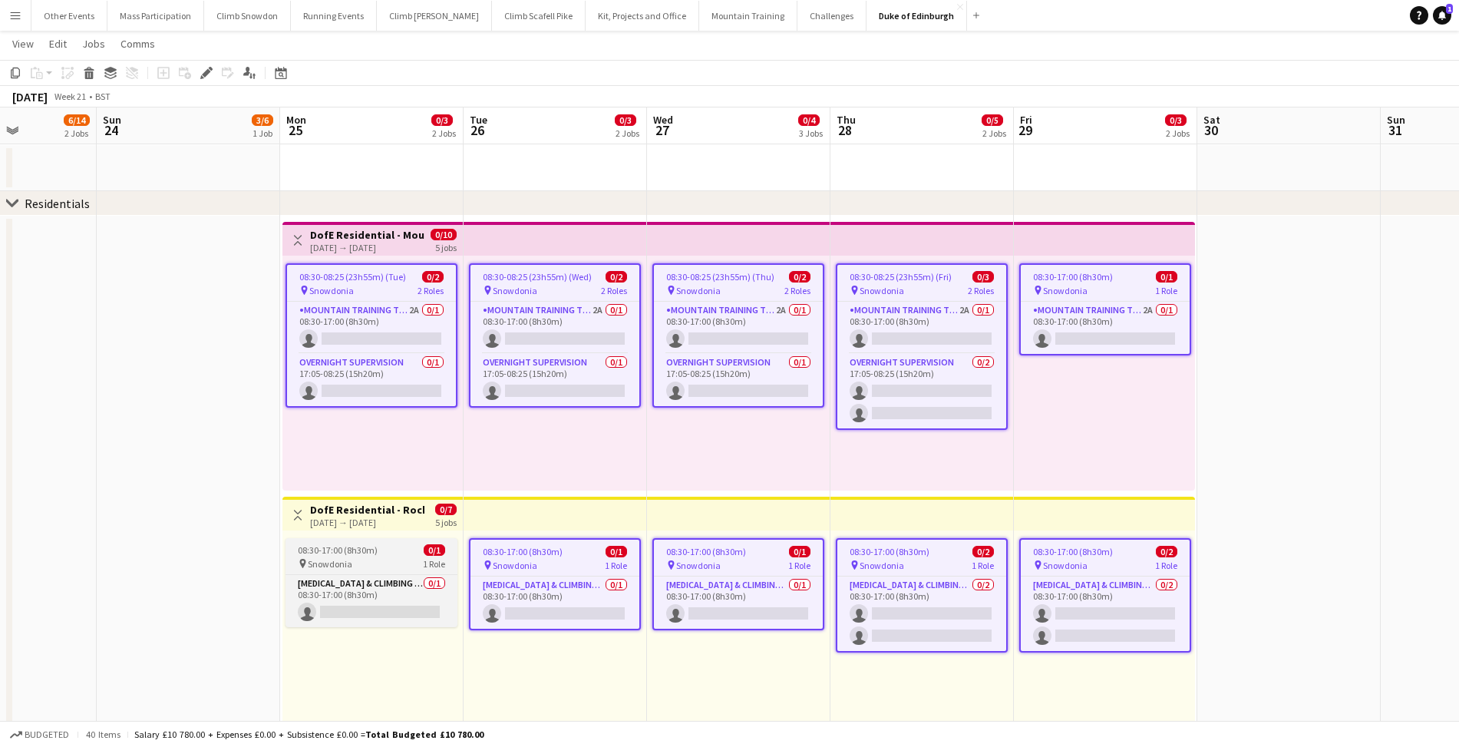
click at [408, 562] on div "pin Snowdonia 1 Role" at bounding box center [372, 563] width 172 height 12
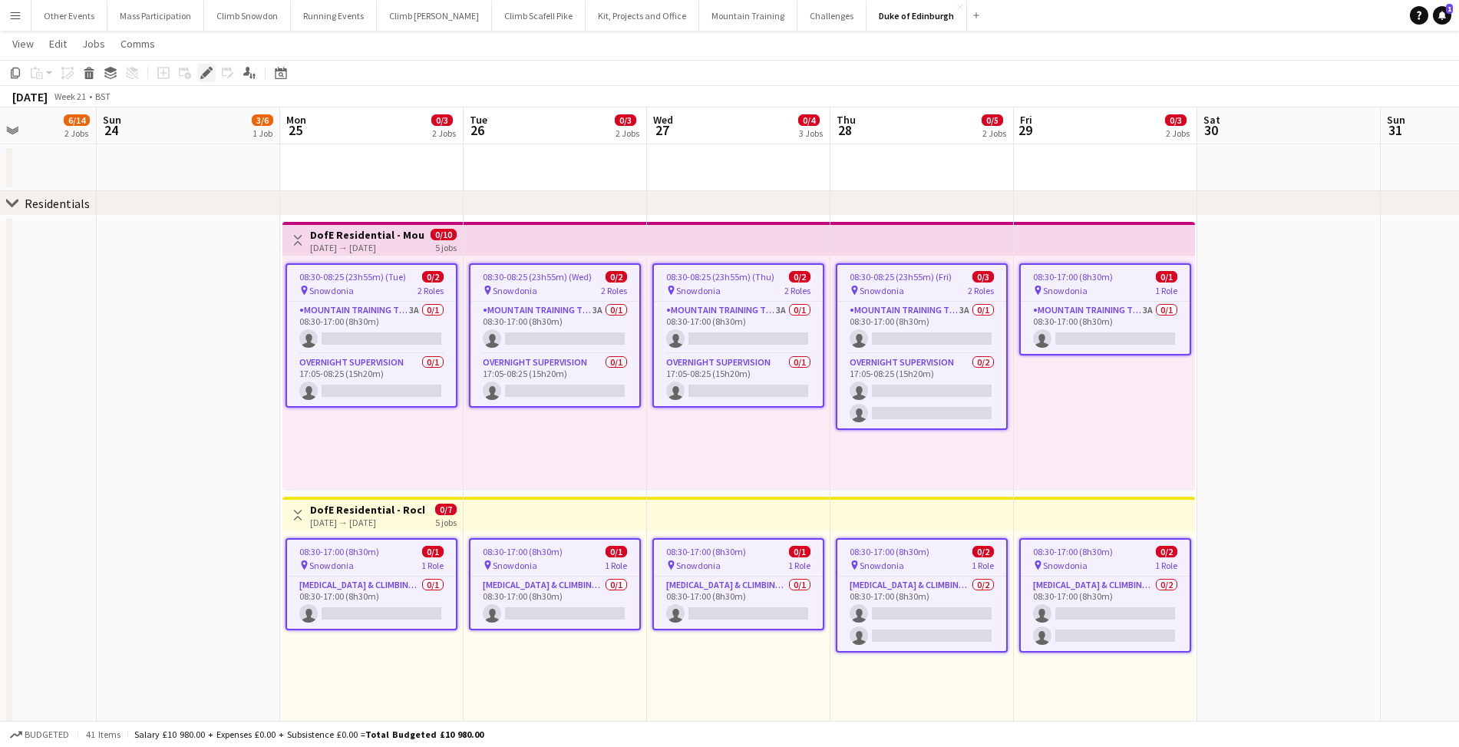
click at [209, 76] on icon "Edit" at bounding box center [206, 73] width 12 height 12
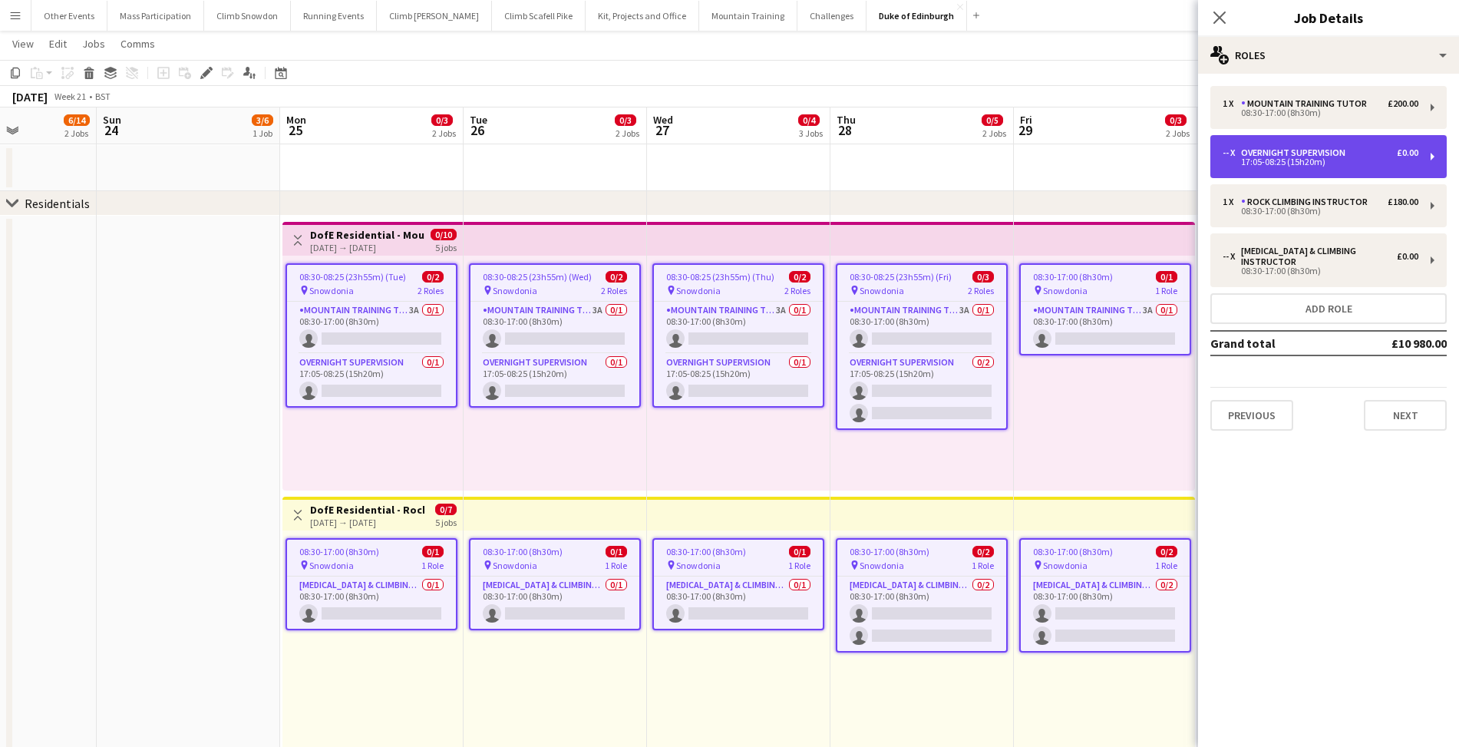
click at [1270, 150] on div "Overnight Supervision" at bounding box center [1296, 152] width 111 height 11
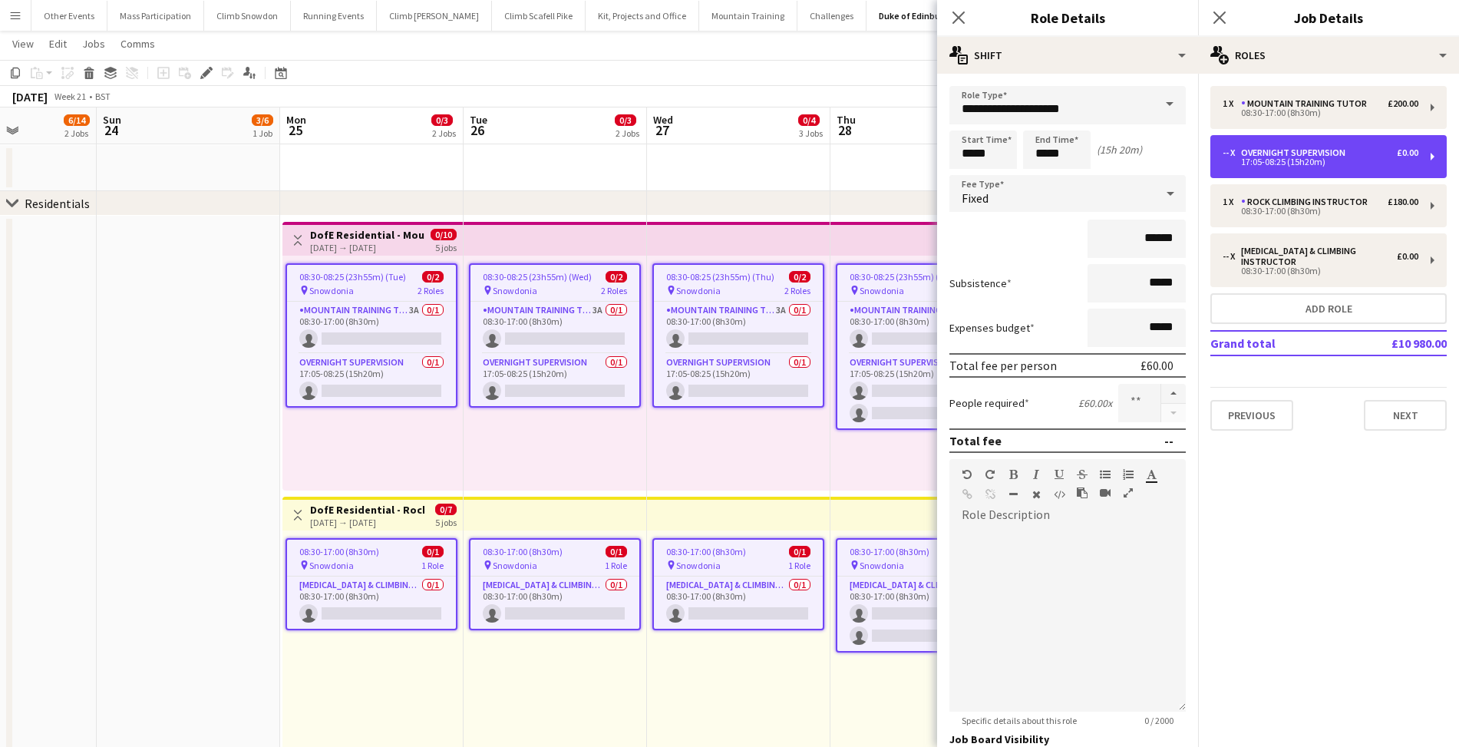
scroll to position [104, 0]
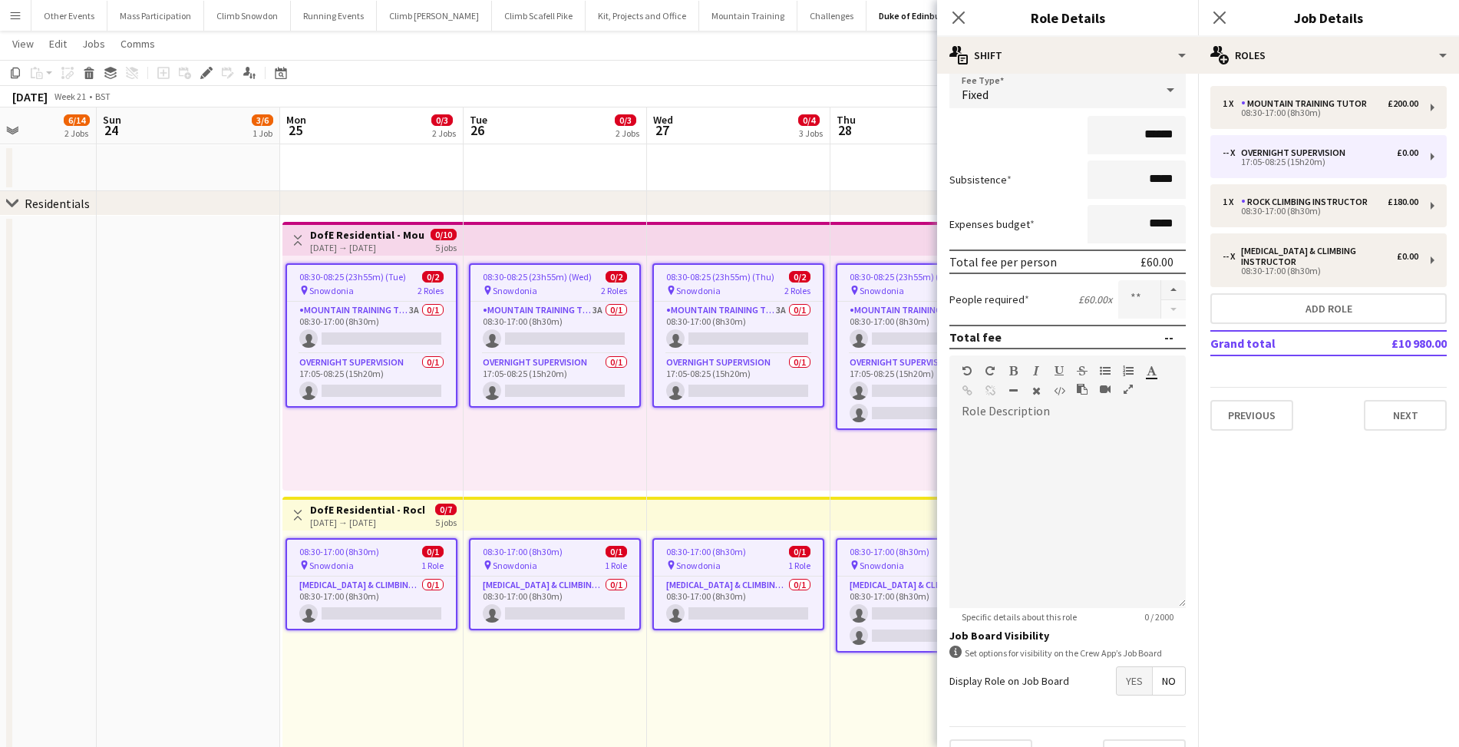
click at [1126, 685] on span "Yes" at bounding box center [1134, 681] width 35 height 28
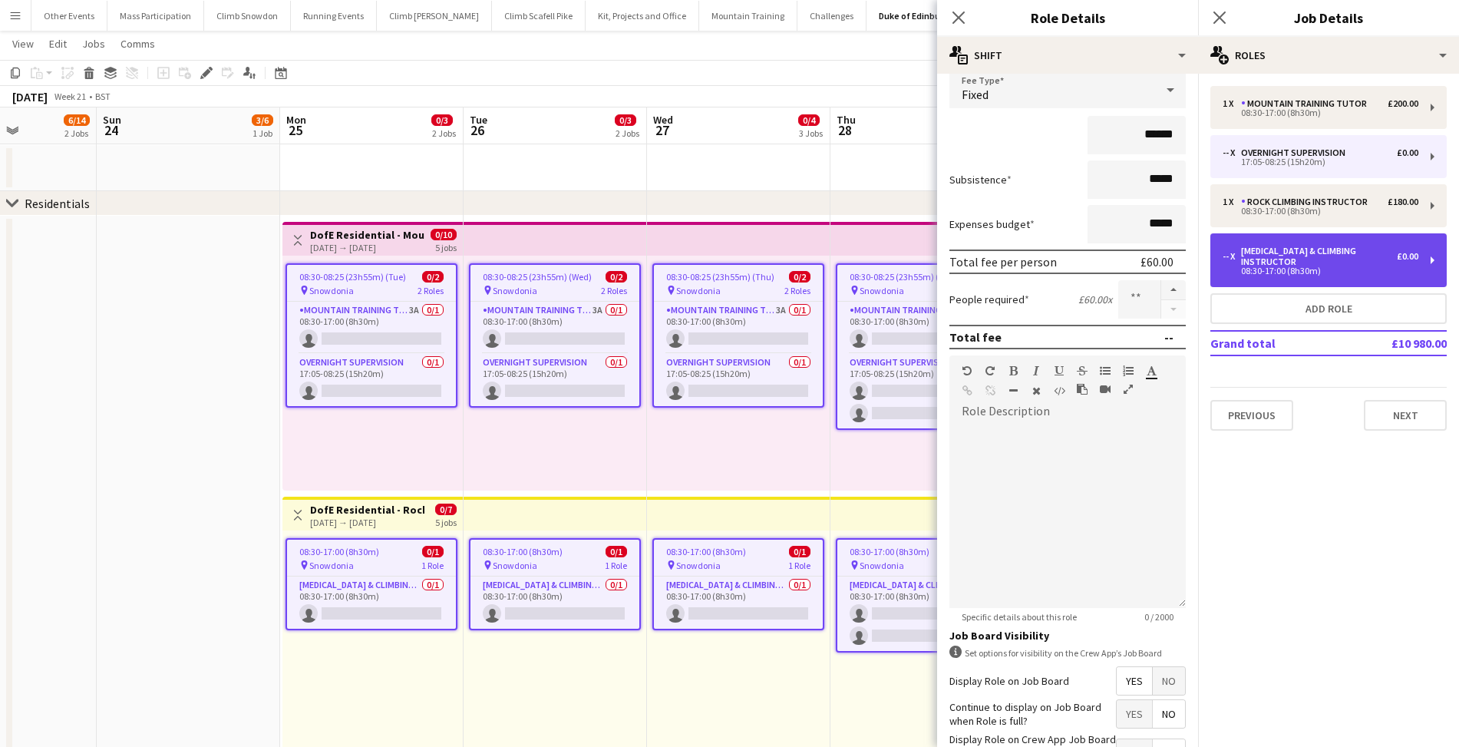
click at [1257, 267] on div "08:30-17:00 (8h30m)" at bounding box center [1321, 271] width 196 height 8
type input "**********"
type input "*****"
type input "*******"
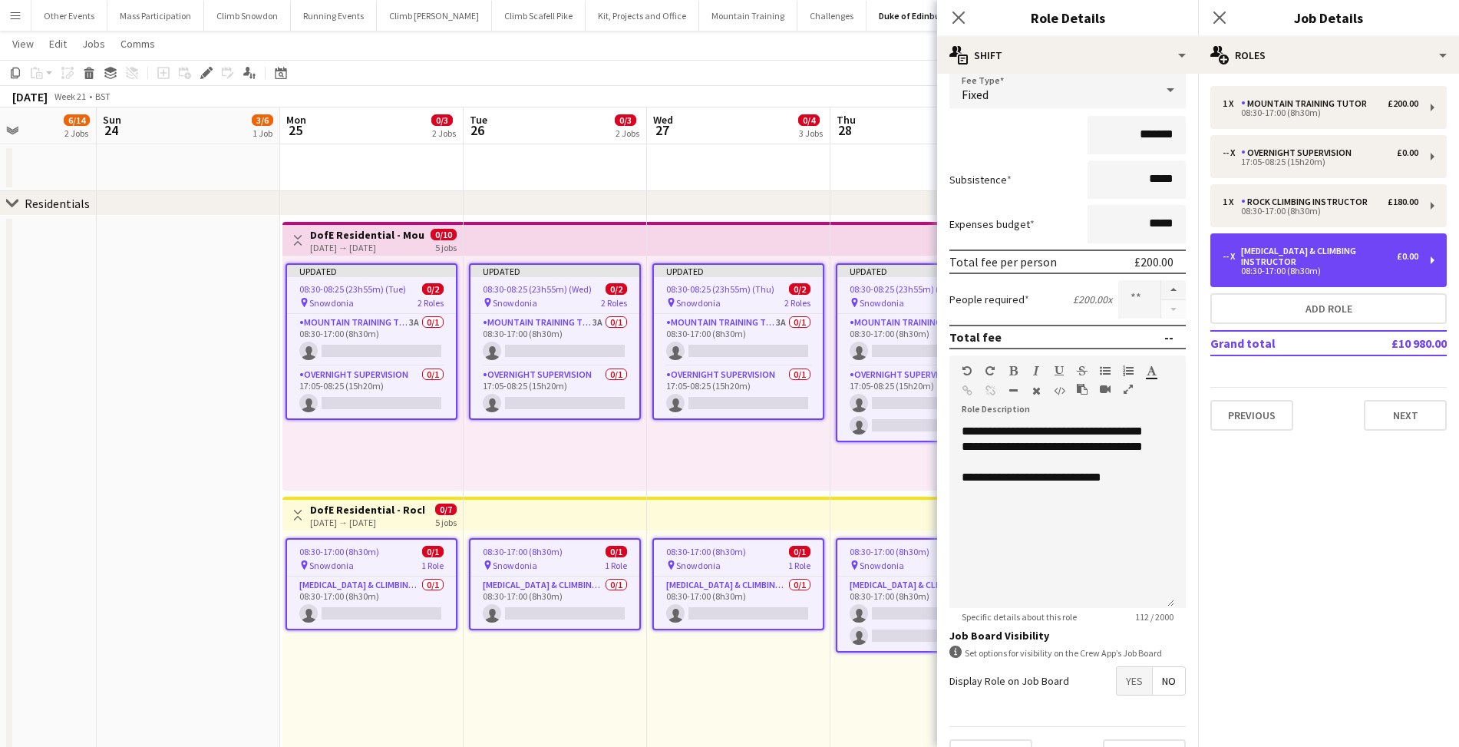
scroll to position [139, 0]
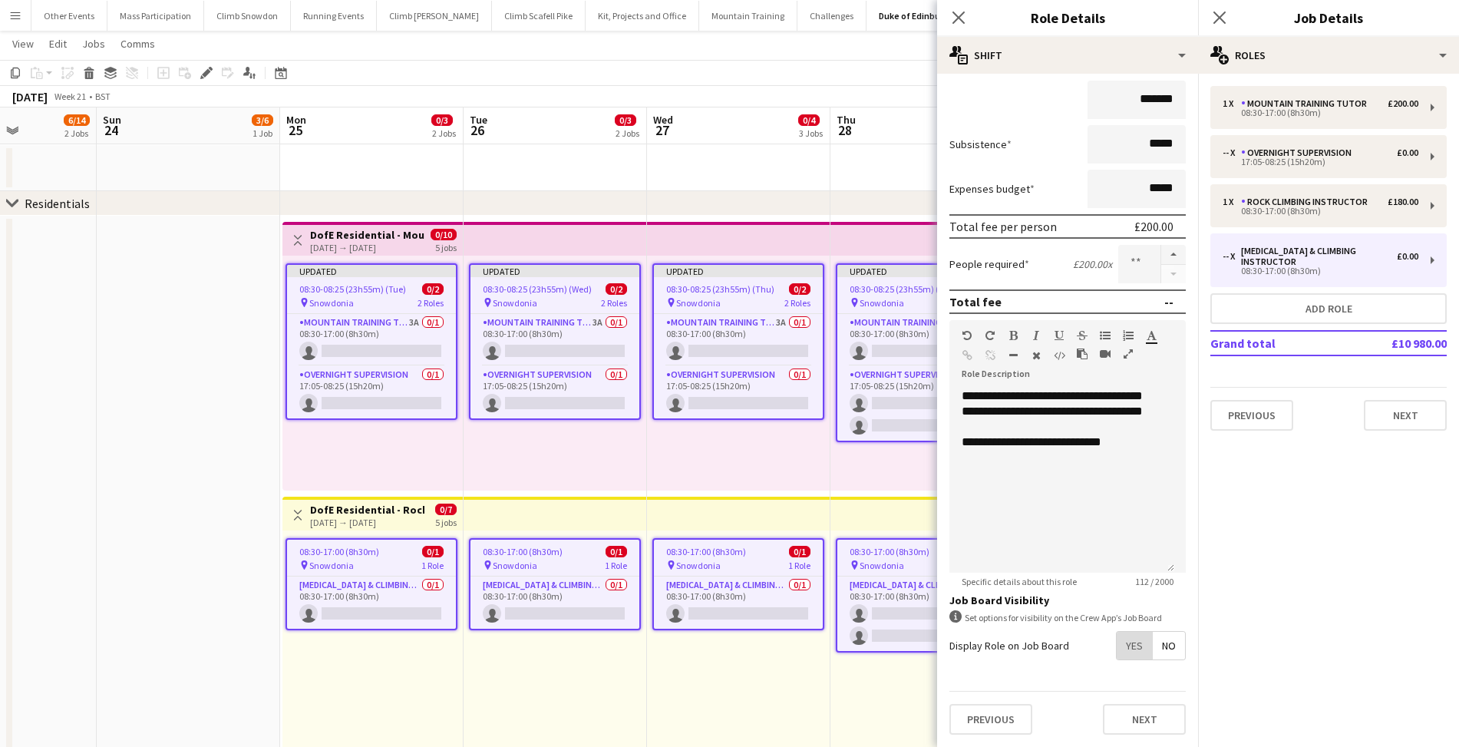
click at [1127, 651] on span "Yes" at bounding box center [1134, 646] width 35 height 28
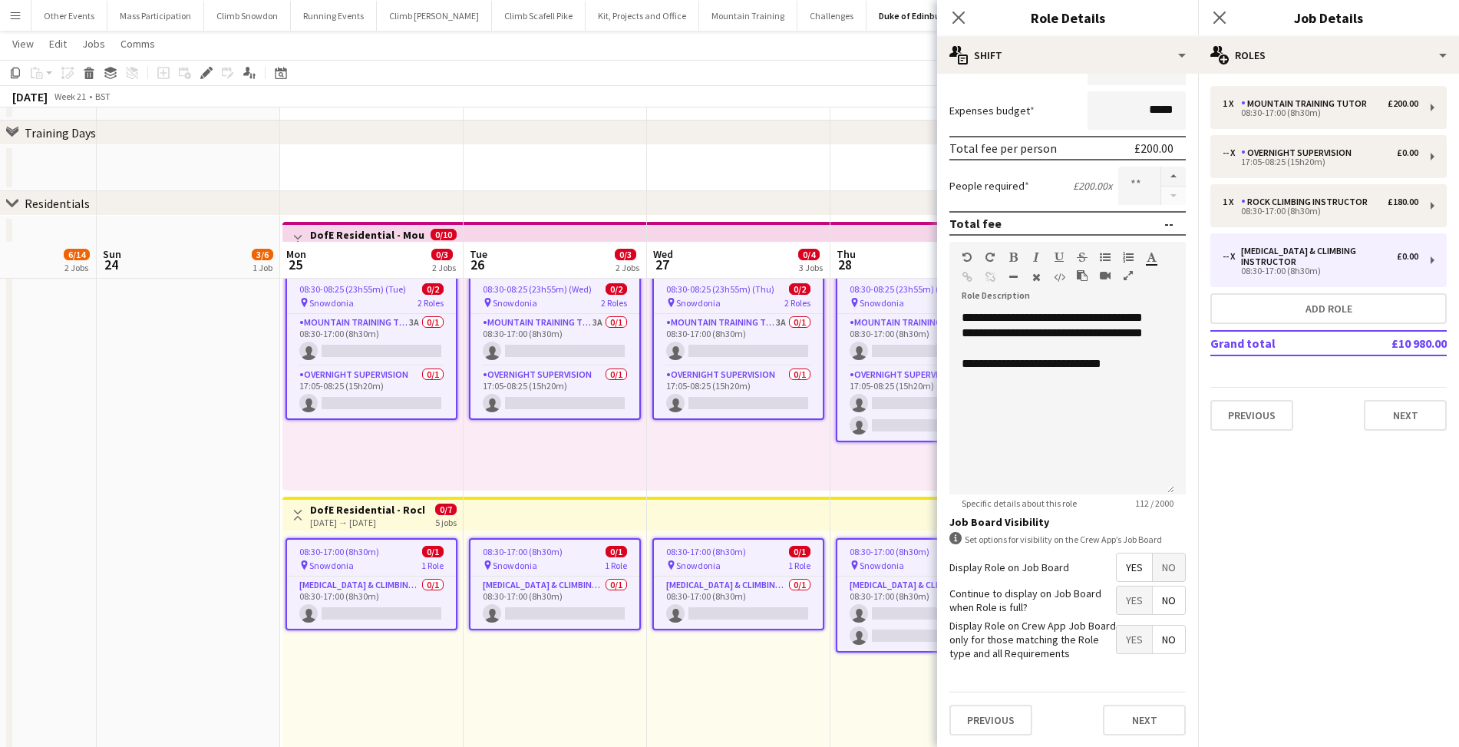
scroll to position [1148, 0]
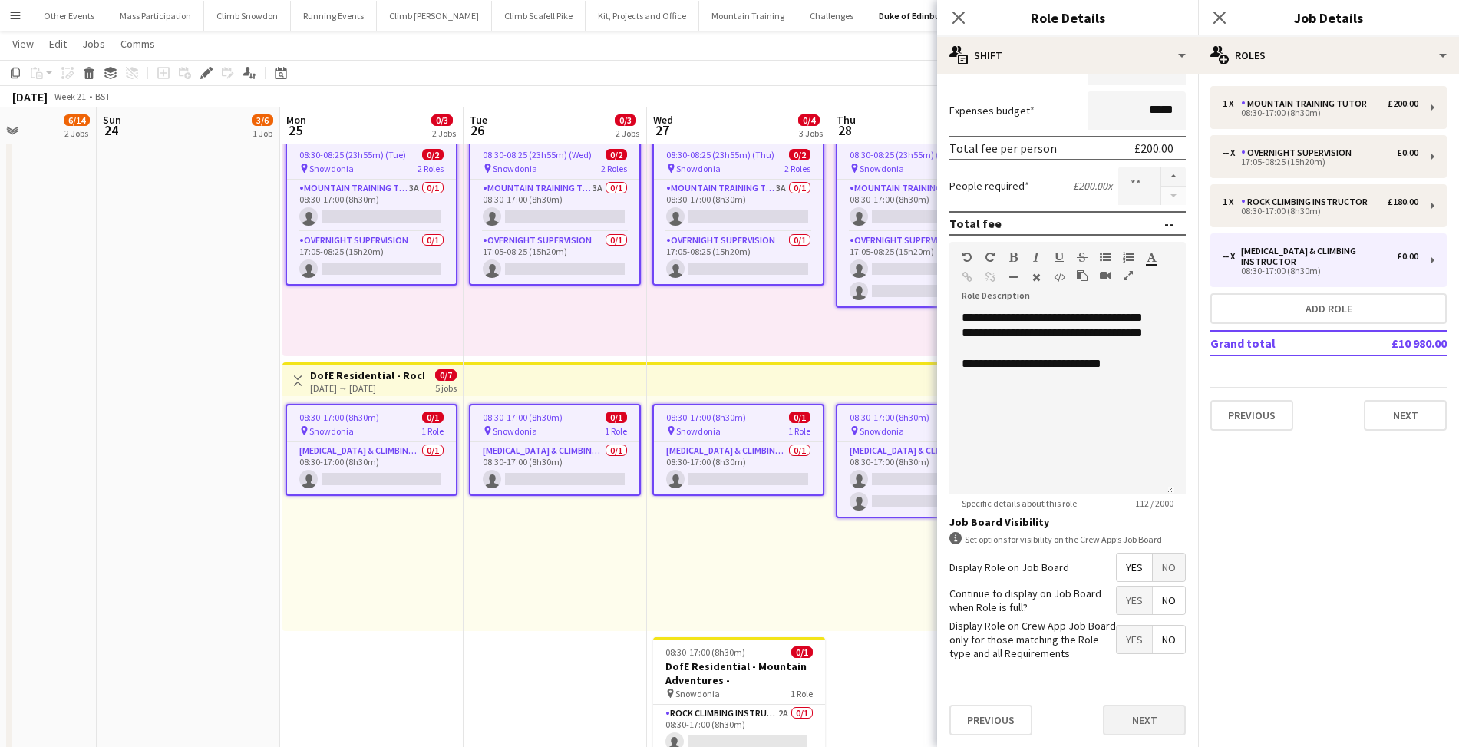
click at [1140, 715] on button "Next" at bounding box center [1144, 720] width 83 height 31
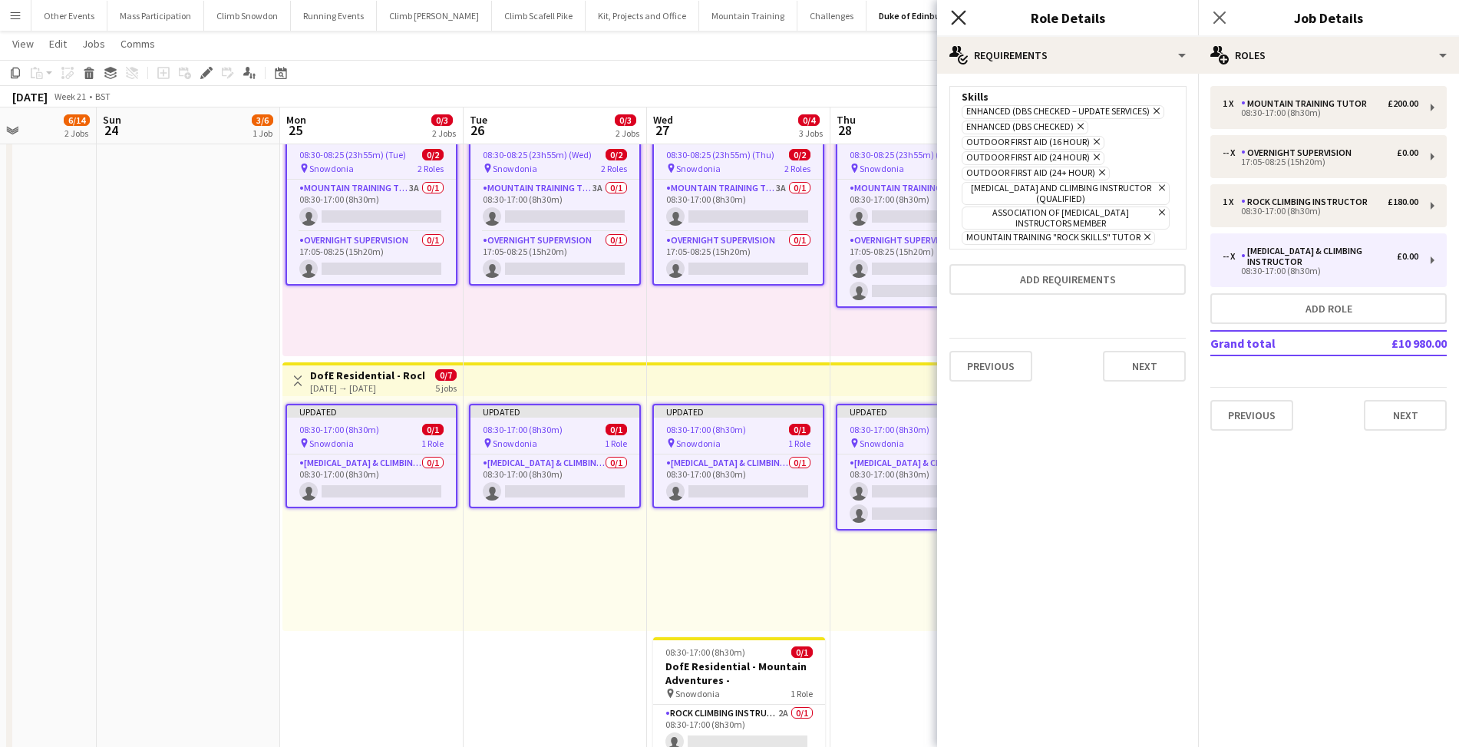
click at [957, 17] on icon at bounding box center [958, 17] width 15 height 15
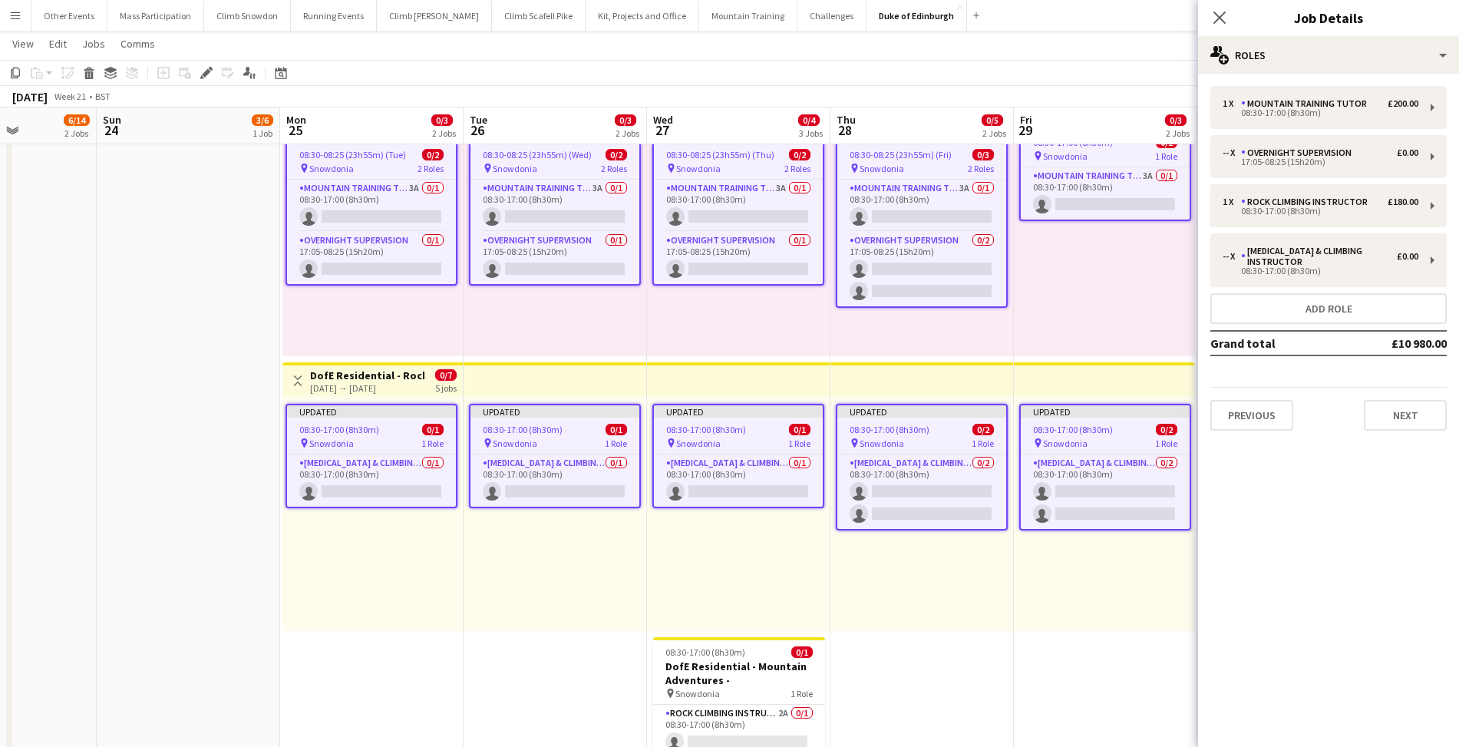
click at [971, 73] on app-toolbar "Copy Paste Paste Command V Paste with crew Command Shift V Paste linked Job [GE…" at bounding box center [729, 73] width 1459 height 26
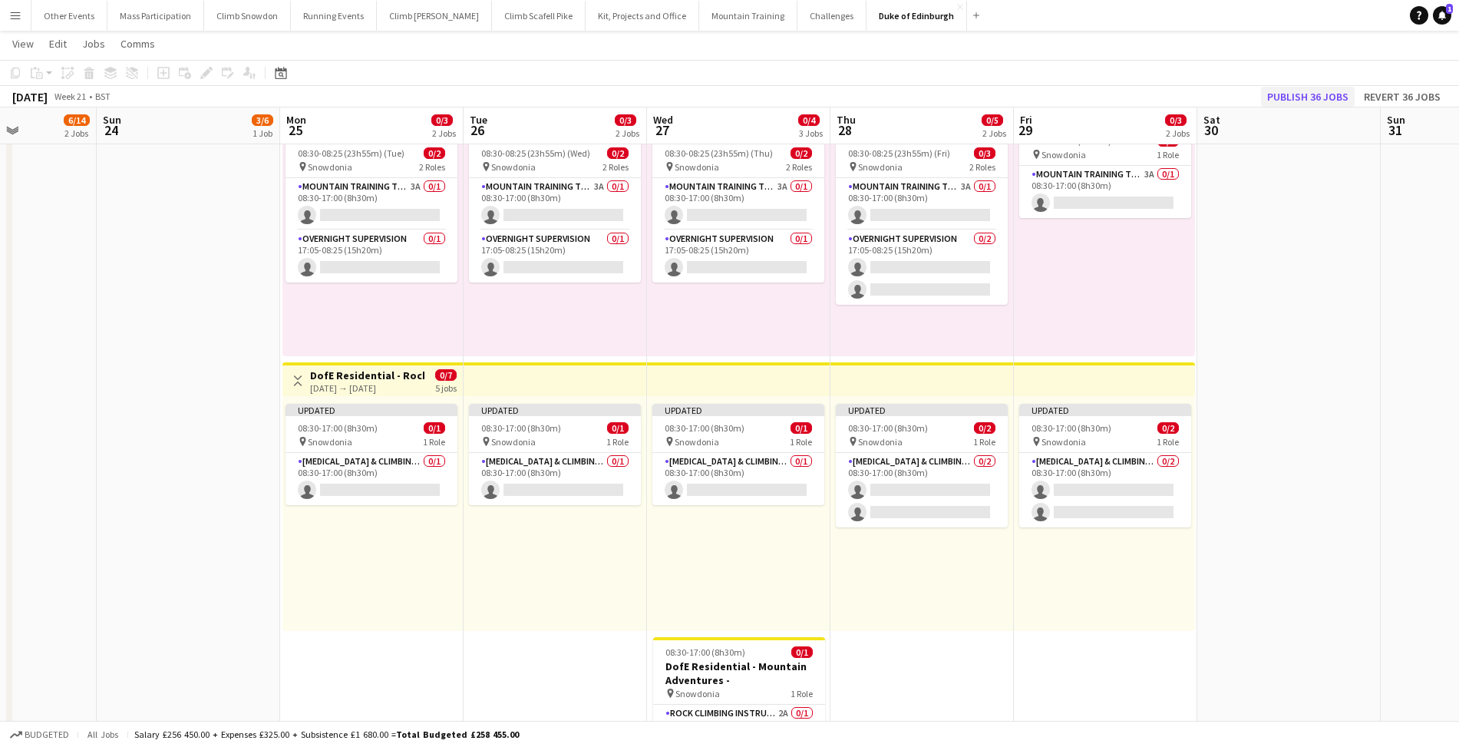
click at [1294, 96] on button "Publish 36 jobs" at bounding box center [1308, 97] width 94 height 20
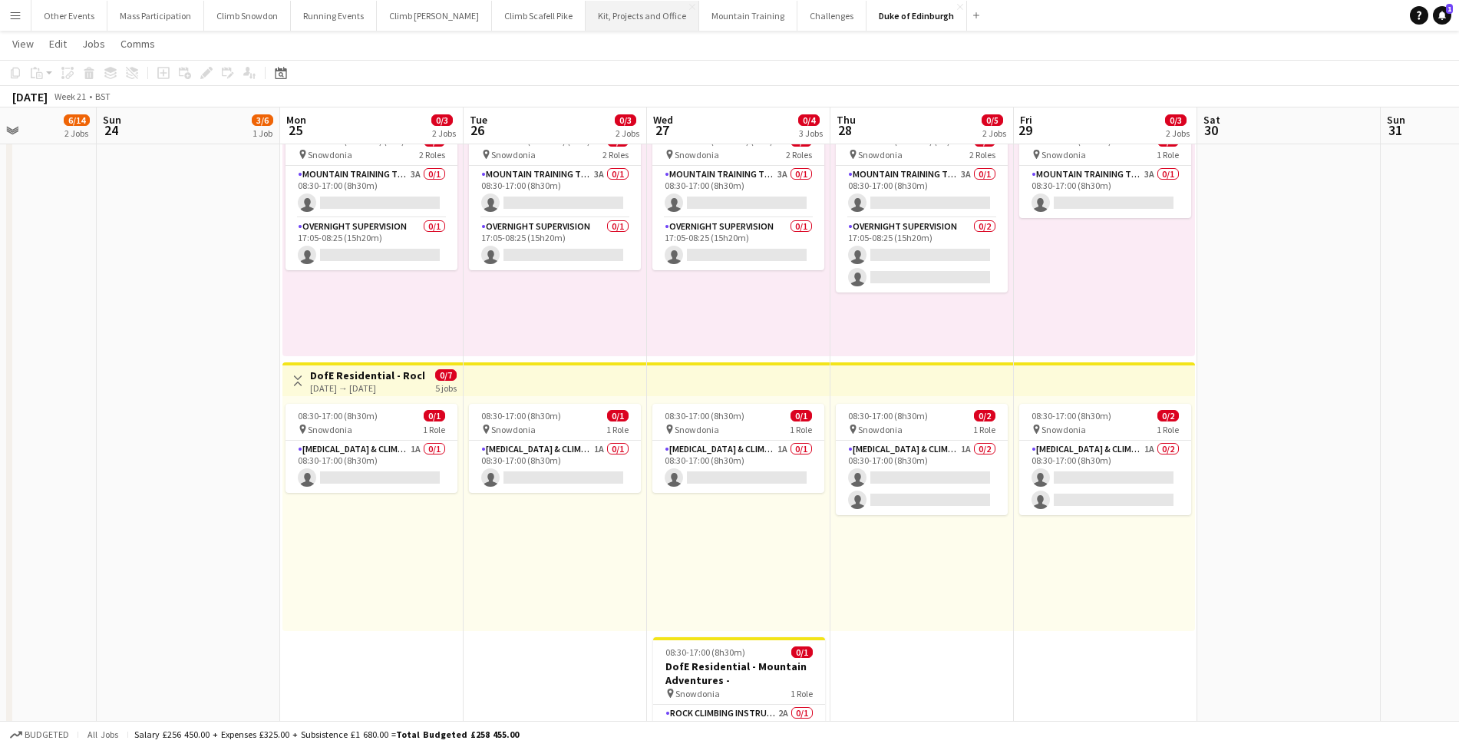
click at [588, 14] on button "Kit, Projects and Office Close" at bounding box center [643, 16] width 114 height 30
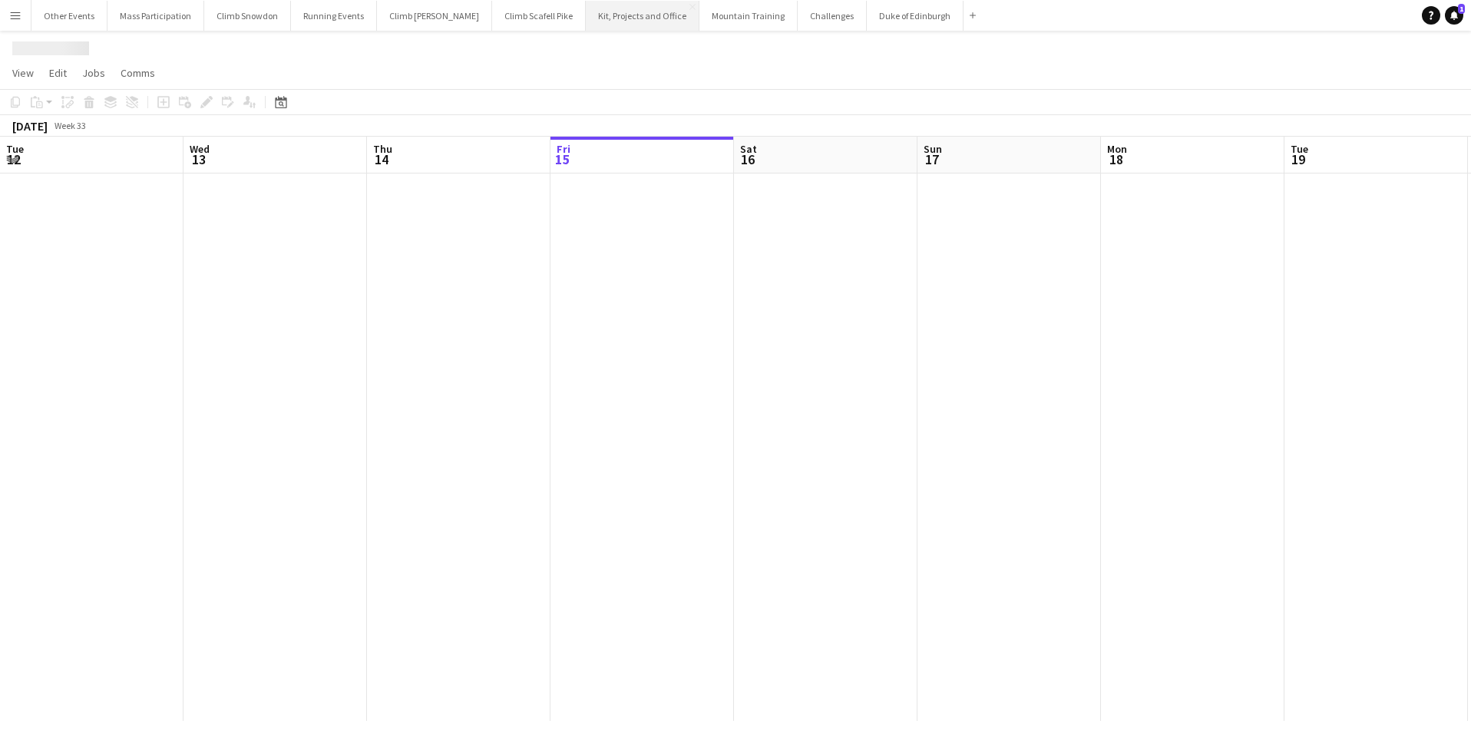
scroll to position [0, 367]
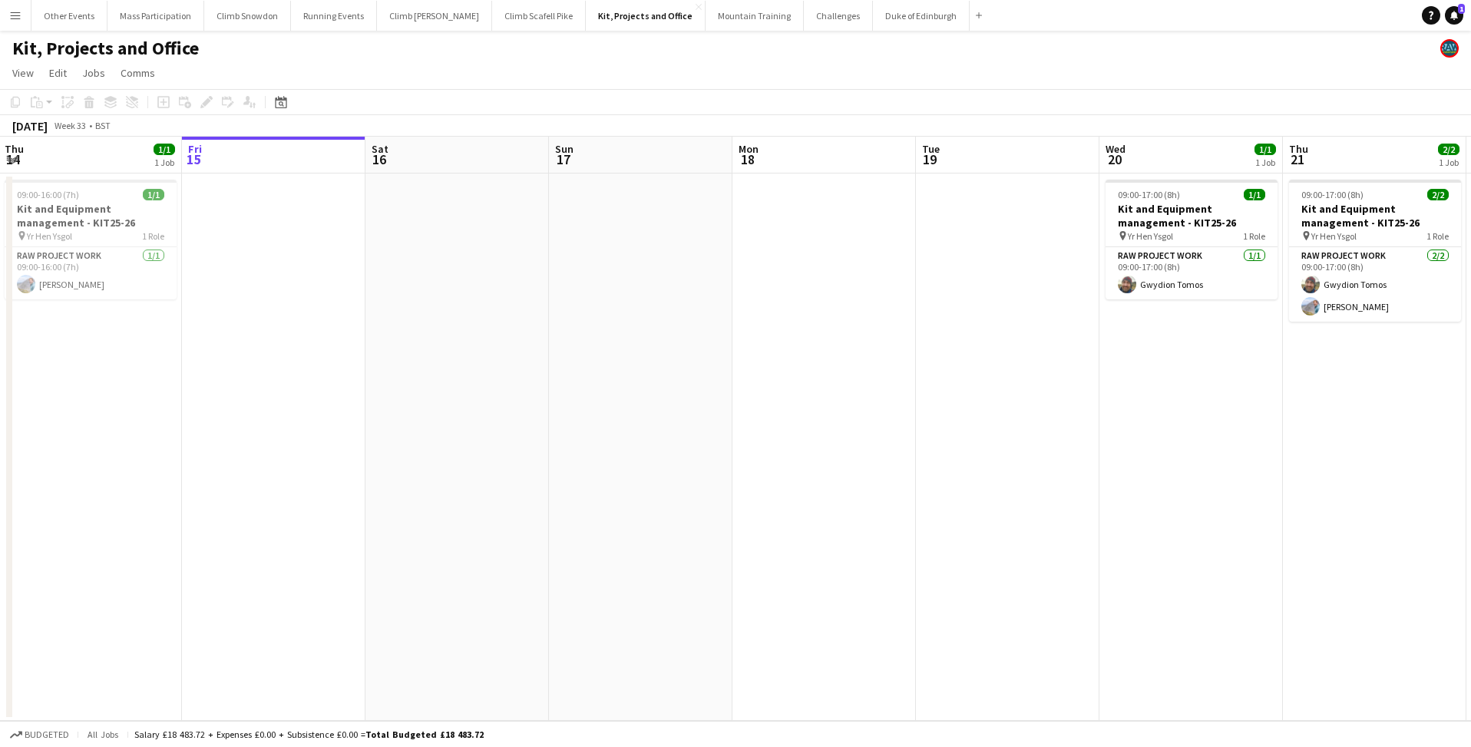
drag, startPoint x: 256, startPoint y: 318, endPoint x: 442, endPoint y: 328, distance: 186.0
click at [442, 328] on app-calendar-viewport "Tue 12 Wed 13 Thu 14 1/1 1 Job Fri 15 Sat 16 Sun 17 Mon 18 Tue 19 Wed 20 1/1 1 …" at bounding box center [735, 429] width 1471 height 584
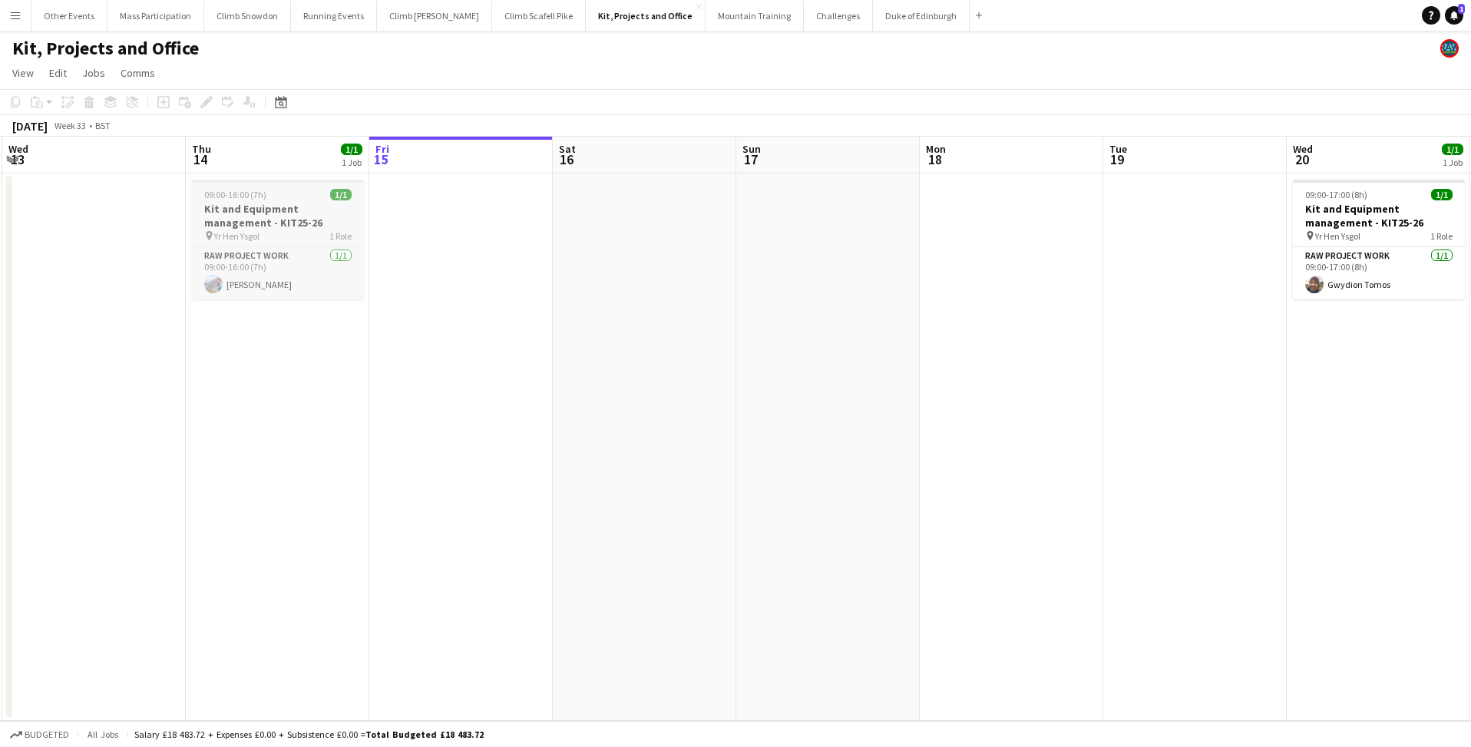
click at [242, 228] on h3 "Kit and Equipment management - KIT25-26" at bounding box center [278, 216] width 172 height 28
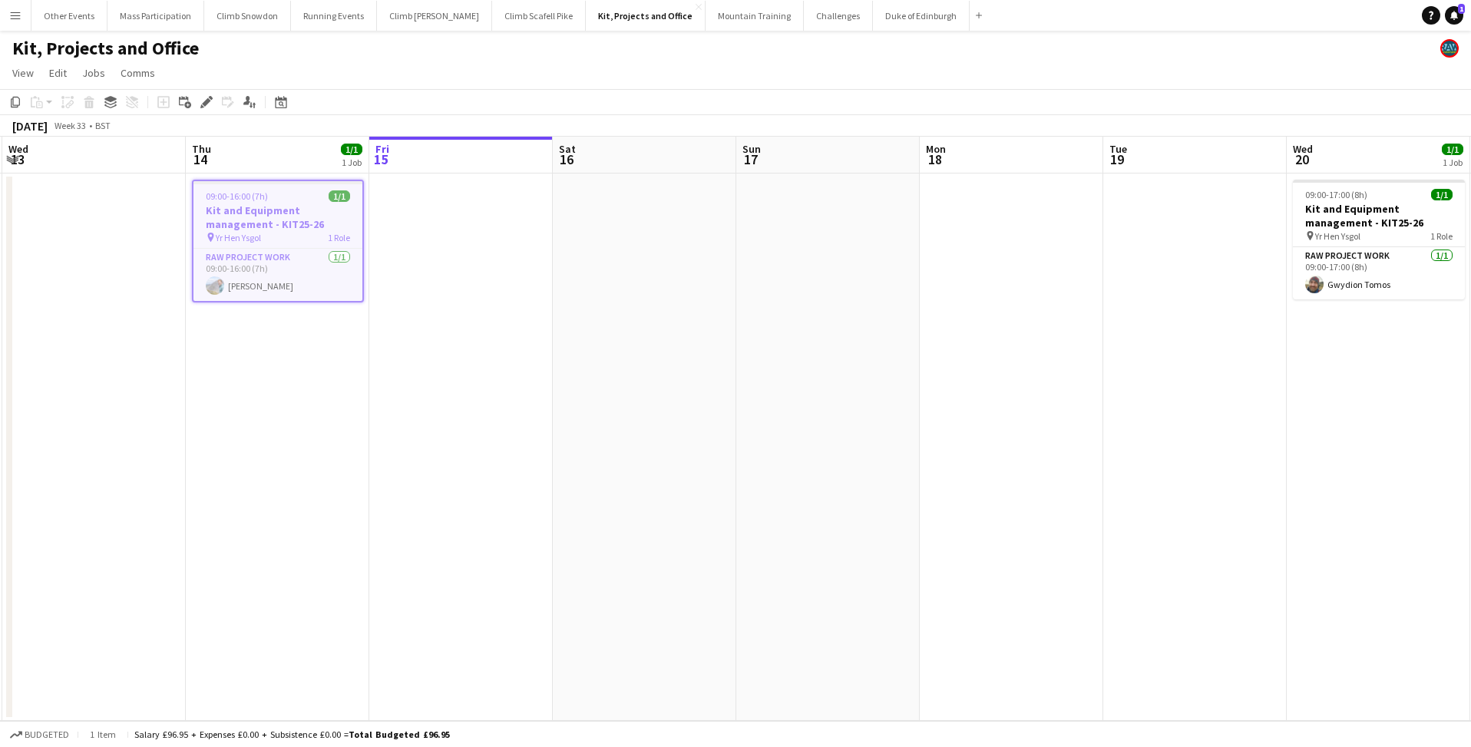
click at [411, 249] on app-date-cell at bounding box center [460, 446] width 183 height 547
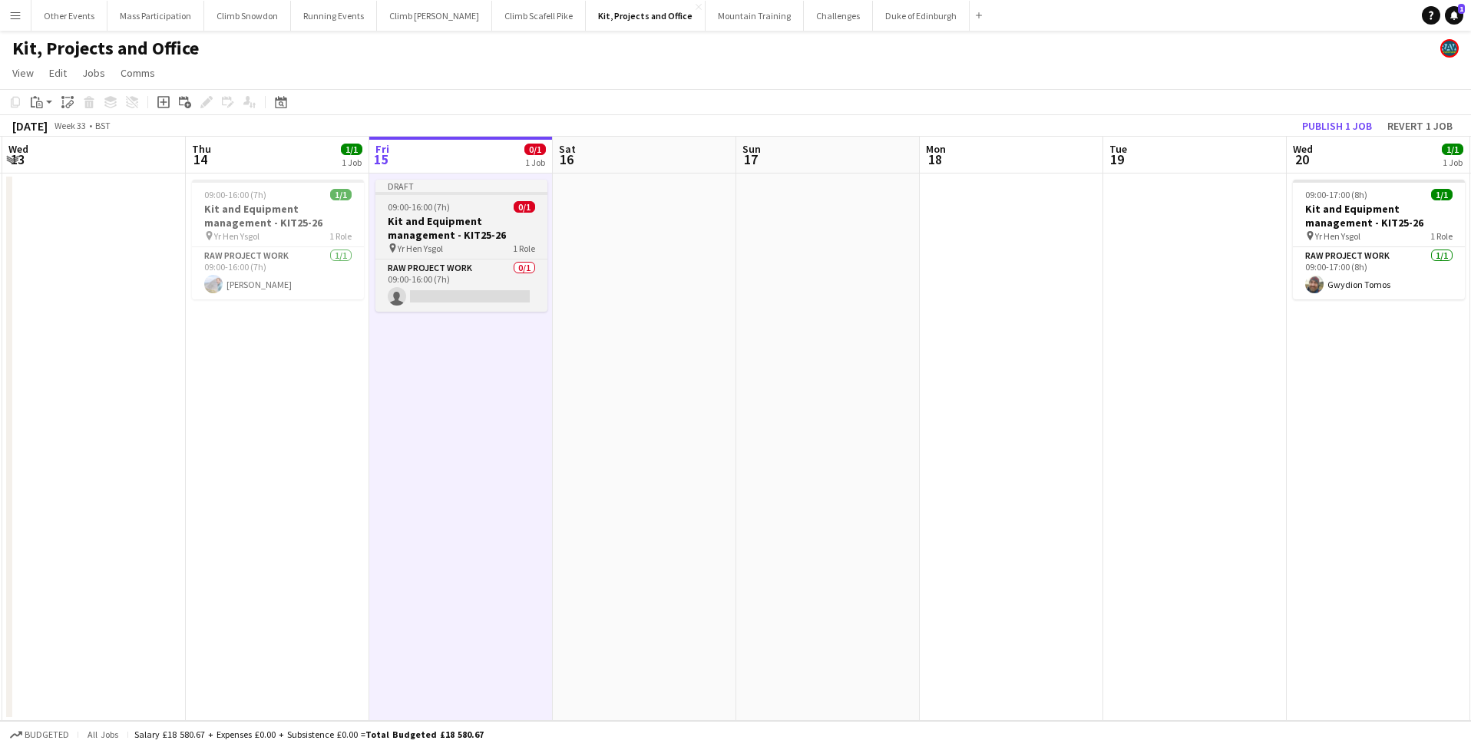
click at [439, 233] on h3 "Kit and Equipment management - KIT25-26" at bounding box center [461, 228] width 172 height 28
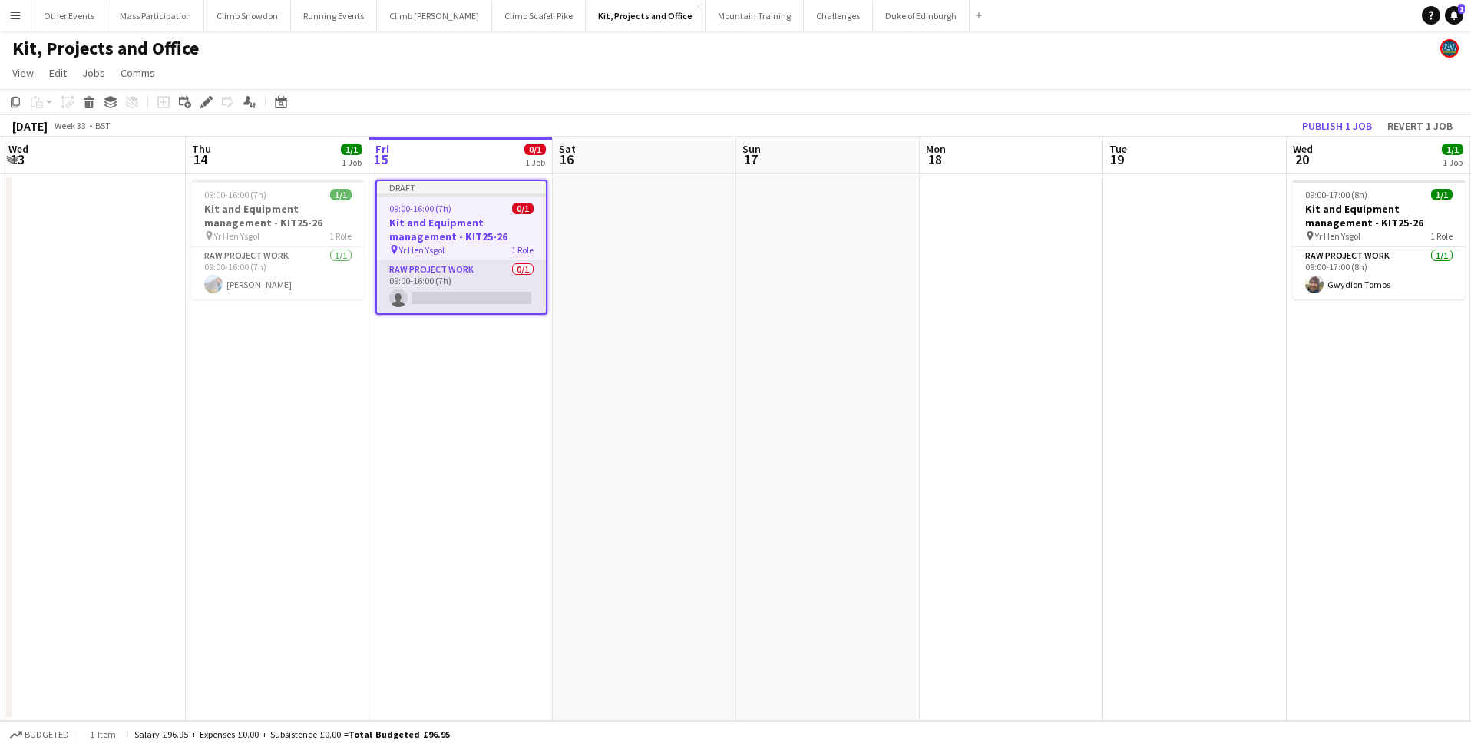
click at [437, 292] on app-card-role "RAW project work 0/1 09:00-16:00 (7h) single-neutral-actions" at bounding box center [461, 287] width 169 height 52
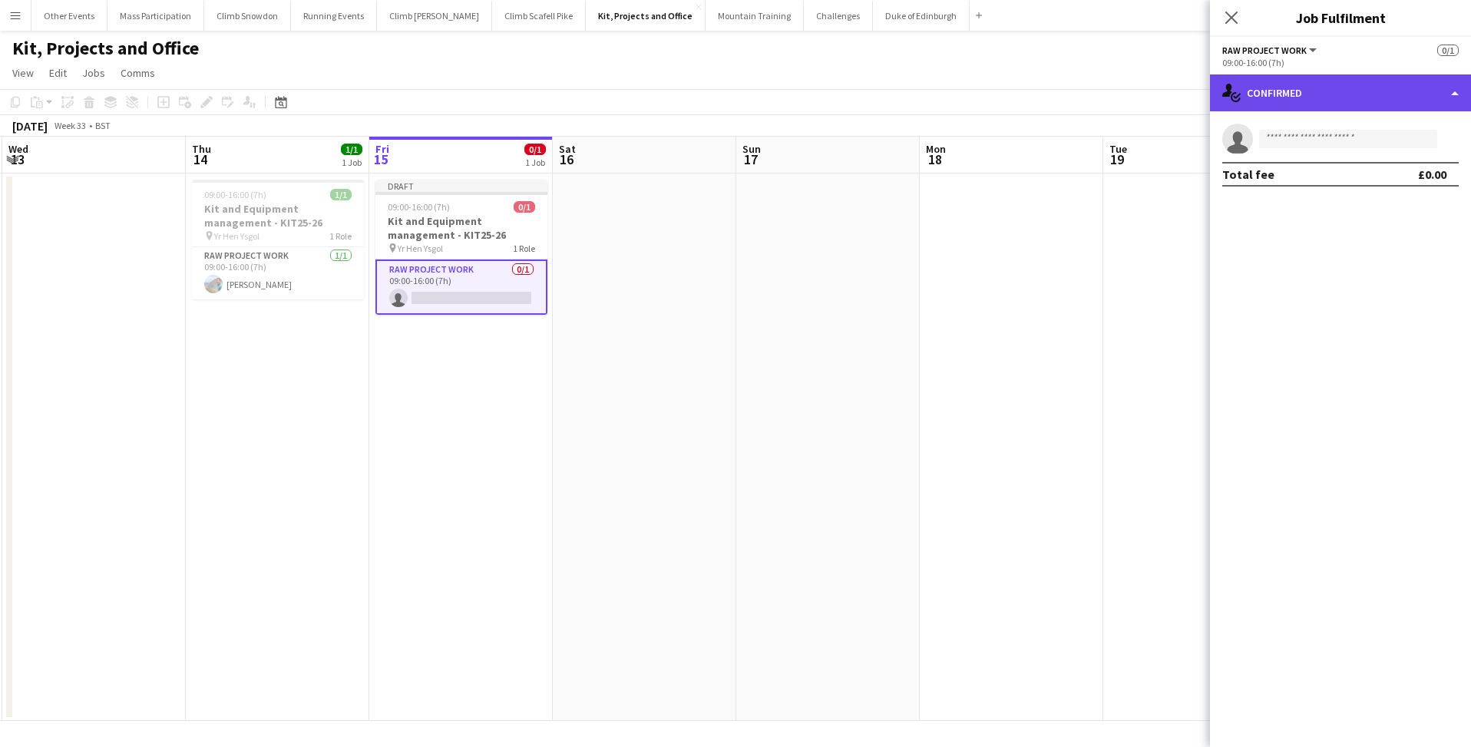
click at [1301, 91] on div "single-neutral-actions-check-2 Confirmed" at bounding box center [1340, 92] width 261 height 37
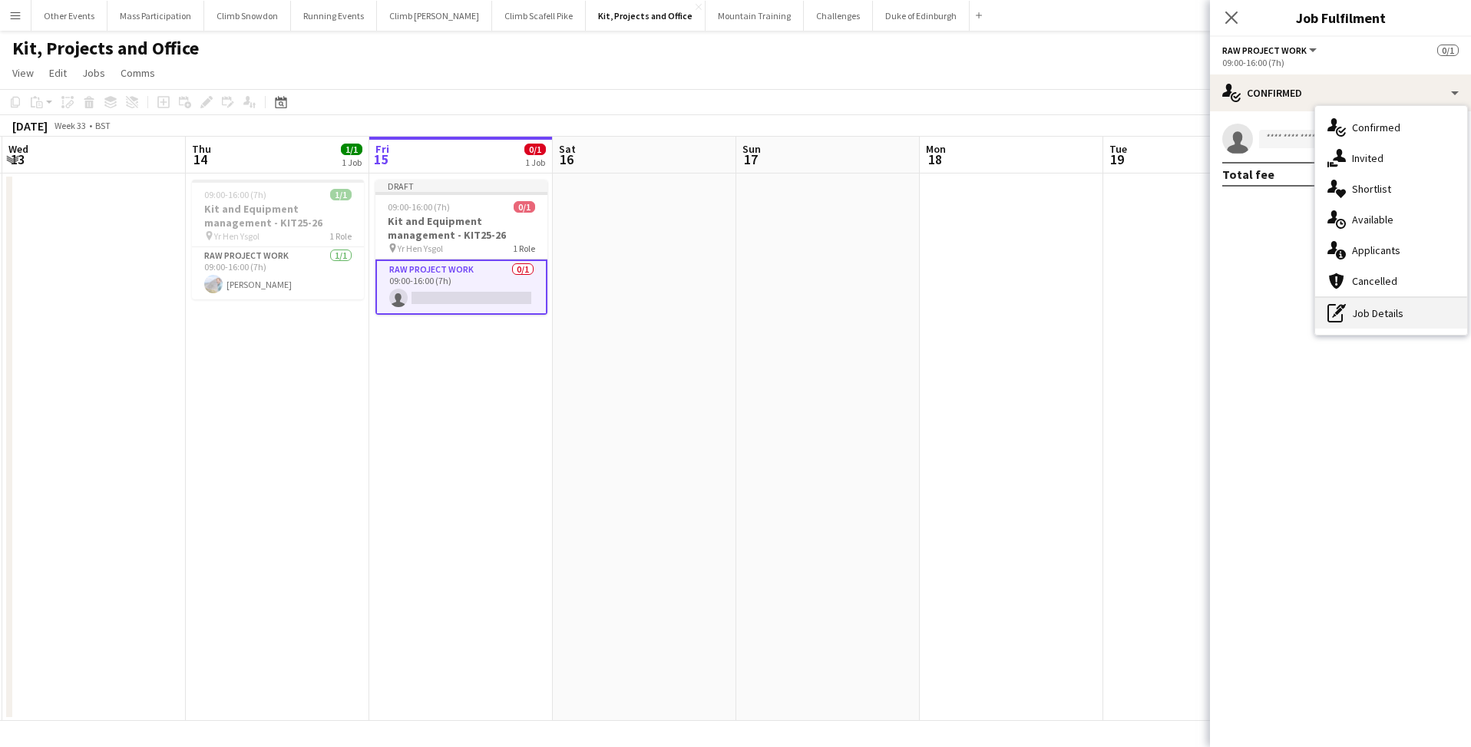
click at [1360, 314] on div "pen-write Job Details" at bounding box center [1391, 313] width 152 height 31
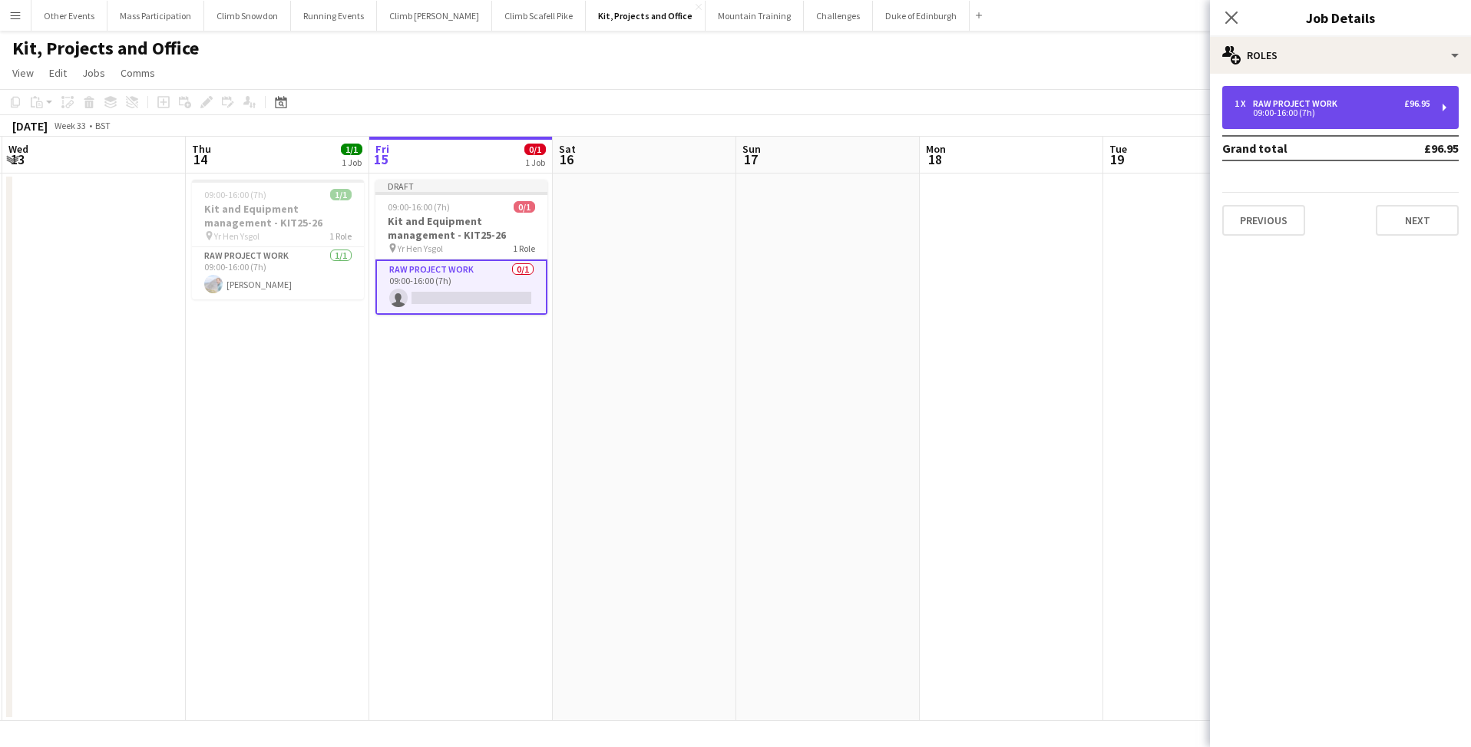
click at [1251, 108] on div "1 x" at bounding box center [1243, 103] width 18 height 11
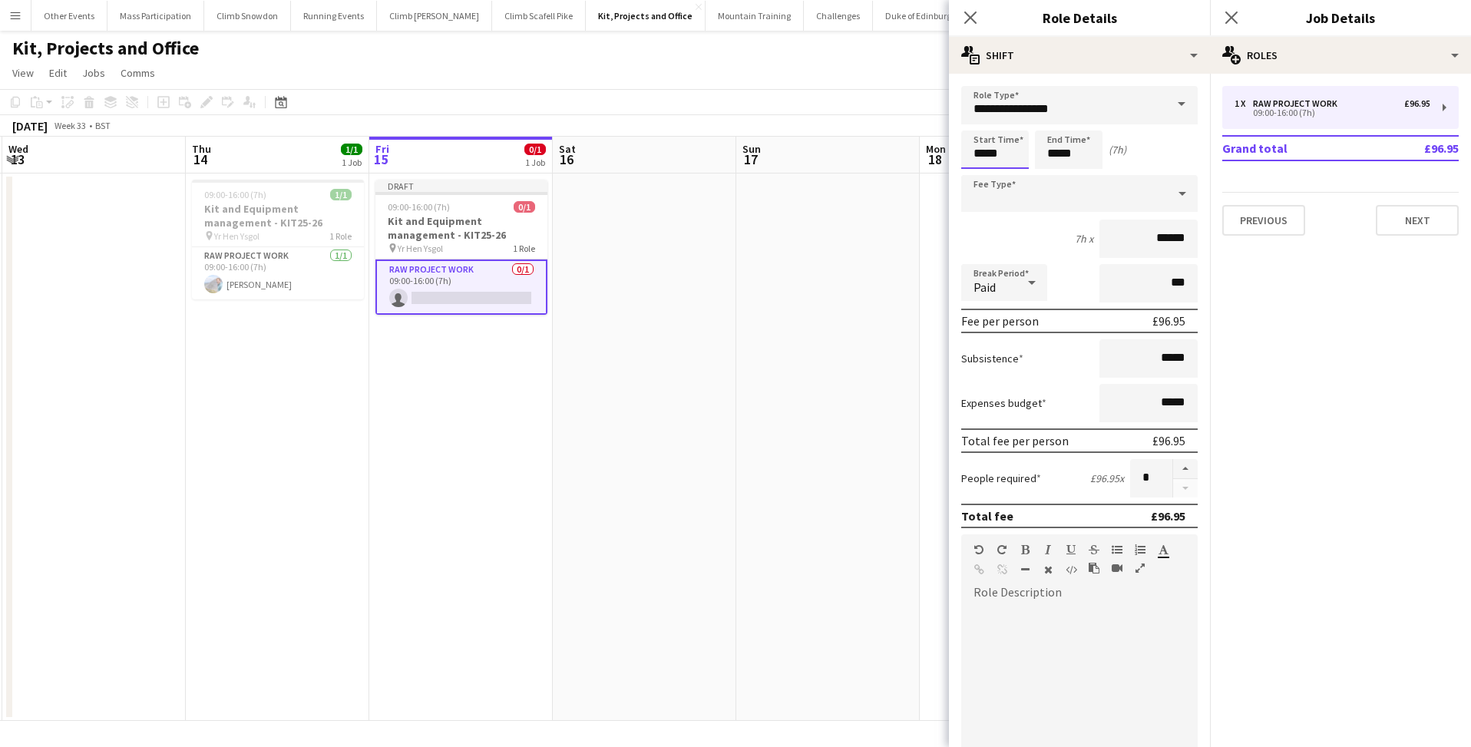
click at [980, 153] on input "*****" at bounding box center [995, 149] width 68 height 38
click at [977, 124] on div at bounding box center [979, 122] width 31 height 15
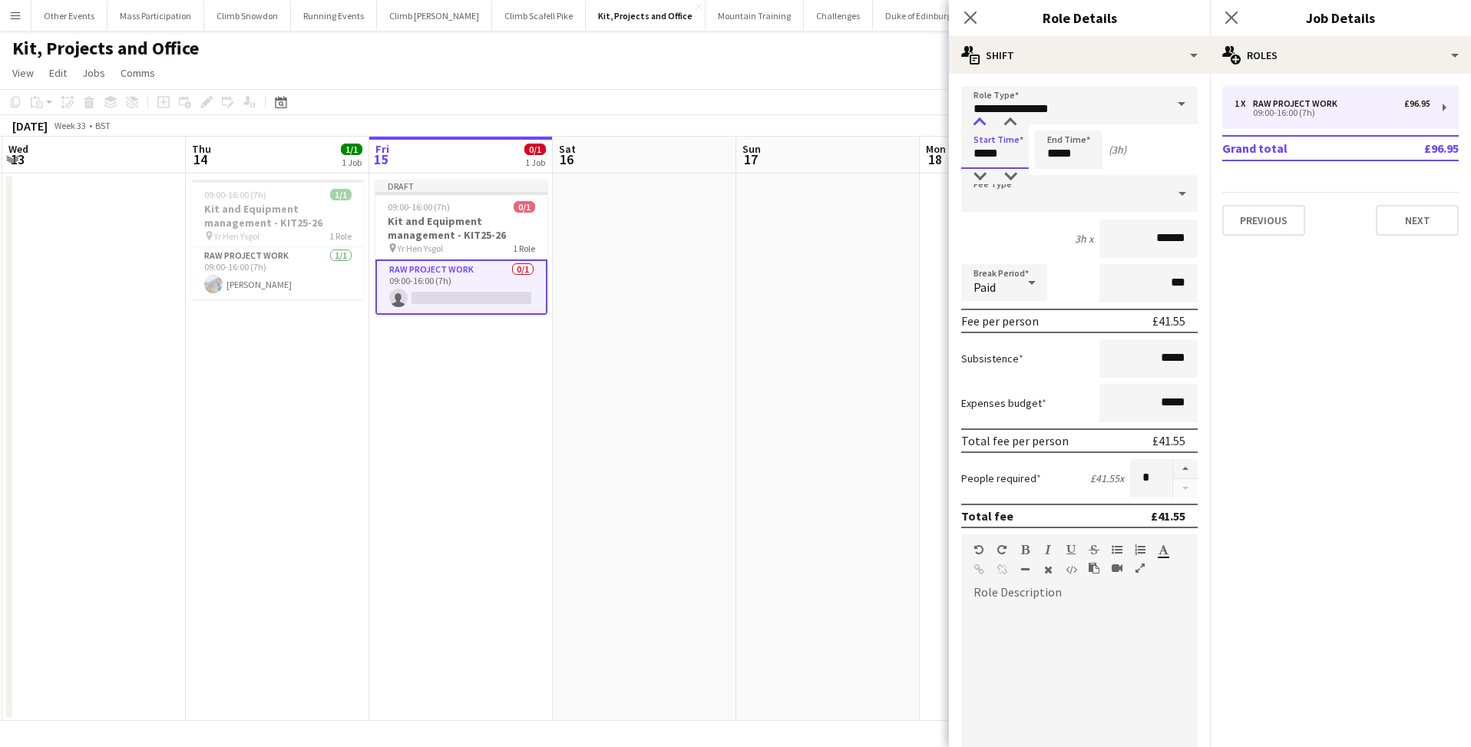
click at [977, 124] on div at bounding box center [979, 122] width 31 height 15
click at [999, 161] on input "*****" at bounding box center [995, 149] width 68 height 38
click at [1009, 123] on div at bounding box center [1010, 122] width 31 height 15
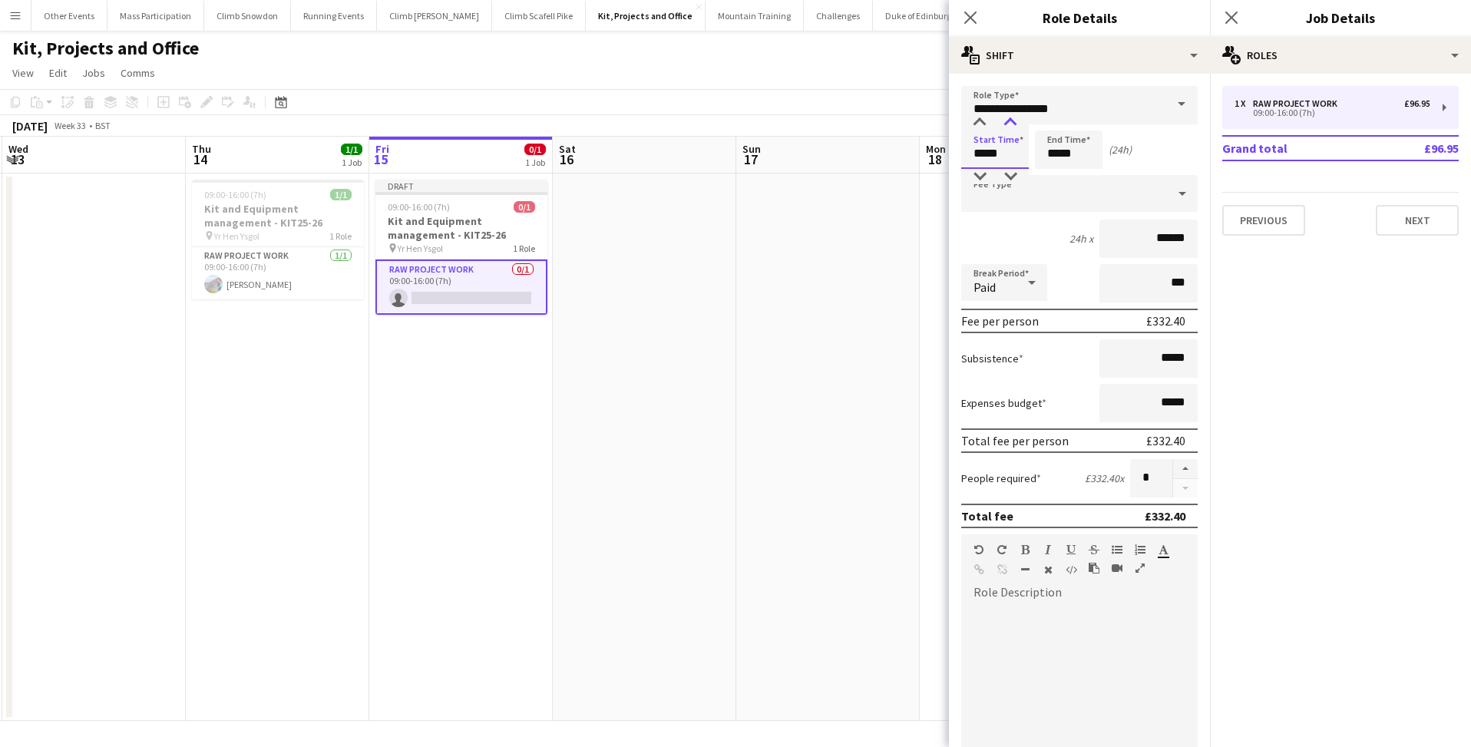
type input "*****"
click at [1009, 123] on div at bounding box center [1010, 122] width 31 height 15
click at [1050, 154] on input "*****" at bounding box center [1069, 149] width 68 height 38
click at [1050, 120] on div at bounding box center [1053, 122] width 31 height 15
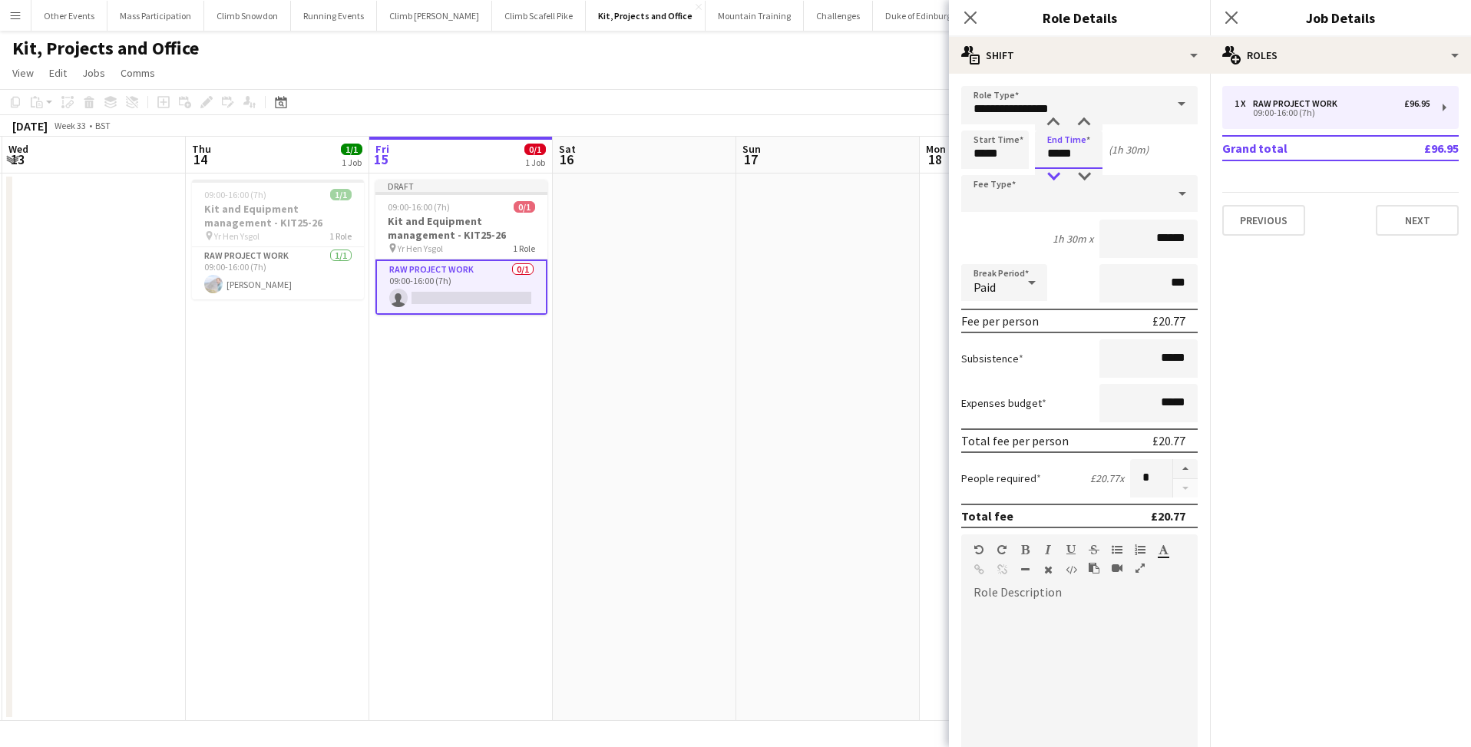
click at [1052, 174] on div at bounding box center [1053, 176] width 31 height 15
click at [1088, 121] on div at bounding box center [1084, 122] width 31 height 15
type input "*****"
click at [1088, 121] on div at bounding box center [1084, 122] width 31 height 15
click at [969, 18] on icon at bounding box center [970, 17] width 15 height 15
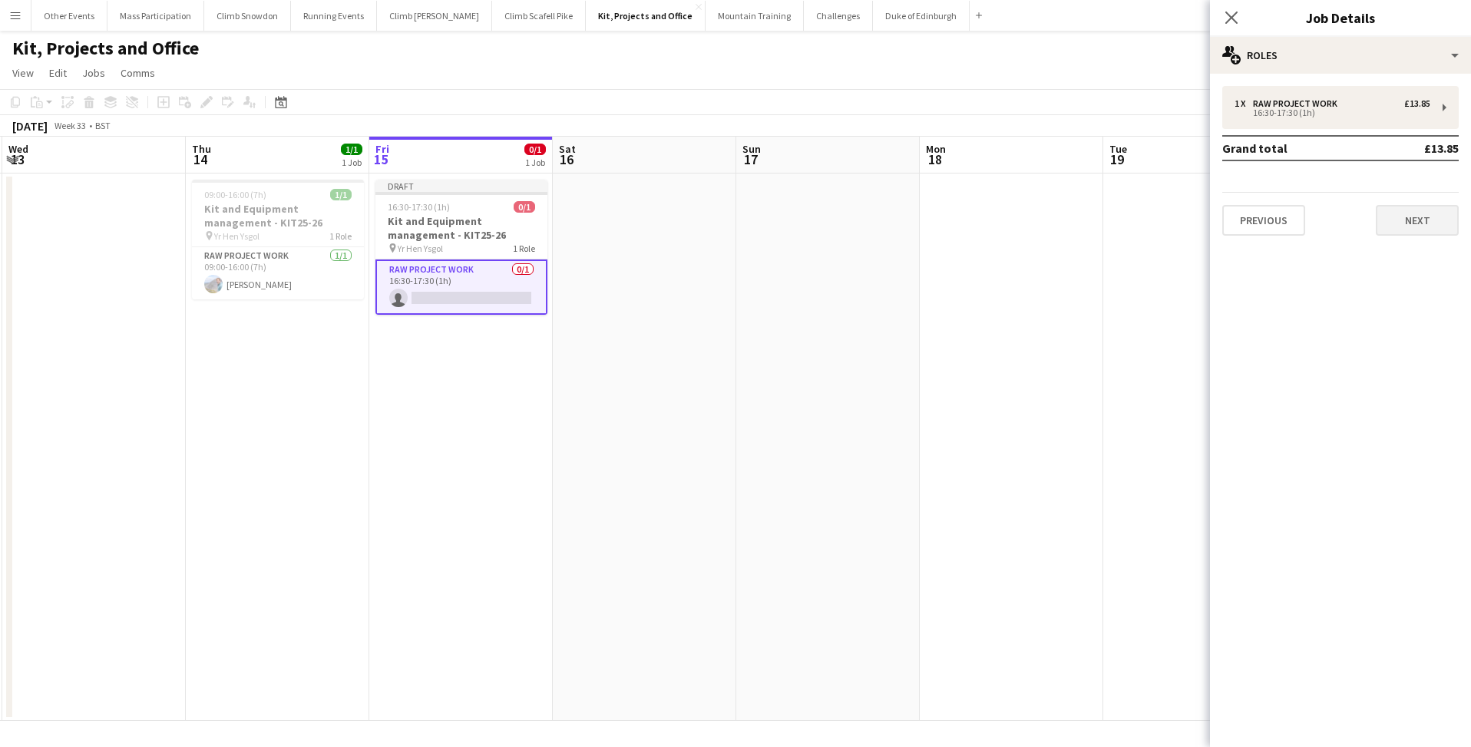
click at [1397, 215] on button "Next" at bounding box center [1417, 220] width 83 height 31
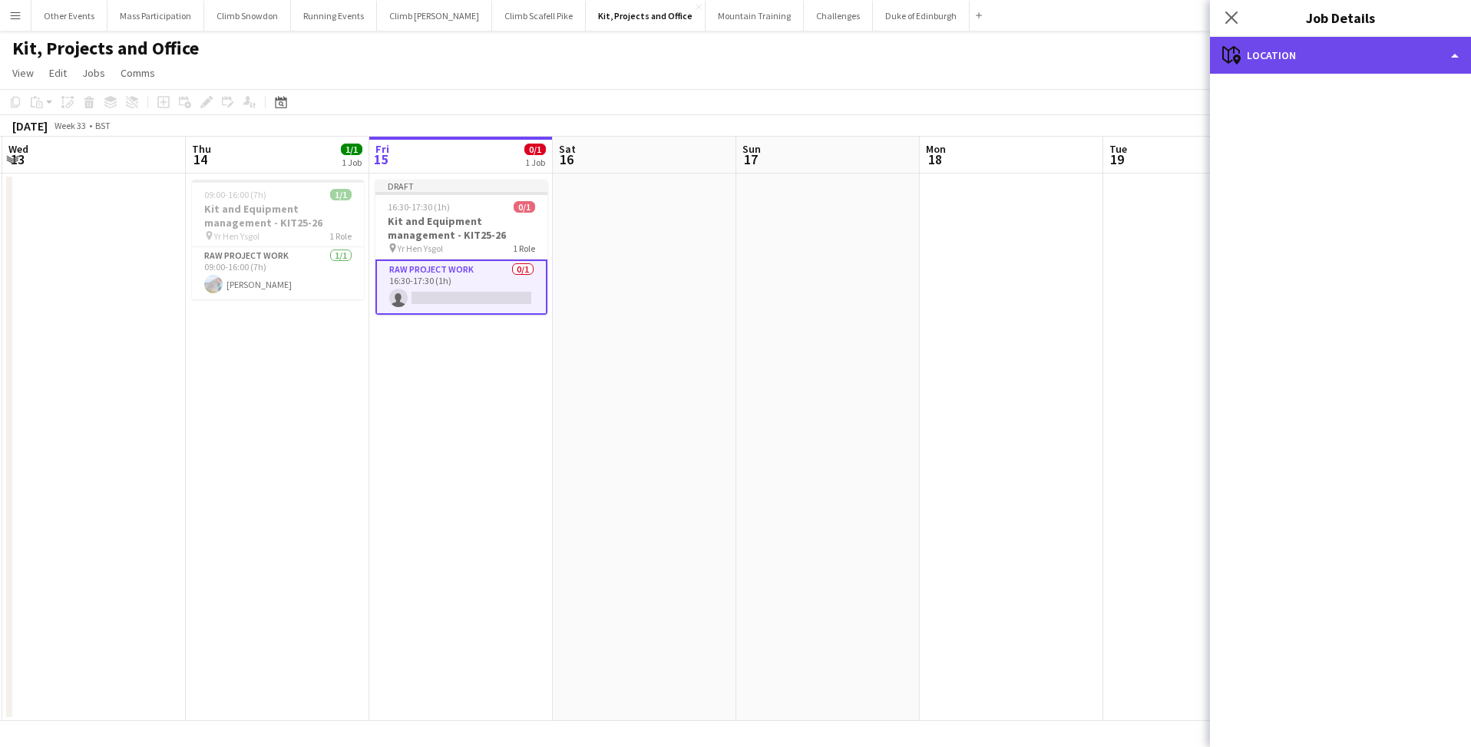
click at [1249, 62] on div "maps-pin-1 Location" at bounding box center [1340, 55] width 261 height 37
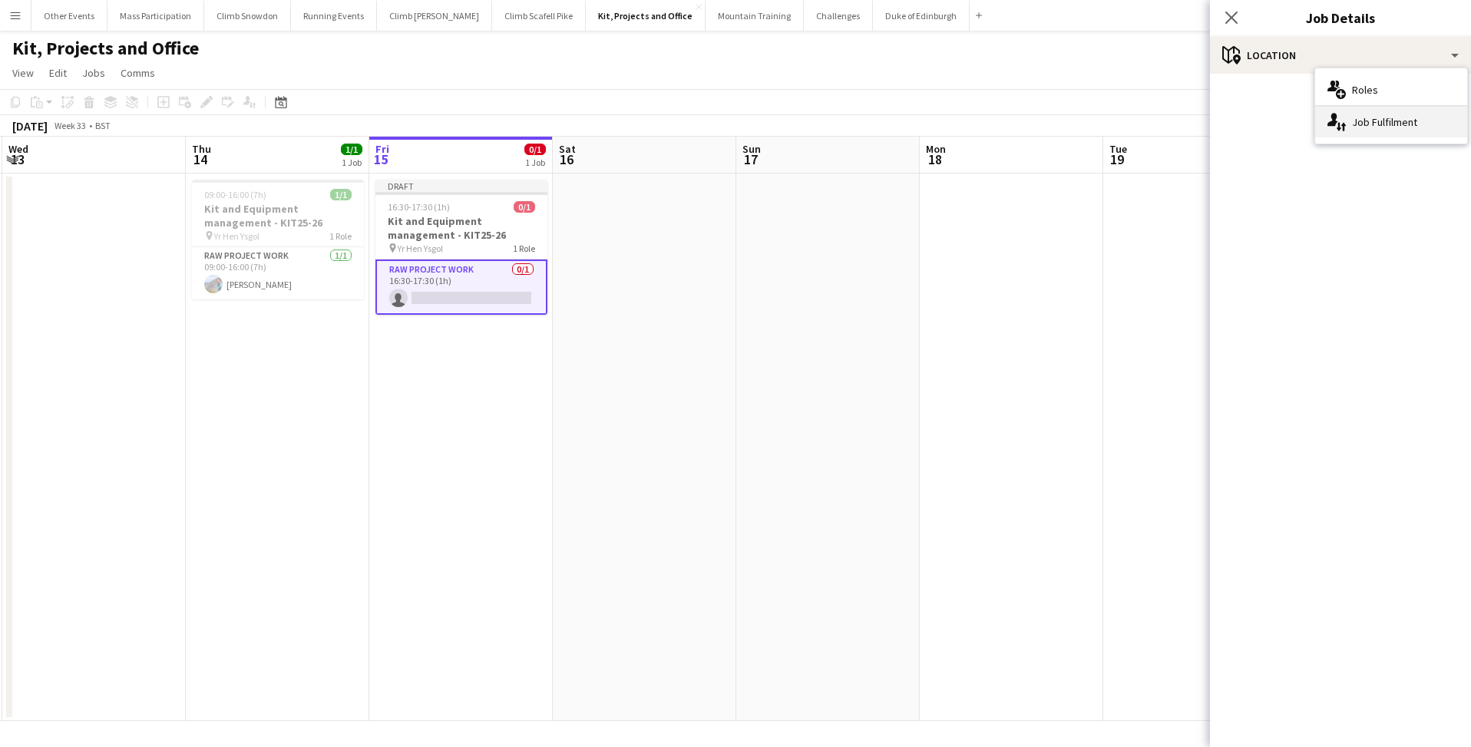
click at [1361, 115] on div "single-neutral-actions-up-down Job Fulfilment" at bounding box center [1391, 122] width 152 height 31
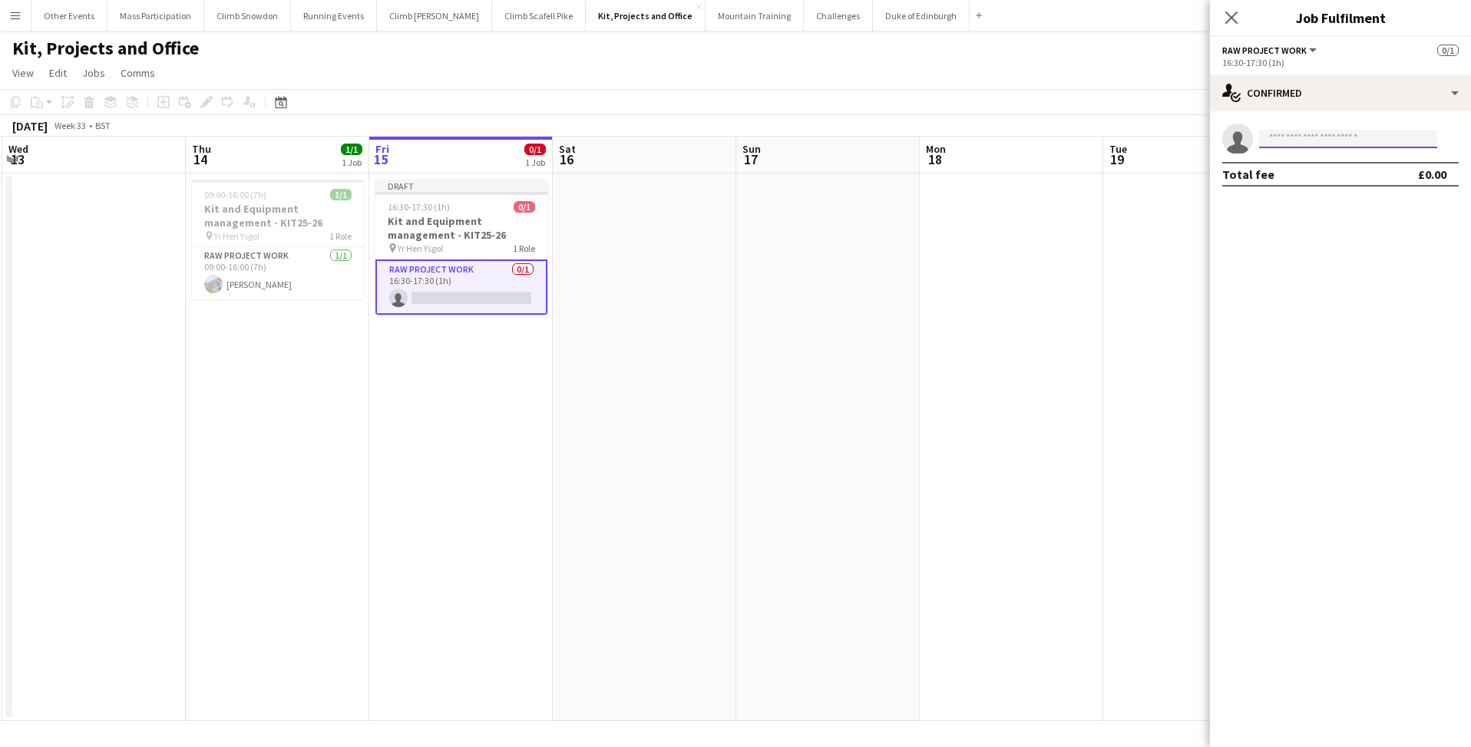
click at [1314, 143] on input at bounding box center [1348, 139] width 178 height 18
type input "****"
click at [1326, 177] on span "[EMAIL_ADDRESS][DOMAIN_NAME]" at bounding box center [1348, 173] width 154 height 12
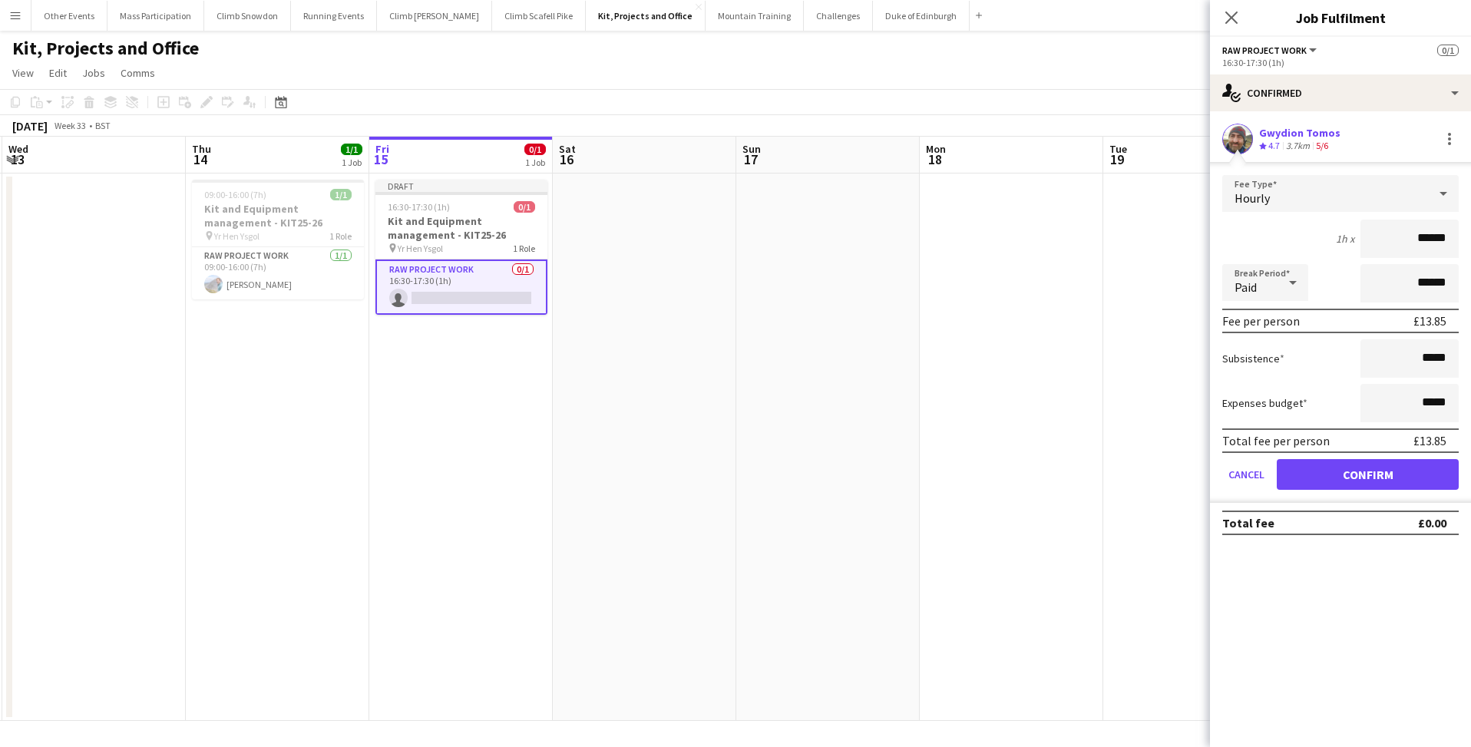
click at [1339, 474] on button "Confirm" at bounding box center [1368, 474] width 182 height 31
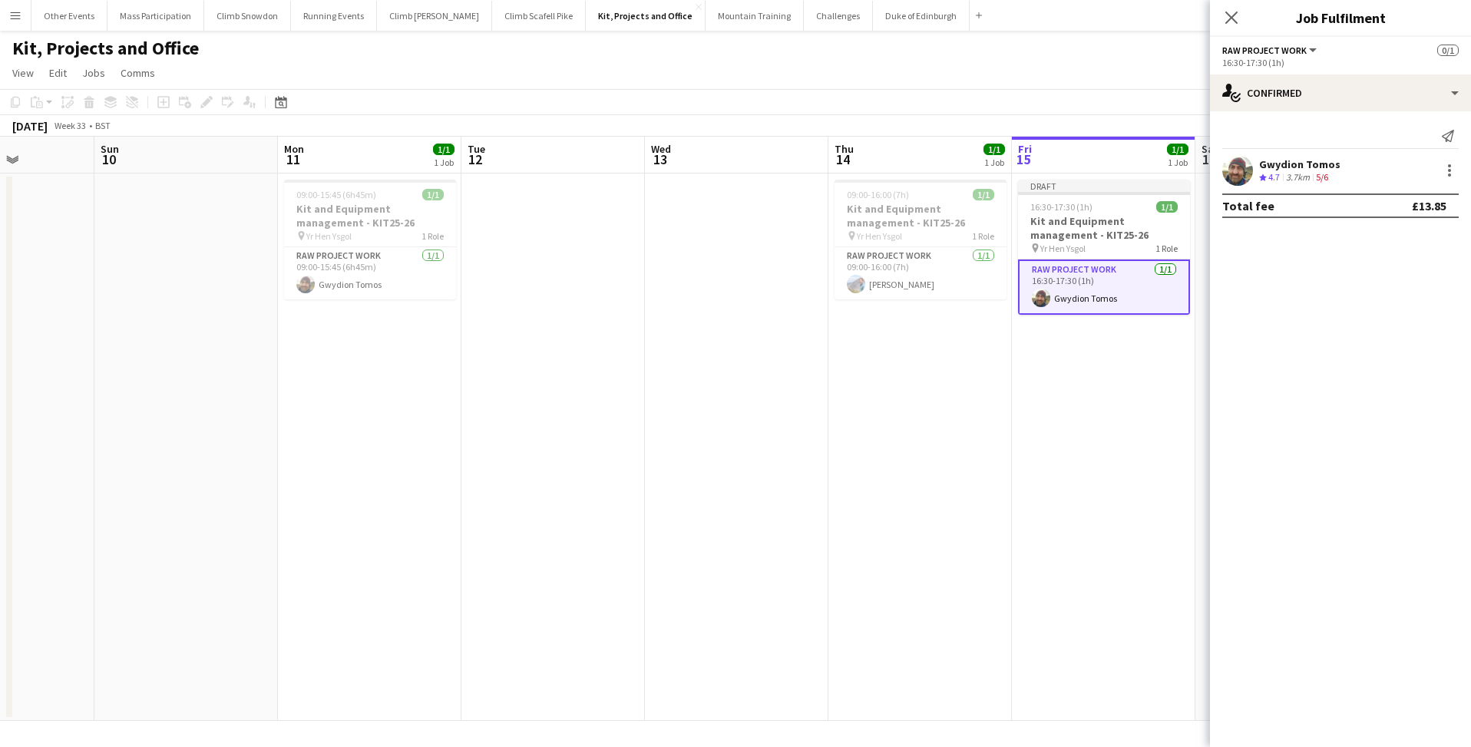
drag, startPoint x: 285, startPoint y: 440, endPoint x: 931, endPoint y: 456, distance: 646.5
click at [931, 456] on app-calendar-viewport "Thu 7 1/1 1 Job Fri 8 1/1 1 Job Sat 9 Sun 10 Mon 11 1/1 1 Job Tue 12 Wed 13 Thu…" at bounding box center [735, 429] width 1471 height 584
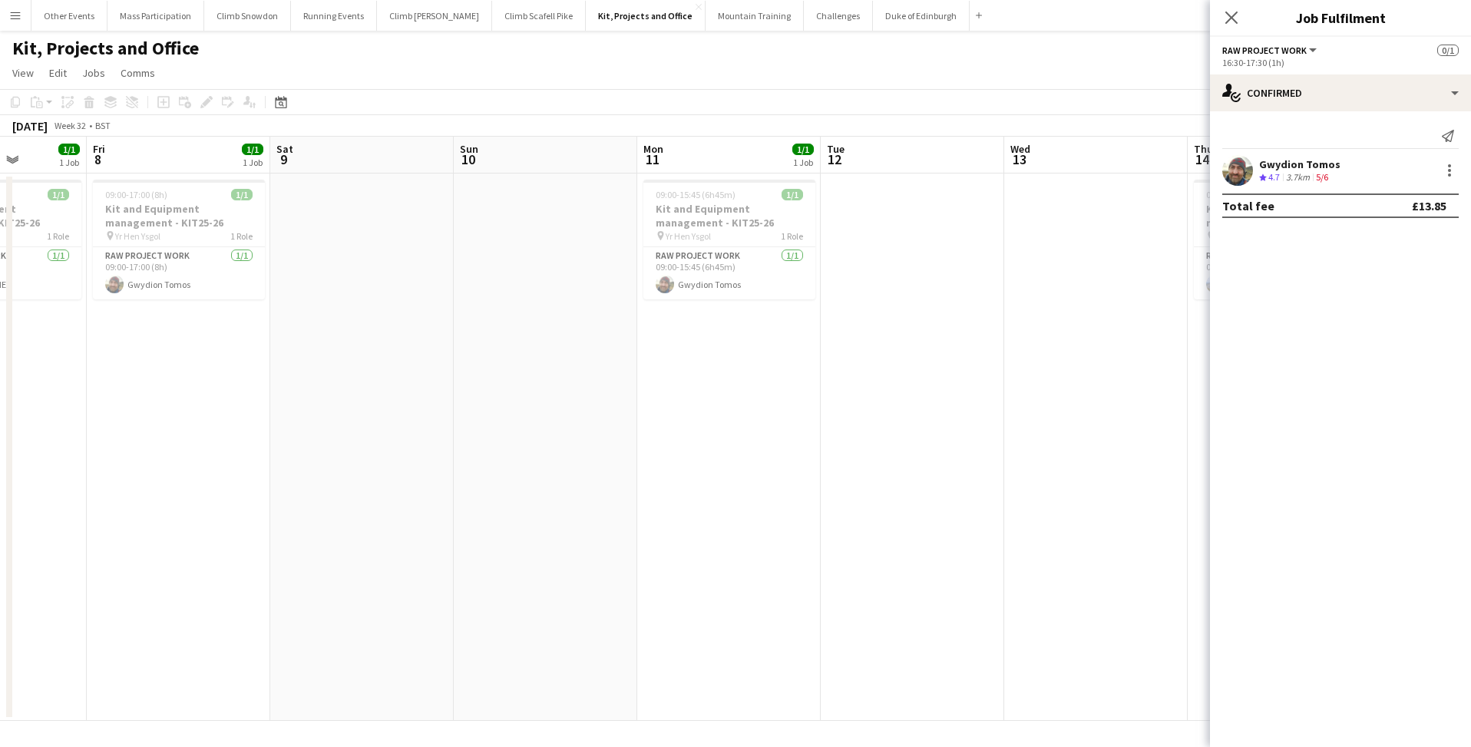
drag, startPoint x: 449, startPoint y: 440, endPoint x: 904, endPoint y: 451, distance: 455.3
click at [904, 451] on app-calendar-viewport "Tue 5 1/1 1 Job Wed 6 0/1 1 Job Thu 7 1/1 1 Job Fri 8 1/1 1 Job Sat 9 Sun 10 Mo…" at bounding box center [735, 429] width 1471 height 584
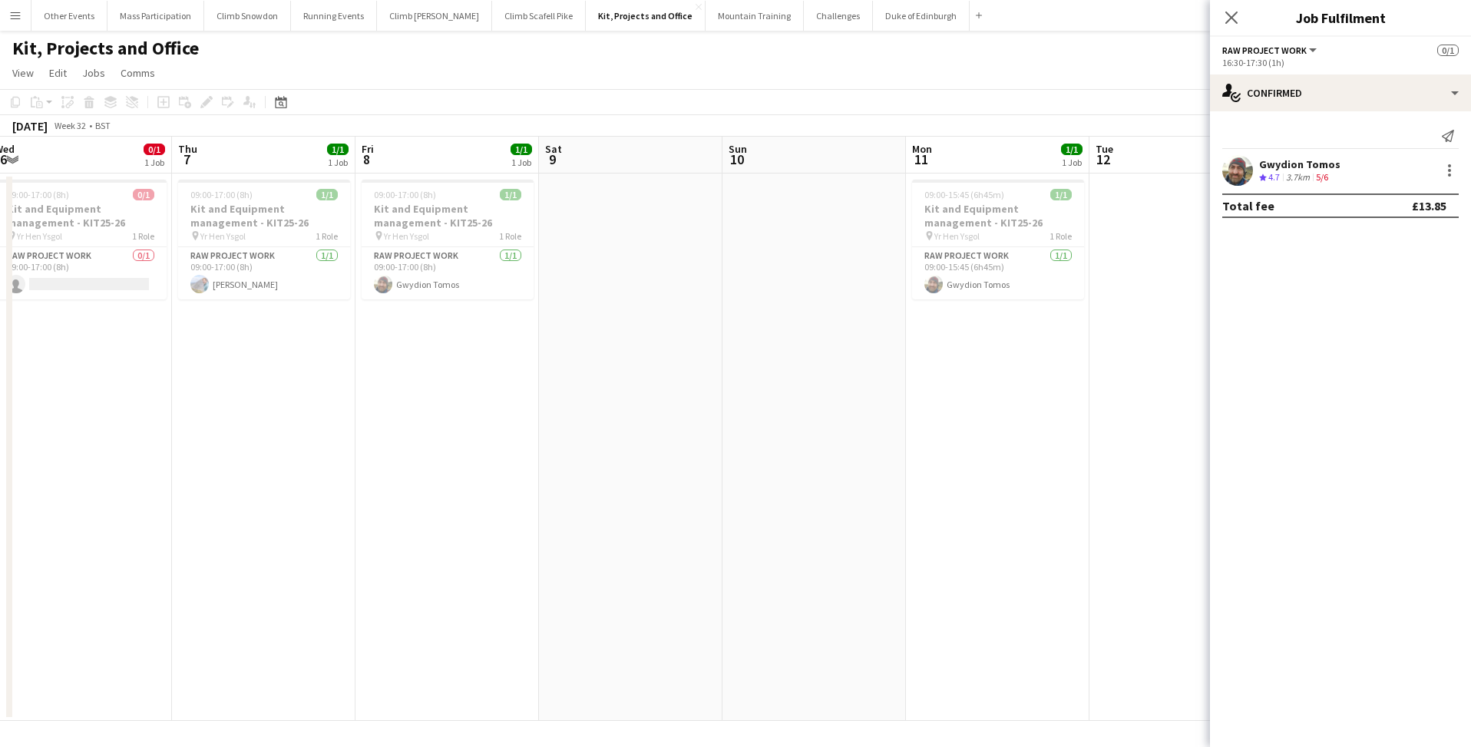
scroll to position [0, 477]
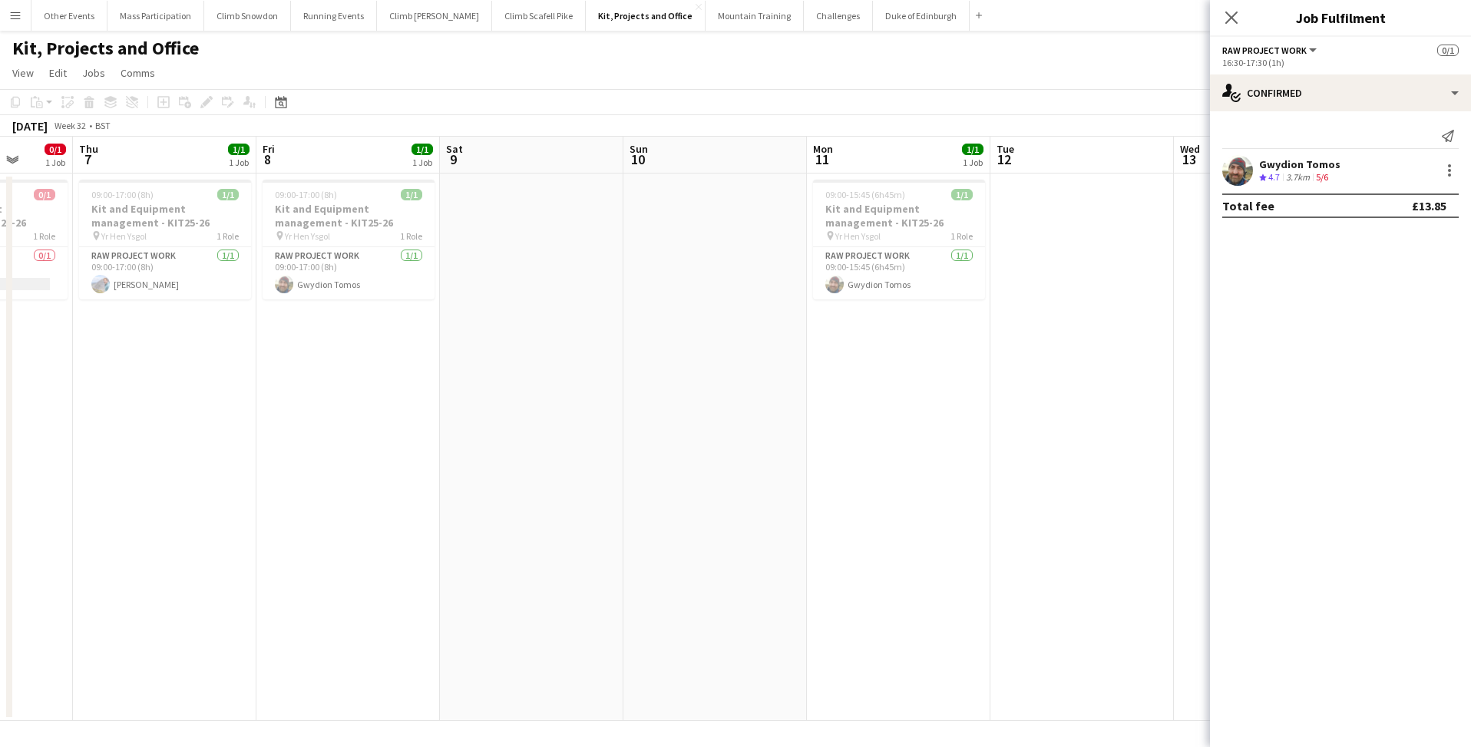
drag, startPoint x: 484, startPoint y: 444, endPoint x: 650, endPoint y: 450, distance: 165.9
click at [650, 450] on app-calendar-viewport "Mon 4 2/2 2 Jobs Tue 5 1/1 1 Job Wed 6 0/1 1 Job Thu 7 1/1 1 Job Fri 8 1/1 1 Jo…" at bounding box center [735, 429] width 1471 height 584
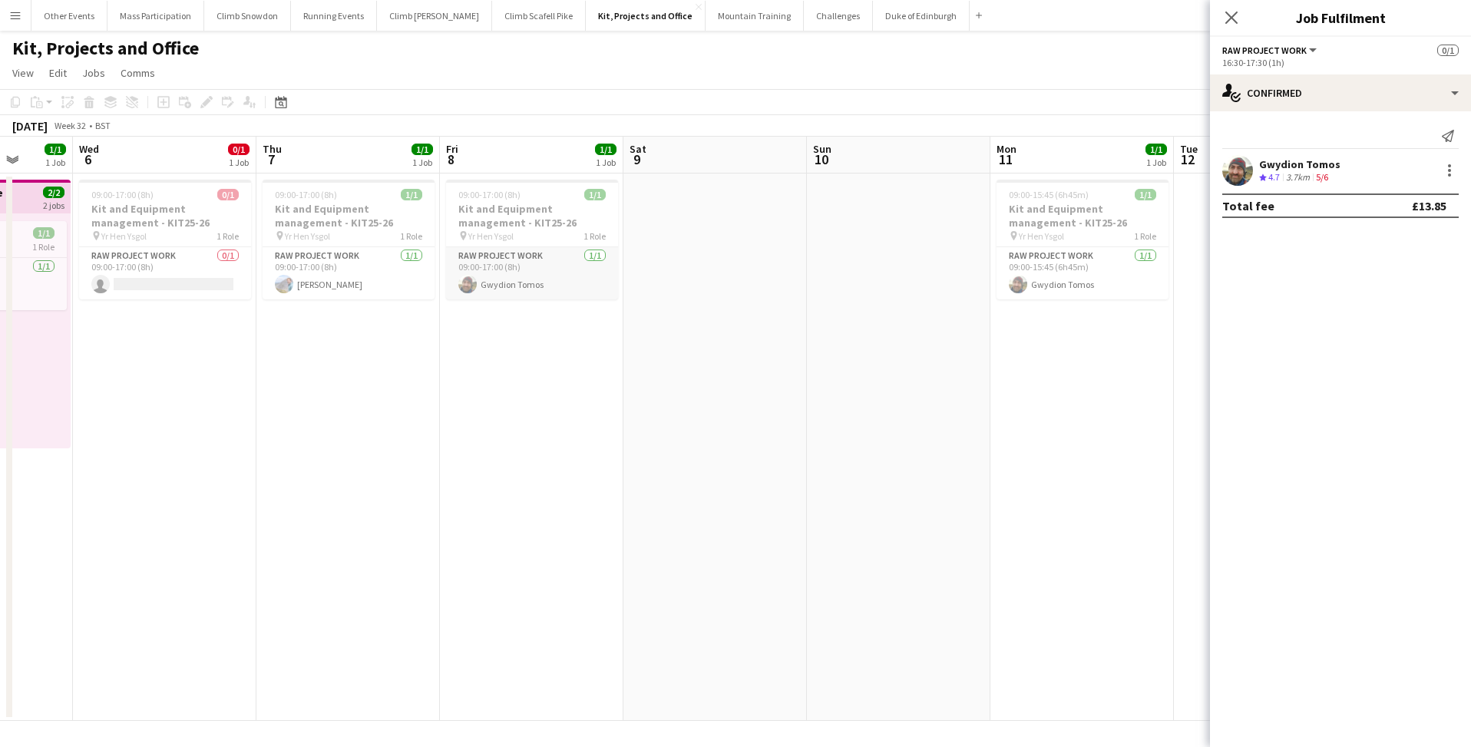
click at [484, 286] on app-card-role "RAW project work [DATE] 09:00-17:00 (8h) Gwydion Tomos" at bounding box center [532, 273] width 172 height 52
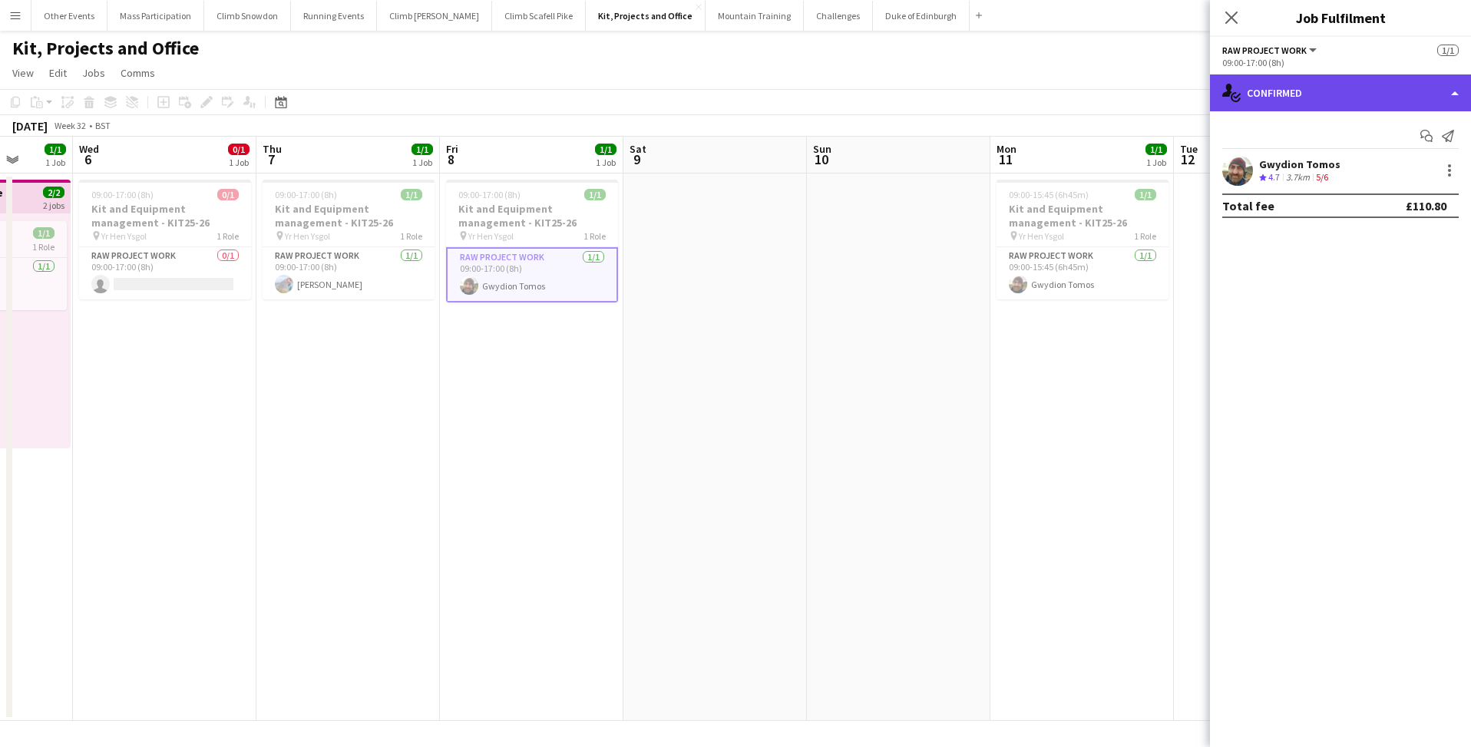
click at [1376, 101] on div "single-neutral-actions-check-2 Confirmed" at bounding box center [1340, 92] width 261 height 37
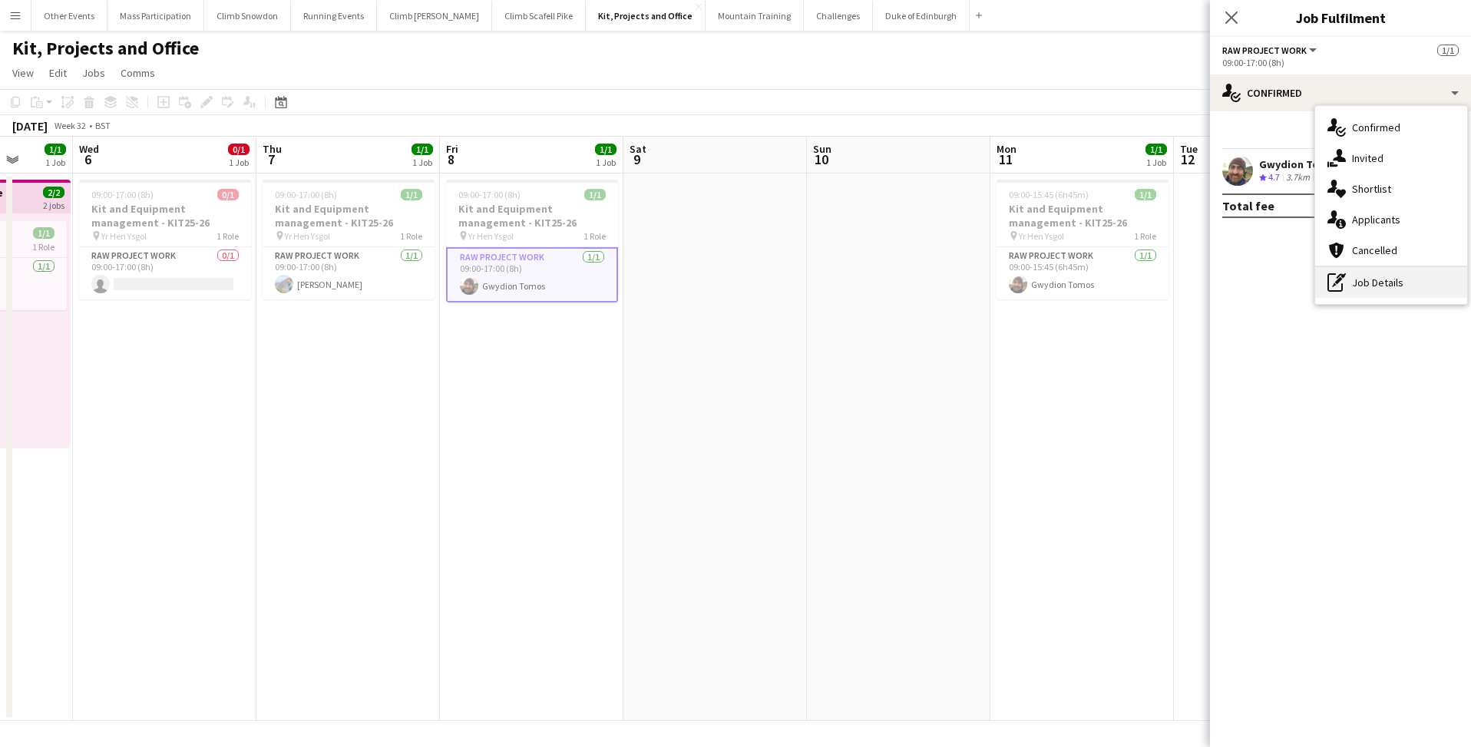
click at [1358, 278] on div "pen-write Job Details" at bounding box center [1391, 282] width 152 height 31
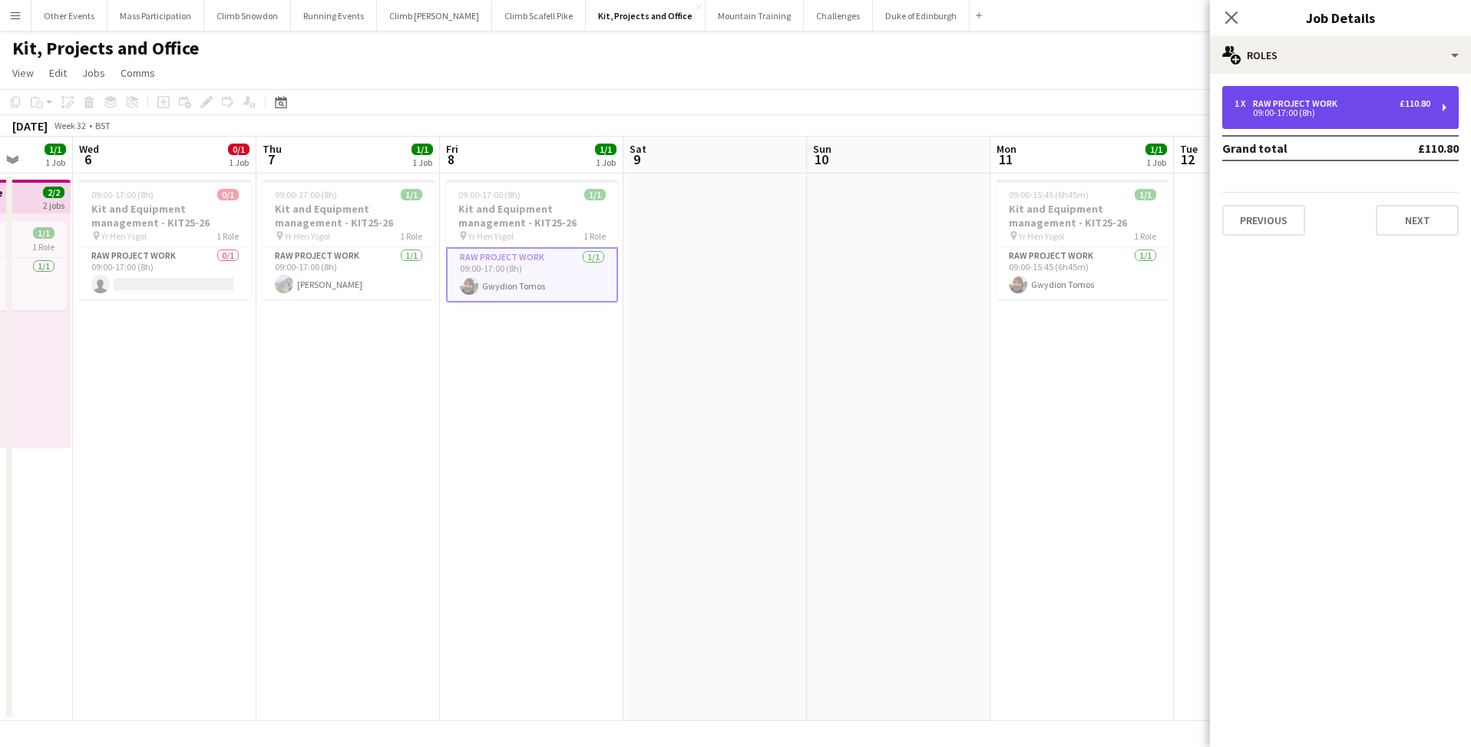
click at [1279, 117] on div "09:00-17:00 (8h)" at bounding box center [1332, 113] width 196 height 8
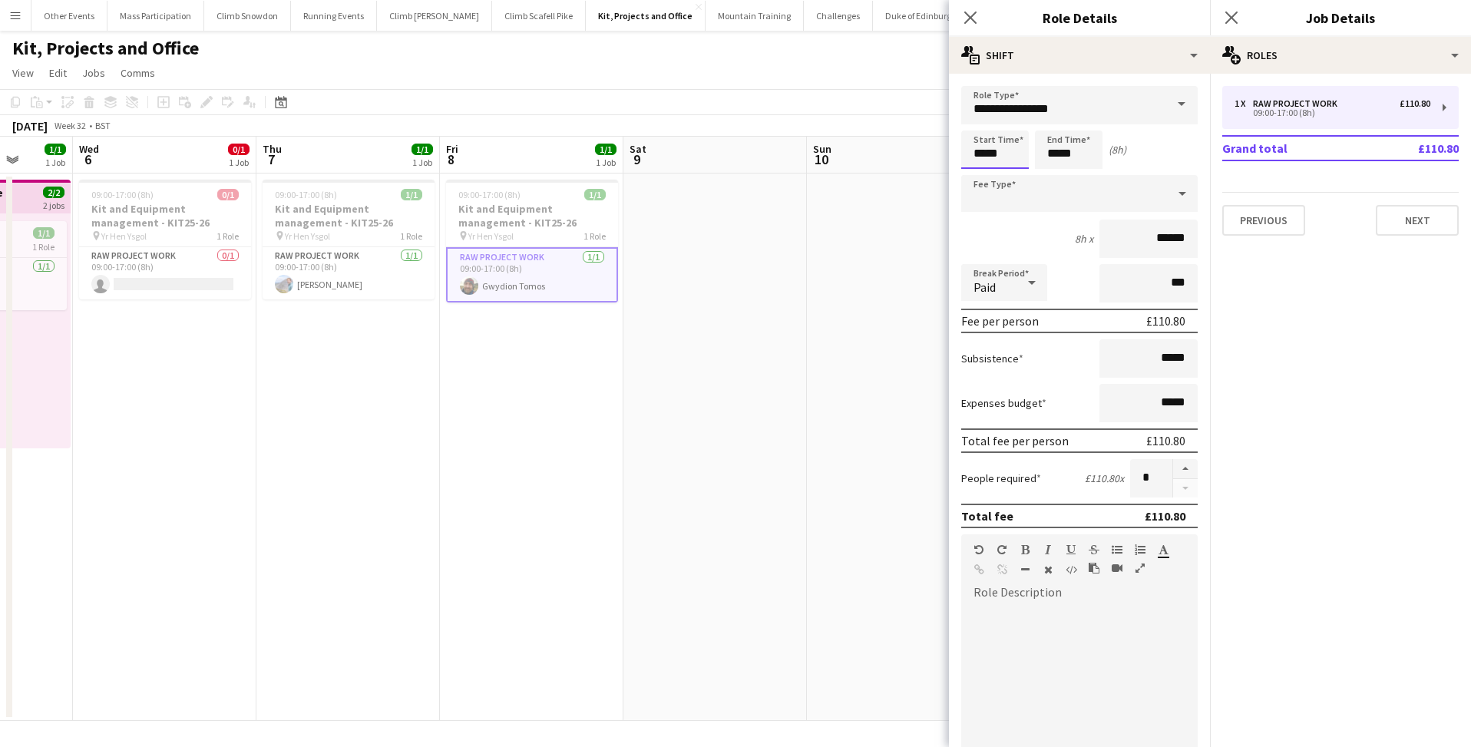
click at [983, 144] on body "Menu Boards Boards Boards All jobs Status Workforce Workforce My Workforce Recr…" at bounding box center [735, 373] width 1471 height 747
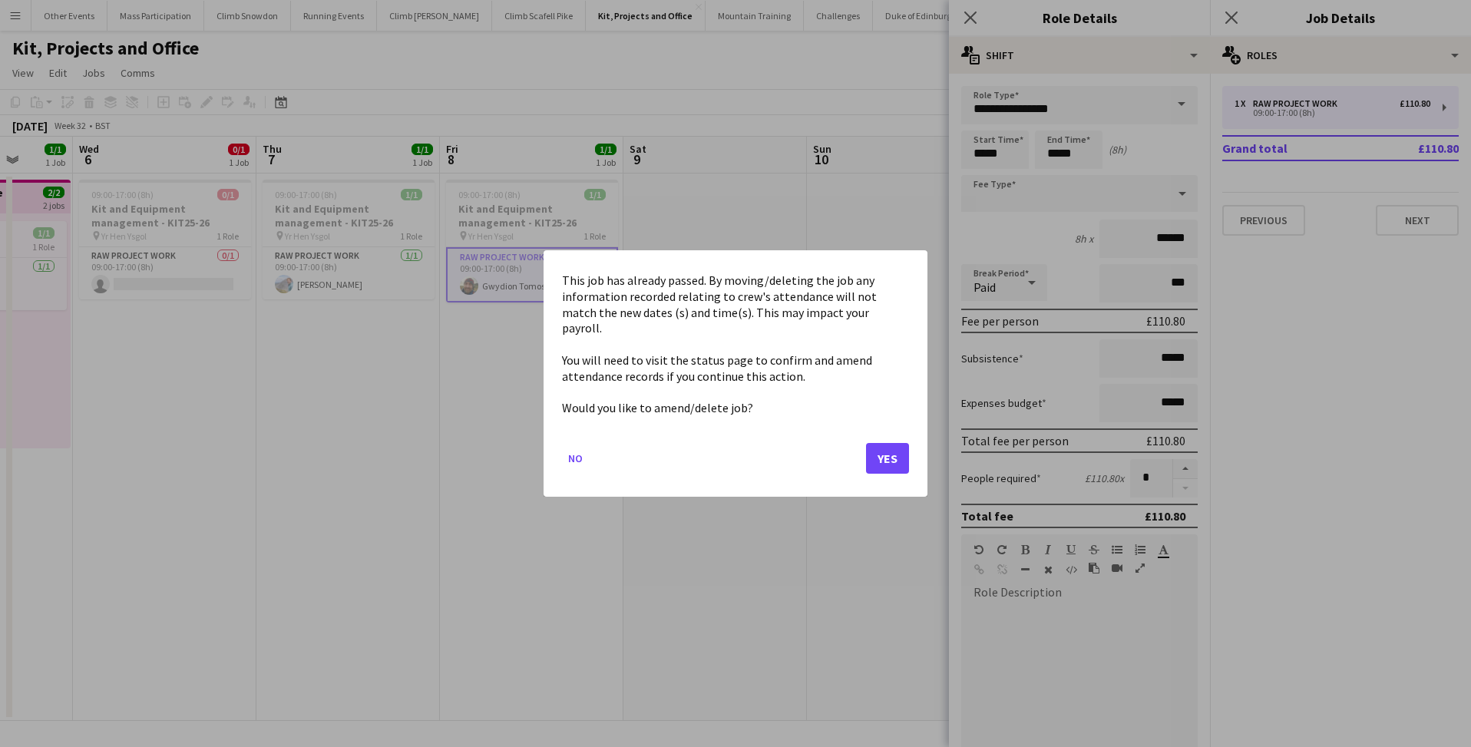
click at [894, 451] on button "Yes" at bounding box center [887, 458] width 43 height 31
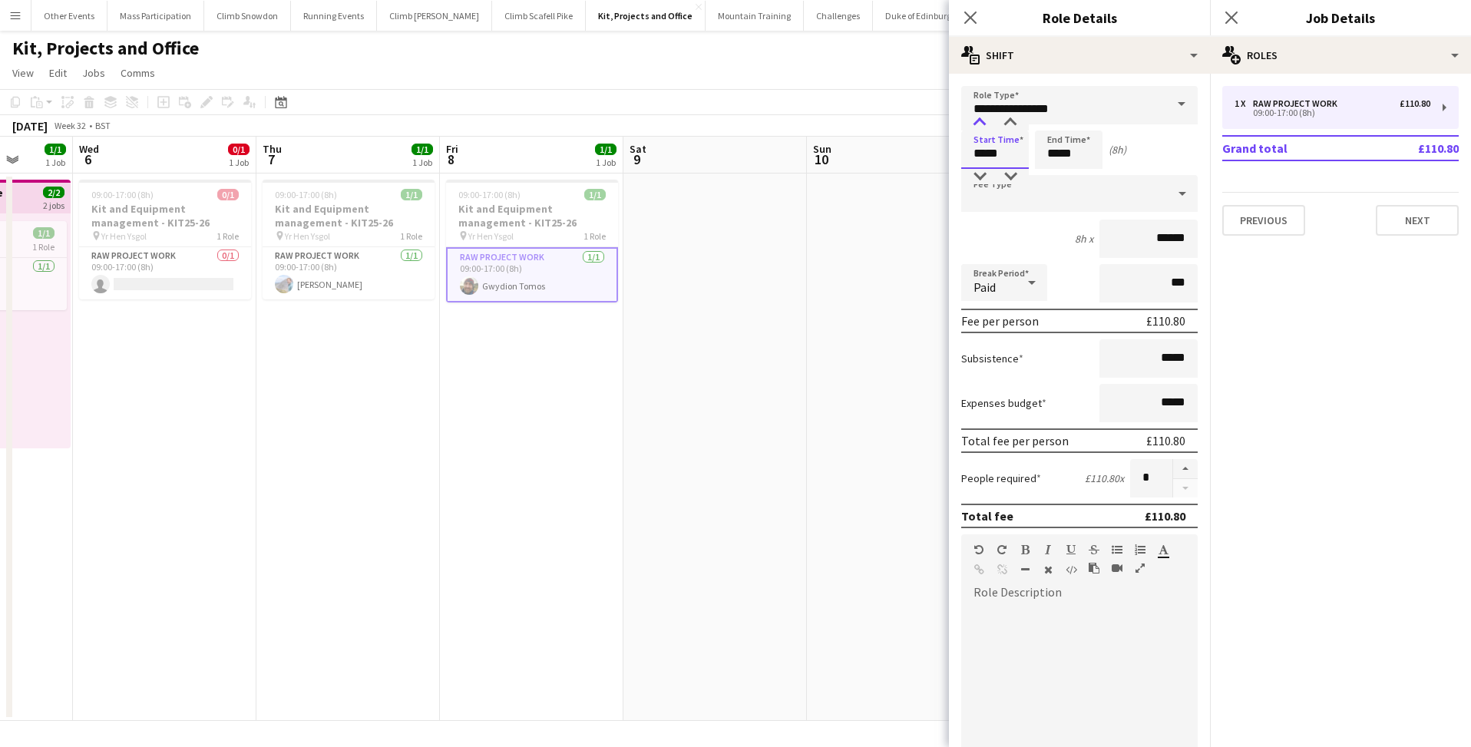
type input "*****"
click at [980, 123] on div at bounding box center [979, 122] width 31 height 15
click at [1050, 154] on input "*****" at bounding box center [1069, 149] width 68 height 38
click at [1055, 177] on div at bounding box center [1053, 176] width 31 height 15
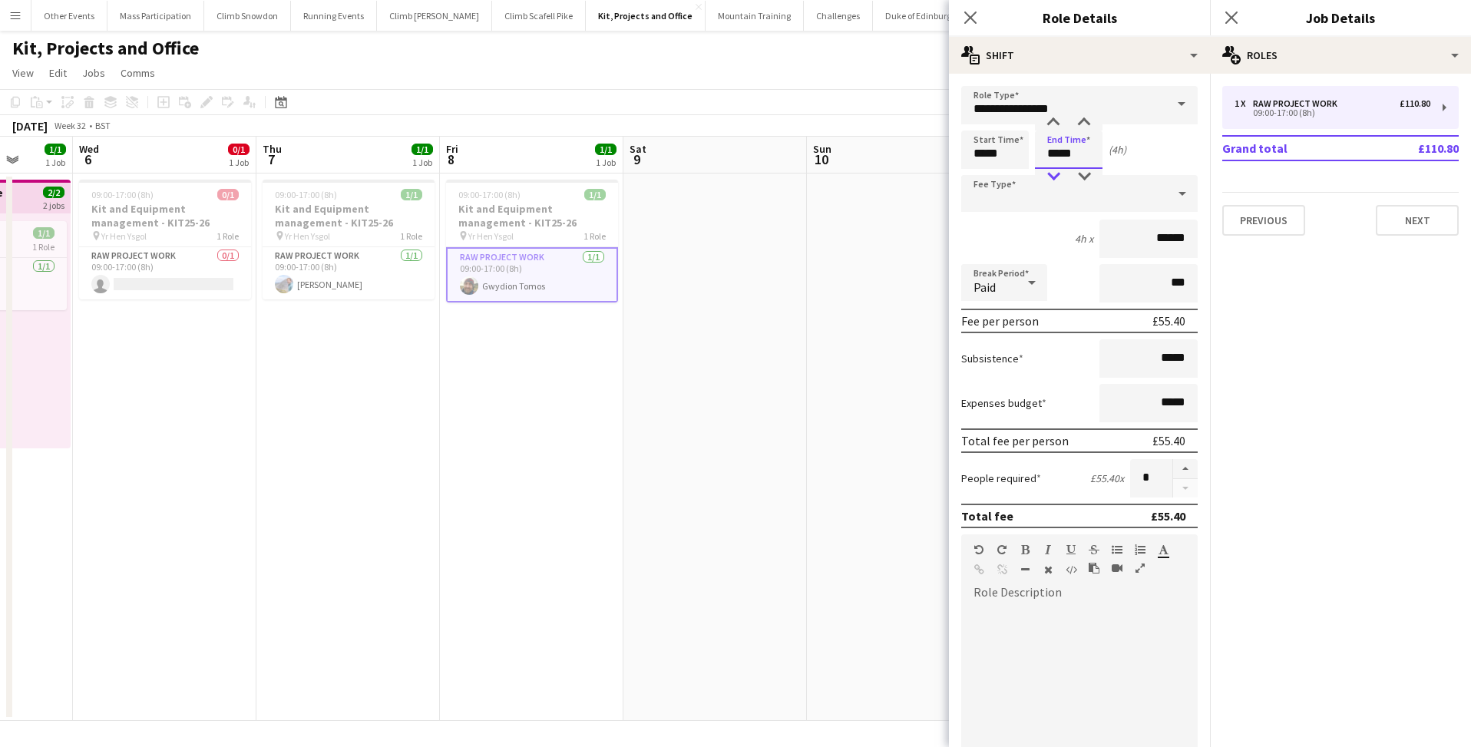
click at [1055, 177] on div at bounding box center [1053, 176] width 31 height 15
type input "*****"
click at [1055, 177] on div at bounding box center [1053, 176] width 31 height 15
click at [969, 15] on icon "Close pop-in" at bounding box center [970, 17] width 15 height 15
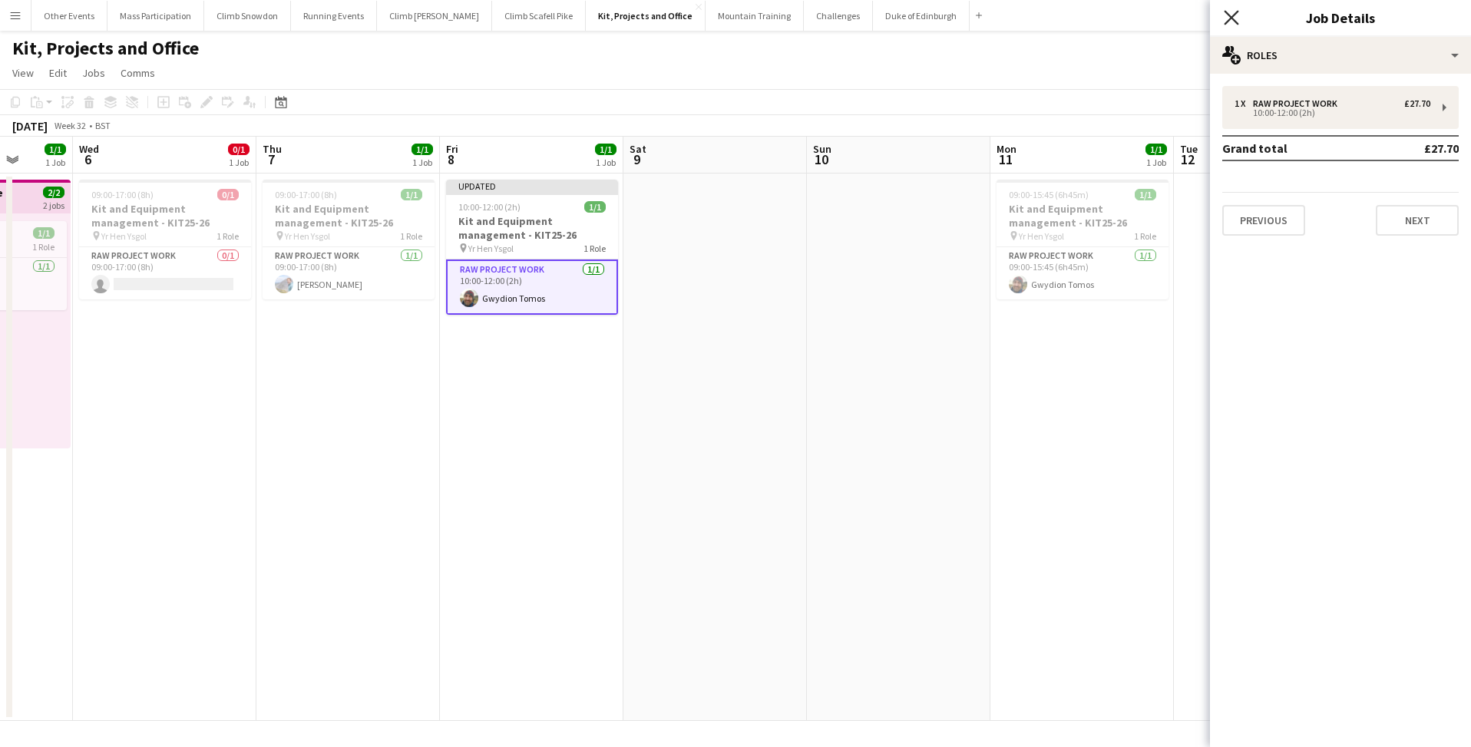
click at [1229, 20] on icon at bounding box center [1231, 17] width 15 height 15
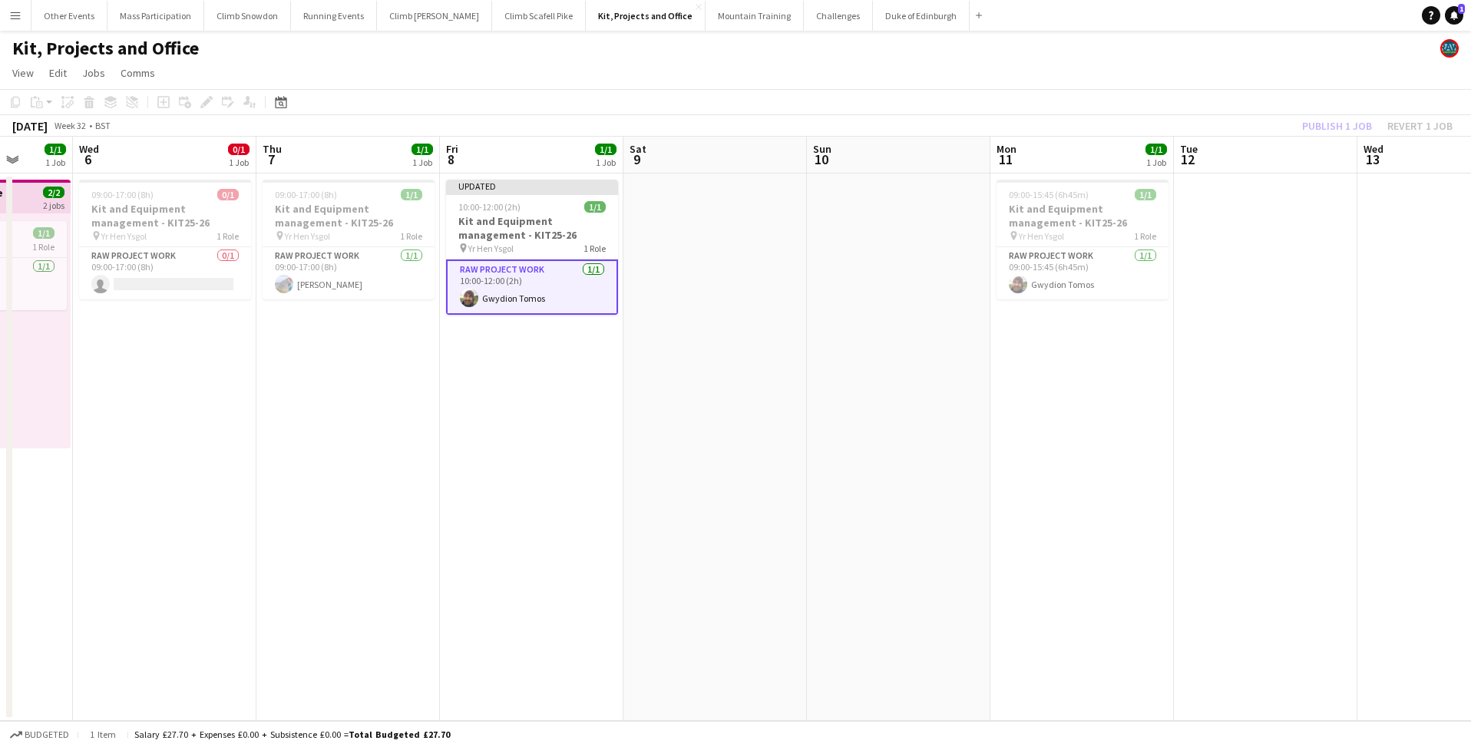
click at [762, 530] on app-date-cell at bounding box center [714, 446] width 183 height 547
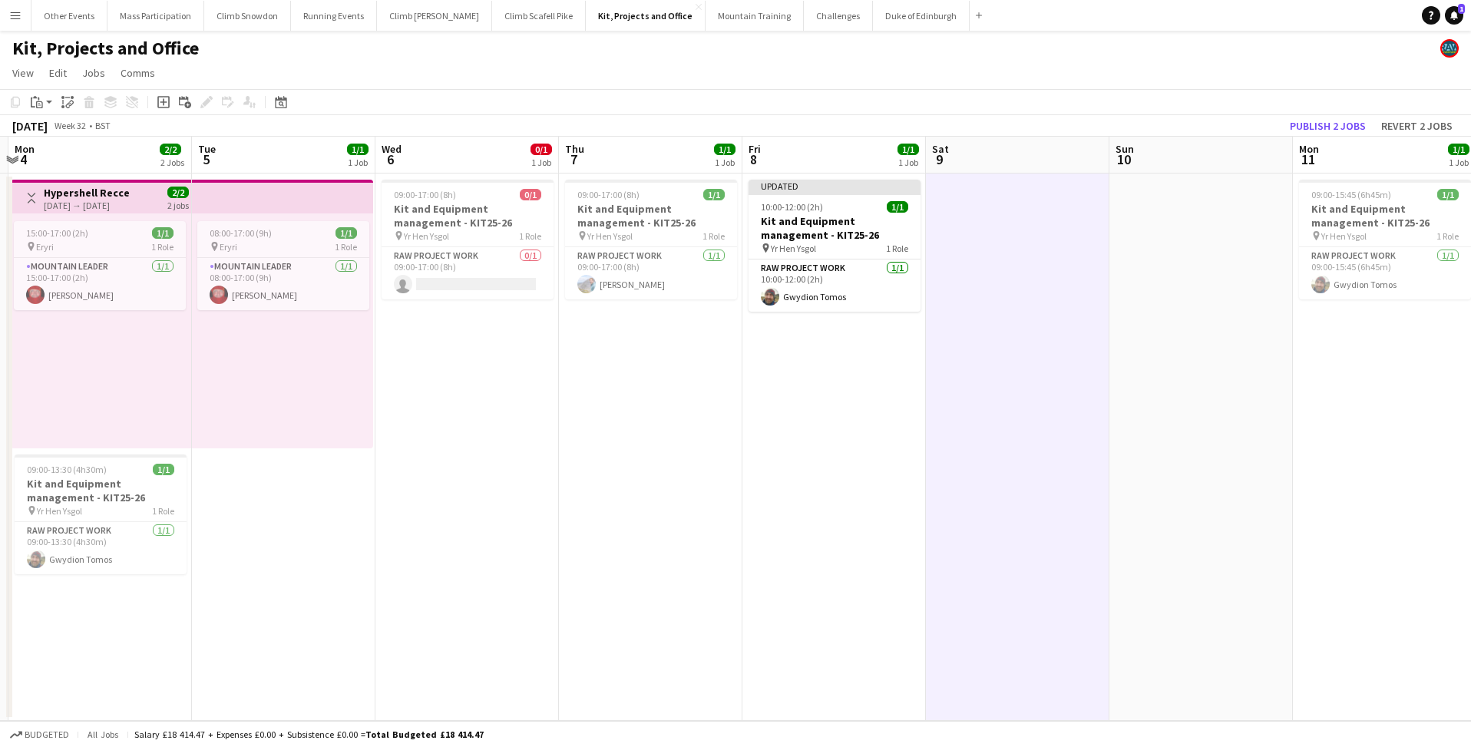
scroll to position [0, 449]
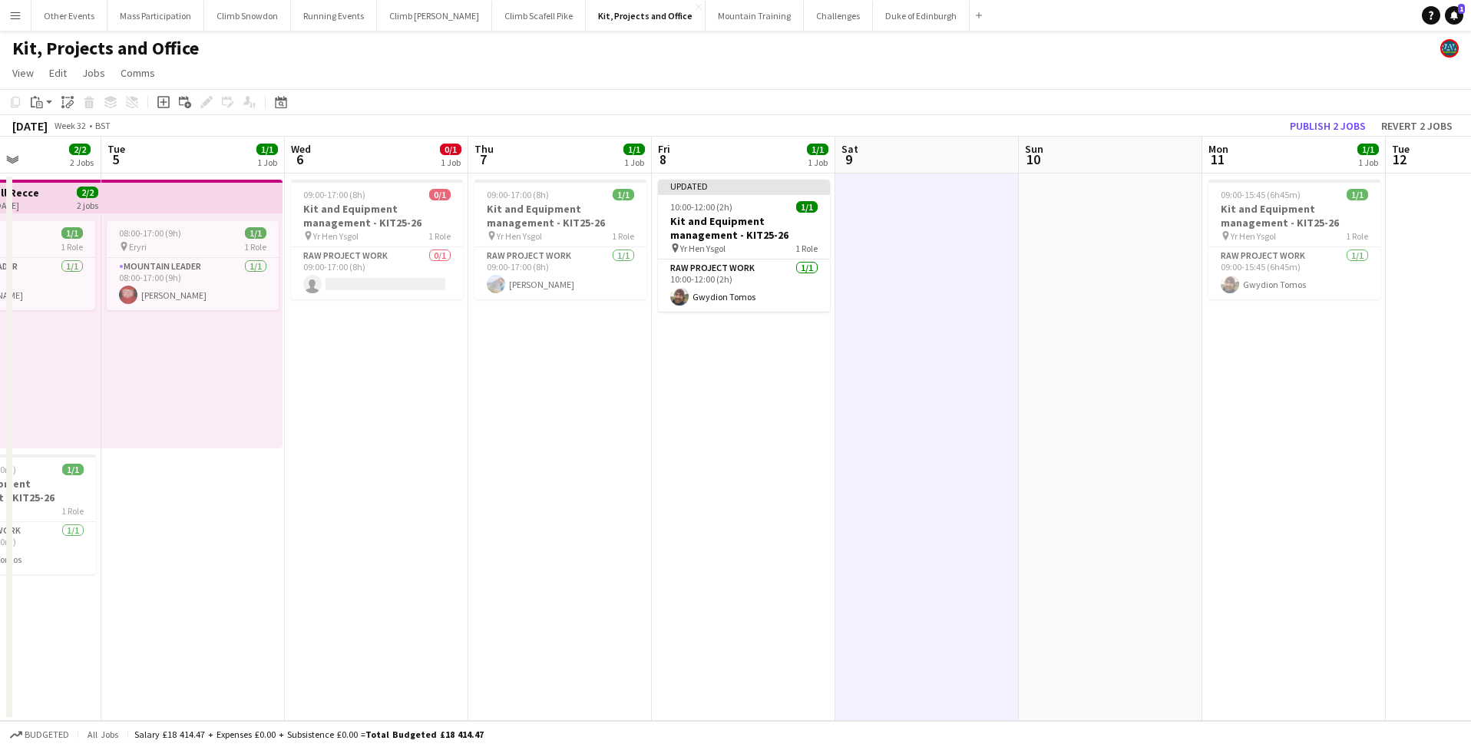
drag, startPoint x: 314, startPoint y: 514, endPoint x: 497, endPoint y: 524, distance: 183.7
click at [497, 524] on app-calendar-viewport "Sat 2 Sun 3 Mon 4 2/2 2 Jobs Tue 5 1/1 1 Job Wed 6 0/1 1 Job Thu 7 1/1 1 Job Fr…" at bounding box center [735, 429] width 1471 height 584
click at [356, 218] on h3 "Kit and Equipment management - KIT25-26" at bounding box center [377, 216] width 172 height 28
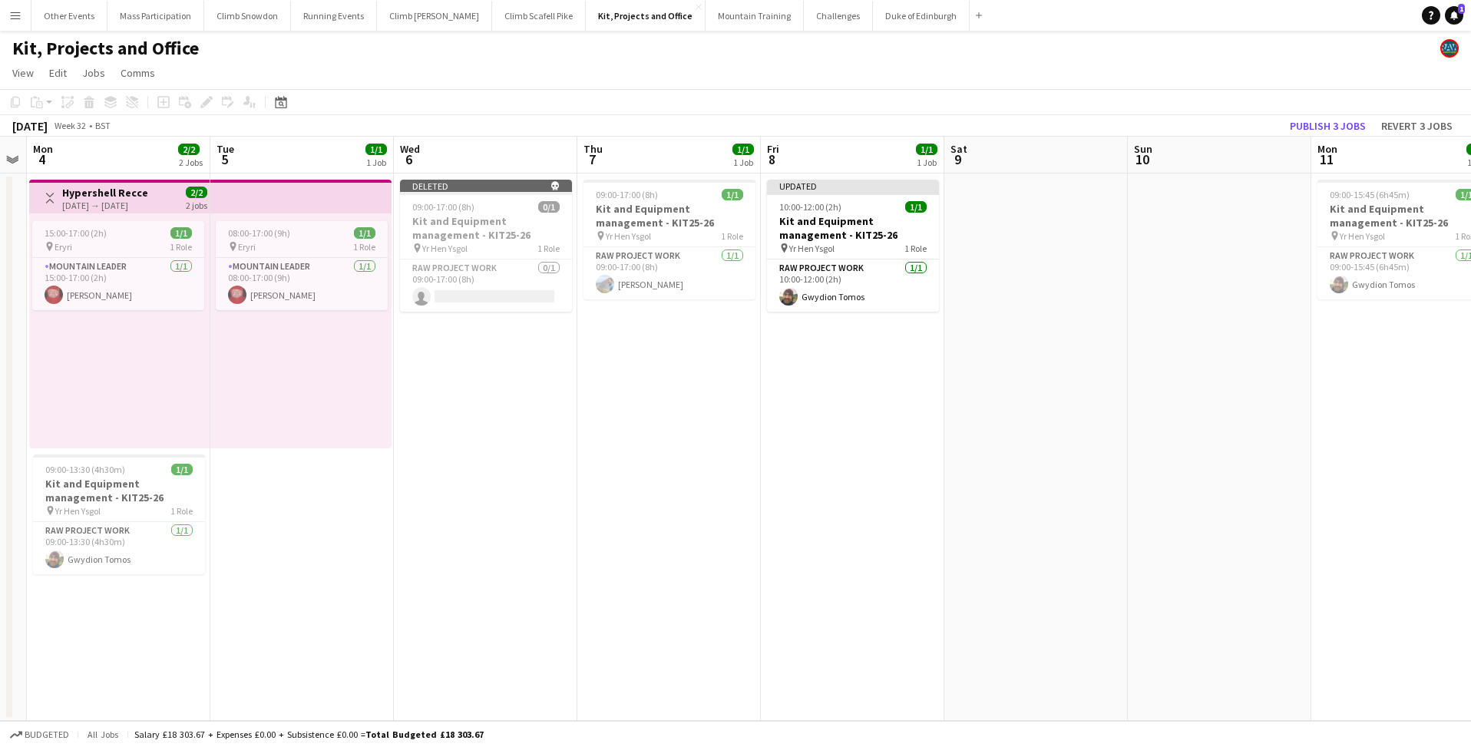
scroll to position [0, 488]
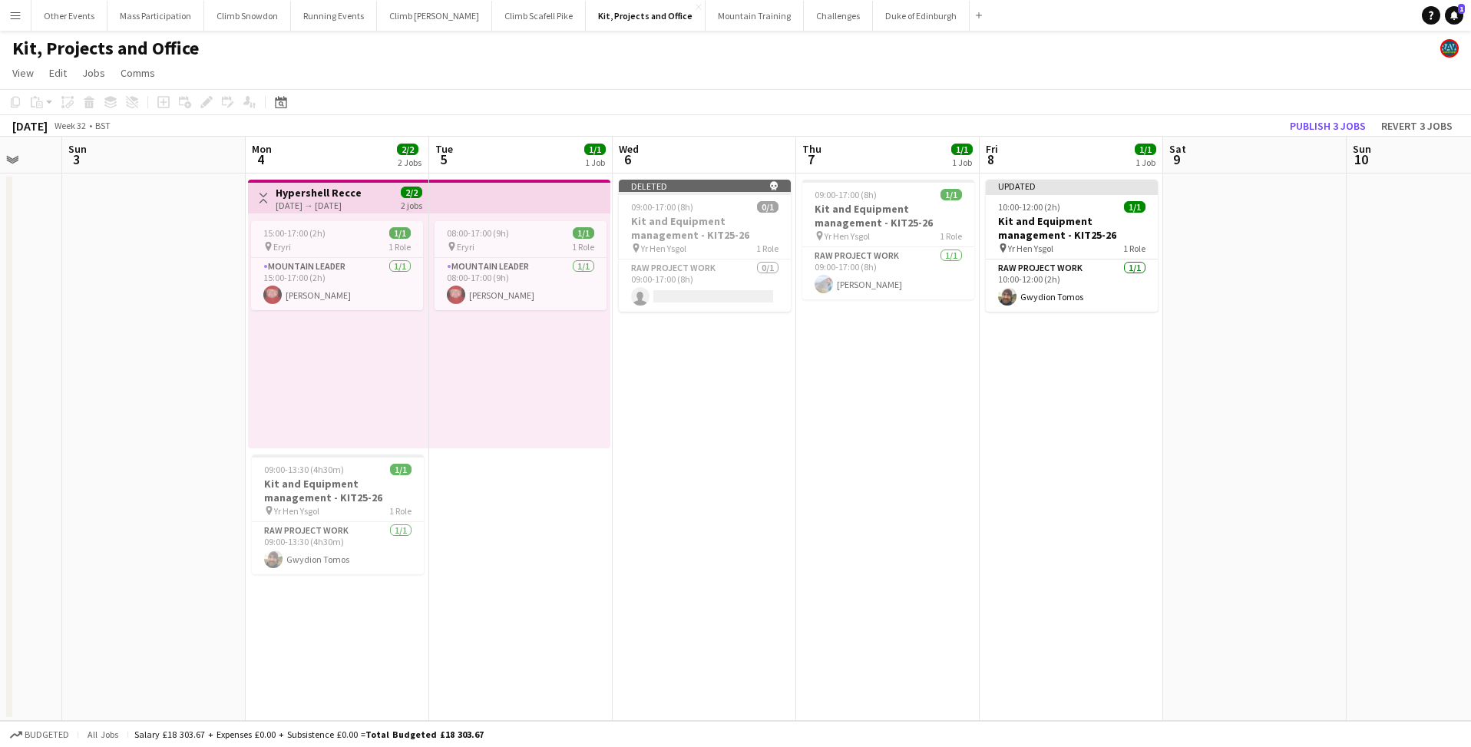
drag, startPoint x: 400, startPoint y: 464, endPoint x: 669, endPoint y: 454, distance: 269.6
click at [669, 454] on app-calendar-viewport "Thu 31 1/1 1 Job Fri 1 1/1 1 Job Sat 2 Sun 3 Mon 4 2/2 2 Jobs Tue 5 1/1 1 Job W…" at bounding box center [735, 429] width 1471 height 584
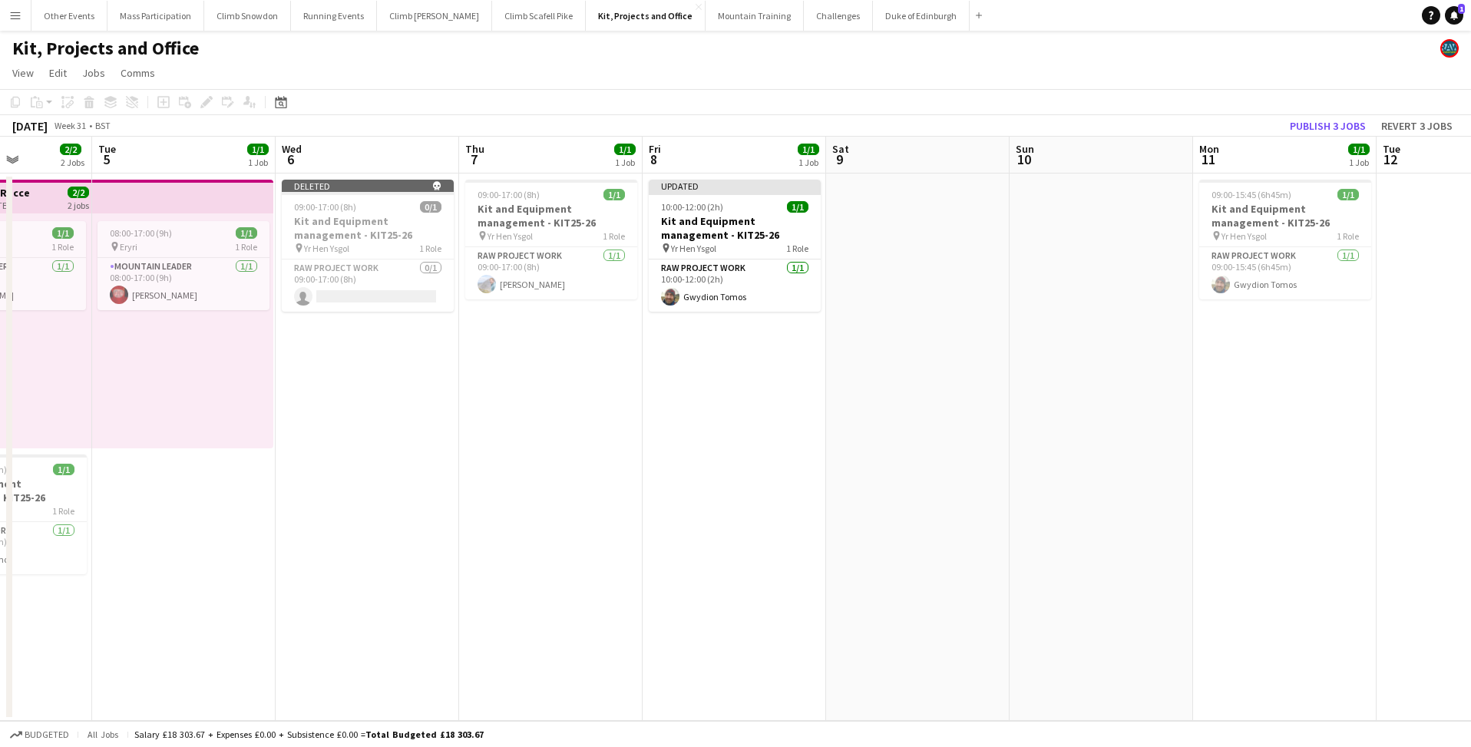
drag, startPoint x: 963, startPoint y: 463, endPoint x: 626, endPoint y: 520, distance: 342.6
click at [626, 520] on app-calendar-viewport "Sat 2 Sun 3 Mon 4 2/2 2 Jobs Tue 5 1/1 1 Job Wed 6 Thu 7 1/1 1 Job Fri 8 1/1 1 …" at bounding box center [735, 429] width 1471 height 584
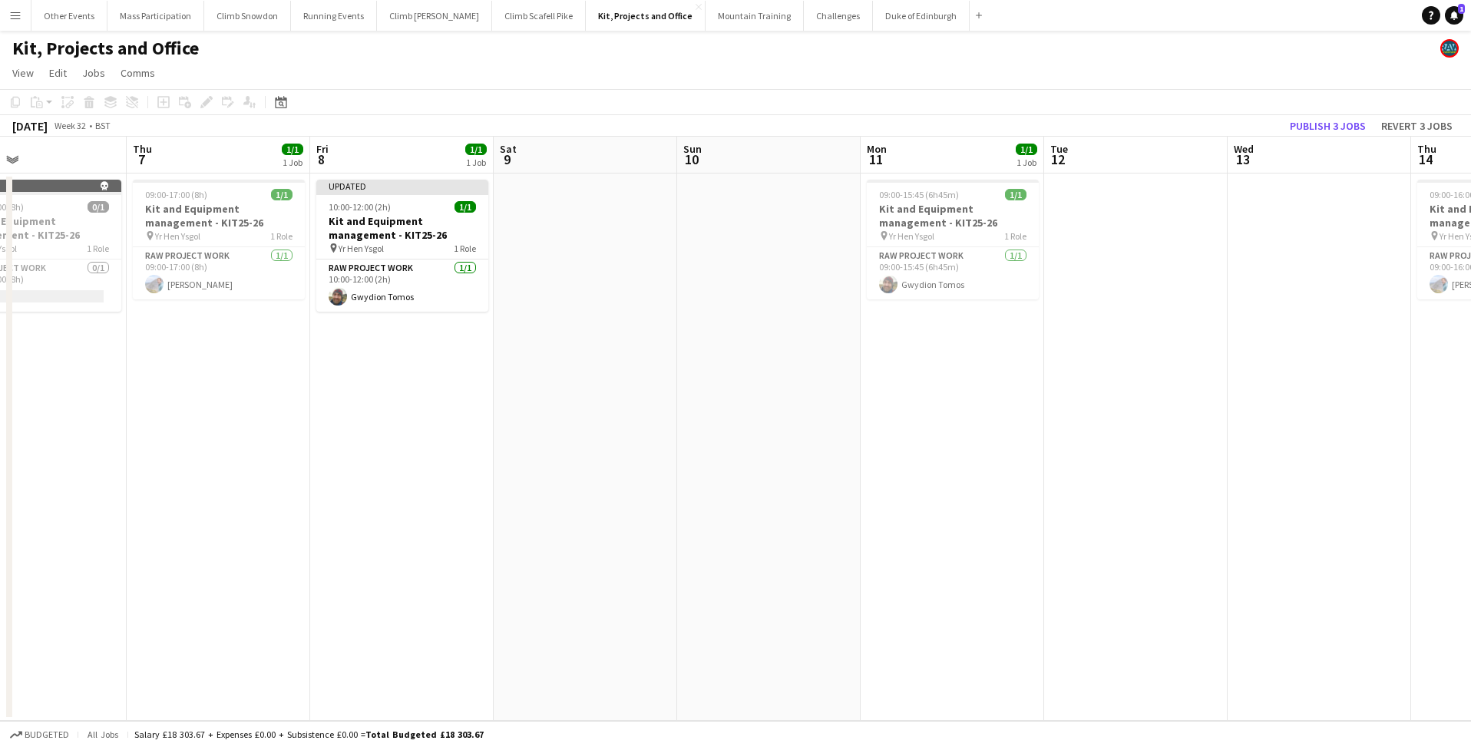
drag, startPoint x: 526, startPoint y: 431, endPoint x: 193, endPoint y: 431, distance: 332.4
click at [193, 431] on app-calendar-viewport "Sun 3 Mon 4 2/2 2 Jobs Tue 5 1/1 1 Job Wed 6 Thu 7 1/1 1 Job Fri 8 1/1 1 Job Sa…" at bounding box center [735, 429] width 1471 height 584
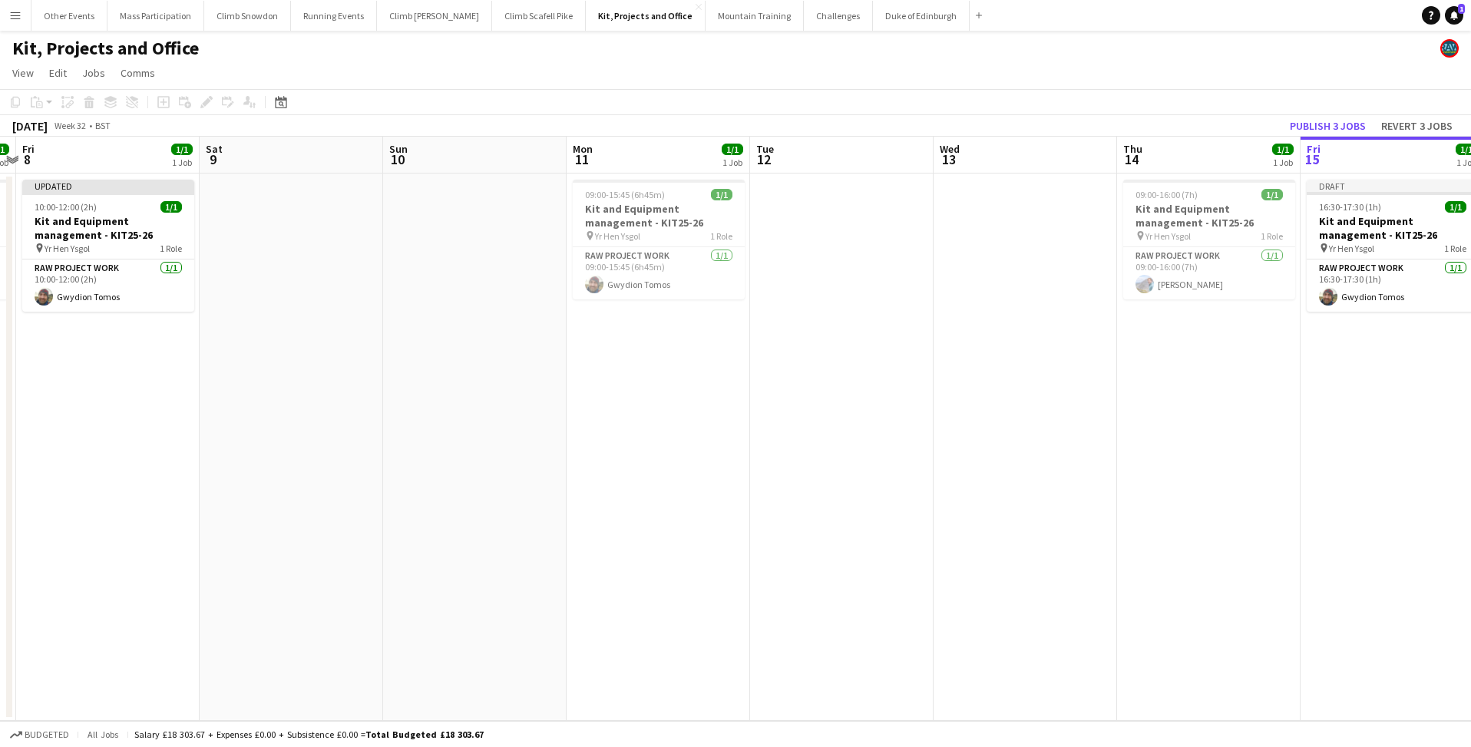
drag, startPoint x: 740, startPoint y: 454, endPoint x: 446, endPoint y: 476, distance: 294.8
click at [446, 476] on app-calendar-viewport "Tue 5 1/1 1 Job Wed 6 Thu 7 1/1 1 Job Fri 8 1/1 1 Job Sat 9 Sun 10 Mon 11 1/1 1…" at bounding box center [735, 429] width 1471 height 584
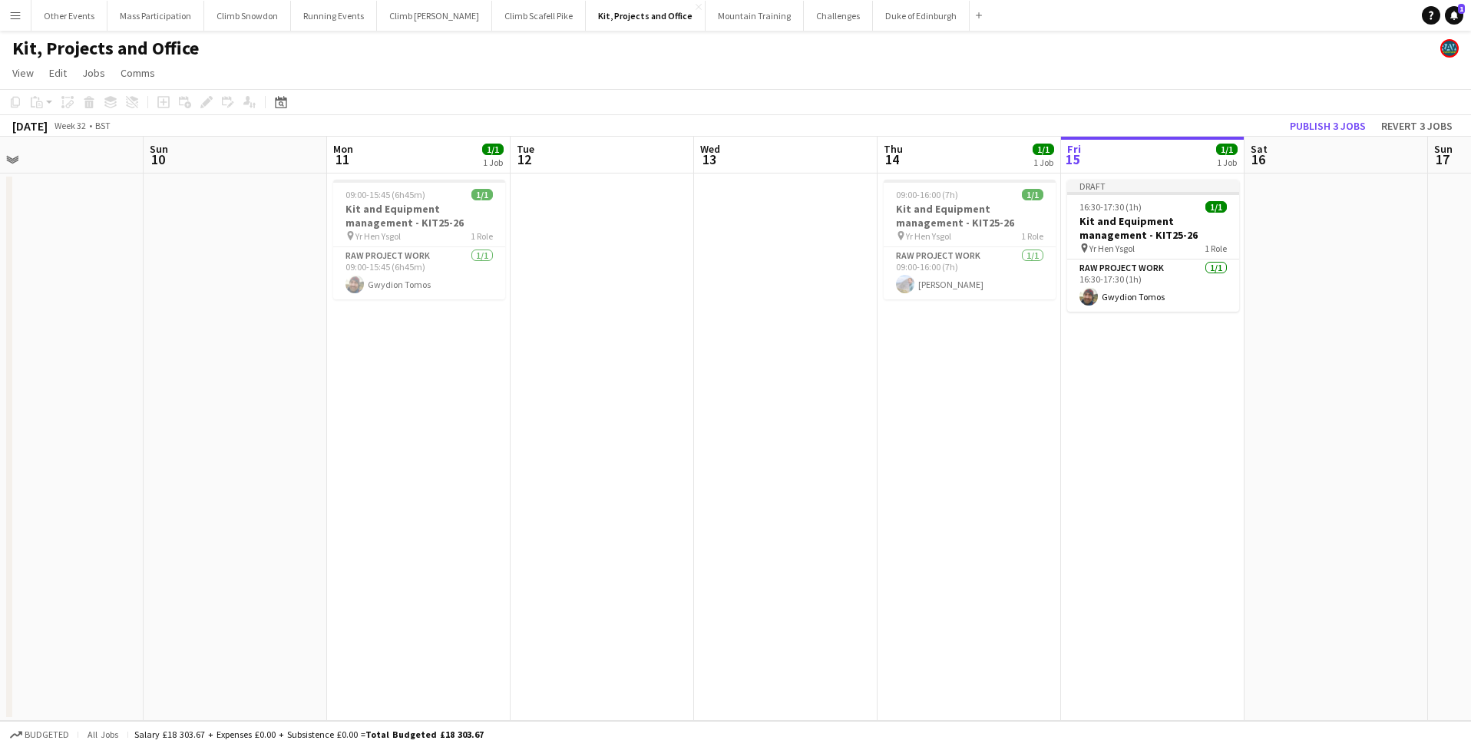
drag, startPoint x: 622, startPoint y: 404, endPoint x: 395, endPoint y: 434, distance: 229.2
click at [395, 434] on app-calendar-viewport "Wed 6 Thu 7 1/1 1 Job Fri 8 1/1 1 Job Sat 9 Sun 10 Mon 11 1/1 1 Job Tue 12 Wed …" at bounding box center [735, 429] width 1471 height 584
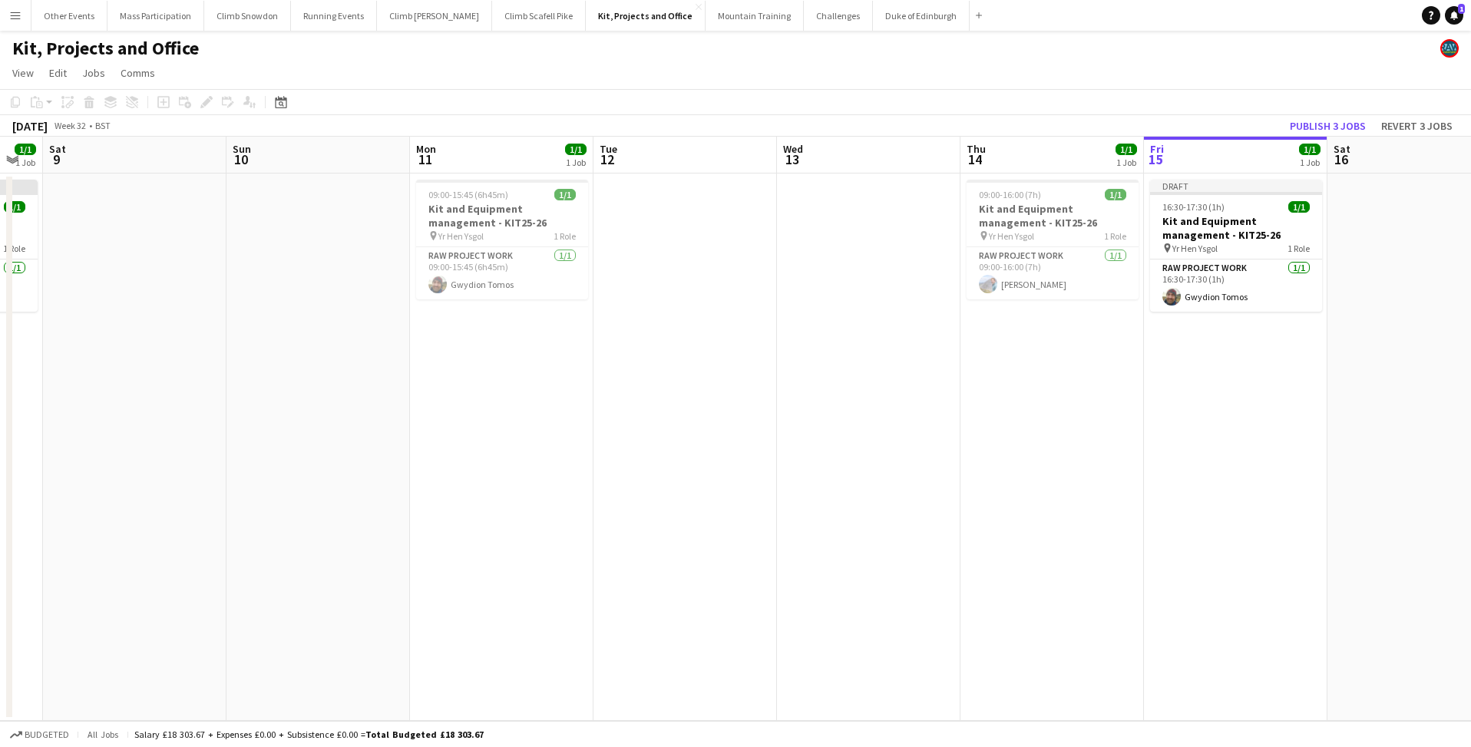
scroll to position [0, 508]
drag, startPoint x: 929, startPoint y: 375, endPoint x: 832, endPoint y: 389, distance: 97.7
click at [832, 389] on app-calendar-viewport "Wed 6 Thu 7 1/1 1 Job Fri 8 1/1 1 Job Sat 9 Sun 10 Mon 11 1/1 1 Job Tue 12 Wed …" at bounding box center [735, 429] width 1471 height 584
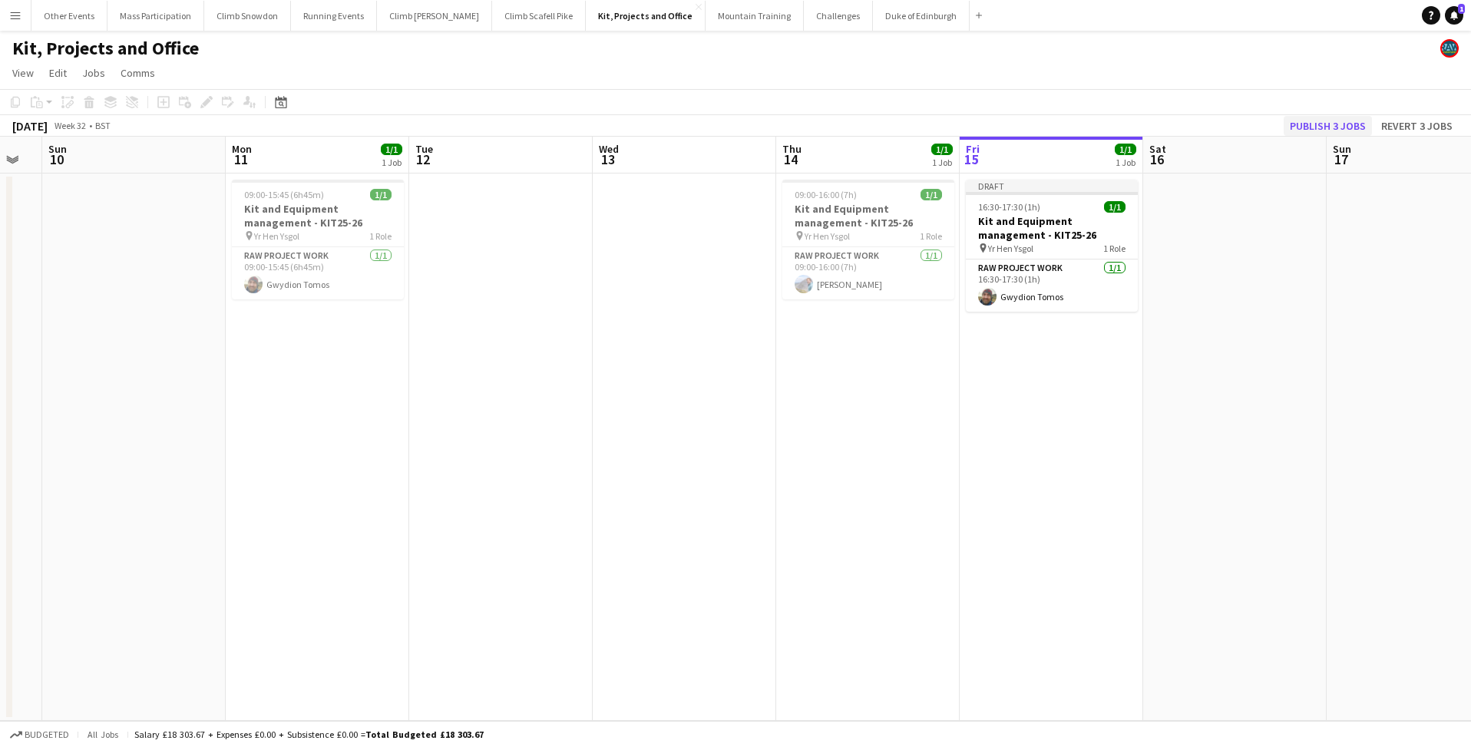
click at [1317, 119] on button "Publish 3 jobs" at bounding box center [1327, 126] width 88 height 20
